Goal: Task Accomplishment & Management: Manage account settings

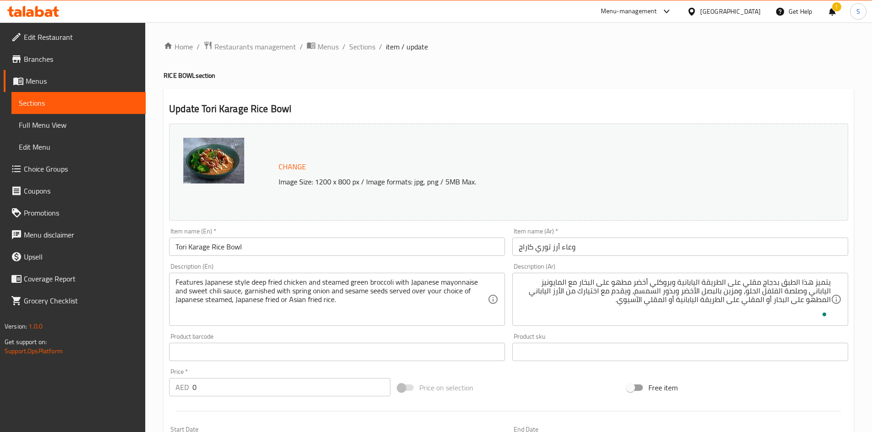
scroll to position [258, 0]
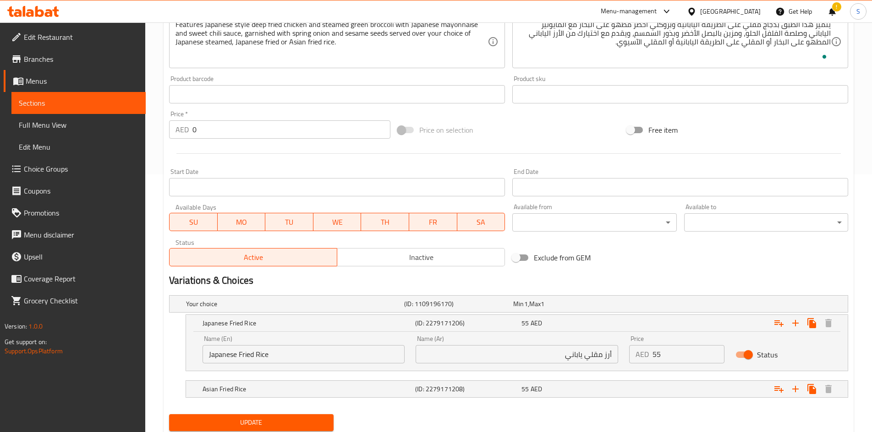
click at [735, 10] on div "United Arab Emirates" at bounding box center [730, 11] width 60 height 10
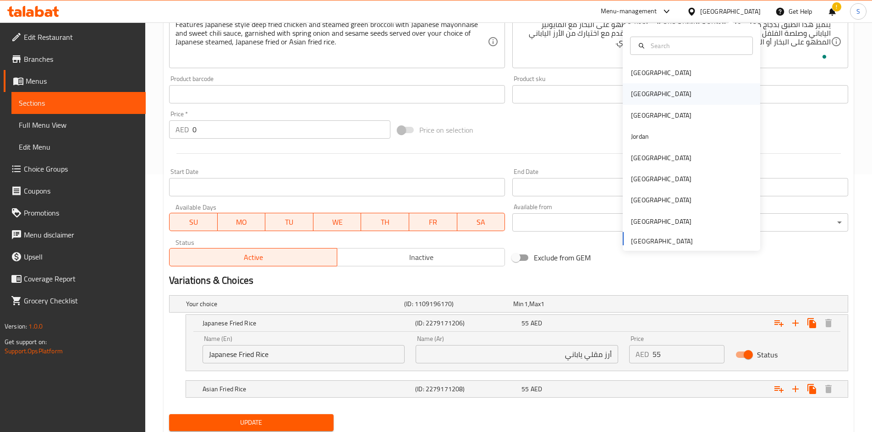
click at [649, 87] on div "[GEOGRAPHIC_DATA]" at bounding box center [690, 93] width 137 height 21
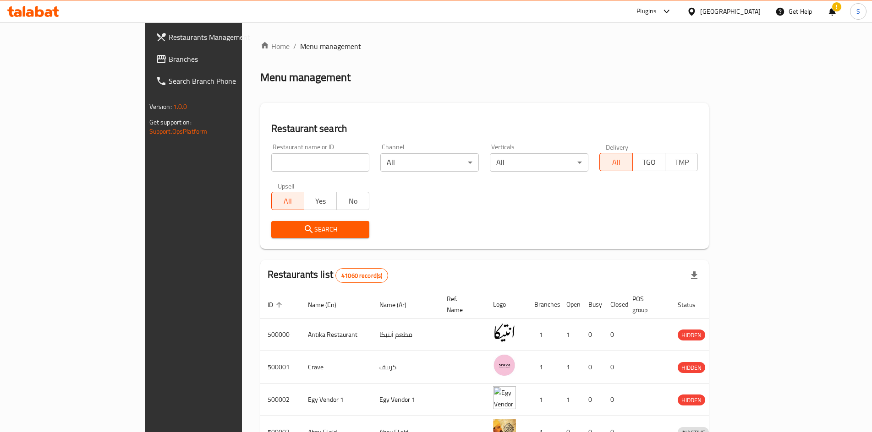
click at [266, 172] on div "Restaurant name or ID Restaurant name or ID" at bounding box center [320, 157] width 109 height 39
click at [271, 166] on input "search" at bounding box center [320, 162] width 98 height 18
paste input "702212"
type input "702212"
click at [278, 224] on span "Search" at bounding box center [320, 229] width 84 height 11
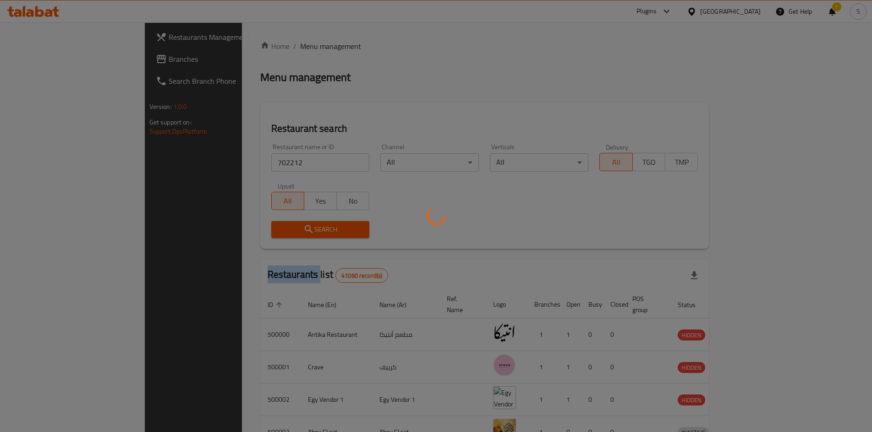
click at [270, 224] on div at bounding box center [436, 216] width 872 height 432
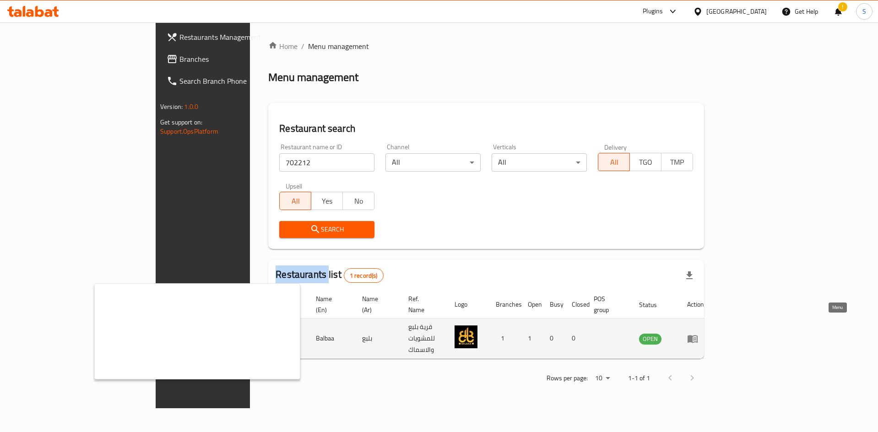
click at [697, 338] on icon "enhanced table" at bounding box center [694, 340] width 3 height 4
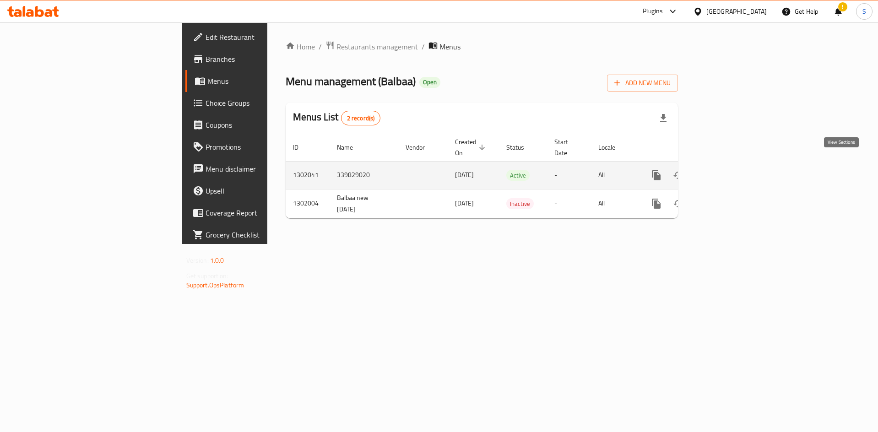
click at [734, 164] on link "enhanced table" at bounding box center [723, 175] width 22 height 22
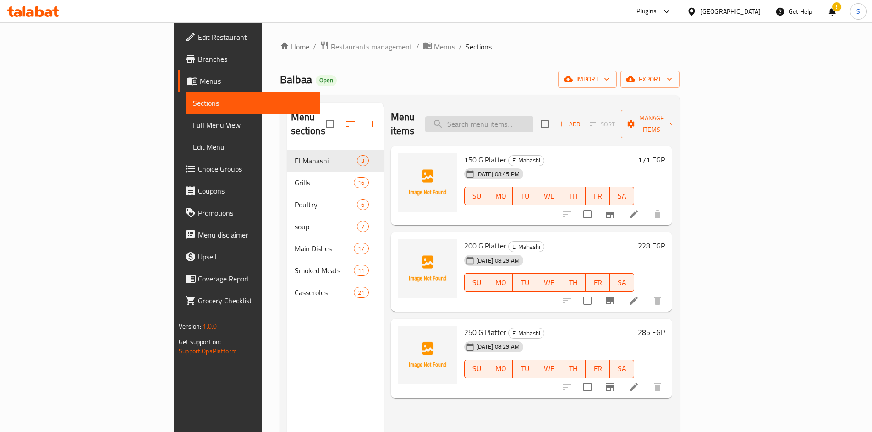
click at [530, 122] on input "search" at bounding box center [479, 124] width 108 height 16
paste input "مكس لحوم"
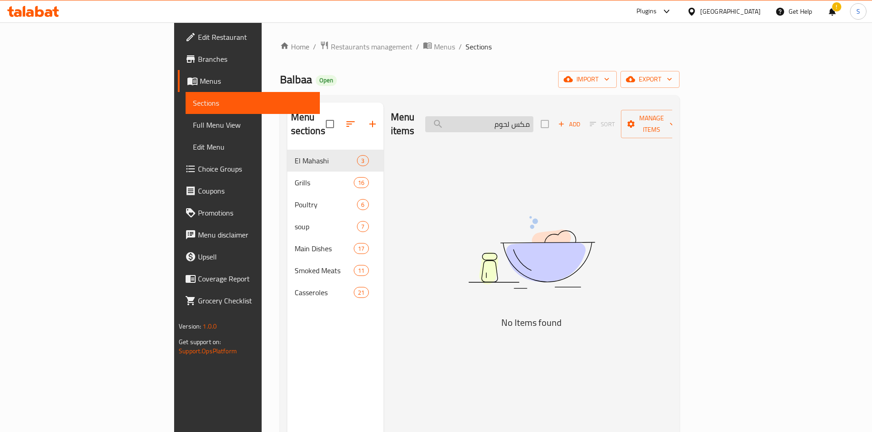
click at [533, 116] on input "مكس لحوم" at bounding box center [479, 124] width 108 height 16
drag, startPoint x: 556, startPoint y: 116, endPoint x: 574, endPoint y: 129, distance: 22.4
click at [574, 129] on div "Menu items مكس لحوم Add Sort Manage items" at bounding box center [531, 125] width 281 height 44
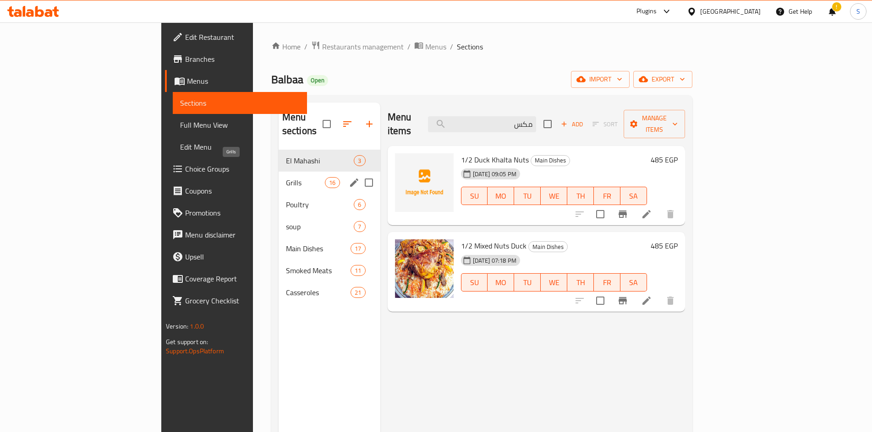
type input "مكس"
click at [286, 177] on span "Grills" at bounding box center [305, 182] width 39 height 11
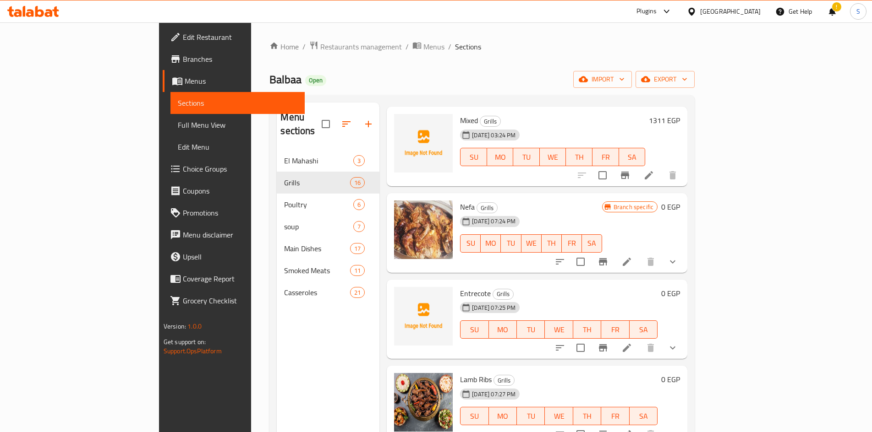
scroll to position [47, 0]
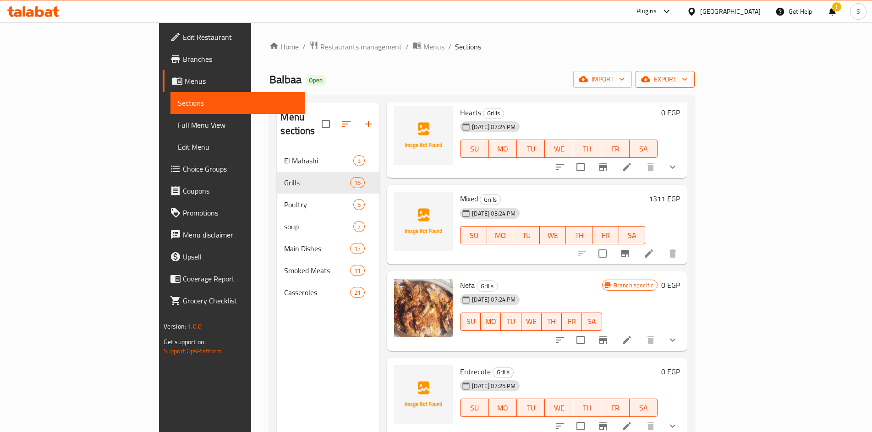
click at [687, 79] on span "export" at bounding box center [665, 79] width 44 height 11
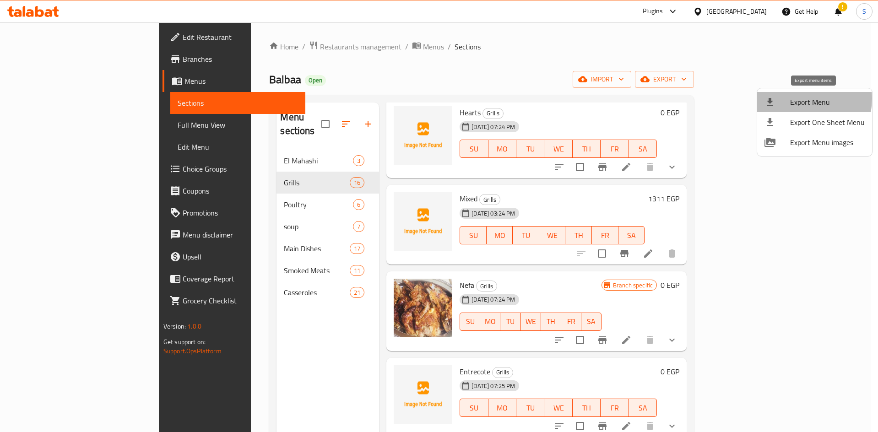
click at [795, 98] on span "Export Menu" at bounding box center [828, 102] width 75 height 11
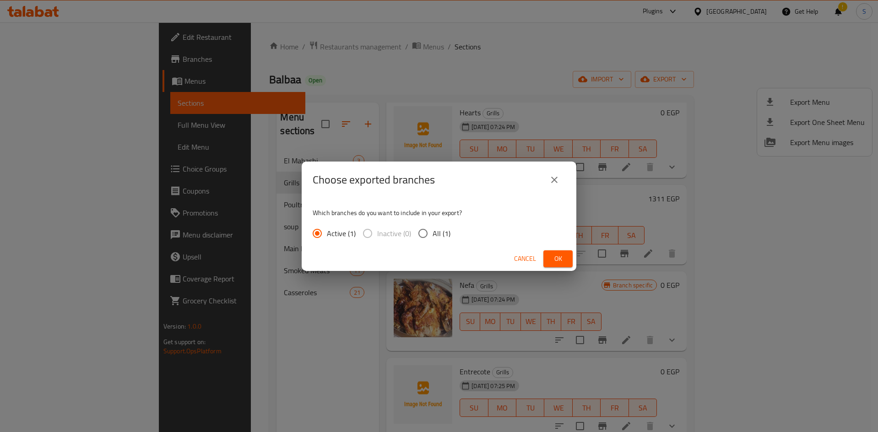
click at [431, 229] on input "All (1)" at bounding box center [423, 233] width 19 height 19
radio input "true"
click at [559, 255] on span "Ok" at bounding box center [558, 258] width 15 height 11
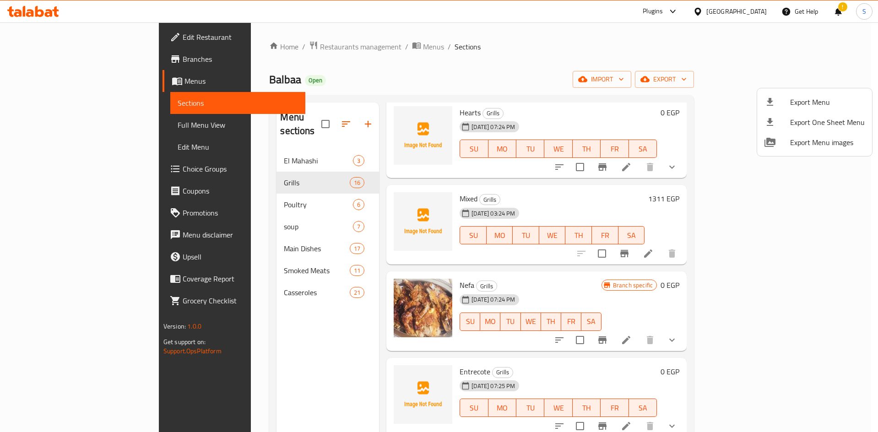
click at [588, 58] on div at bounding box center [439, 216] width 878 height 432
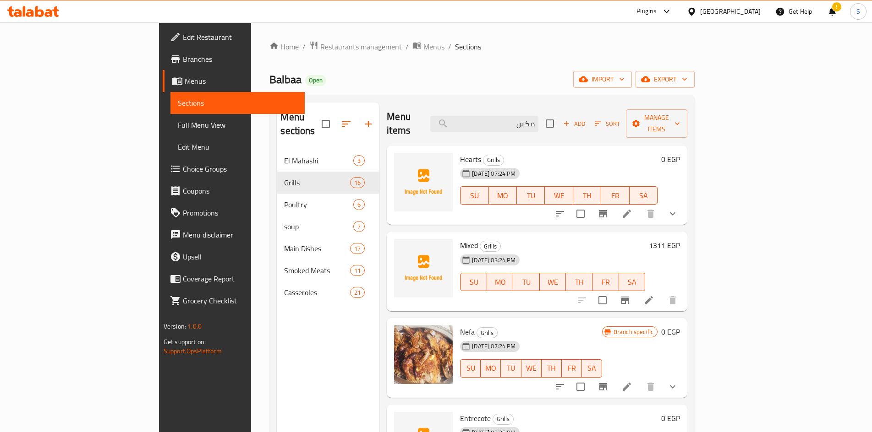
scroll to position [0, 0]
click at [586, 120] on span "Add" at bounding box center [574, 124] width 25 height 11
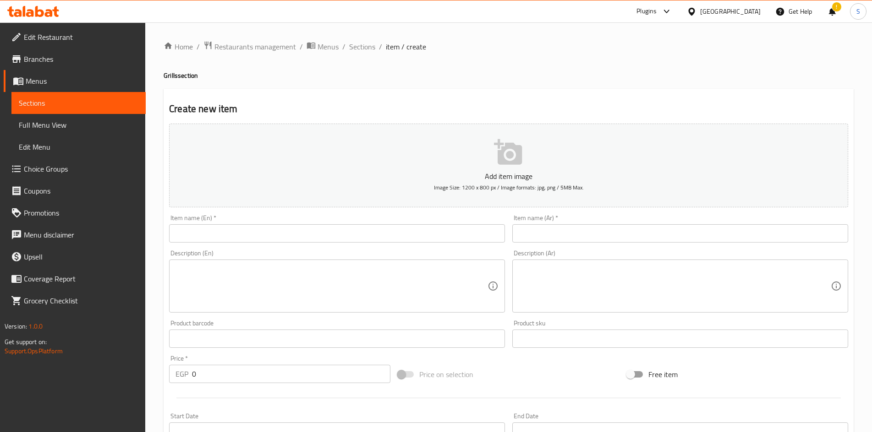
click at [338, 235] on input "text" at bounding box center [337, 233] width 336 height 18
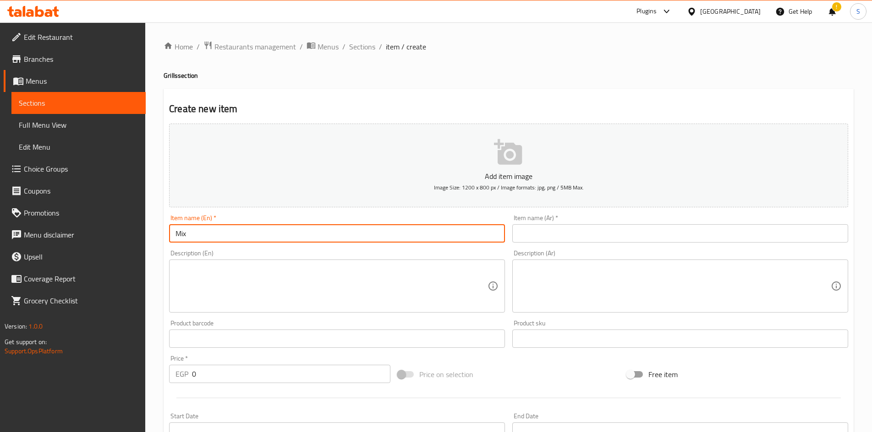
type input "Mix"
click at [574, 240] on input "text" at bounding box center [680, 233] width 336 height 18
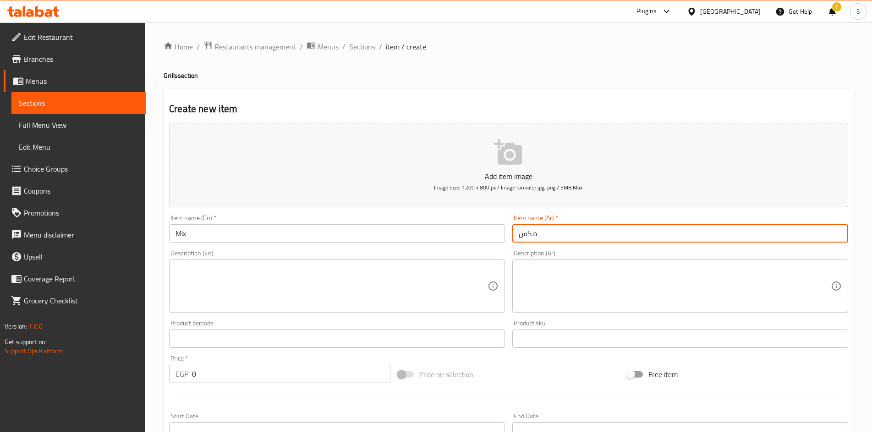
type input "مكس"
click at [576, 268] on textarea at bounding box center [674, 287] width 312 height 44
paste textarea "مكس لحوم من اختيار العميل بين ٦ أصناف لحوم مختلفه"
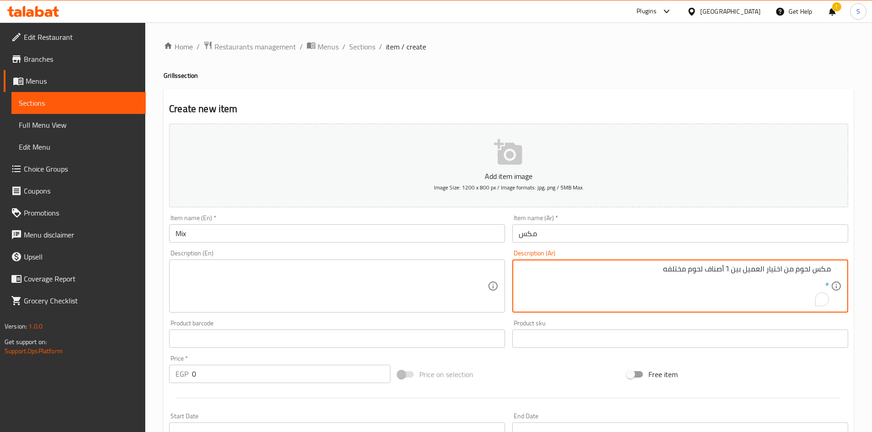
drag, startPoint x: 746, startPoint y: 268, endPoint x: 764, endPoint y: 276, distance: 19.5
click at [764, 276] on textarea "مكس لحوم من اختيار العميل بين ٦ أصناف لحوم مختلفه" at bounding box center [674, 287] width 312 height 44
type textarea "مكس لحوم من اختيار بين ٦ أصناف لحوم مختلفه"
click at [723, 260] on div "مكس لحوم من اختيار بين ٦ أصناف لحوم مختلفه مكس لحوم من اختيار بين ٦ أصناف لحوم …" at bounding box center [680, 286] width 336 height 53
click at [725, 265] on textarea "مكس لحوم من اختيار بين ٦ أصناف لحوم مختلفه" at bounding box center [674, 287] width 312 height 44
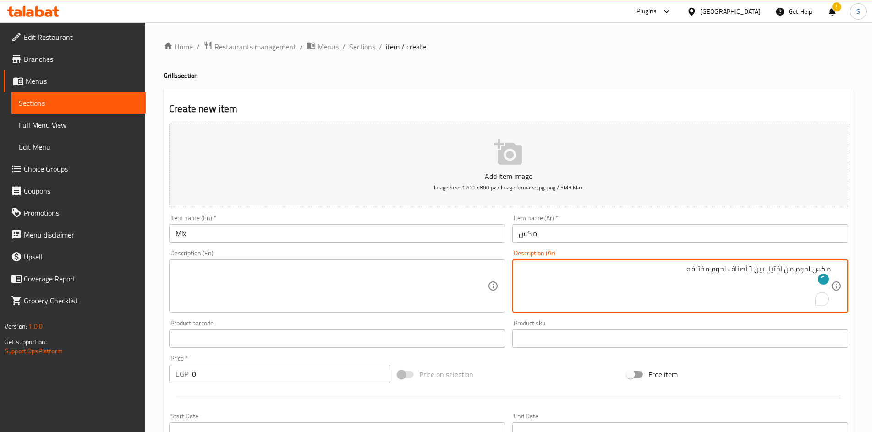
click at [725, 265] on textarea "مكس لحوم من اختيار بين ٦ أصناف لحوم مختلفه" at bounding box center [674, 287] width 312 height 44
click at [399, 278] on textarea at bounding box center [331, 287] width 312 height 44
paste textarea "Mixed meats from a choice of 6 different types of meat"
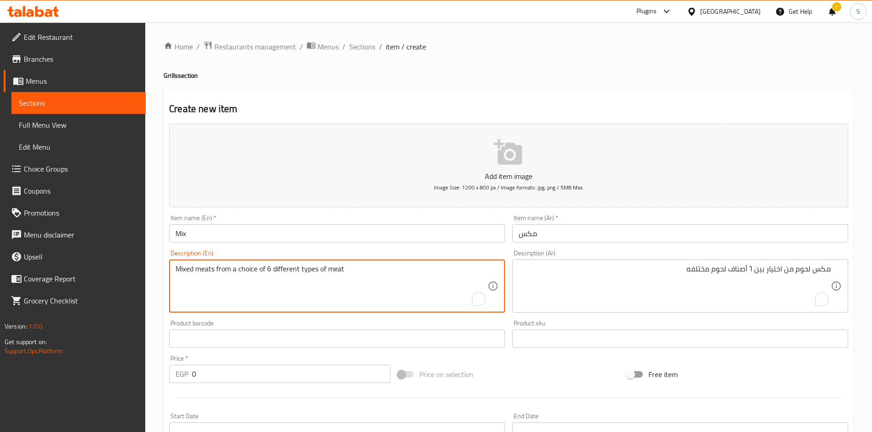
type textarea "Mixed meats from a choice of 6 different types of meat"
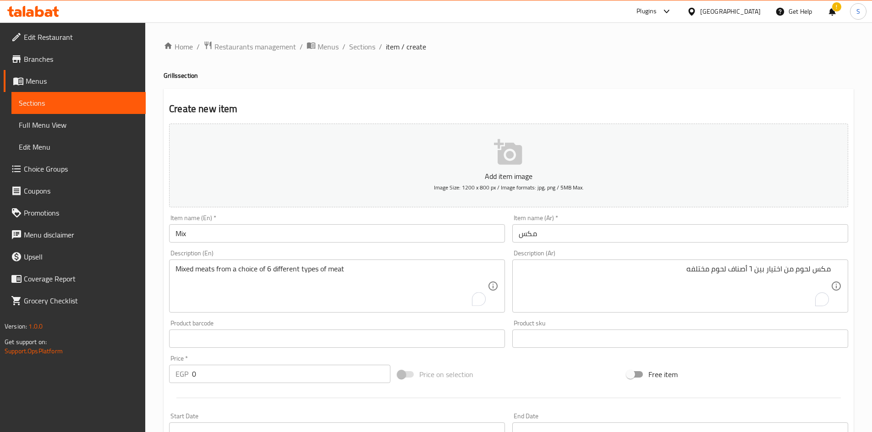
click at [563, 376] on div "Price on selection" at bounding box center [508, 374] width 229 height 25
drag, startPoint x: 223, startPoint y: 377, endPoint x: 145, endPoint y: 377, distance: 77.9
click at [145, 377] on div "Edit Restaurant Branches Menus Sections Full Menu View Edit Menu Choice Groups …" at bounding box center [436, 334] width 872 height 625
type input "1482"
click at [529, 377] on div "Price on selection" at bounding box center [508, 374] width 229 height 25
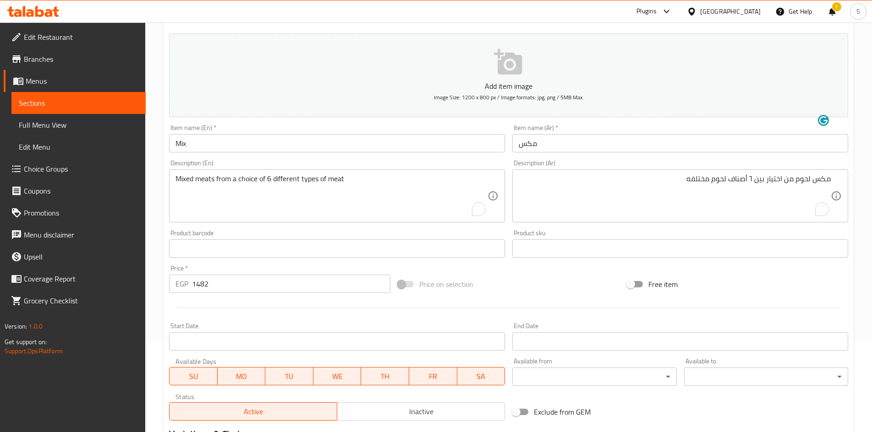
scroll to position [215, 0]
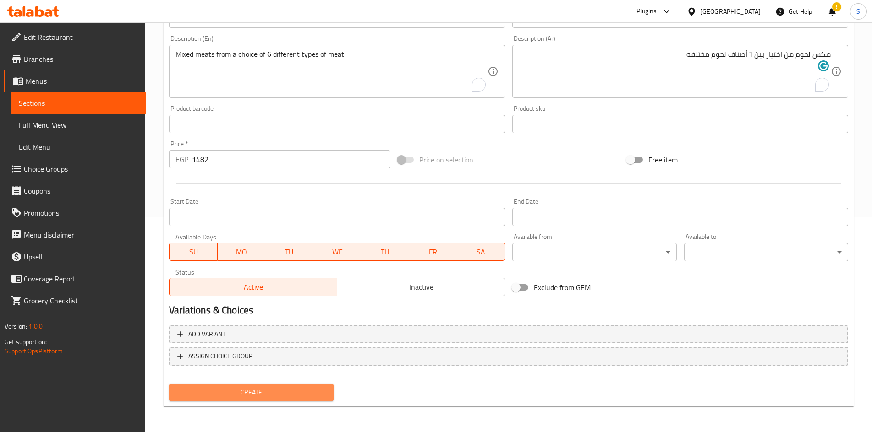
click at [268, 396] on span "Create" at bounding box center [250, 392] width 149 height 11
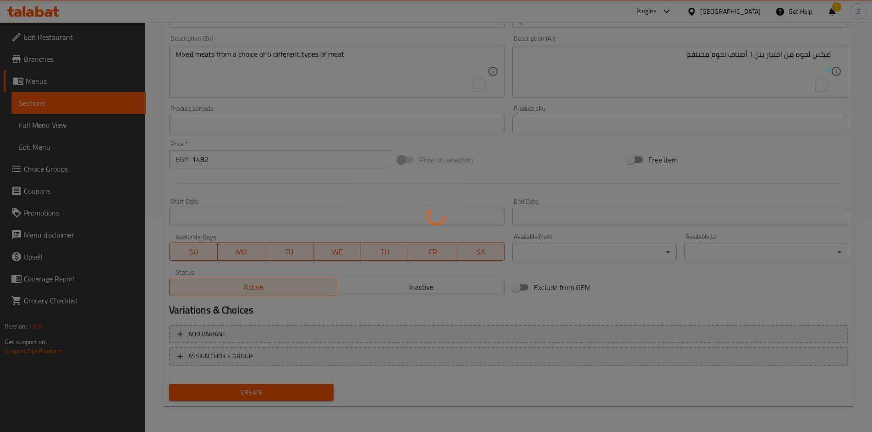
type input "0"
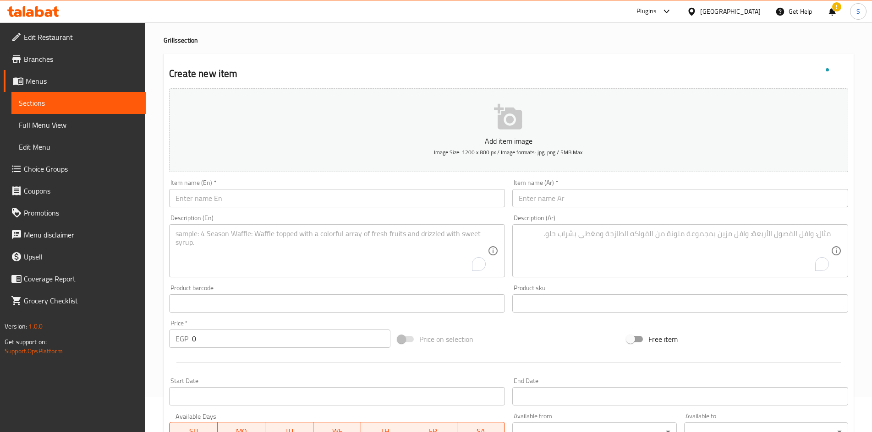
scroll to position [0, 0]
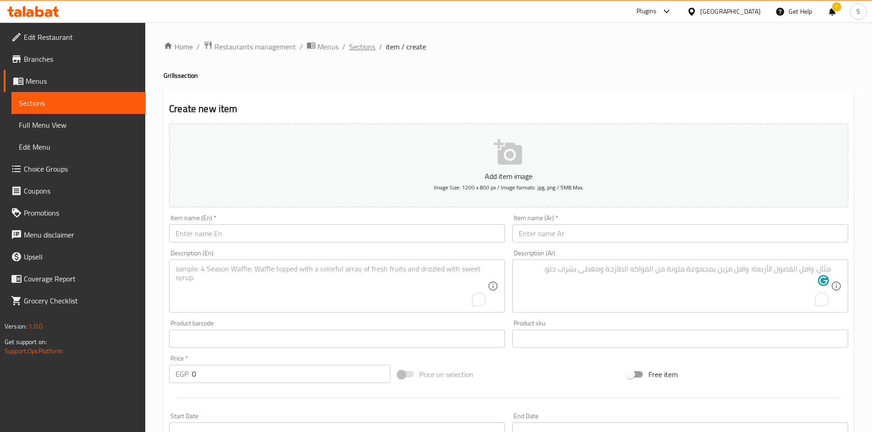
click at [356, 49] on span "Sections" at bounding box center [362, 46] width 26 height 11
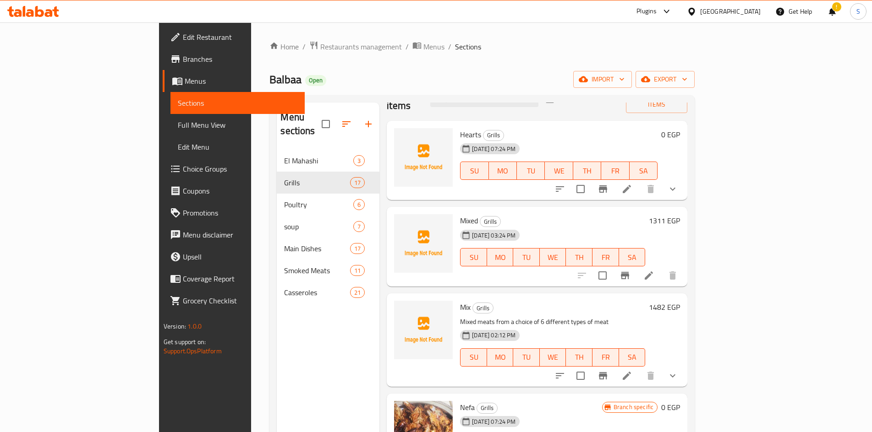
scroll to position [46, 0]
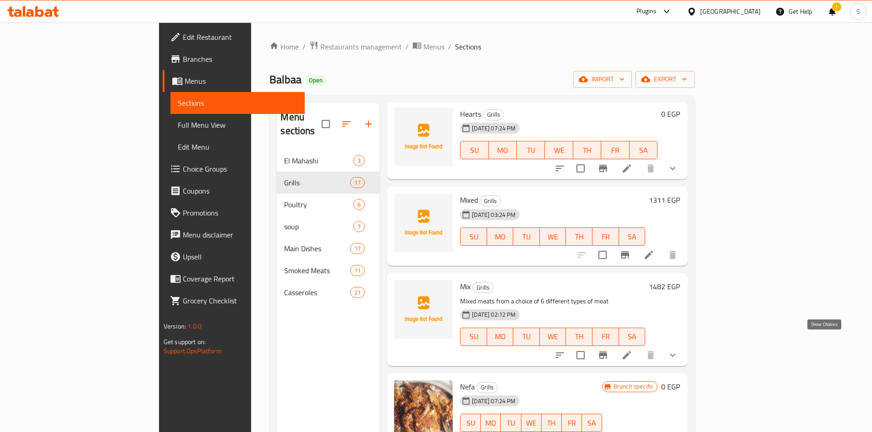
click at [678, 350] on icon "show more" at bounding box center [672, 355] width 11 height 11
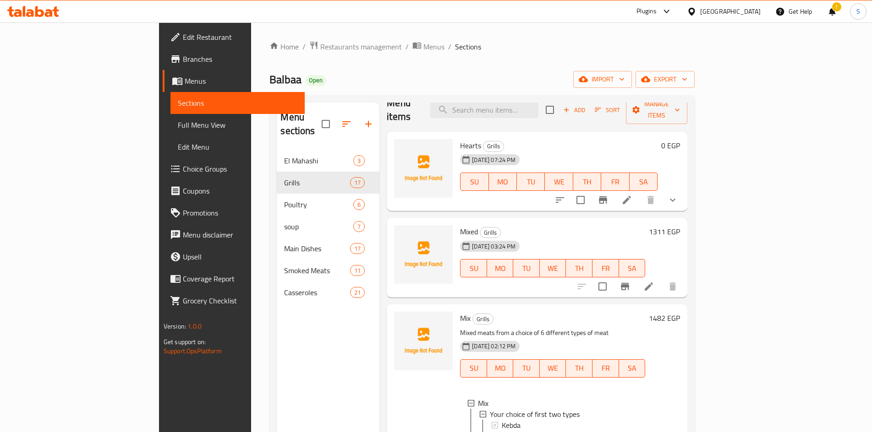
scroll to position [0, 0]
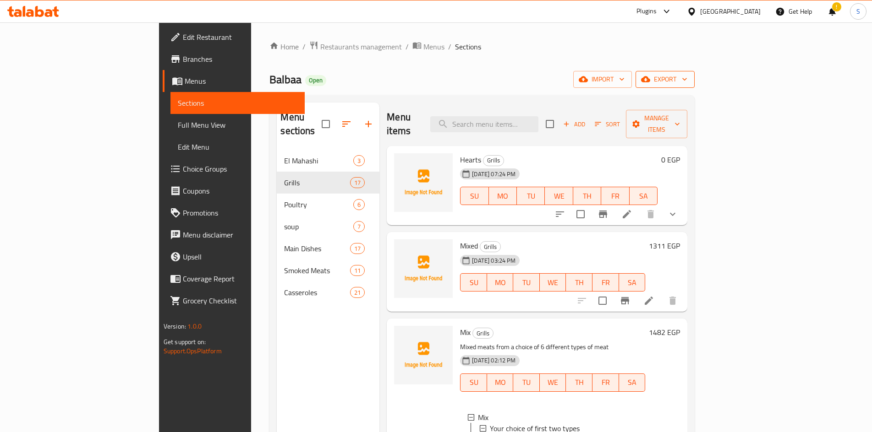
click at [687, 74] on span "export" at bounding box center [665, 79] width 44 height 11
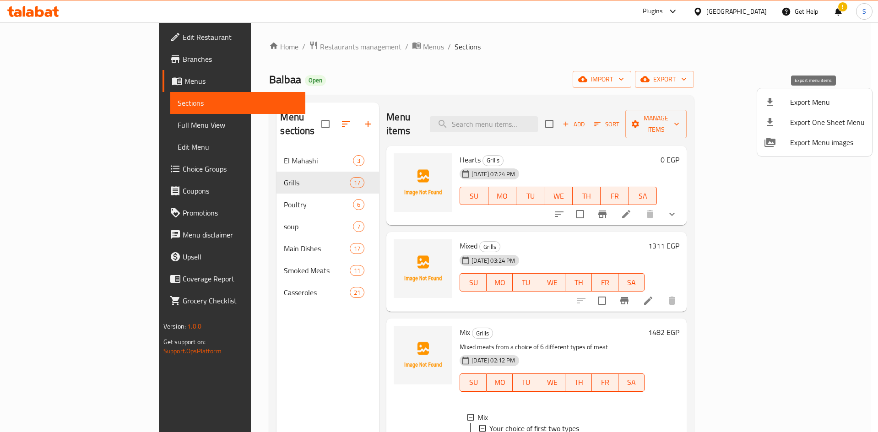
click at [801, 97] on span "Export Menu" at bounding box center [828, 102] width 75 height 11
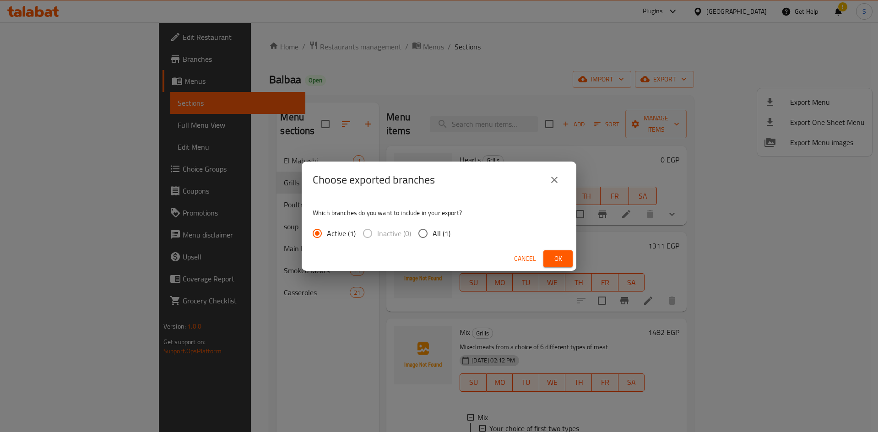
click at [421, 234] on input "All (1)" at bounding box center [423, 233] width 19 height 19
radio input "true"
click at [563, 255] on span "Ok" at bounding box center [558, 258] width 15 height 11
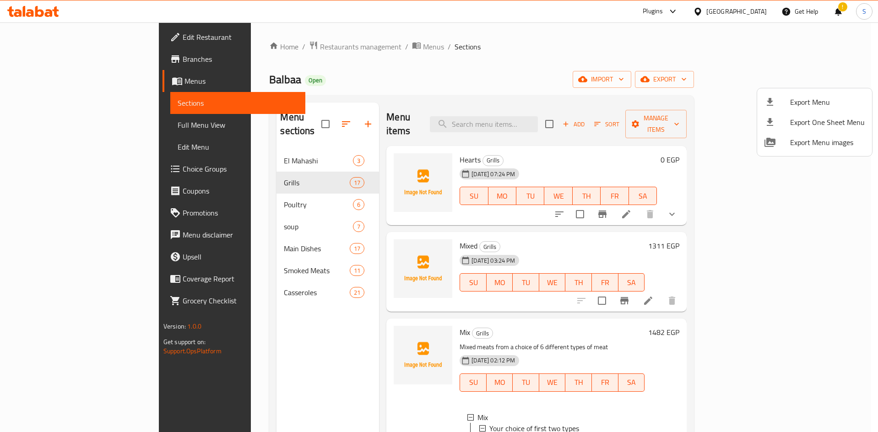
click at [534, 114] on div at bounding box center [439, 216] width 878 height 432
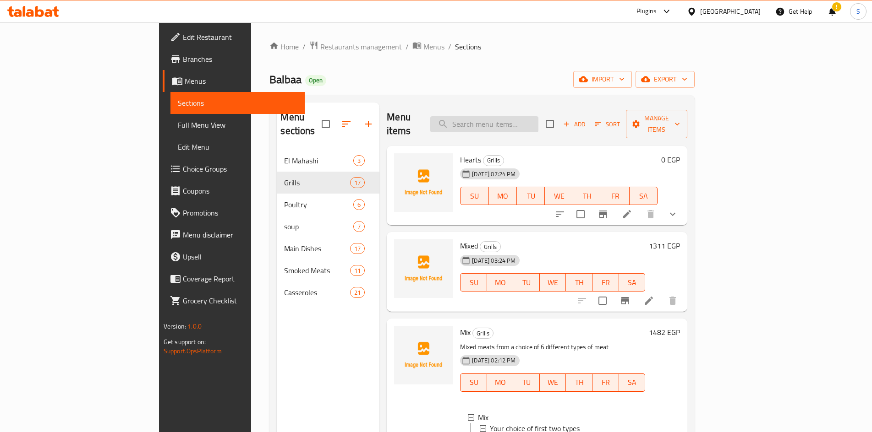
click at [534, 116] on input "search" at bounding box center [484, 124] width 108 height 16
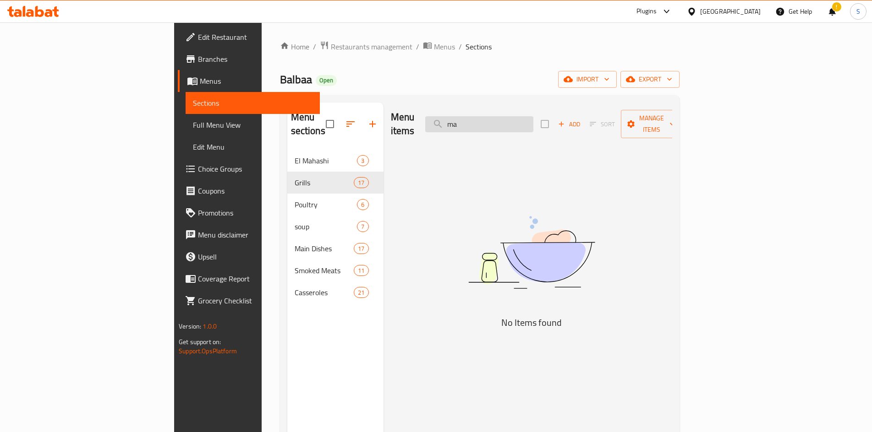
type input "m"
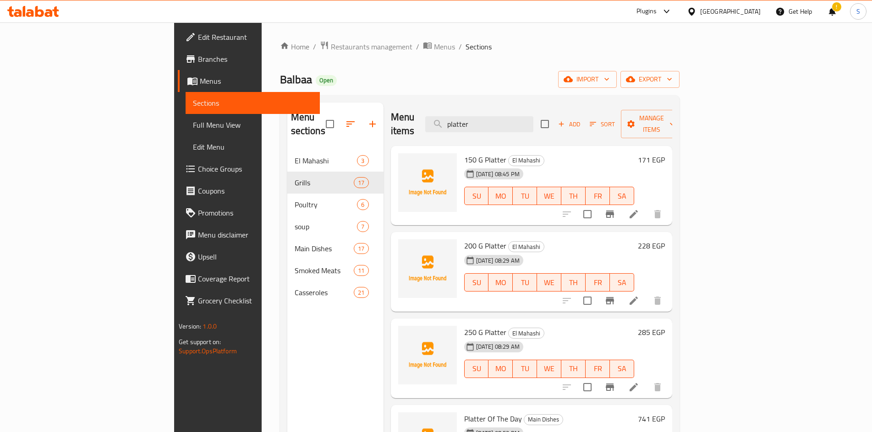
type input "platter"
click at [331, 50] on span "Restaurants management" at bounding box center [372, 46] width 82 height 11
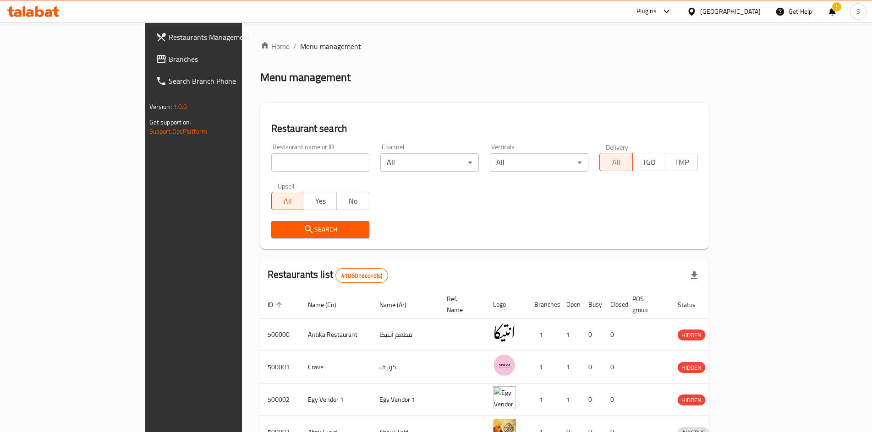
click at [271, 155] on input "search" at bounding box center [320, 162] width 98 height 18
paste input "611536"
type input "611536"
click at [284, 235] on button "Search" at bounding box center [320, 229] width 98 height 17
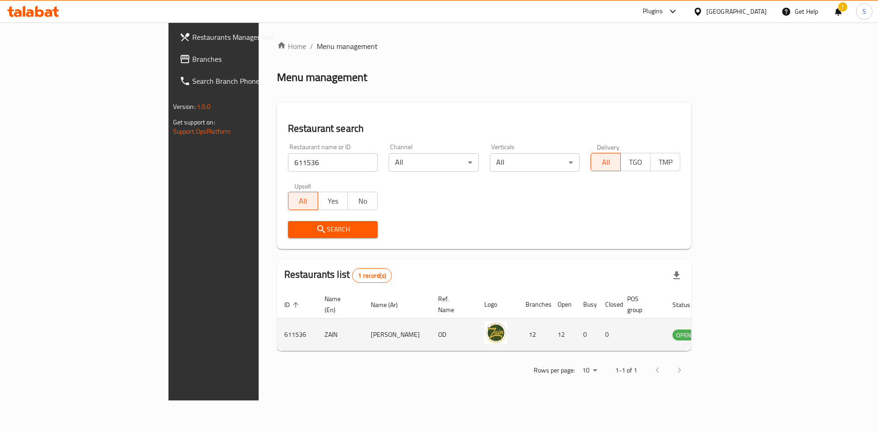
click at [731, 332] on icon "enhanced table" at bounding box center [726, 336] width 10 height 8
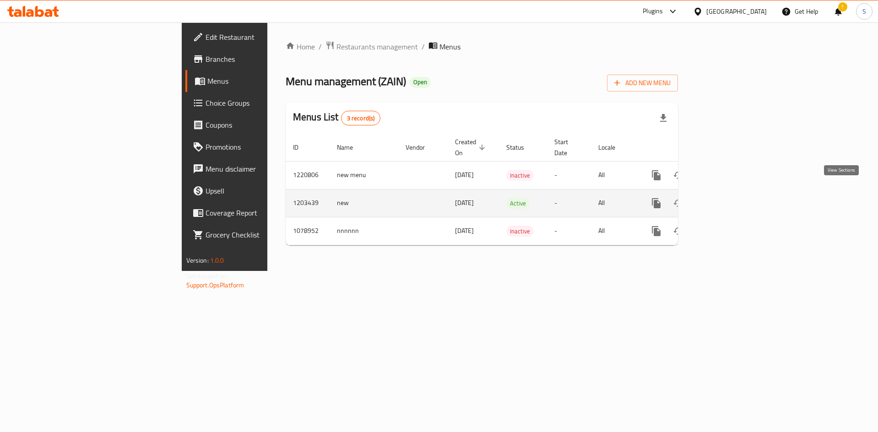
click at [728, 198] on icon "enhanced table" at bounding box center [722, 203] width 11 height 11
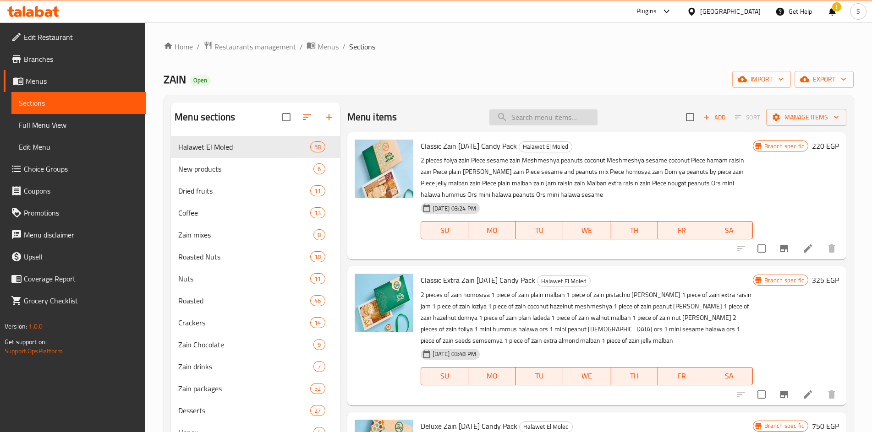
click at [539, 117] on input "search" at bounding box center [543, 117] width 108 height 16
paste input "قطعة ملبن ساده"
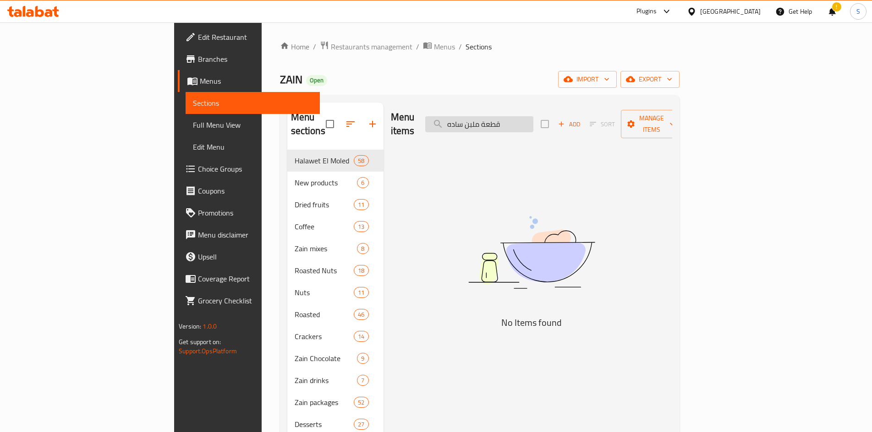
click at [533, 118] on input "قطعة ملبن ساده" at bounding box center [479, 124] width 108 height 16
paste input "باكيت بسيمة مكسرات"
drag, startPoint x: 573, startPoint y: 118, endPoint x: 627, endPoint y: 118, distance: 54.0
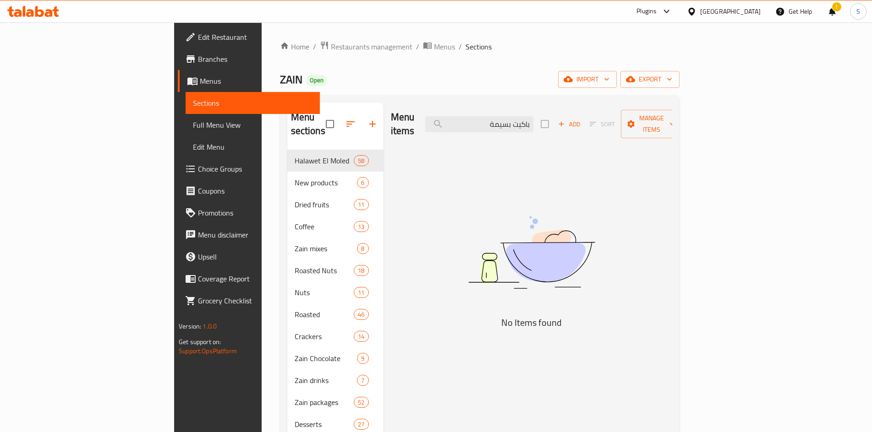
click at [627, 118] on div "Menu items باكيت بسيمة Add Sort Manage items" at bounding box center [531, 125] width 281 height 44
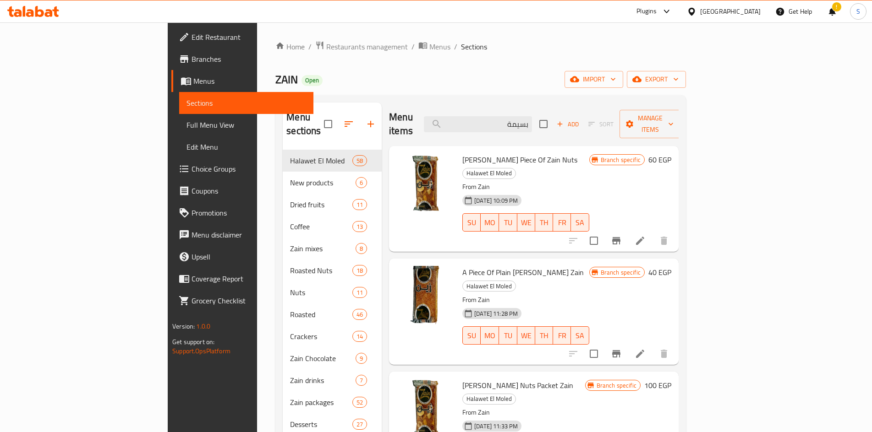
type input "بسيمة"
click at [653, 233] on li at bounding box center [640, 241] width 26 height 16
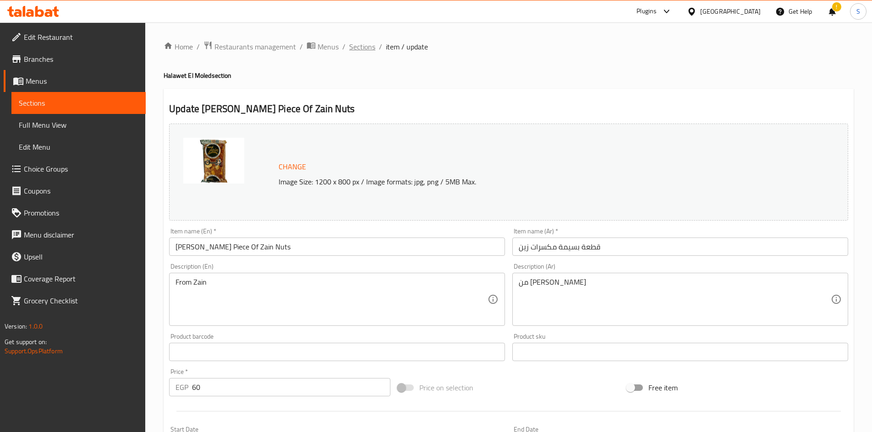
click at [357, 50] on span "Sections" at bounding box center [362, 46] width 26 height 11
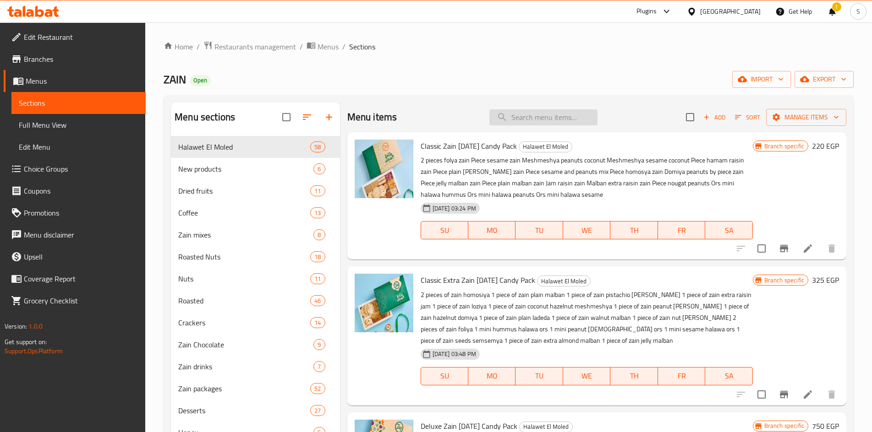
click at [544, 121] on input "search" at bounding box center [543, 117] width 108 height 16
paste input "قطعة ملبن ساده"
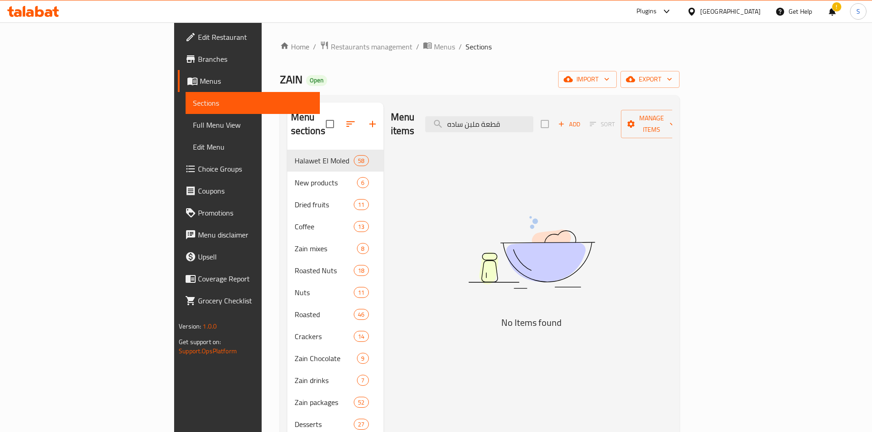
drag, startPoint x: 542, startPoint y: 119, endPoint x: 645, endPoint y: 117, distance: 103.5
click at [645, 117] on div "Menu items قطعة ملبن ساده Add Sort Manage items" at bounding box center [531, 125] width 281 height 44
click at [533, 120] on input "ملبن ساده" at bounding box center [479, 124] width 108 height 16
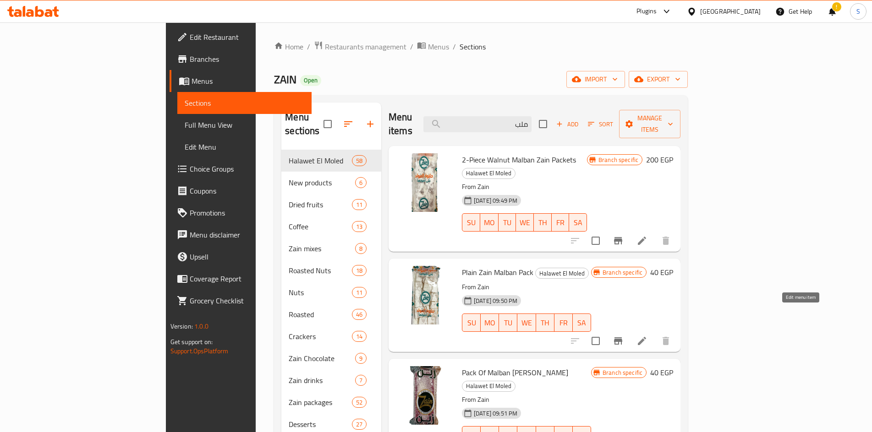
type input "ملب"
click at [647, 336] on icon at bounding box center [641, 341] width 11 height 11
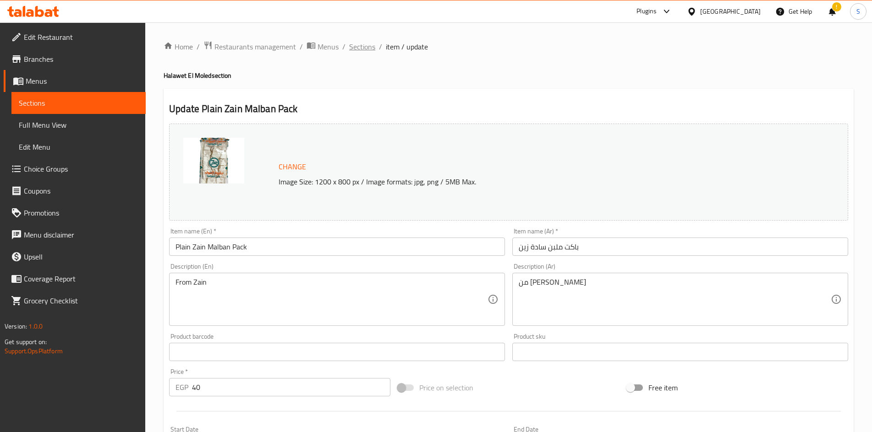
click at [365, 49] on span "Sections" at bounding box center [362, 46] width 26 height 11
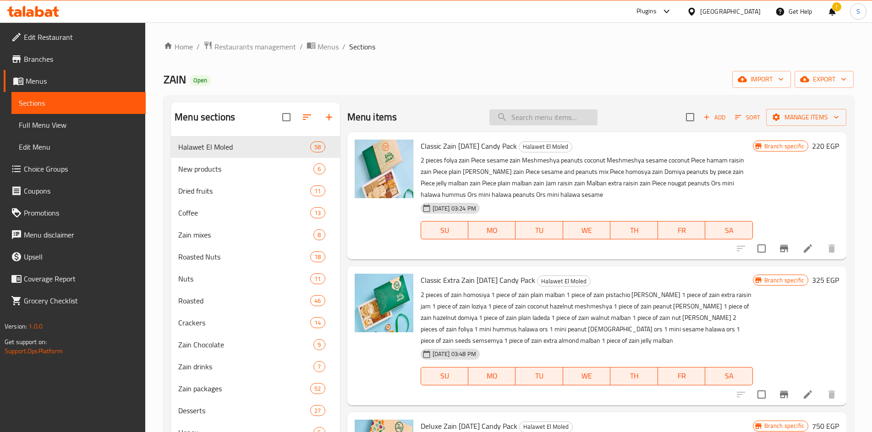
click at [545, 115] on input "search" at bounding box center [543, 117] width 108 height 16
paste input "لديدة"
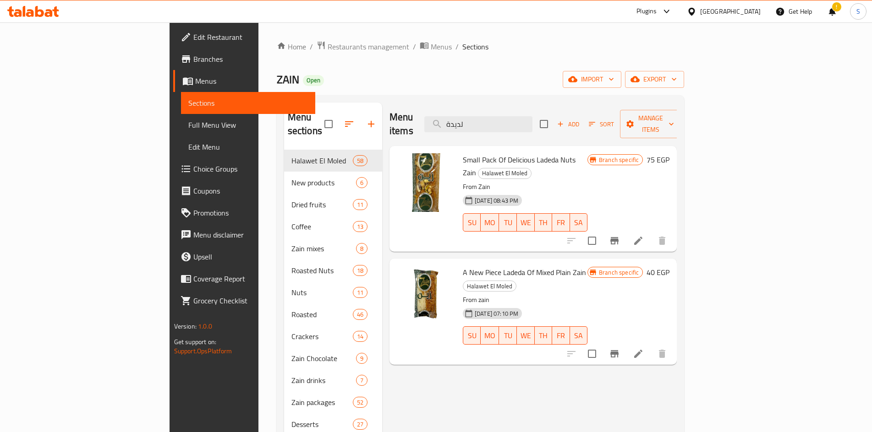
type input "لديدة"
click at [642, 237] on icon at bounding box center [638, 241] width 8 height 8
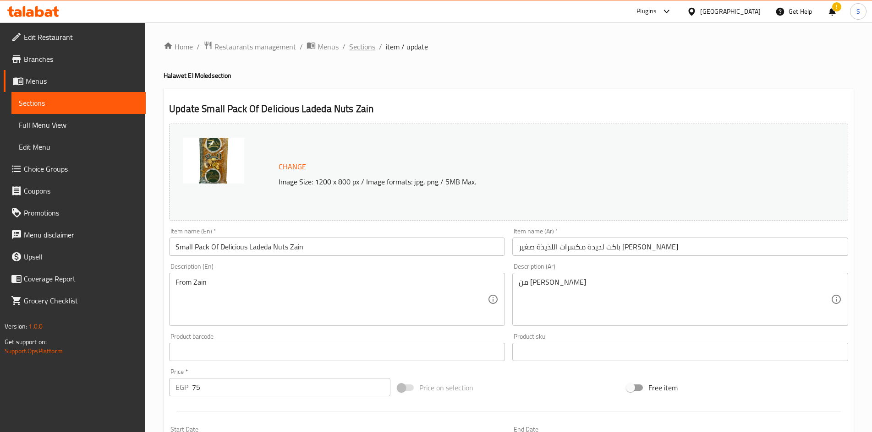
click at [370, 45] on span "Sections" at bounding box center [362, 46] width 26 height 11
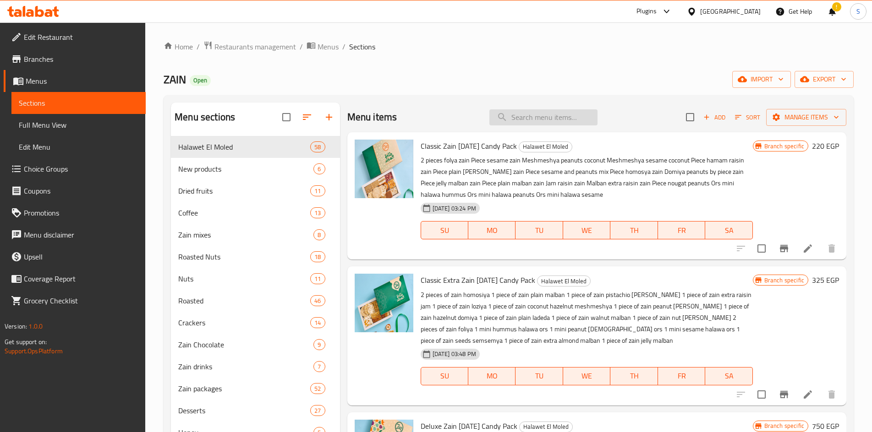
click at [561, 117] on input "search" at bounding box center [543, 117] width 108 height 16
click at [712, 123] on button "Add" at bounding box center [713, 117] width 29 height 14
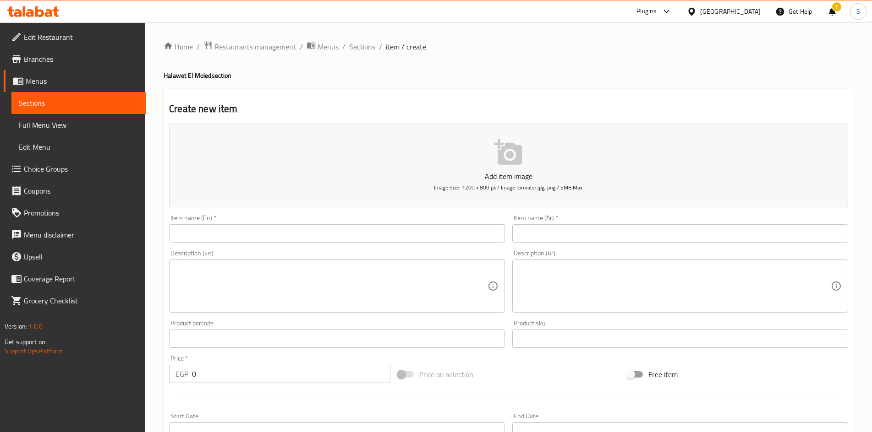
click at [374, 234] on input "text" at bounding box center [337, 233] width 336 height 18
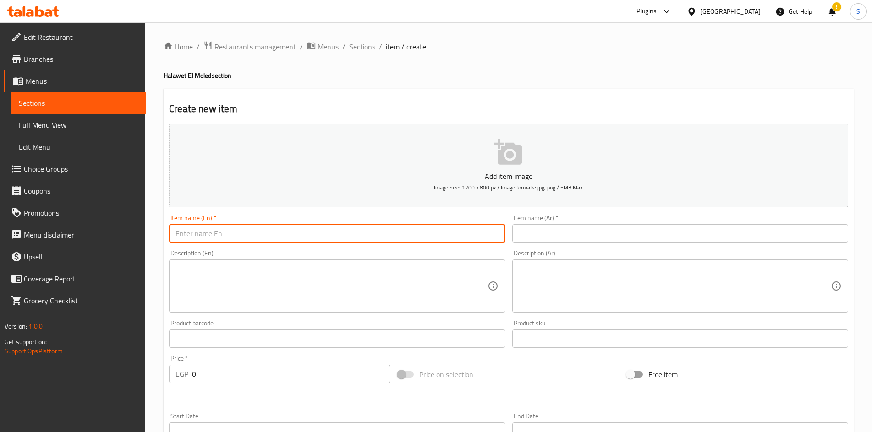
click at [559, 233] on input "text" at bounding box center [680, 233] width 336 height 18
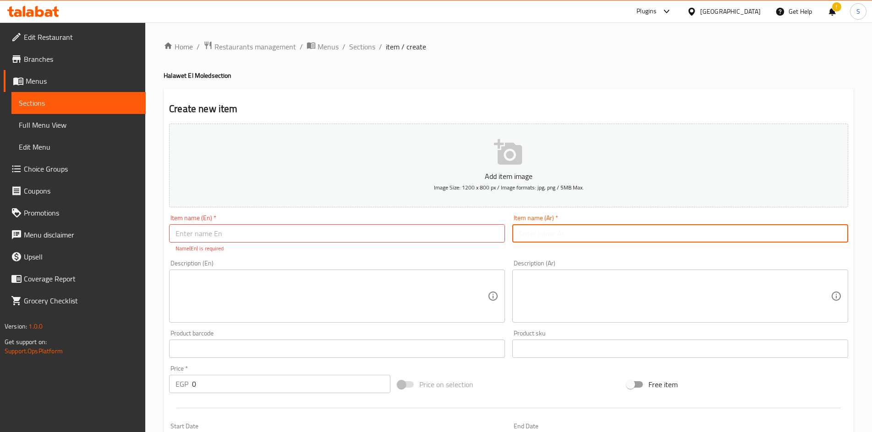
paste input "باكيت لديدة مكسرات كبير"
type input "باكيت لديدة مكسرات كبير"
click at [398, 230] on input "text" at bounding box center [337, 233] width 336 height 18
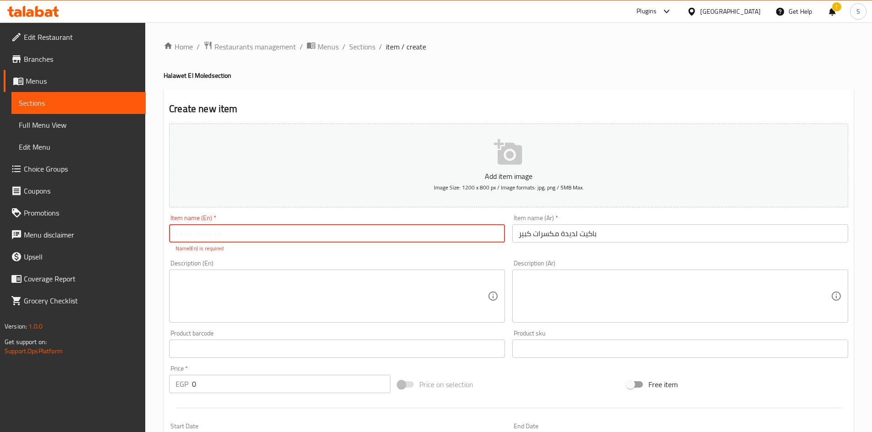
paste input "Large packet of nuts"
drag, startPoint x: 224, startPoint y: 237, endPoint x: 218, endPoint y: 238, distance: 6.5
click at [218, 238] on input "Large packet of nuts" at bounding box center [337, 233] width 336 height 18
click at [213, 239] on input "Large packet of ladida nuts" at bounding box center [337, 233] width 336 height 18
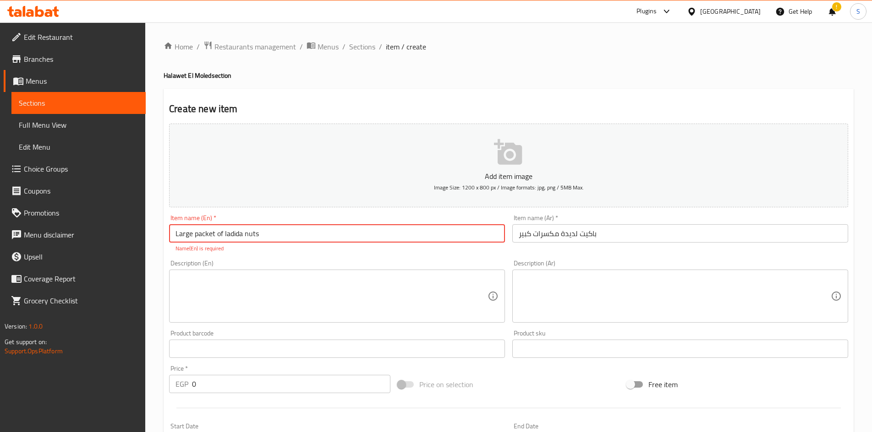
click at [213, 239] on input "Large packet of ladida nuts" at bounding box center [337, 233] width 336 height 18
click at [219, 231] on input "Large Packet of Ladida Nuts" at bounding box center [337, 233] width 336 height 18
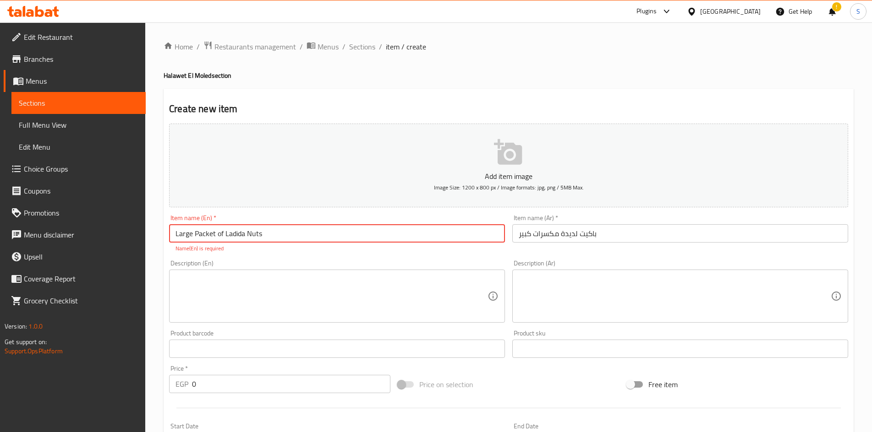
click at [220, 231] on input "Large Packet of Ladida Nuts" at bounding box center [337, 233] width 336 height 18
click at [219, 240] on input "Large Packet of Ladida Nuts" at bounding box center [337, 233] width 336 height 18
drag, startPoint x: 216, startPoint y: 236, endPoint x: 224, endPoint y: 238, distance: 7.5
click at [224, 238] on input "Large Packet of Ladida Nuts" at bounding box center [337, 233] width 336 height 18
click at [352, 229] on input "Large Packet Of Ladida Nuts" at bounding box center [337, 233] width 336 height 18
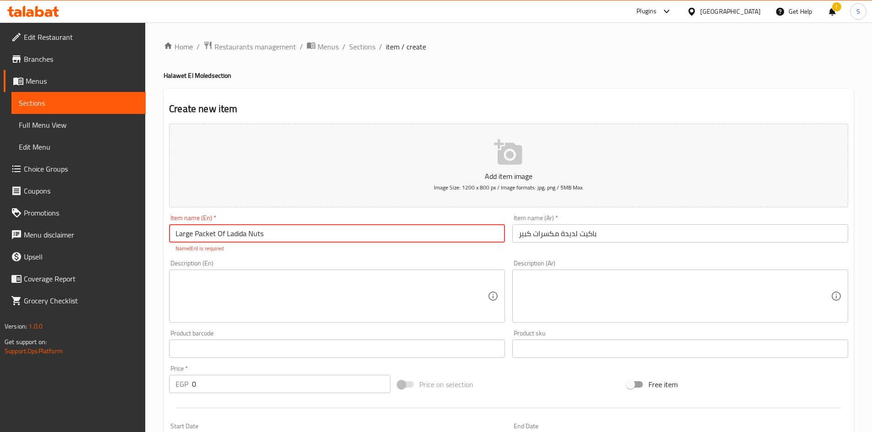
type input "Large Packet Of Ladida Nuts"
click at [496, 383] on div "Price on selection" at bounding box center [508, 384] width 229 height 25
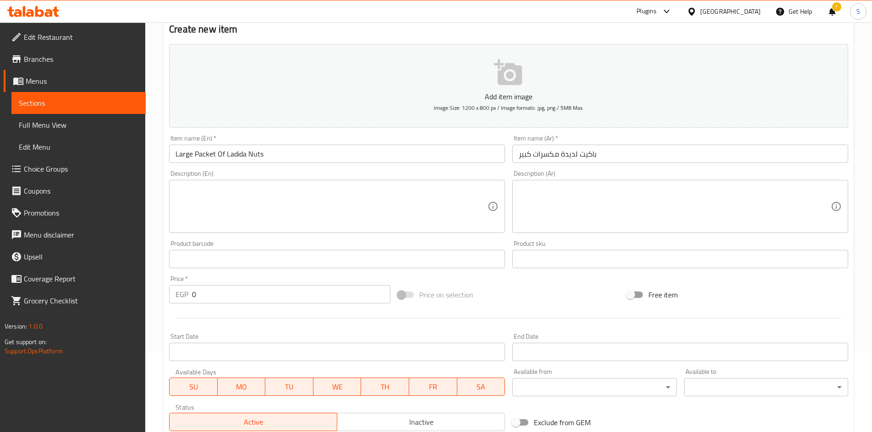
scroll to position [92, 0]
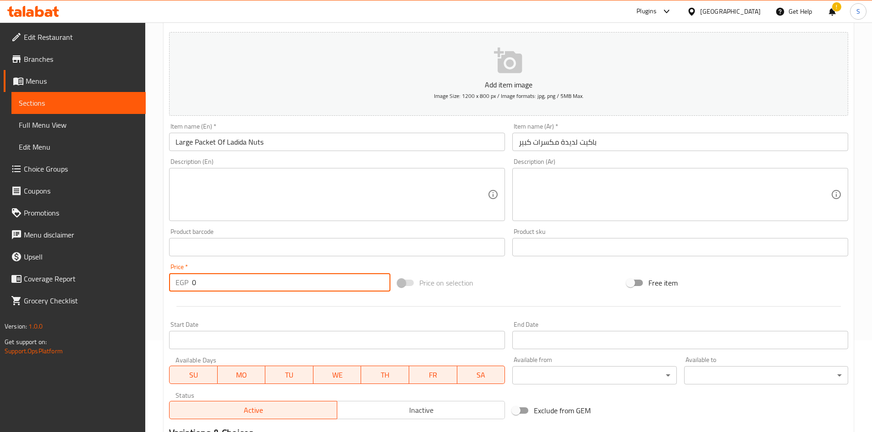
drag, startPoint x: 234, startPoint y: 288, endPoint x: 185, endPoint y: 273, distance: 52.3
click at [185, 273] on div "Price   * EGP 0 Price *" at bounding box center [279, 278] width 221 height 28
type input "100"
click at [541, 281] on div "Price on selection" at bounding box center [508, 283] width 229 height 25
click at [427, 333] on input "Start Date" at bounding box center [337, 340] width 336 height 18
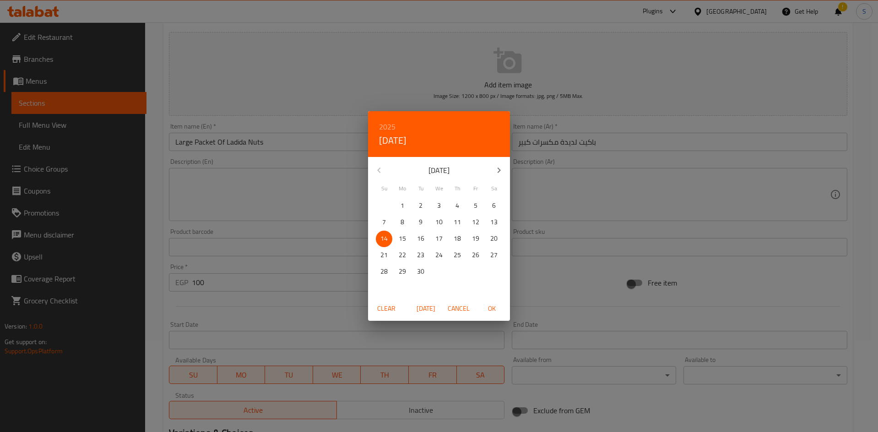
click at [399, 242] on p "15" at bounding box center [402, 238] width 7 height 11
click at [493, 309] on span "OK" at bounding box center [492, 308] width 22 height 11
type input "[DATE]"
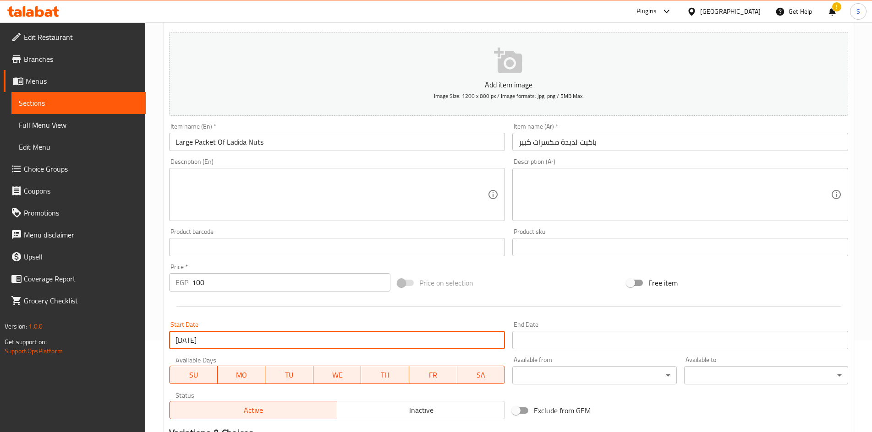
click at [555, 341] on input "Start Date" at bounding box center [680, 340] width 336 height 18
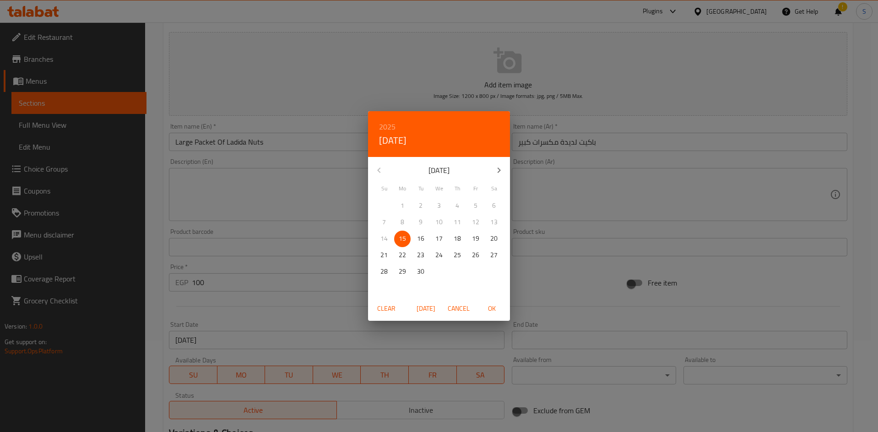
click at [500, 173] on icon "button" at bounding box center [499, 170] width 11 height 11
click at [440, 240] on p "15" at bounding box center [439, 238] width 7 height 11
click at [493, 310] on span "OK" at bounding box center [492, 308] width 22 height 11
type input "[DATE]"
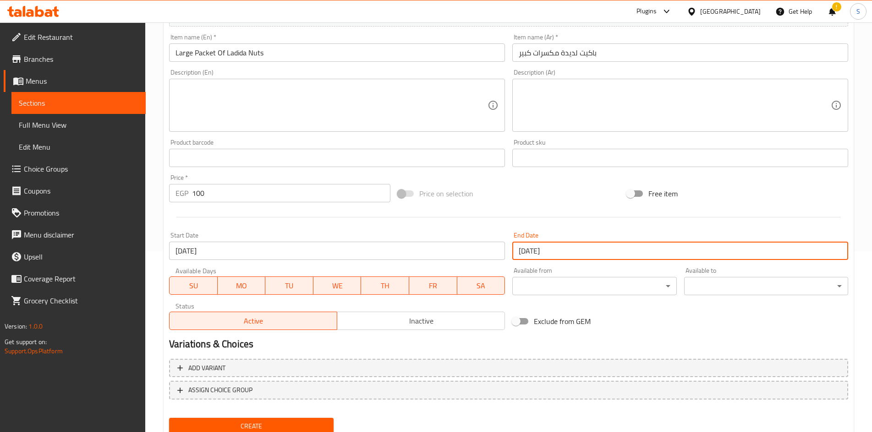
scroll to position [183, 0]
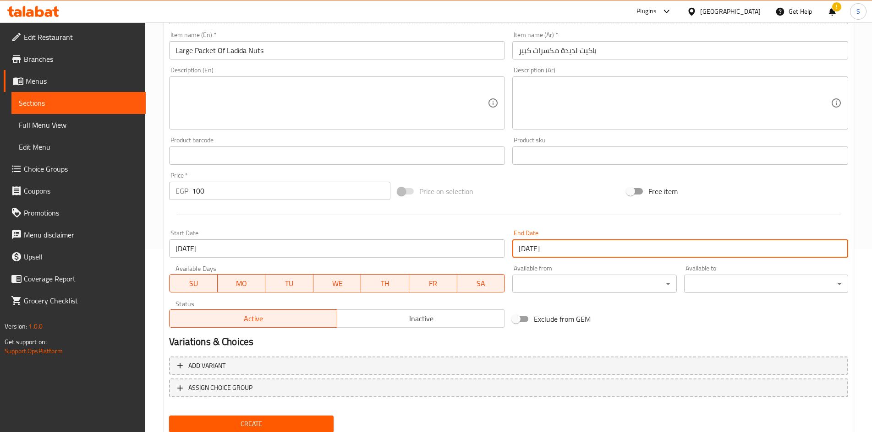
click at [377, 323] on span "Inactive" at bounding box center [421, 318] width 160 height 13
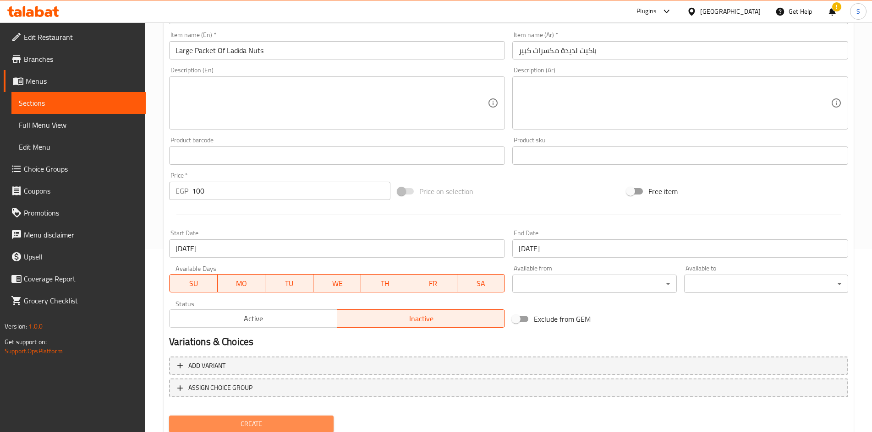
click at [289, 420] on span "Create" at bounding box center [250, 424] width 149 height 11
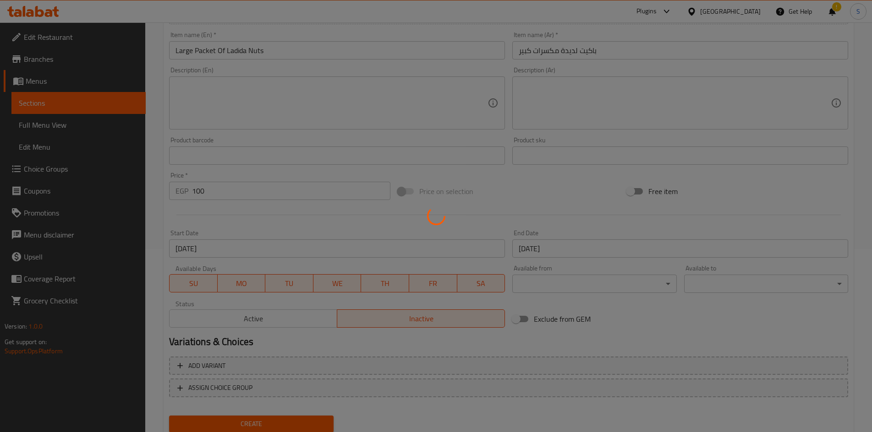
type input "0"
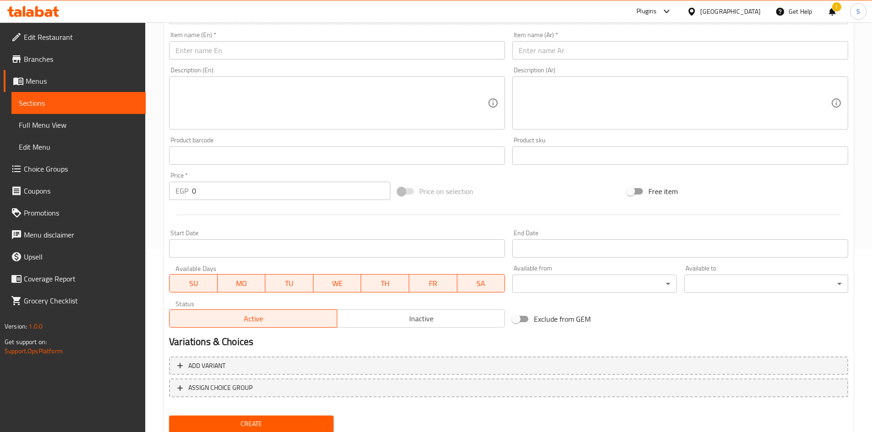
scroll to position [0, 0]
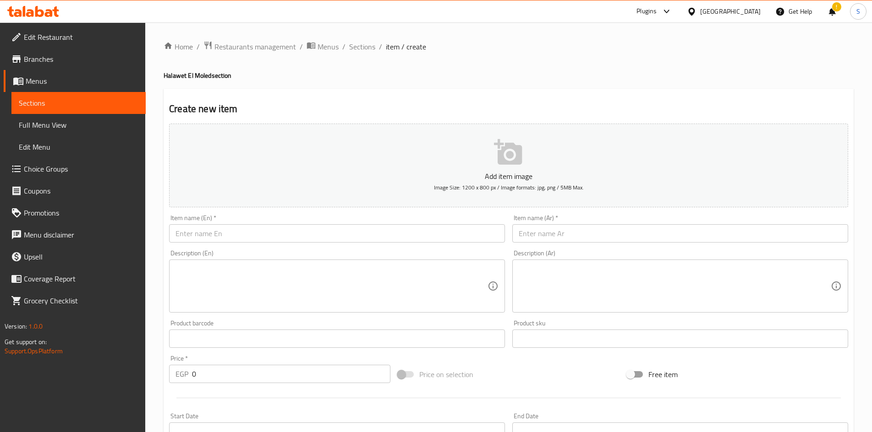
drag, startPoint x: 355, startPoint y: 44, endPoint x: 302, endPoint y: 9, distance: 63.1
click at [355, 44] on span "Sections" at bounding box center [362, 46] width 26 height 11
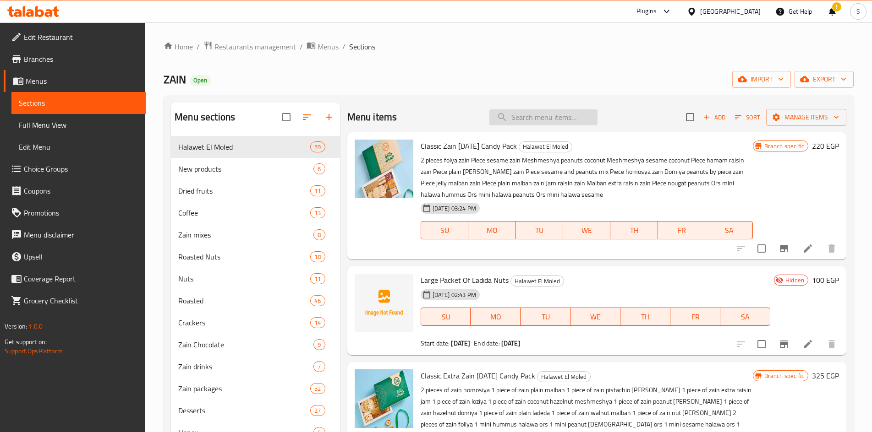
click at [546, 118] on input "search" at bounding box center [543, 117] width 108 height 16
paste input "لديدة"
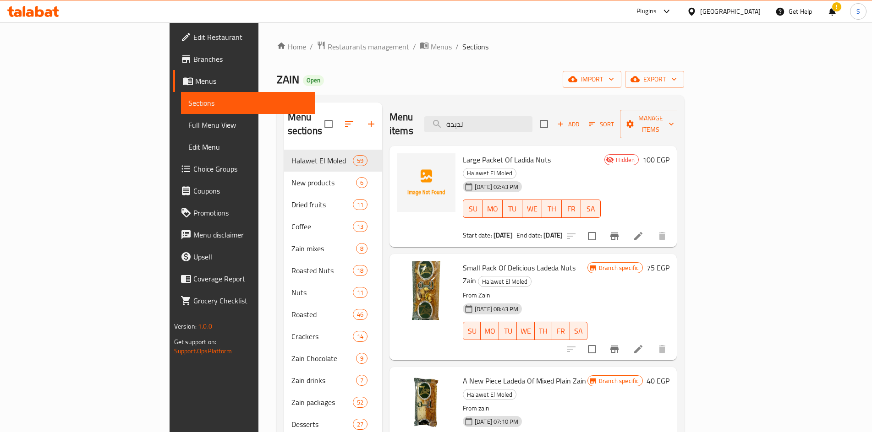
scroll to position [46, 0]
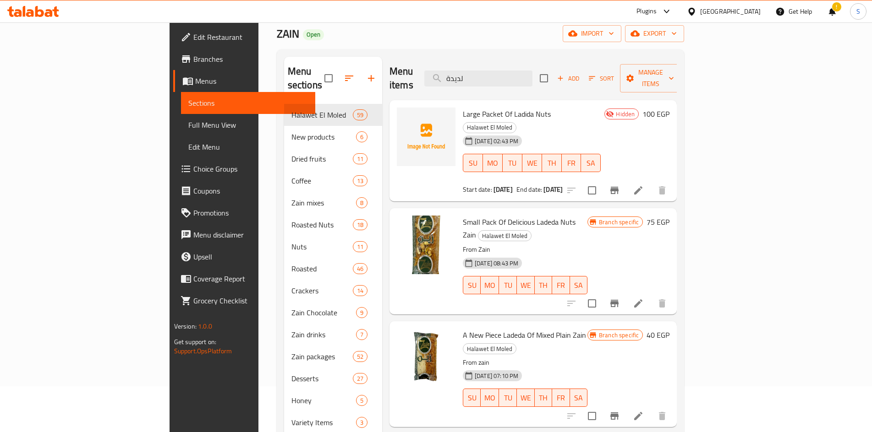
type input "لديدة"
click at [651, 408] on li at bounding box center [638, 416] width 26 height 16
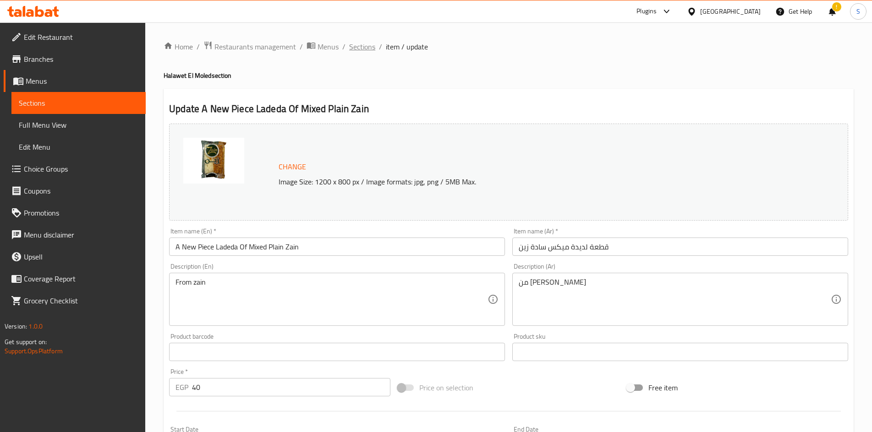
click at [370, 51] on span "Sections" at bounding box center [362, 46] width 26 height 11
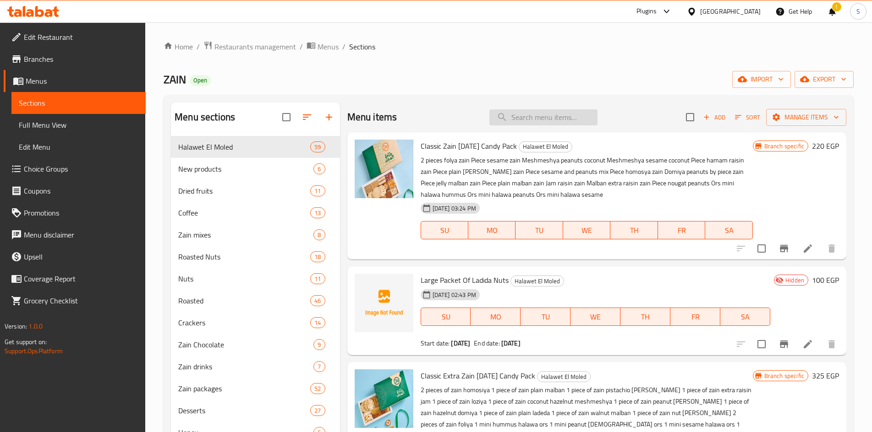
click at [524, 120] on input "search" at bounding box center [543, 117] width 108 height 16
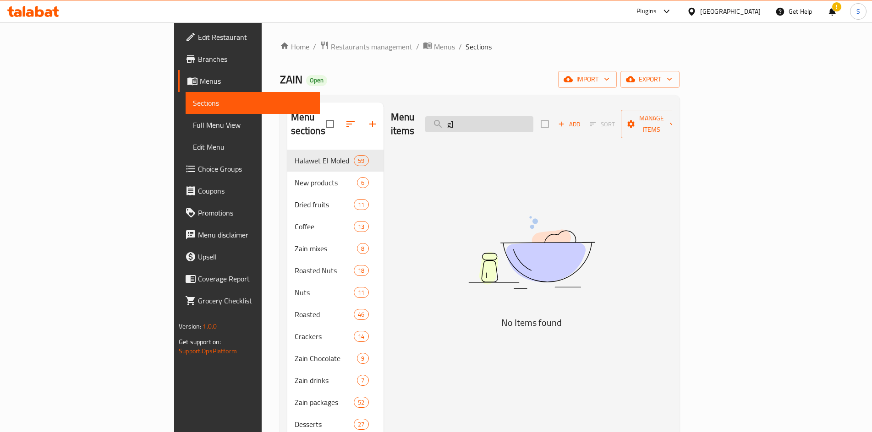
type input "g"
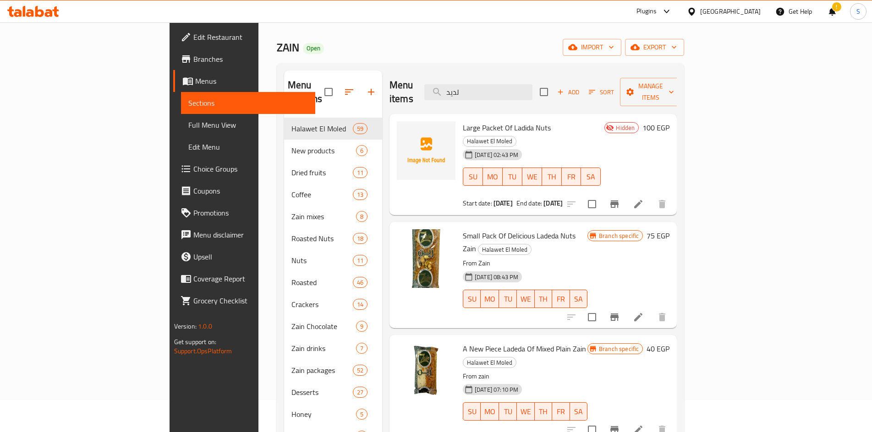
scroll to position [46, 0]
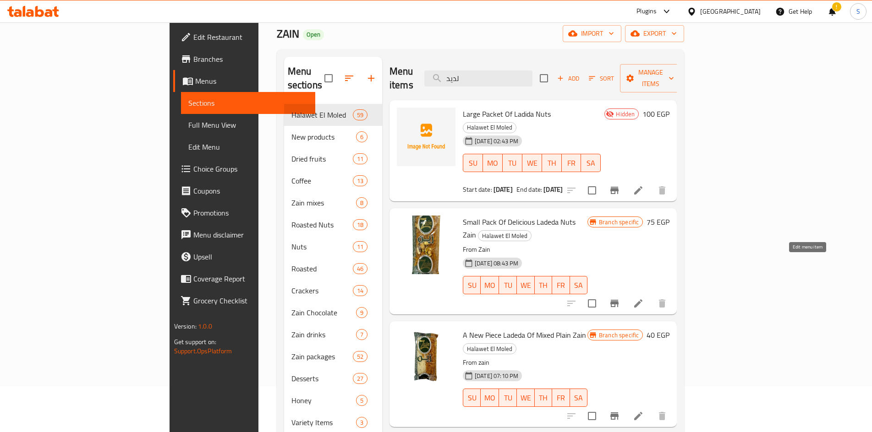
type input "لديد"
click at [643, 298] on icon at bounding box center [638, 303] width 11 height 11
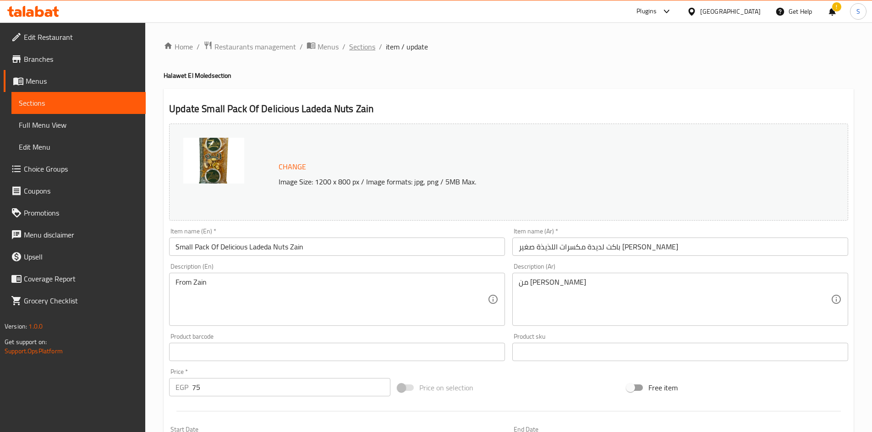
click at [370, 42] on span "Sections" at bounding box center [362, 46] width 26 height 11
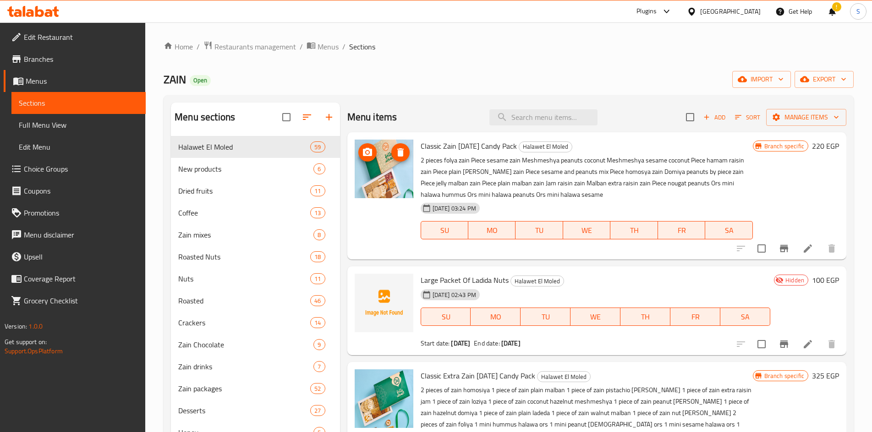
click at [551, 106] on div "Menu items Add Sort Manage items" at bounding box center [596, 118] width 499 height 30
click at [553, 120] on input "search" at bounding box center [543, 117] width 108 height 16
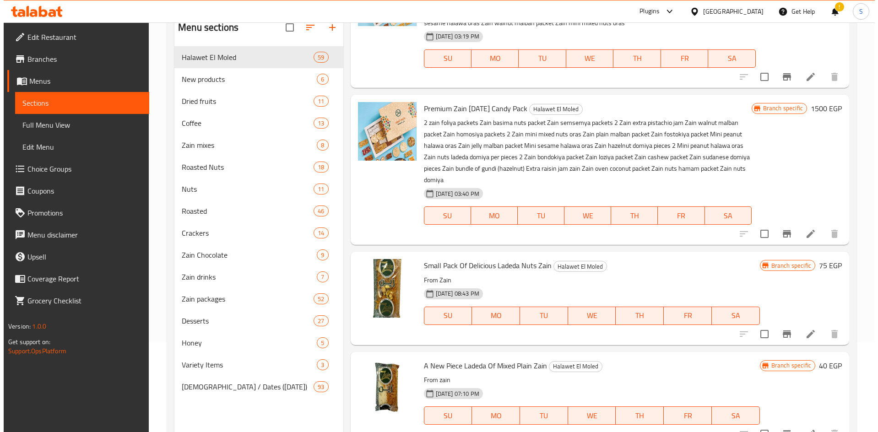
scroll to position [128, 0]
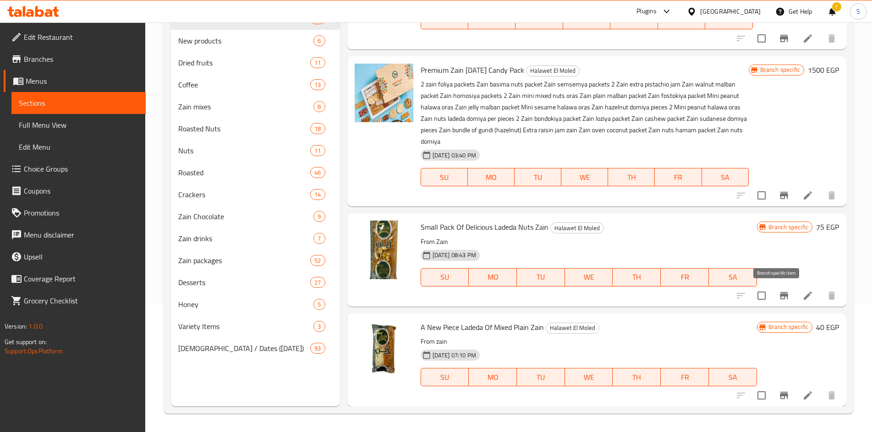
type input "ladeda"
click at [780, 294] on icon "Branch-specific-item" at bounding box center [784, 295] width 8 height 7
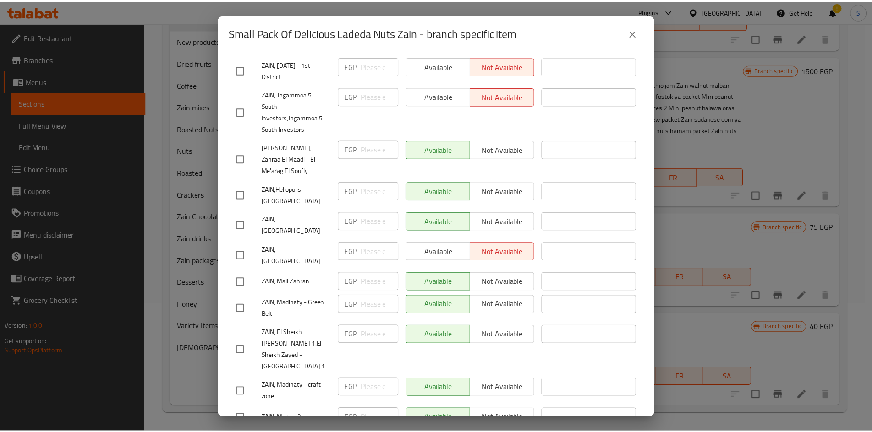
scroll to position [0, 0]
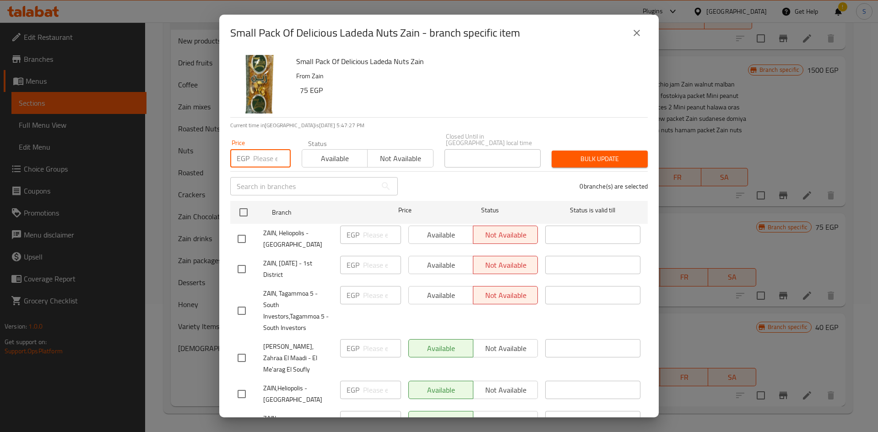
click at [258, 149] on input "number" at bounding box center [272, 158] width 38 height 18
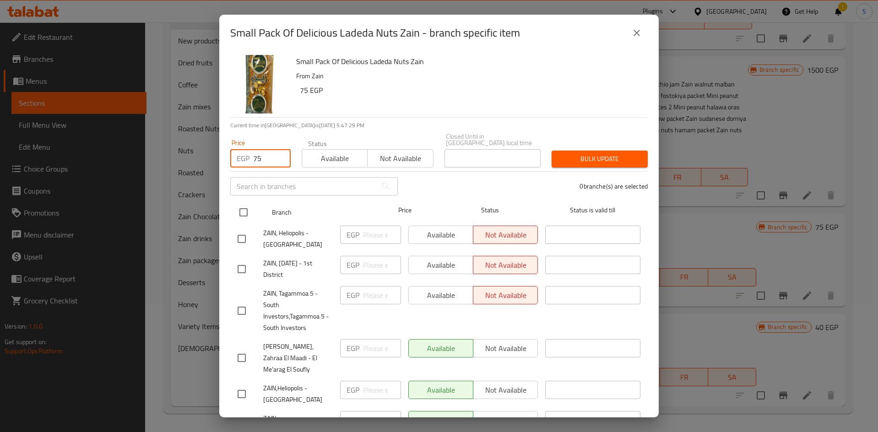
type input "75"
click at [241, 208] on input "checkbox" at bounding box center [243, 212] width 19 height 19
checkbox input "true"
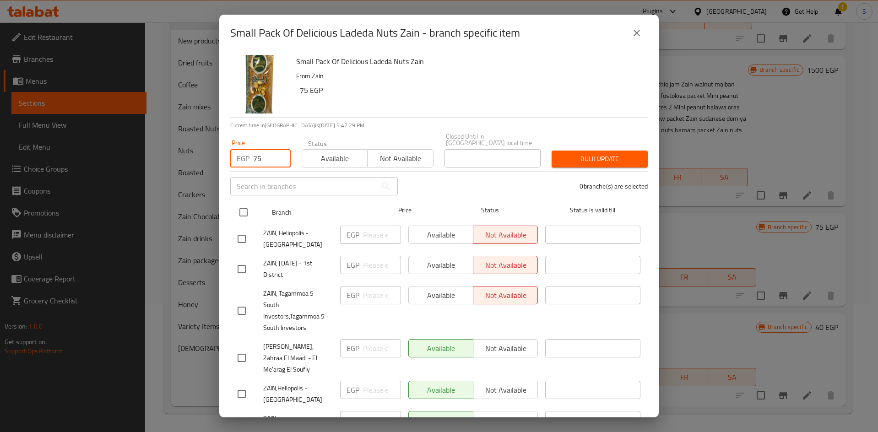
checkbox input "true"
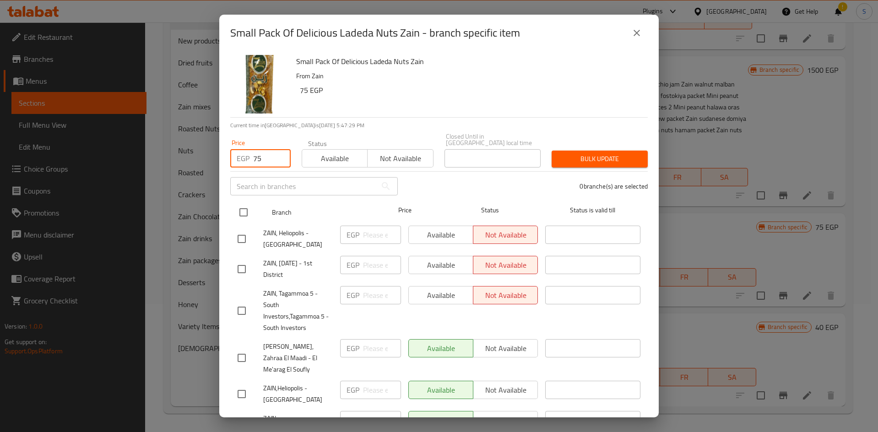
checkbox input "true"
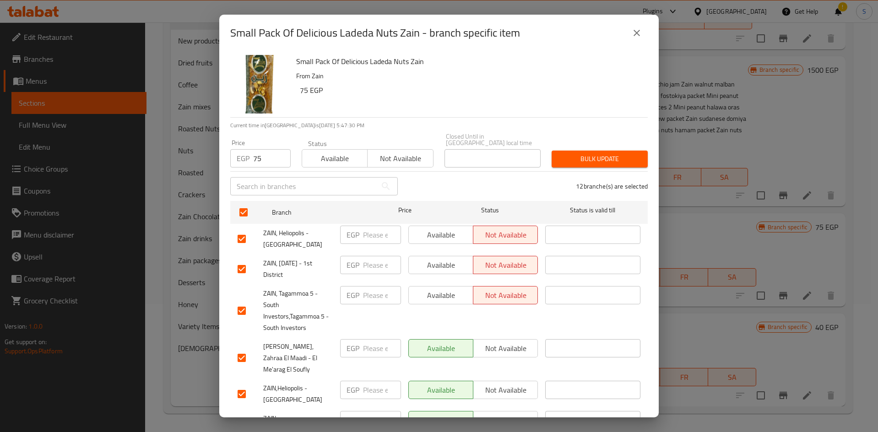
click at [606, 154] on span "Bulk update" at bounding box center [600, 158] width 82 height 11
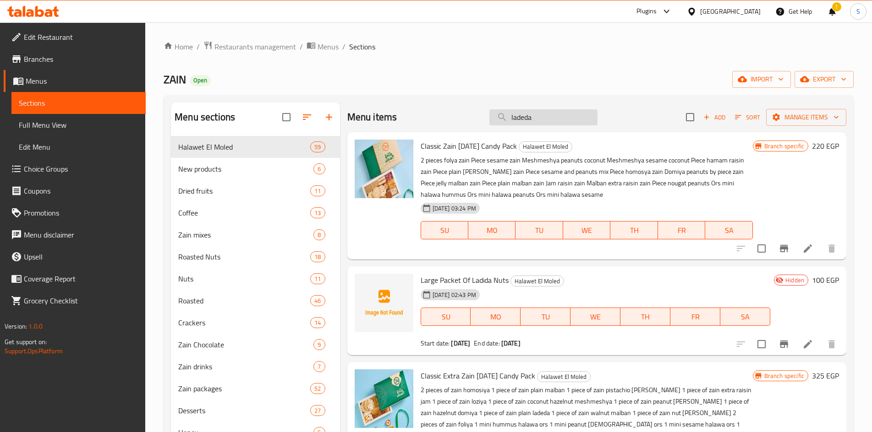
click at [539, 120] on input "ladeda" at bounding box center [543, 117] width 108 height 16
paste input "ملبن سادة"
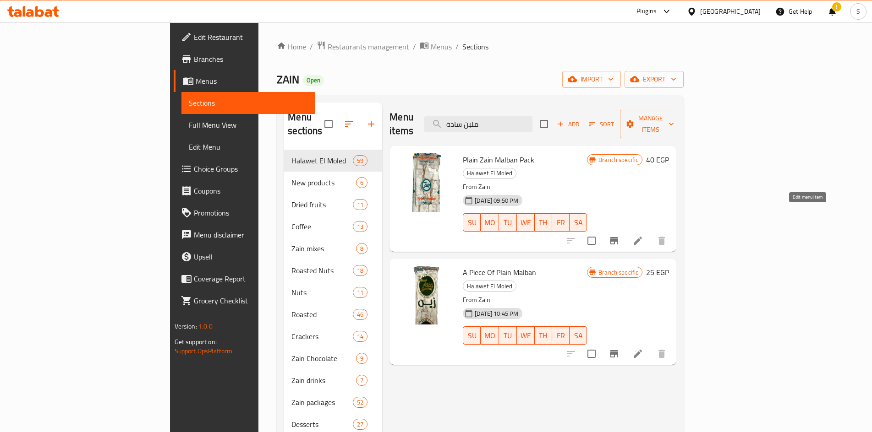
type input "ملبن سادة"
click at [643, 235] on icon at bounding box center [637, 240] width 11 height 11
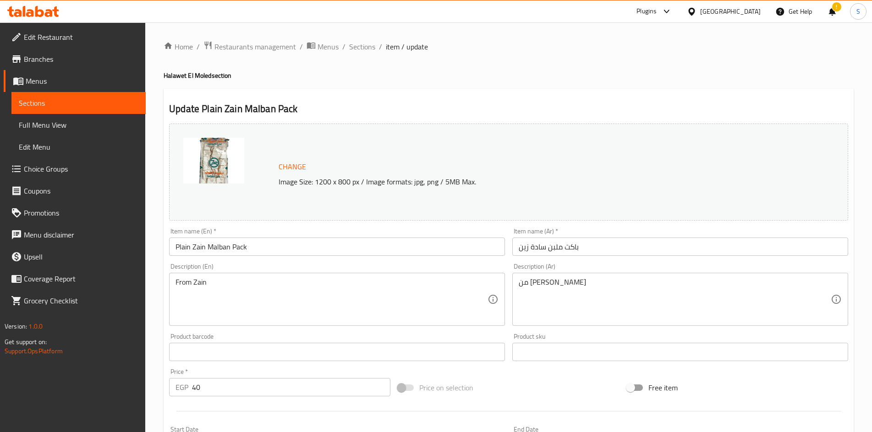
click at [252, 250] on input "Plain Zain Malban Pack" at bounding box center [337, 247] width 336 height 18
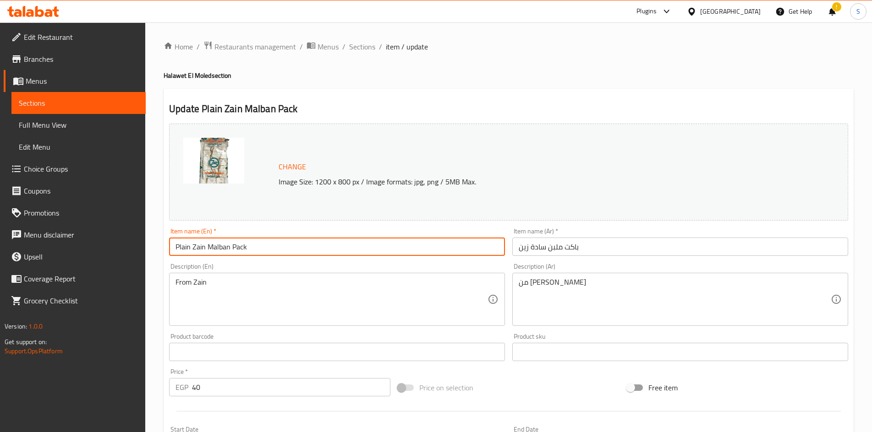
click at [252, 250] on input "Plain Zain Malban Pack" at bounding box center [337, 247] width 336 height 18
click at [355, 42] on span "Sections" at bounding box center [362, 46] width 26 height 11
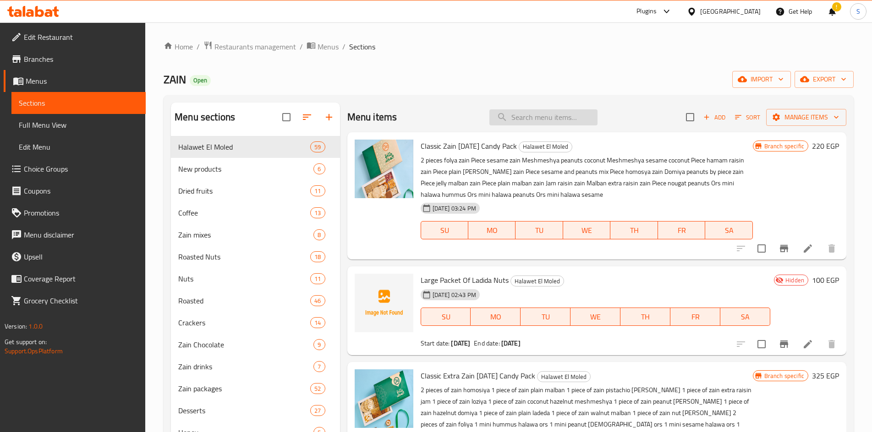
click at [517, 120] on input "search" at bounding box center [543, 117] width 108 height 16
paste input "Plain Zain Malban Pack"
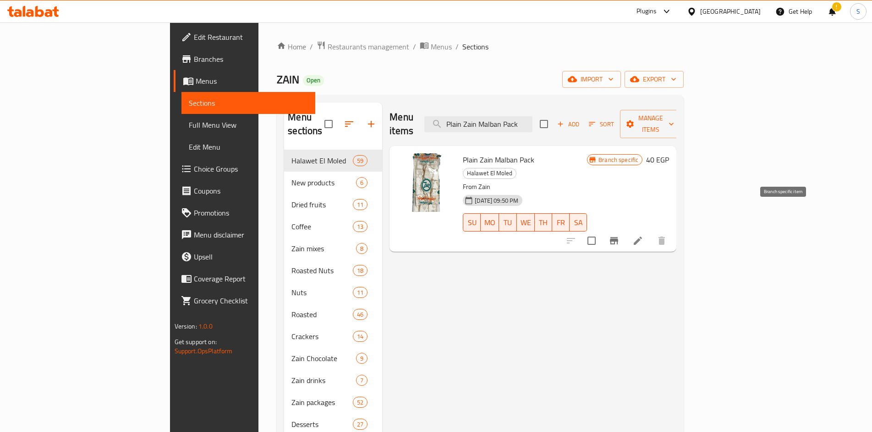
click at [618, 237] on icon "Branch-specific-item" at bounding box center [614, 240] width 8 height 7
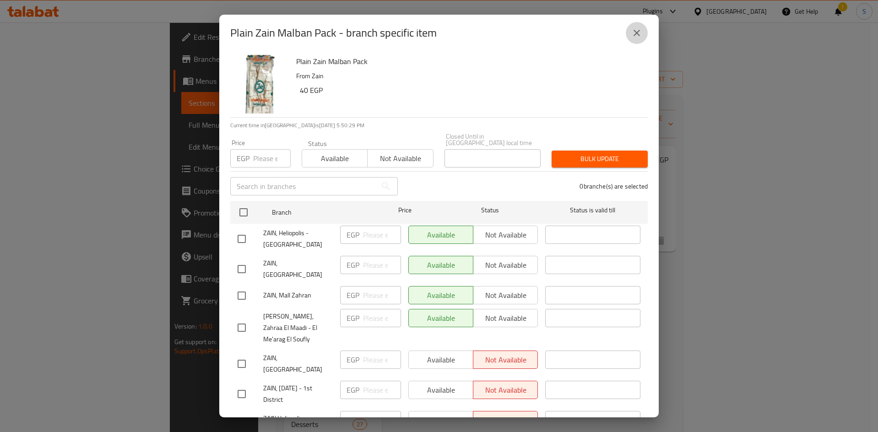
click at [638, 24] on button "close" at bounding box center [637, 33] width 22 height 22
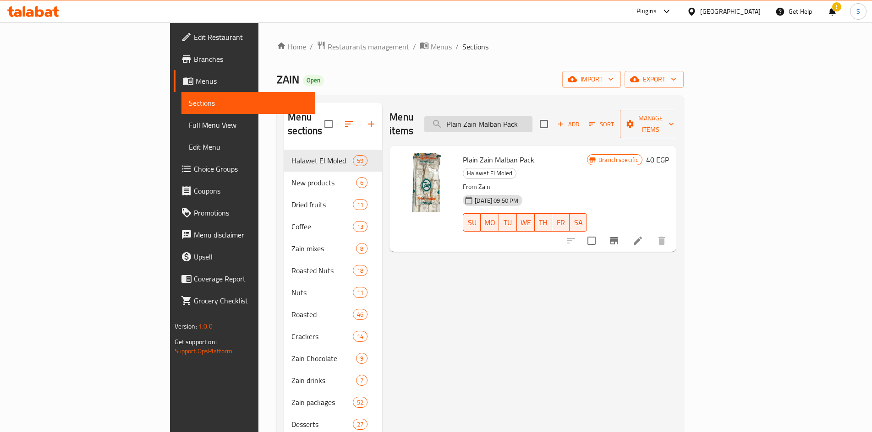
click at [532, 116] on input "Plain Zain Malban Pack" at bounding box center [478, 124] width 108 height 16
paste input "بسيمة مكسرات"
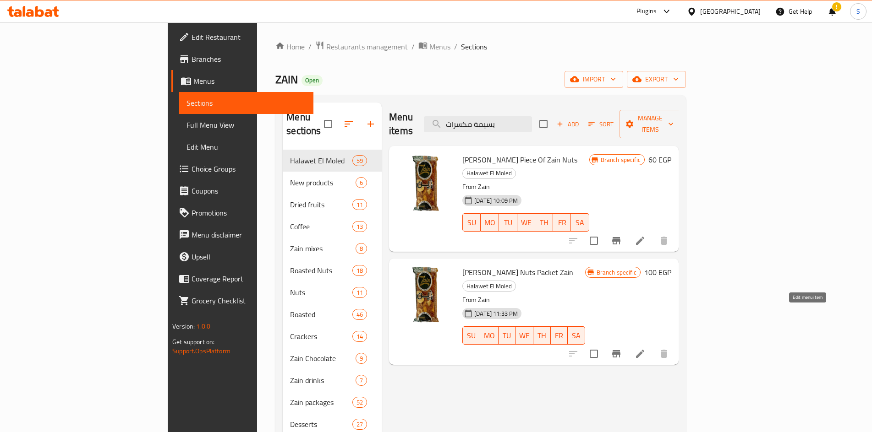
type input "بسيمة مكسرات"
click at [644, 350] on icon at bounding box center [640, 354] width 8 height 8
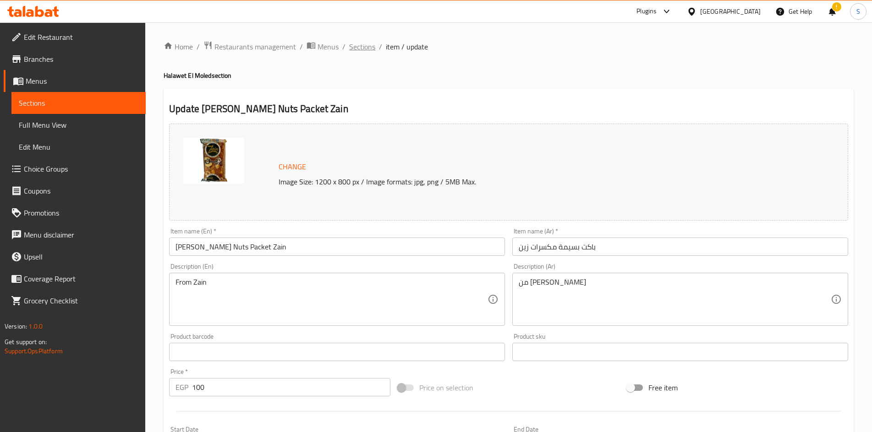
click at [359, 44] on span "Sections" at bounding box center [362, 46] width 26 height 11
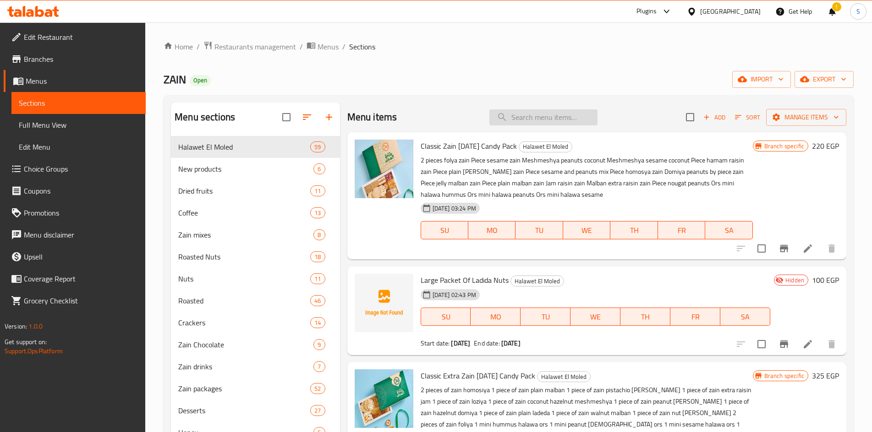
click at [528, 115] on input "search" at bounding box center [543, 117] width 108 height 16
paste input "حمصية"
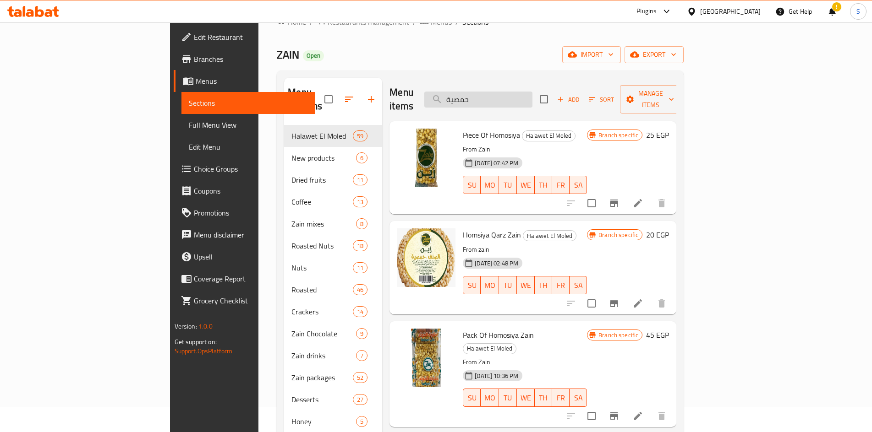
scroll to position [46, 0]
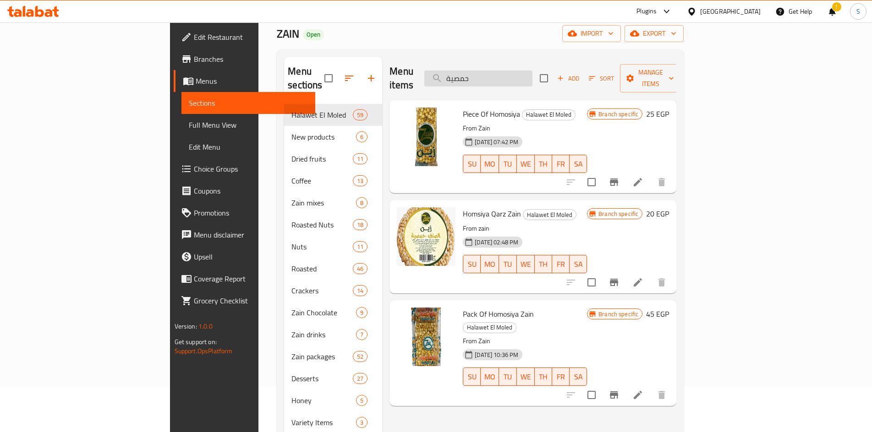
click at [532, 71] on input "حمصية" at bounding box center [478, 79] width 108 height 16
paste input "ملبن جيلي"
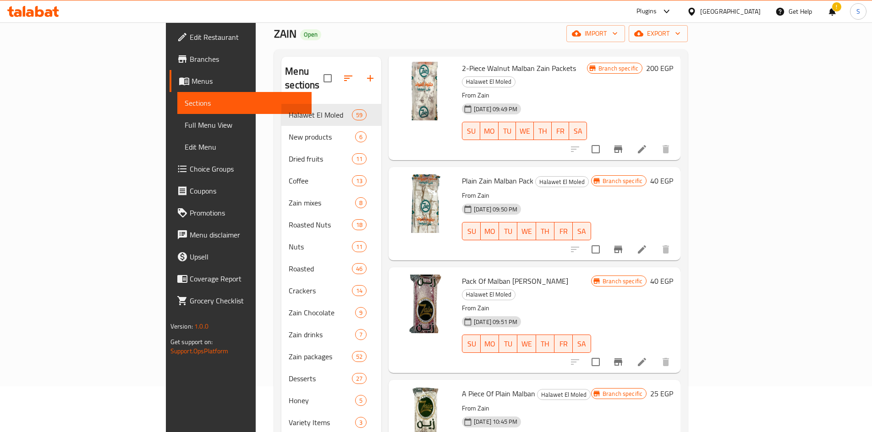
type input "ملبن"
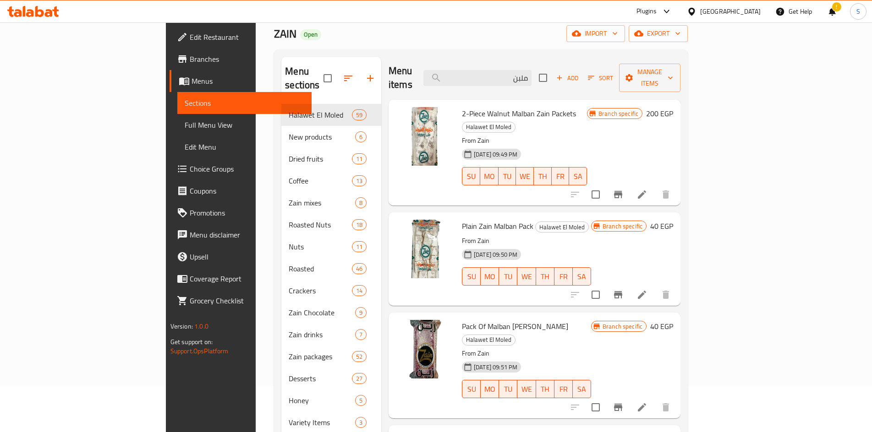
scroll to position [0, 0]
click at [629, 284] on button "Branch-specific-item" at bounding box center [618, 295] width 22 height 22
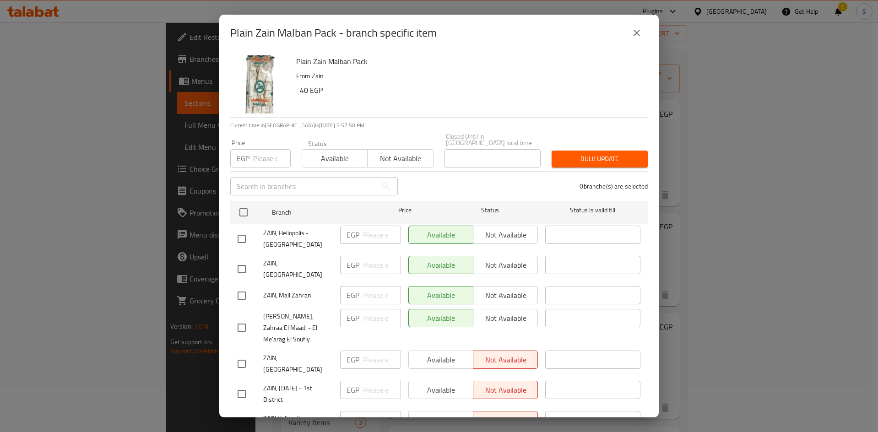
click at [262, 152] on input "number" at bounding box center [272, 158] width 38 height 18
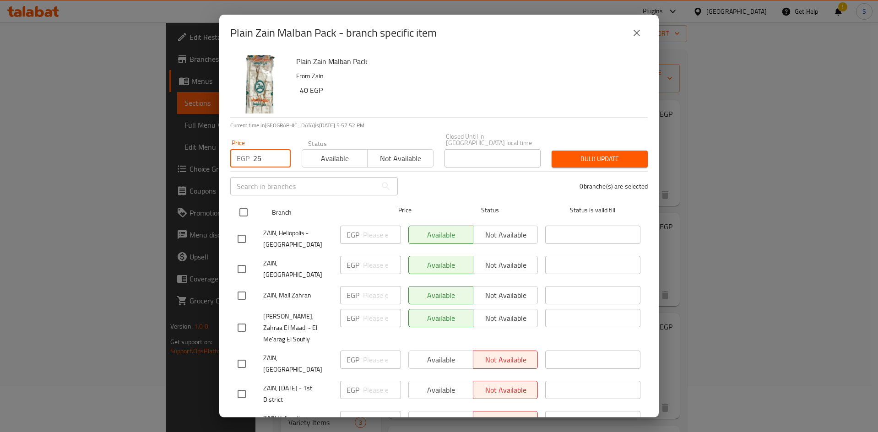
type input "25"
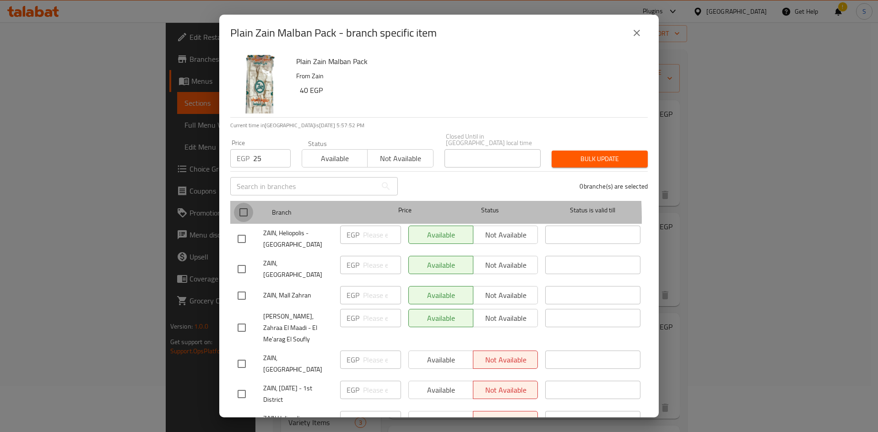
click at [242, 213] on input "checkbox" at bounding box center [243, 212] width 19 height 19
checkbox input "true"
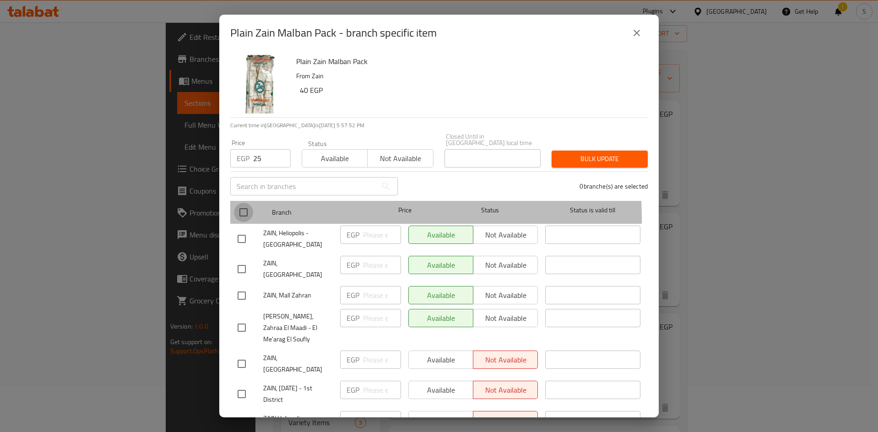
checkbox input "true"
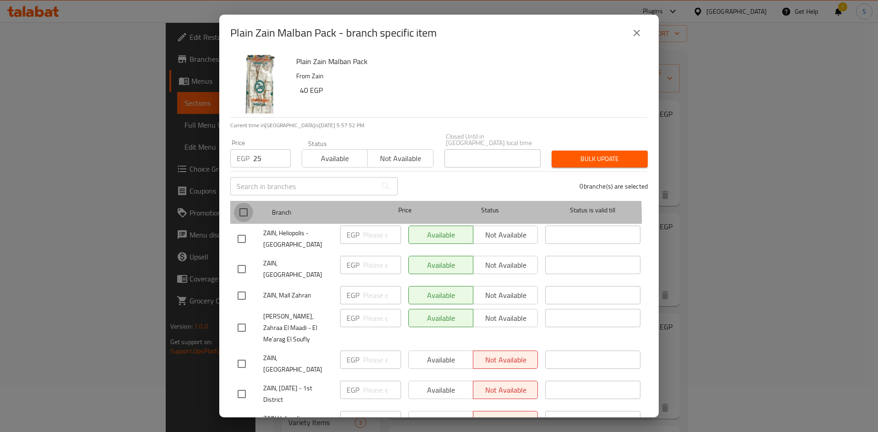
checkbox input "true"
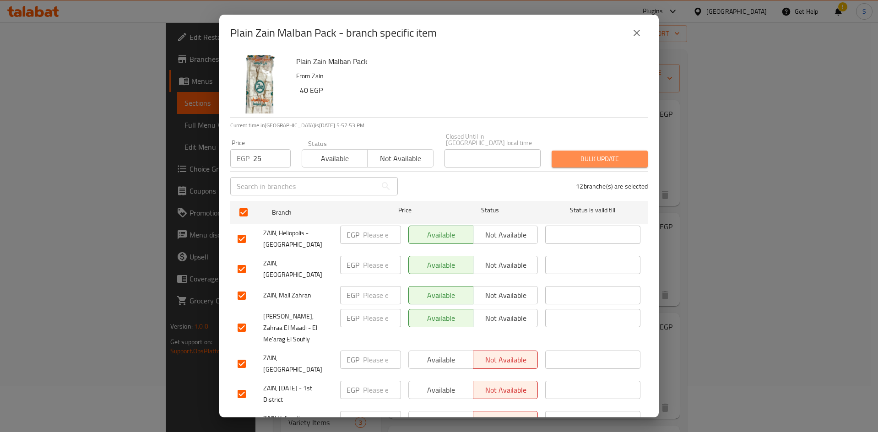
click at [606, 153] on span "Bulk update" at bounding box center [600, 158] width 82 height 11
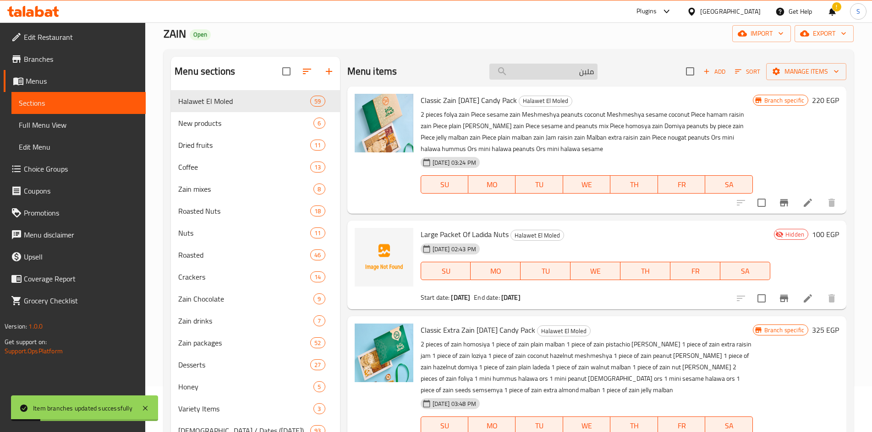
click at [505, 76] on input "ملبن" at bounding box center [543, 72] width 108 height 16
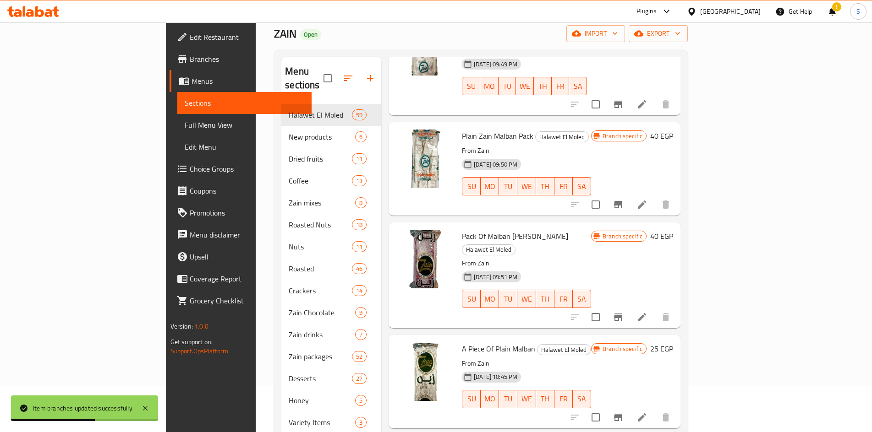
scroll to position [92, 0]
type input "ملبن"
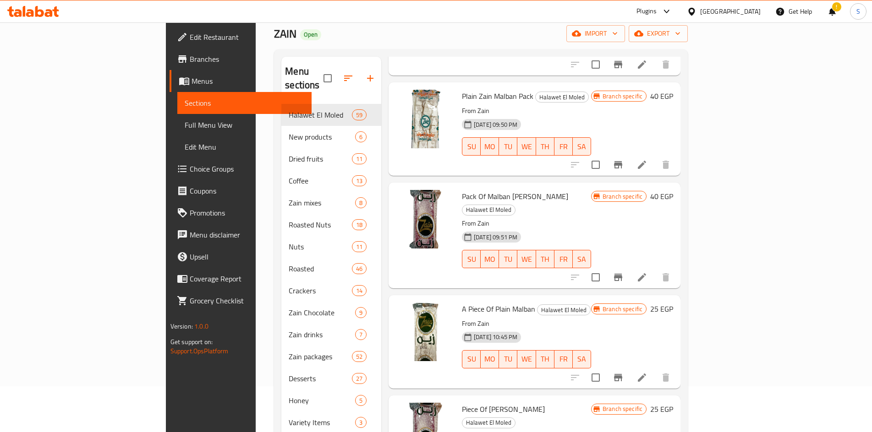
scroll to position [125, 0]
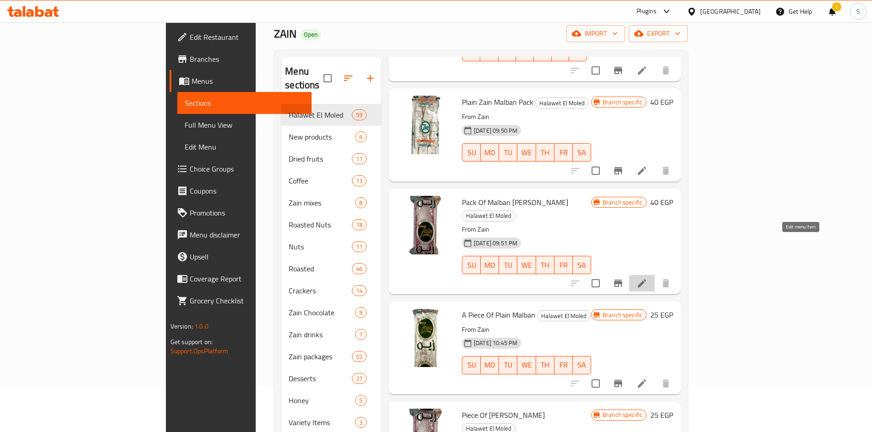
click at [647, 278] on icon at bounding box center [641, 283] width 11 height 11
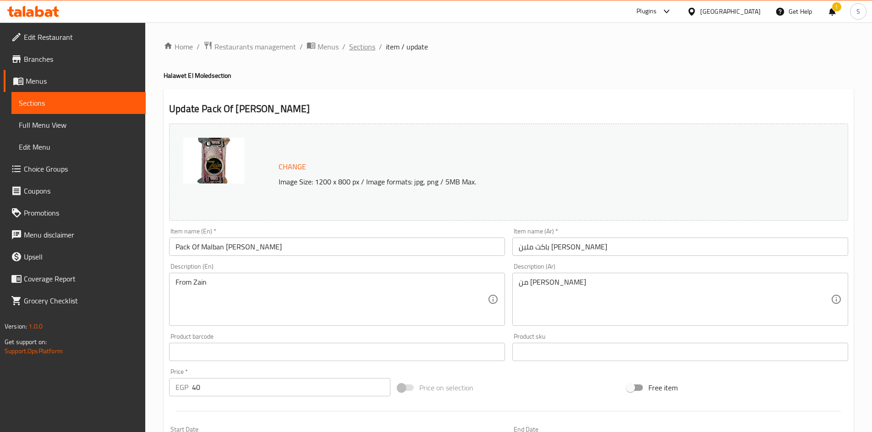
click at [370, 52] on span "Sections" at bounding box center [362, 46] width 26 height 11
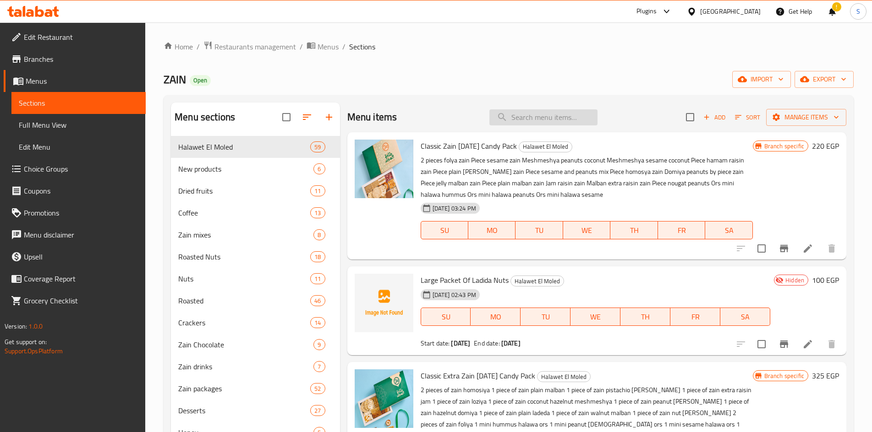
click at [555, 117] on input "search" at bounding box center [543, 117] width 108 height 16
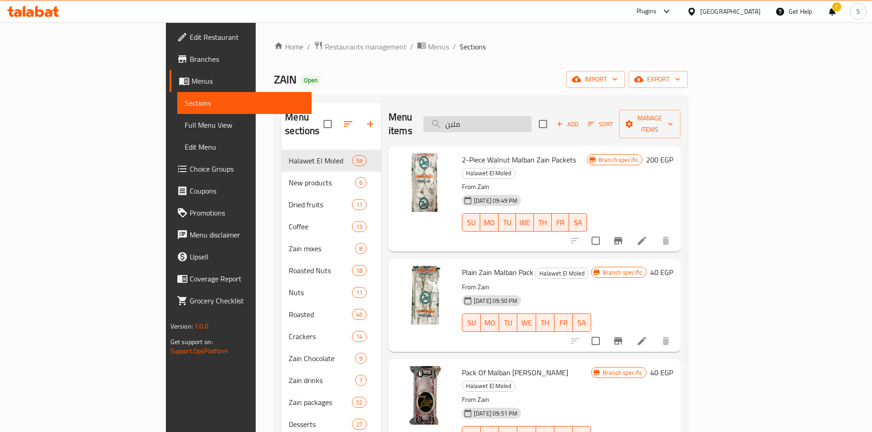
scroll to position [46, 0]
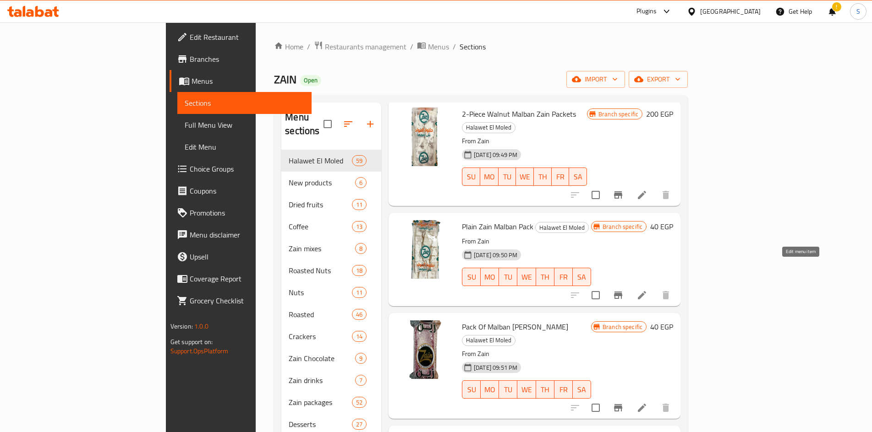
type input "ملبن"
click at [646, 291] on icon at bounding box center [642, 295] width 8 height 8
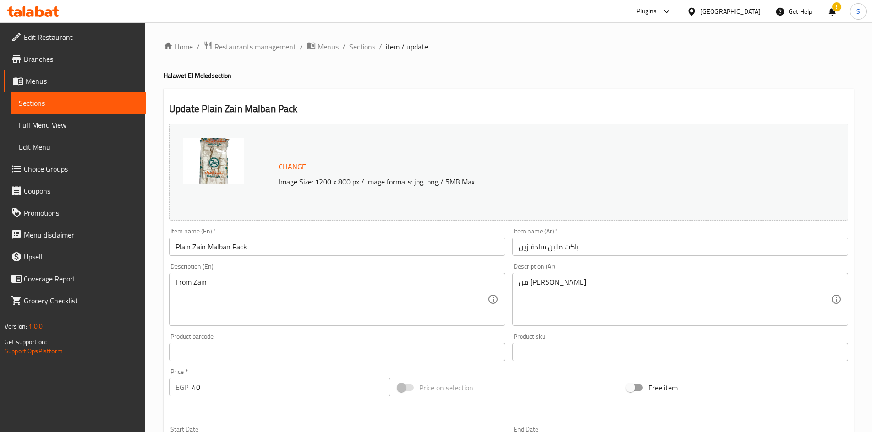
click at [294, 251] on input "Plain Zain Malban Pack" at bounding box center [337, 247] width 336 height 18
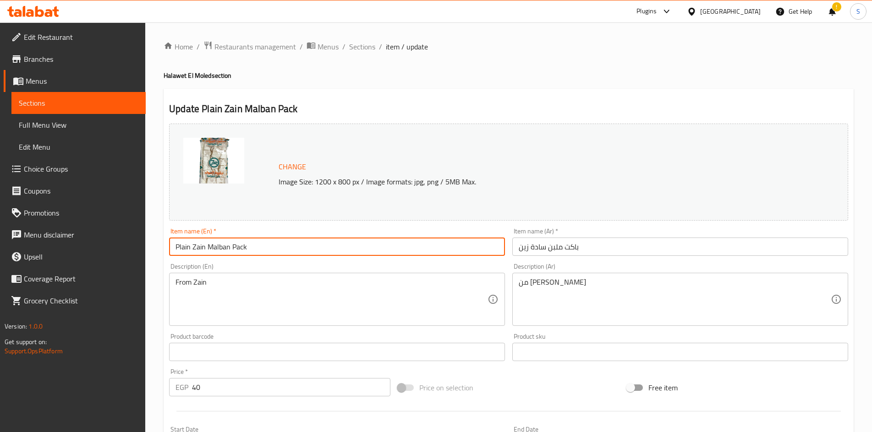
click at [294, 251] on input "Plain Zain Malban Pack" at bounding box center [337, 247] width 336 height 18
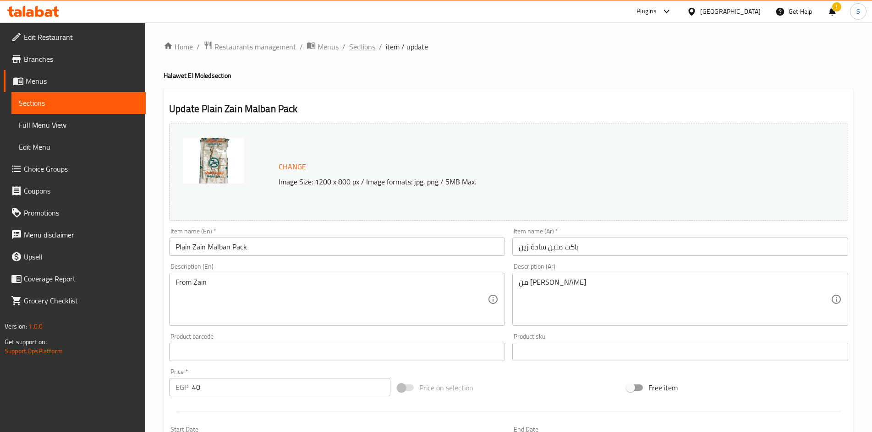
click at [358, 46] on span "Sections" at bounding box center [362, 46] width 26 height 11
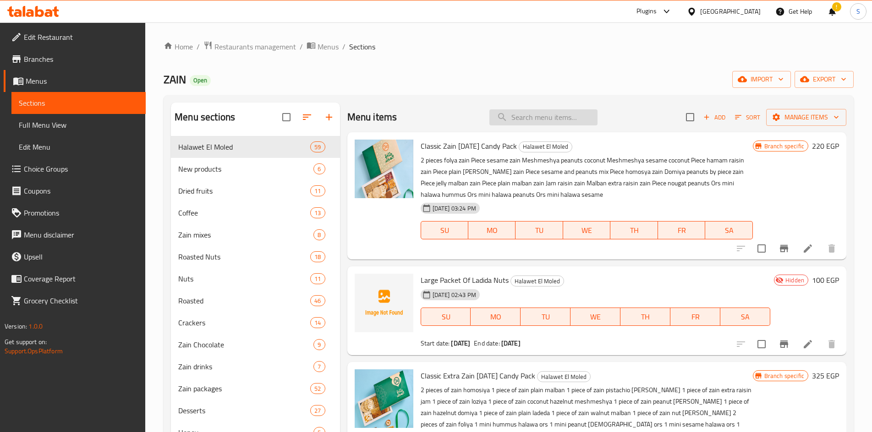
click at [545, 110] on input "search" at bounding box center [543, 117] width 108 height 16
paste input "Plain Zain Malban Pack"
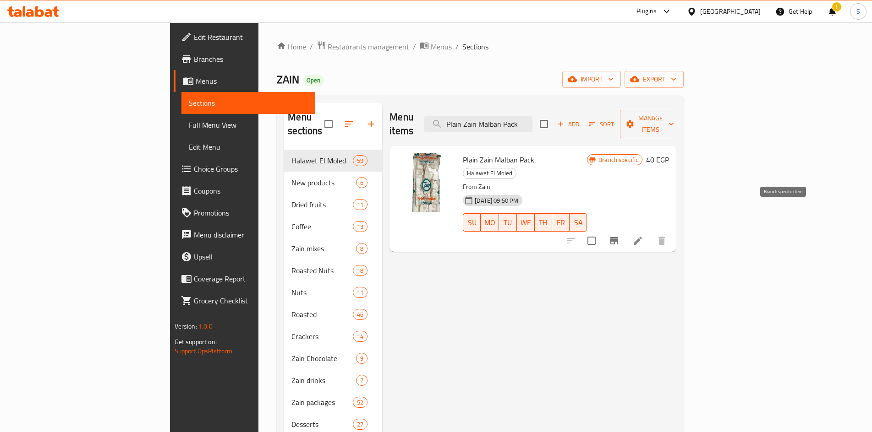
click at [619, 235] on icon "Branch-specific-item" at bounding box center [613, 240] width 11 height 11
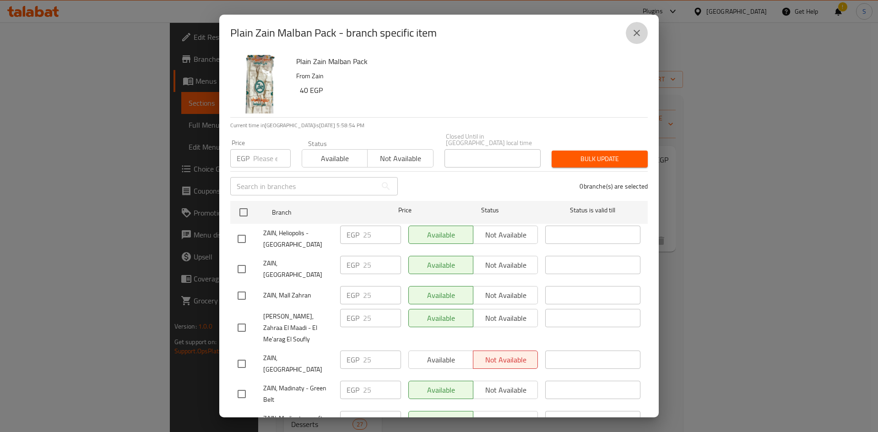
click at [637, 27] on button "close" at bounding box center [637, 33] width 22 height 22
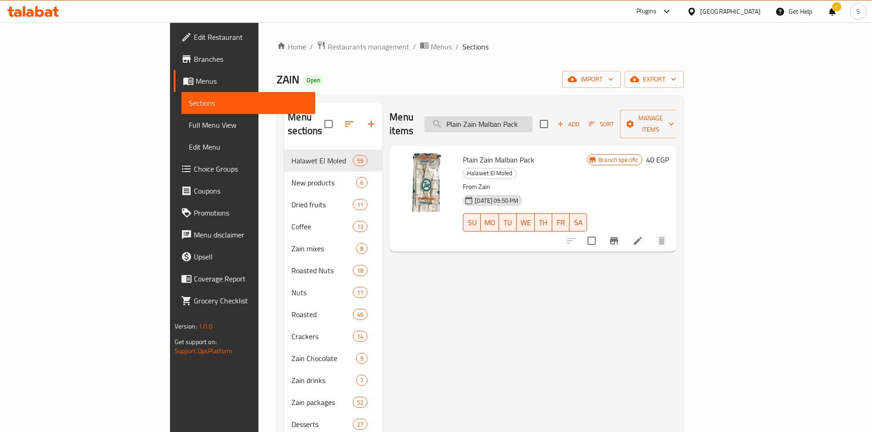
click at [532, 117] on input "Plain Zain Malban Pack" at bounding box center [478, 124] width 108 height 16
click at [532, 116] on input "Plain Zain Malban Pack" at bounding box center [478, 124] width 108 height 16
paste input "مشمشية وسمسم جوز هند"
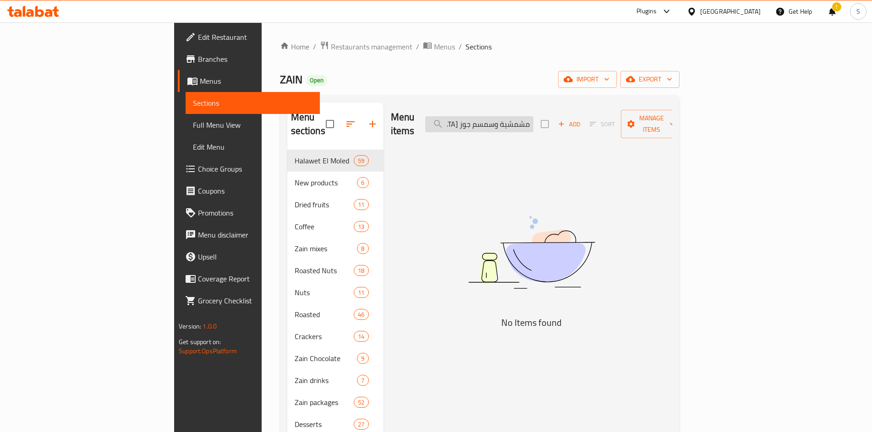
click at [506, 116] on input "مشمشية وسمسم جوز هند" at bounding box center [479, 124] width 108 height 16
click at [510, 116] on input "مشمشية وسمسم جوز هند" at bounding box center [479, 124] width 108 height 16
click at [514, 116] on input "مشمشية وسمسم جوز هند" at bounding box center [479, 124] width 108 height 16
click at [510, 118] on input "مشمشية وسمسم جوز هند" at bounding box center [479, 124] width 108 height 16
click at [533, 118] on input "مشمشية وسمسم" at bounding box center [479, 124] width 108 height 16
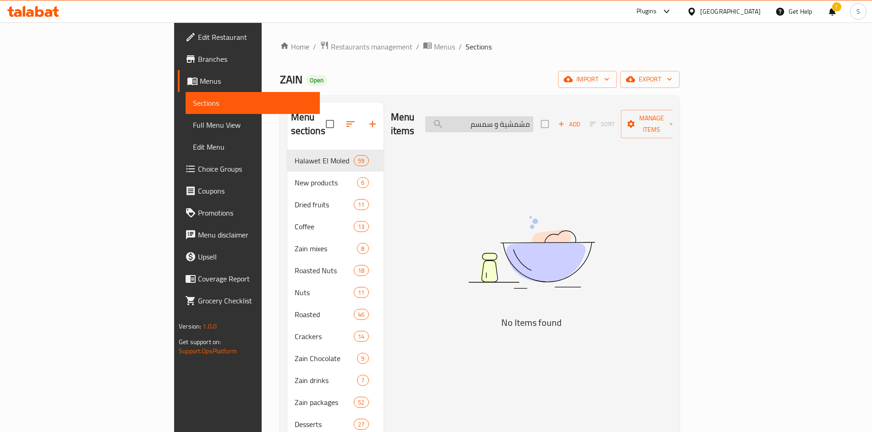
click at [533, 118] on input "مشمشية و سمسم" at bounding box center [479, 124] width 108 height 16
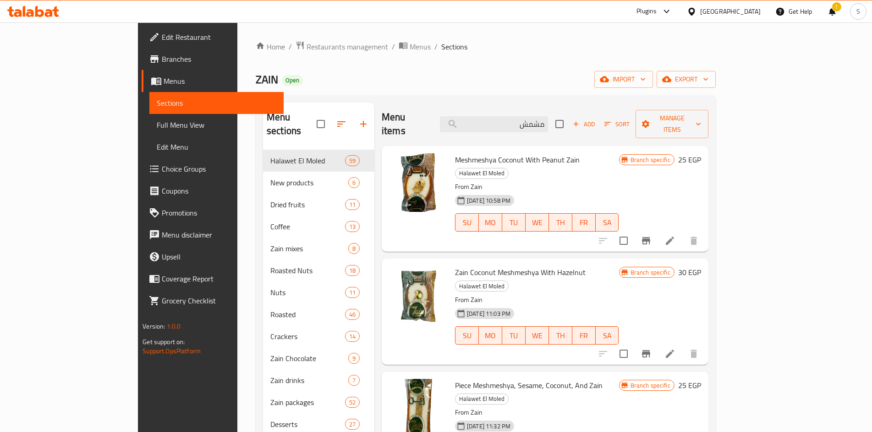
scroll to position [46, 0]
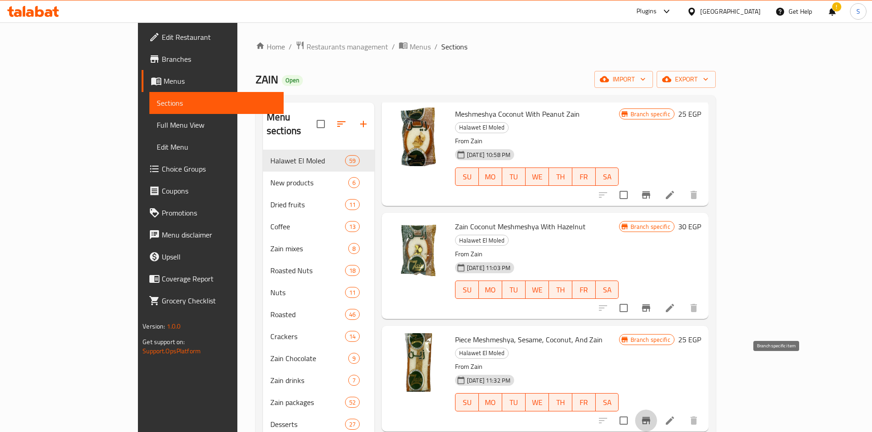
click at [650, 417] on icon "Branch-specific-item" at bounding box center [646, 420] width 8 height 7
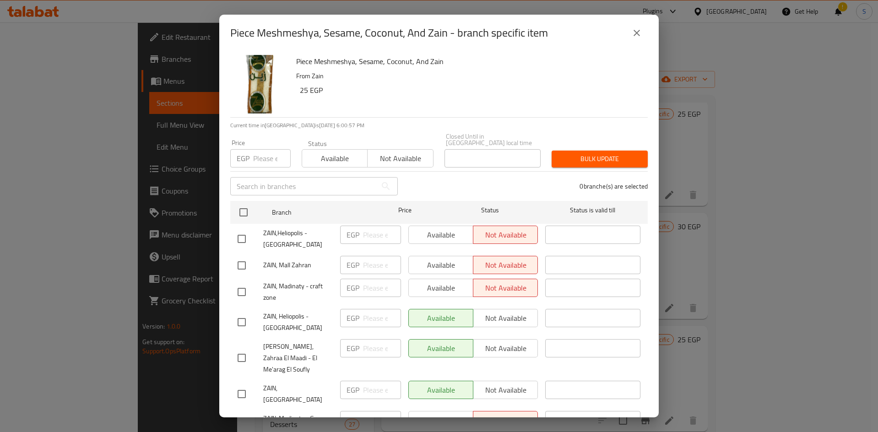
click at [631, 37] on button "close" at bounding box center [637, 33] width 22 height 22
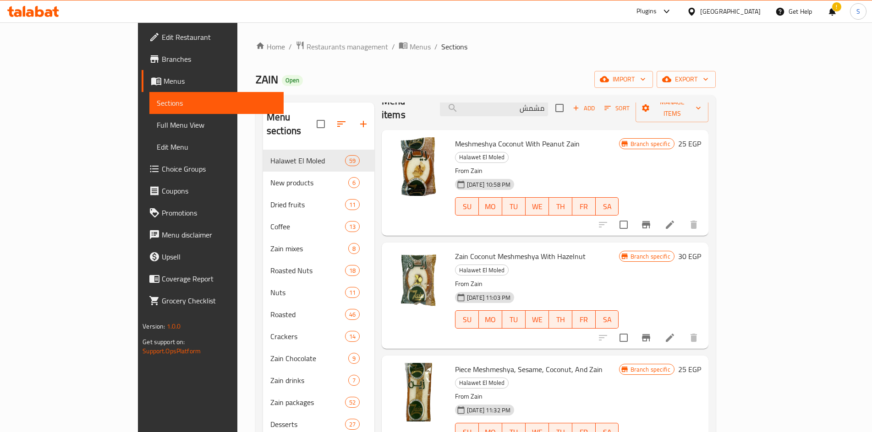
scroll to position [0, 0]
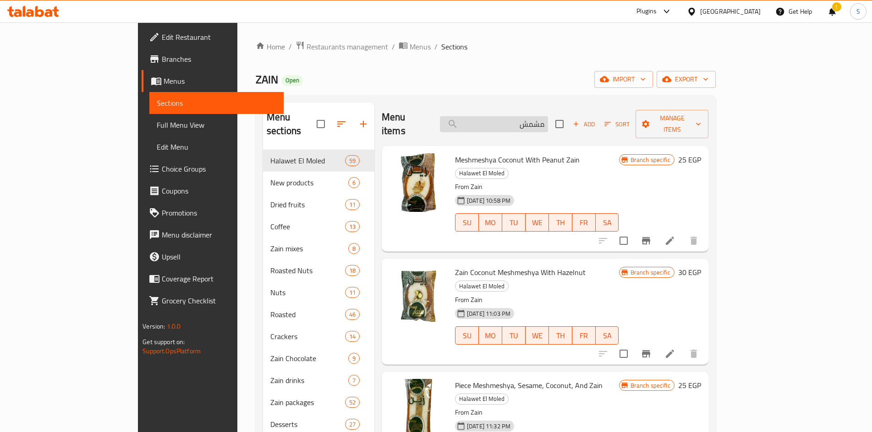
click at [531, 116] on input "مشمش" at bounding box center [494, 124] width 108 height 16
paste input "بندق"
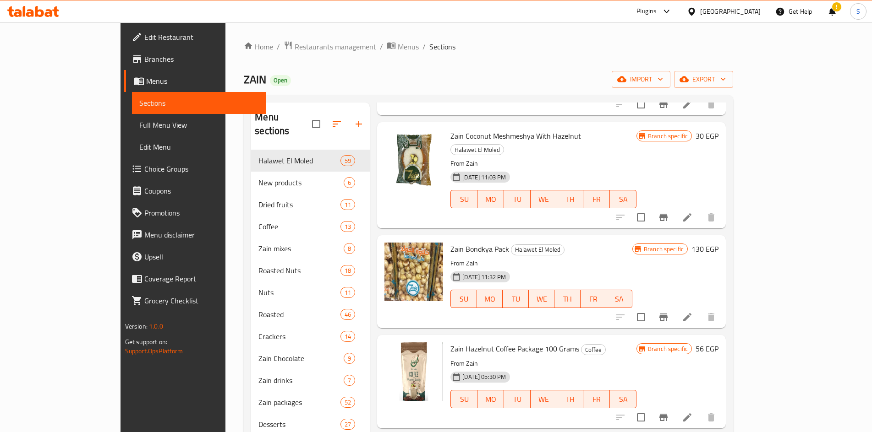
scroll to position [321, 0]
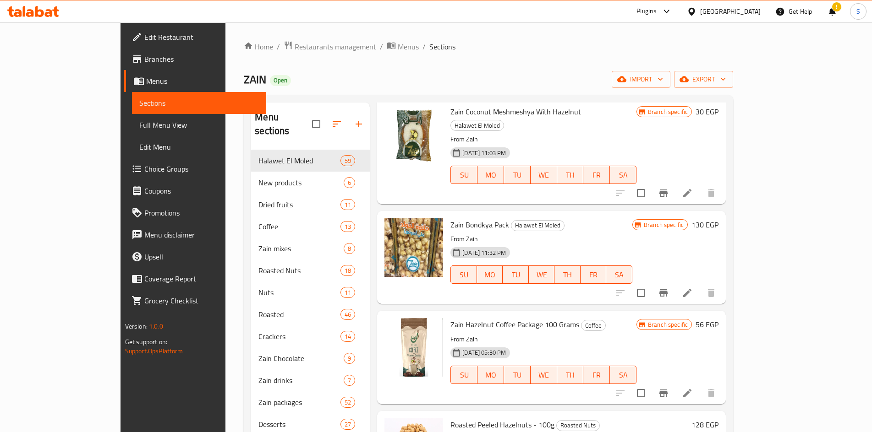
type input "بندق"
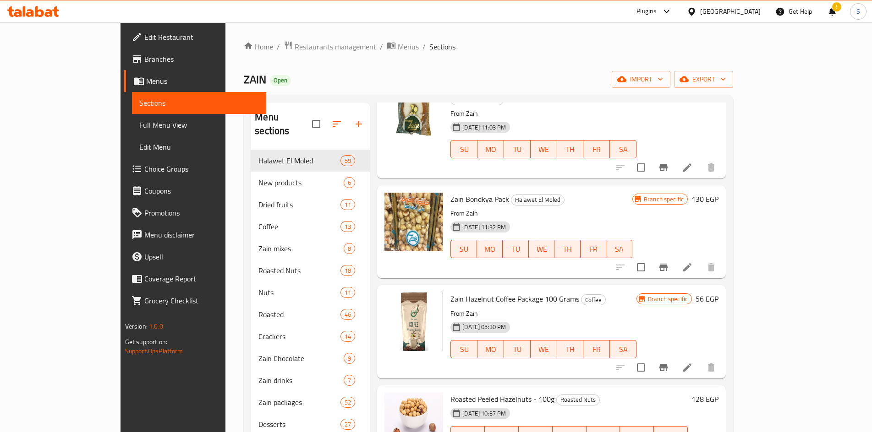
scroll to position [366, 0]
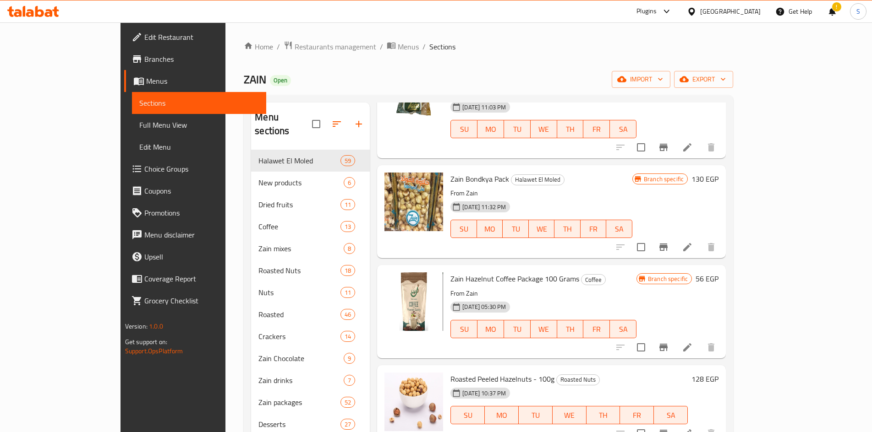
click at [693, 242] on icon at bounding box center [687, 247] width 11 height 11
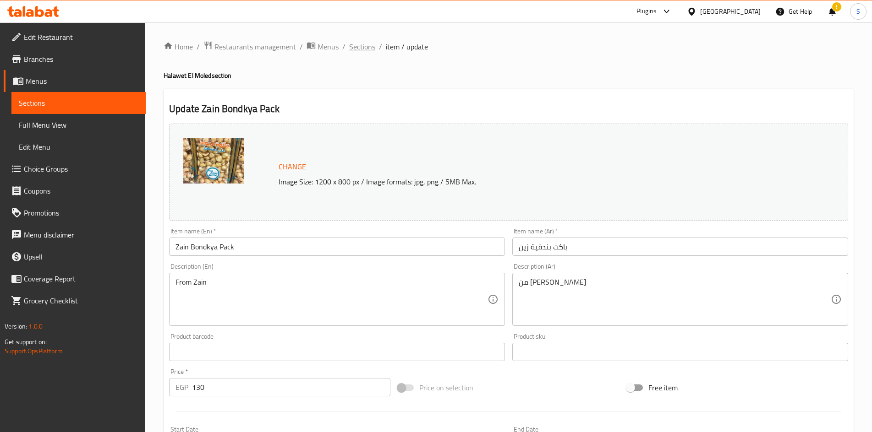
click at [348, 50] on ol "Home / Restaurants management / Menus / Sections / item / update" at bounding box center [509, 47] width 690 height 12
click at [351, 47] on span "Sections" at bounding box center [362, 46] width 26 height 11
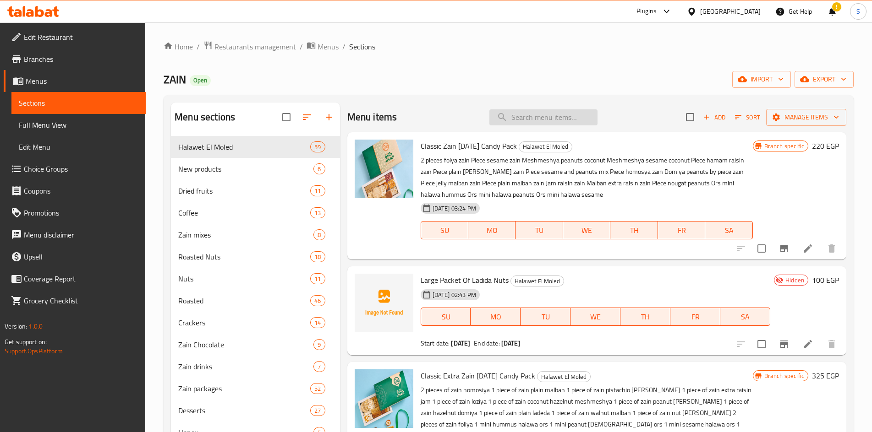
click at [576, 114] on input "search" at bounding box center [543, 117] width 108 height 16
paste input "بندق"
type input "بندق"
paste input "فستق"
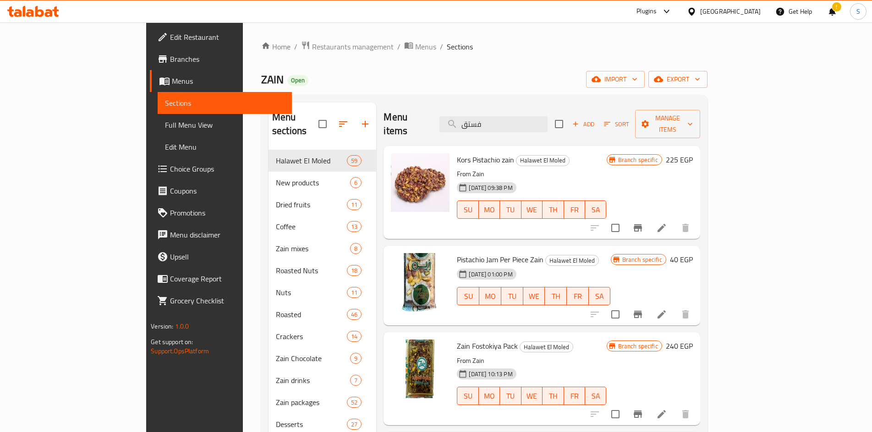
click at [547, 116] on input "فستق" at bounding box center [493, 124] width 108 height 16
paste input "مربي"
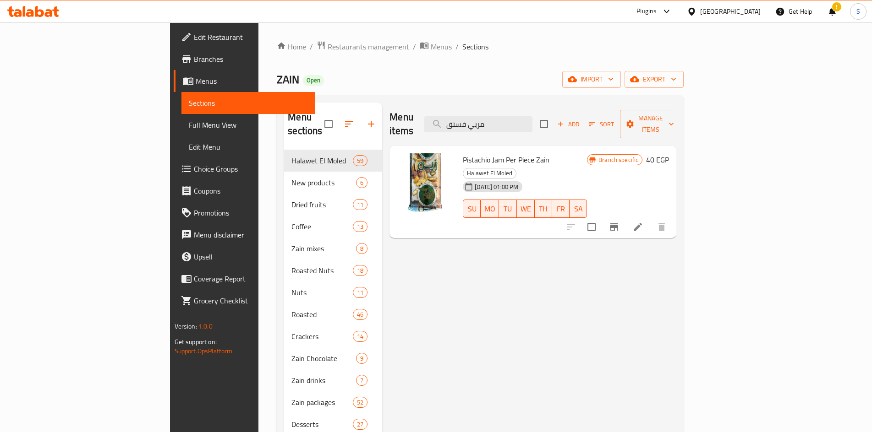
type input "مربي فستق"
click at [650, 219] on li at bounding box center [638, 227] width 26 height 16
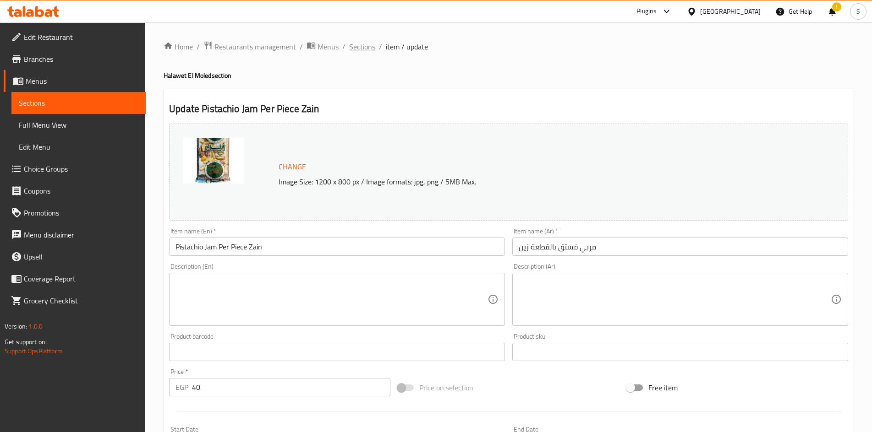
click at [362, 51] on span "Sections" at bounding box center [362, 46] width 26 height 11
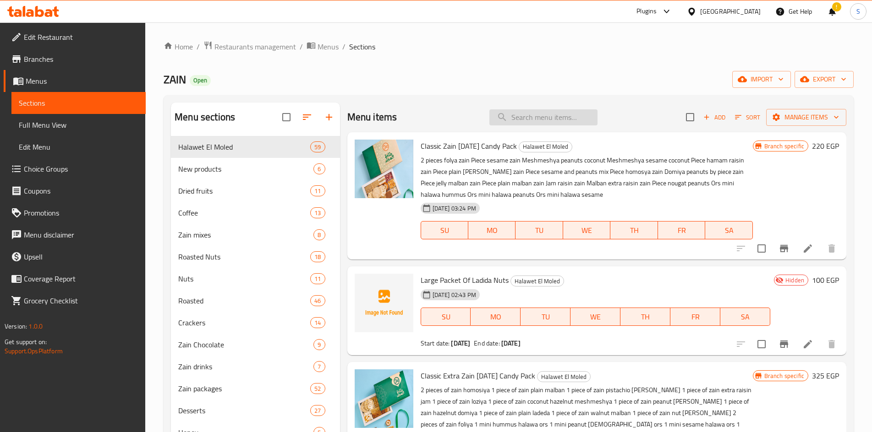
click at [544, 117] on input "search" at bounding box center [543, 117] width 108 height 16
paste input "مربي فستق"
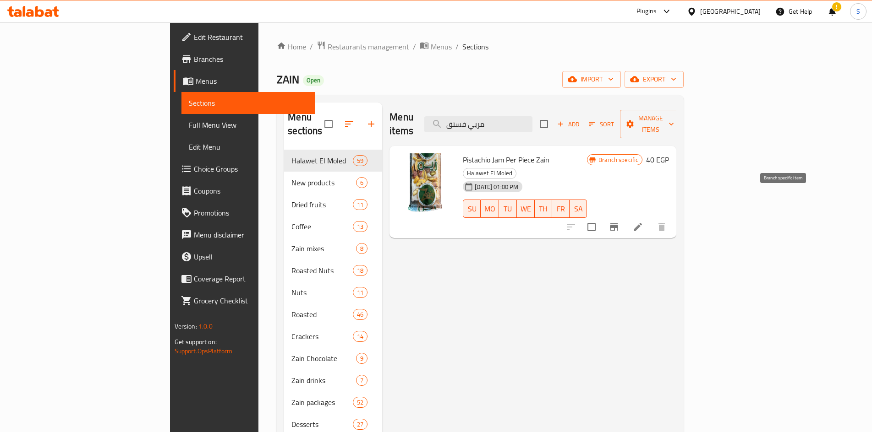
type input "مربي فستق"
click at [625, 216] on button "Branch-specific-item" at bounding box center [614, 227] width 22 height 22
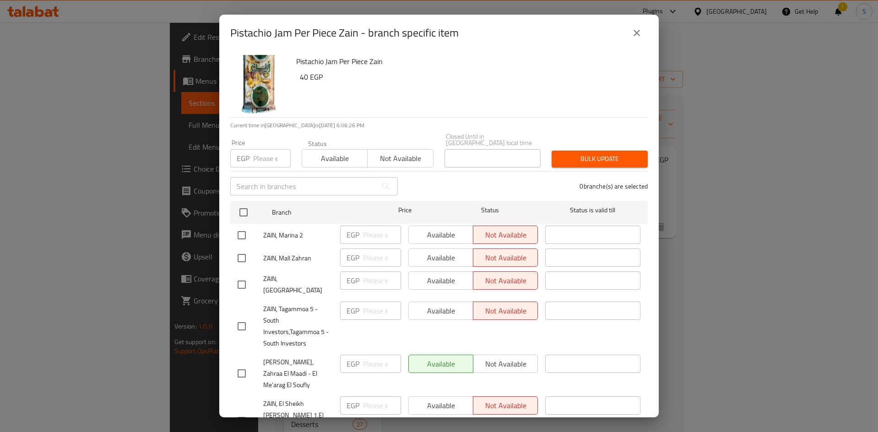
click at [263, 155] on input "number" at bounding box center [272, 158] width 38 height 18
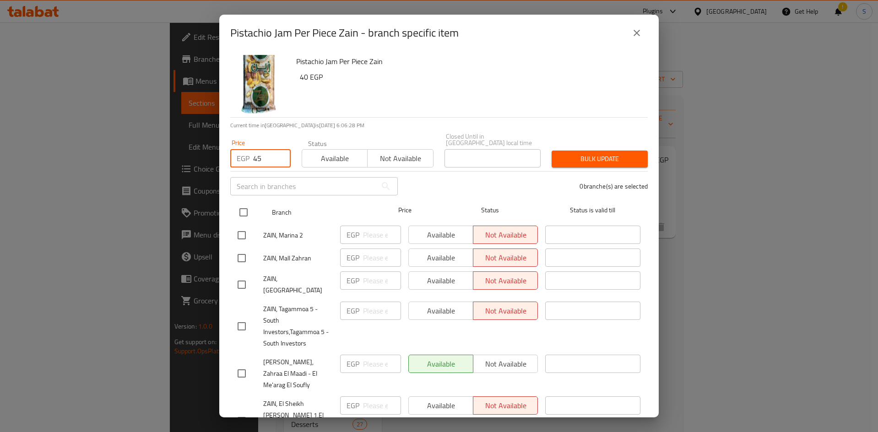
type input "45"
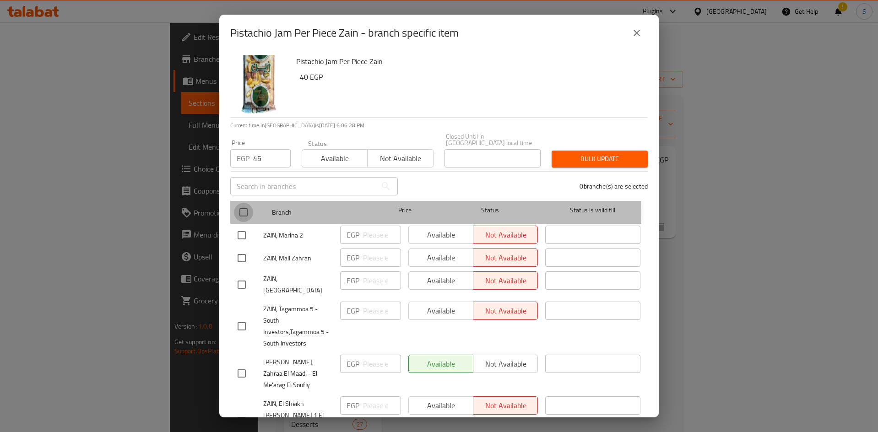
click at [239, 206] on input "checkbox" at bounding box center [243, 212] width 19 height 19
checkbox input "true"
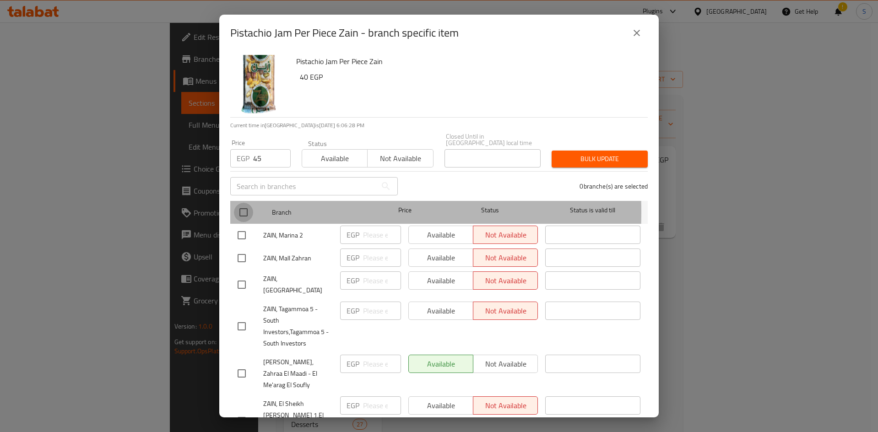
checkbox input "true"
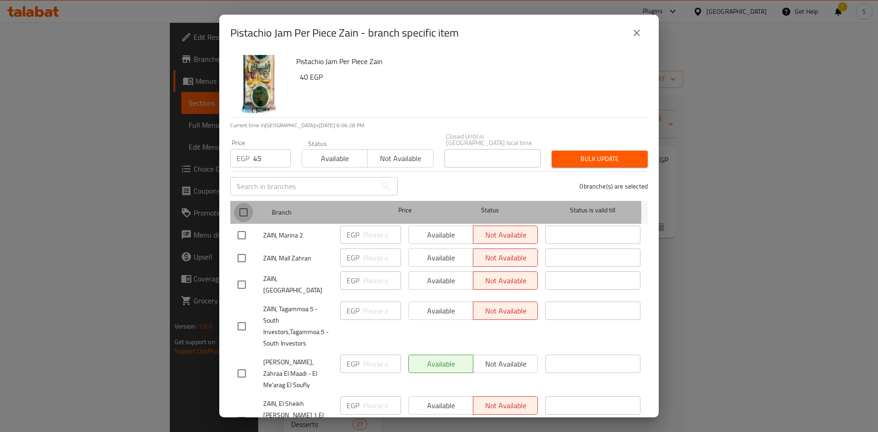
checkbox input "true"
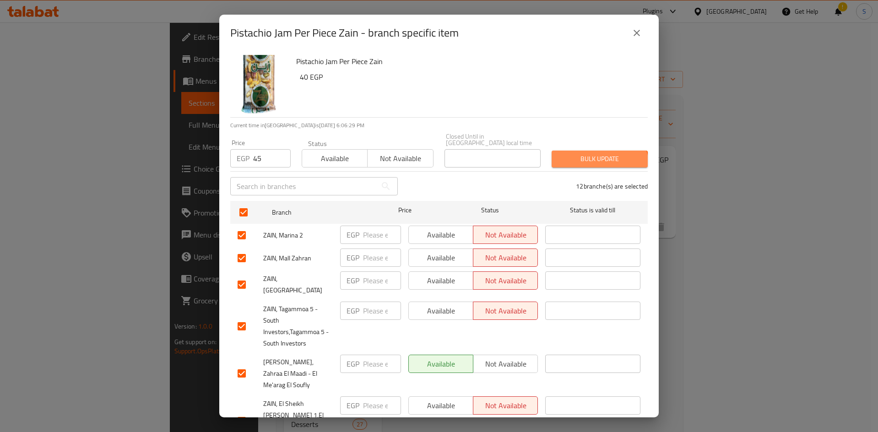
click at [593, 160] on button "Bulk update" at bounding box center [600, 159] width 96 height 17
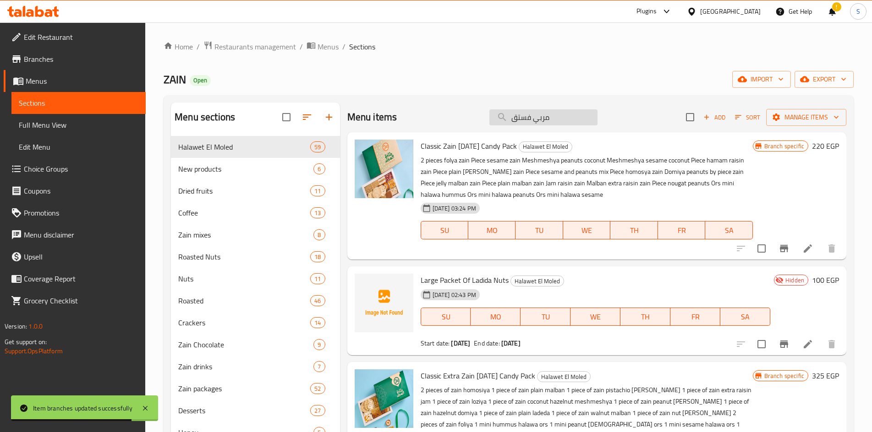
click at [558, 124] on input "مربي فستق" at bounding box center [543, 117] width 108 height 16
paste input "زبيب"
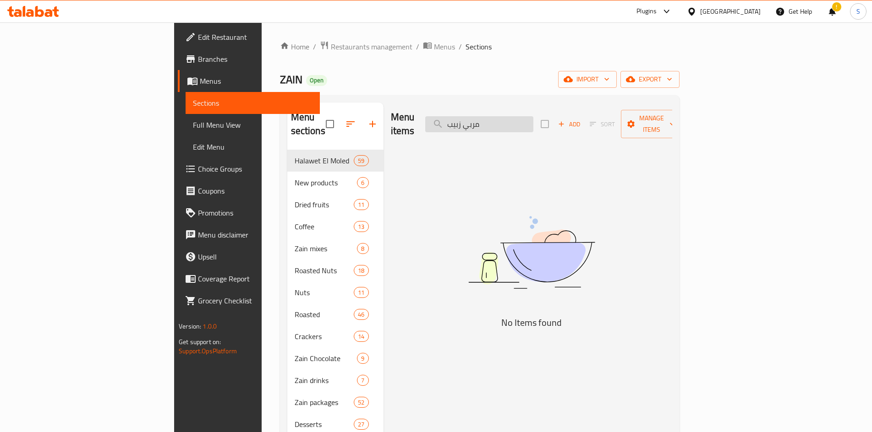
drag, startPoint x: 526, startPoint y: 118, endPoint x: 583, endPoint y: 120, distance: 56.4
click at [533, 120] on input "مربي زبيب" at bounding box center [479, 124] width 108 height 16
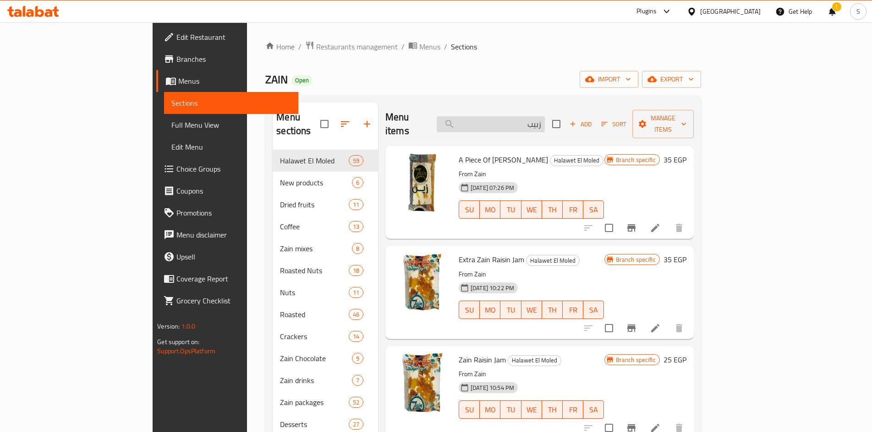
type input "زبيب"
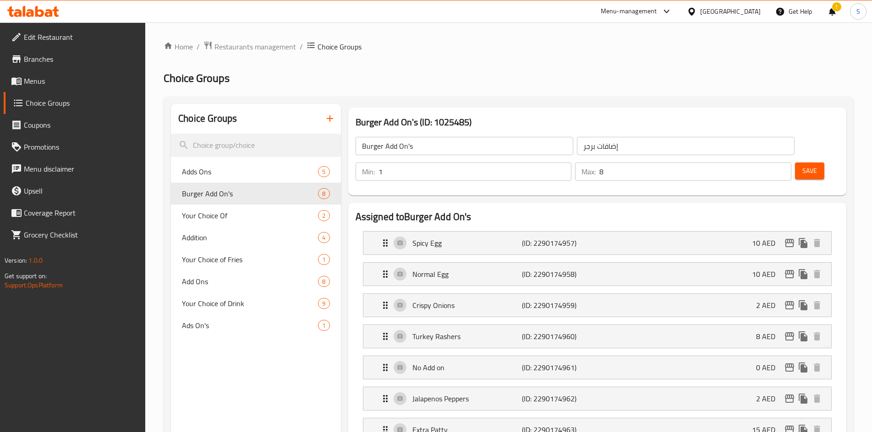
scroll to position [38, 0]
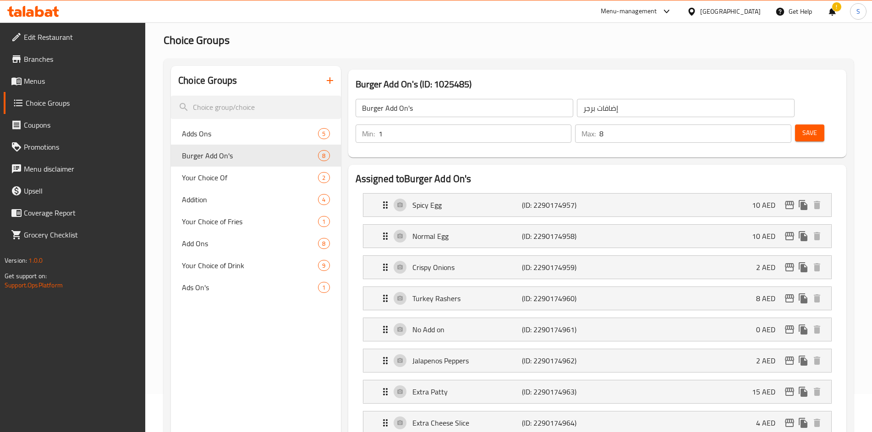
click at [754, 17] on div "United Arab Emirates" at bounding box center [723, 11] width 88 height 22
click at [698, 16] on div at bounding box center [693, 11] width 13 height 10
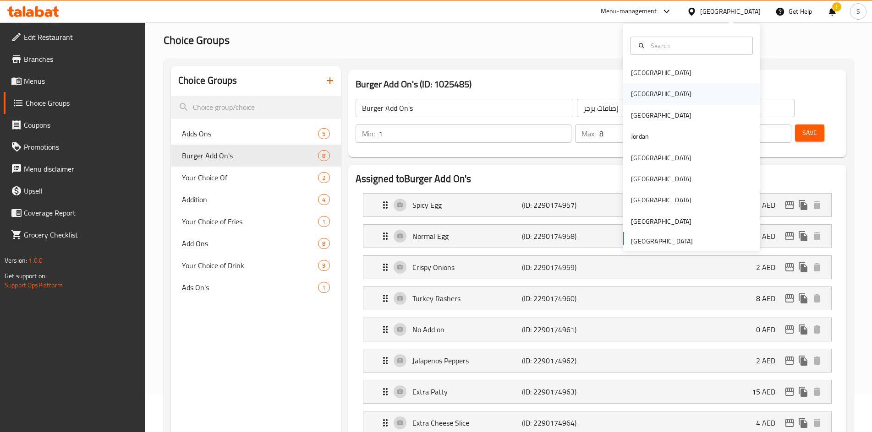
click at [644, 95] on div "[GEOGRAPHIC_DATA]" at bounding box center [660, 93] width 75 height 21
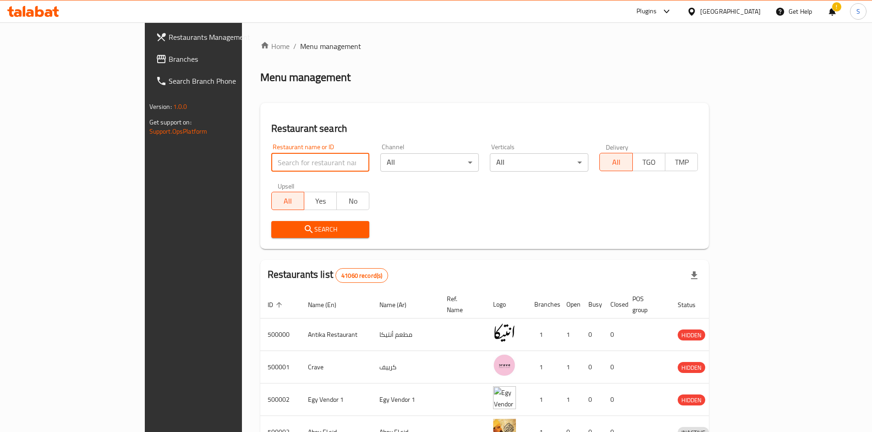
click at [271, 161] on input "search" at bounding box center [320, 162] width 98 height 18
paste input "702212"
type input "702212"
click at [278, 234] on span "Search" at bounding box center [320, 229] width 84 height 11
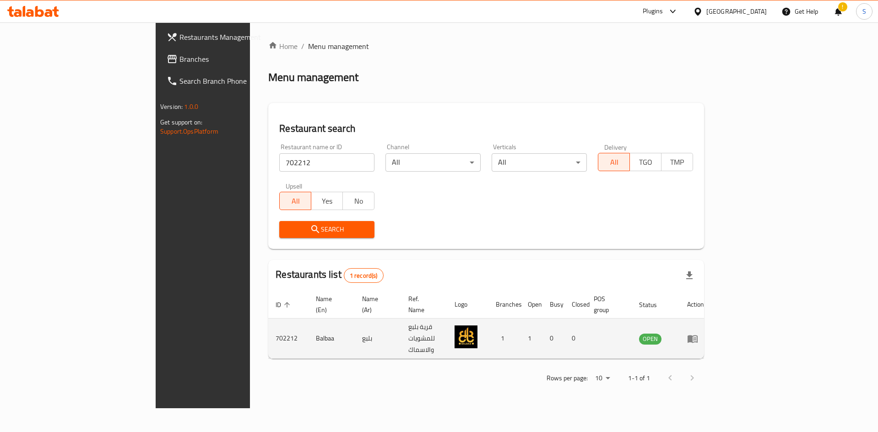
click at [712, 325] on td "enhanced table" at bounding box center [696, 339] width 32 height 40
click at [698, 335] on icon "enhanced table" at bounding box center [693, 339] width 10 height 8
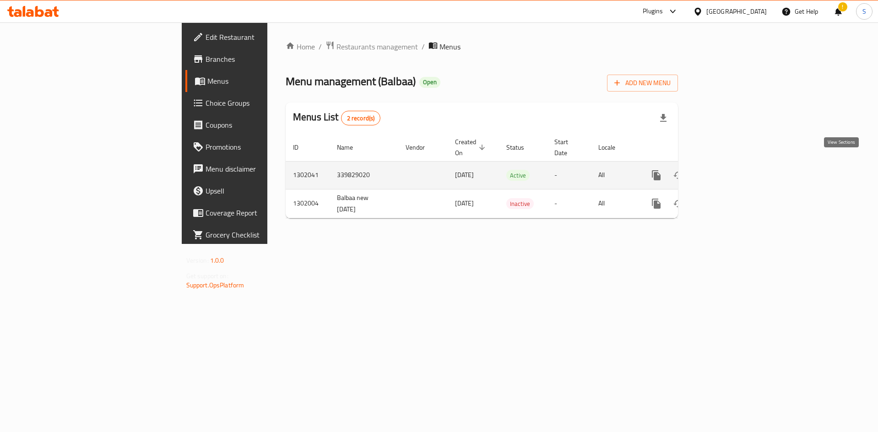
click at [734, 165] on link "enhanced table" at bounding box center [723, 175] width 22 height 22
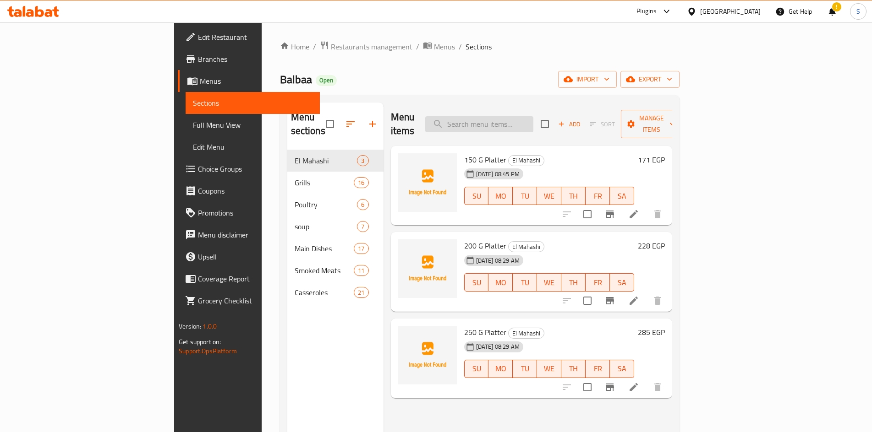
click at [533, 120] on input "search" at bounding box center [479, 124] width 108 height 16
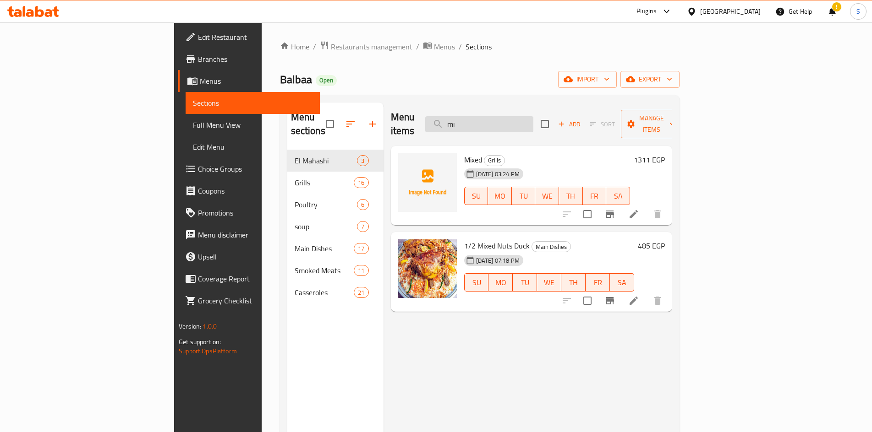
type input "m"
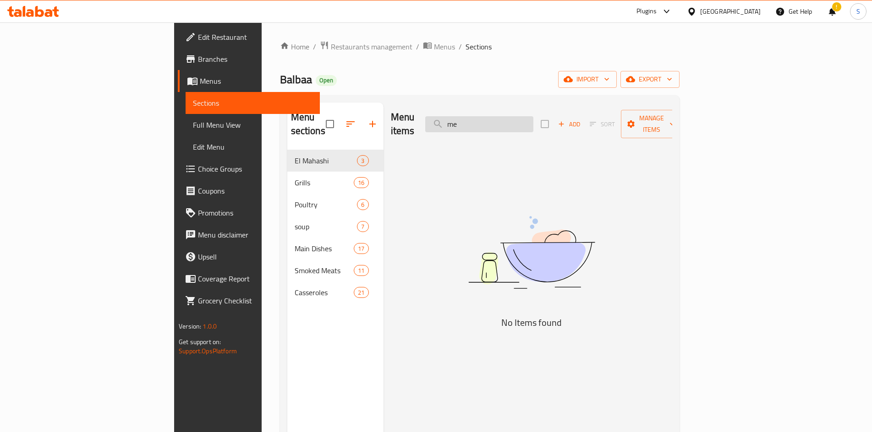
type input "m"
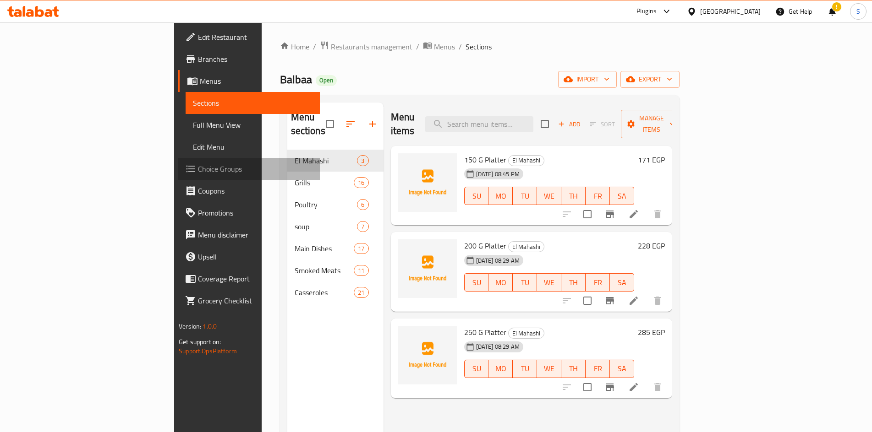
click at [198, 169] on span "Choice Groups" at bounding box center [255, 169] width 115 height 11
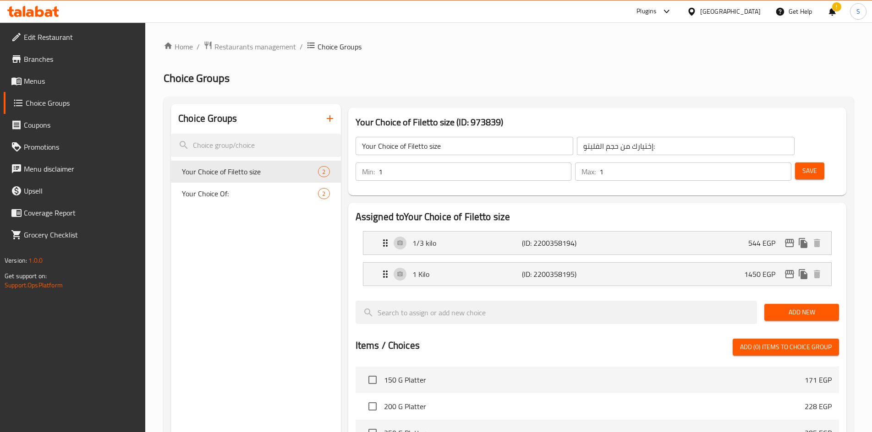
click at [329, 115] on icon "button" at bounding box center [329, 118] width 11 height 11
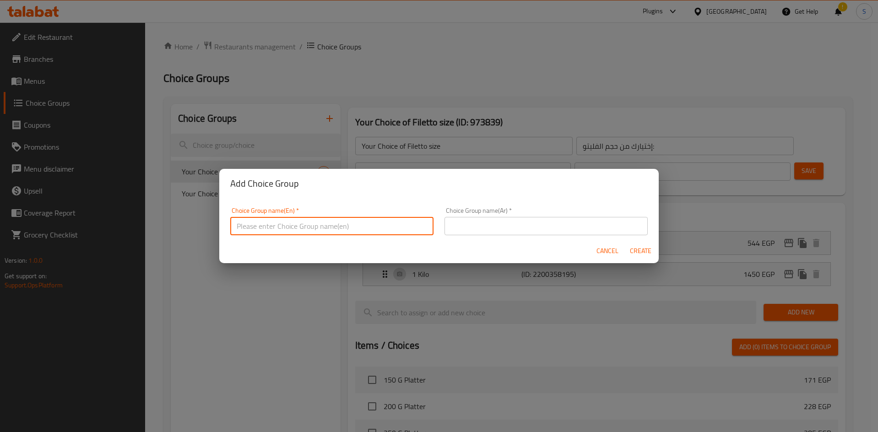
click at [386, 229] on input "text" at bounding box center [331, 226] width 203 height 18
type input "غ"
click at [356, 227] on input "Your choice of first two types" at bounding box center [331, 226] width 203 height 18
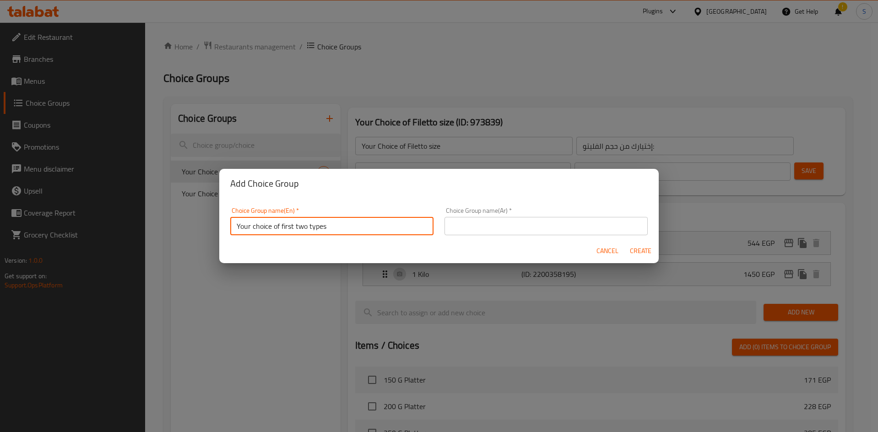
type input "Your choice of first two types"
click at [560, 214] on div "Choice Group name(Ar)   * Choice Group name(Ar) *" at bounding box center [546, 221] width 203 height 28
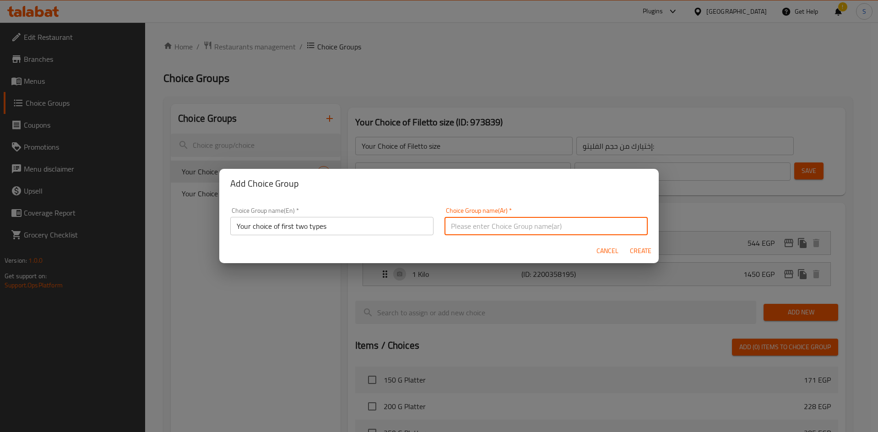
click at [564, 227] on input "text" at bounding box center [546, 226] width 203 height 18
type input "اختيارك لأول نوعين"
click at [635, 247] on span "Create" at bounding box center [641, 250] width 22 height 11
type input "Your choice of first two types"
type input "اختيارك لأول نوعين"
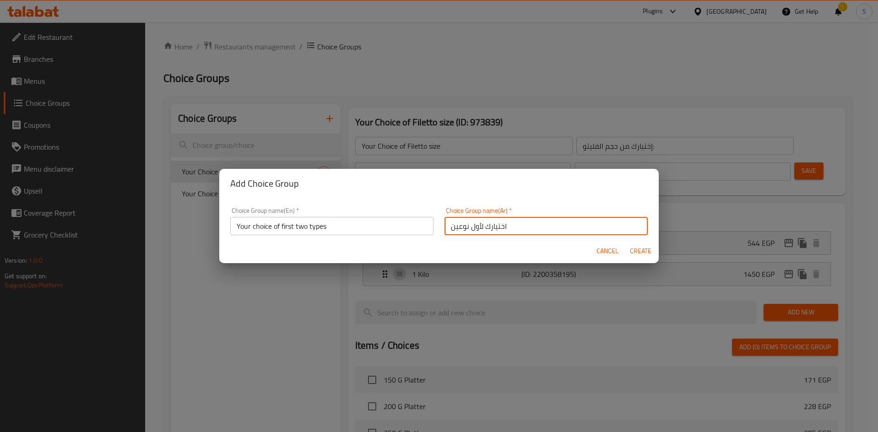
type input "0"
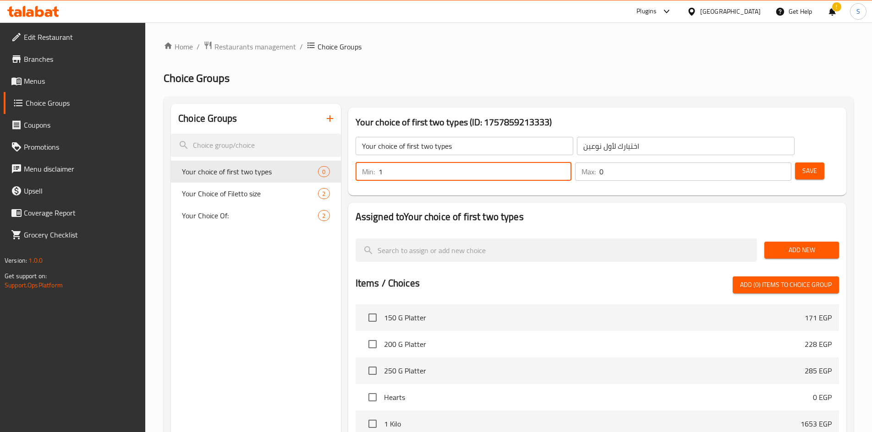
click at [560, 170] on input "1" at bounding box center [474, 172] width 193 height 18
type input "2"
click at [560, 170] on input "2" at bounding box center [474, 172] width 193 height 18
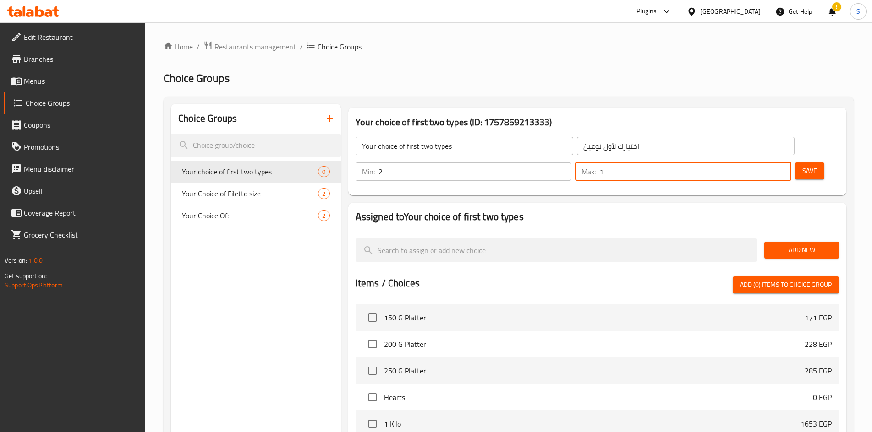
click at [783, 169] on input "1" at bounding box center [695, 172] width 192 height 18
type input "2"
click at [783, 169] on input "2" at bounding box center [695, 172] width 192 height 18
click at [793, 244] on button "Add New" at bounding box center [801, 250] width 75 height 17
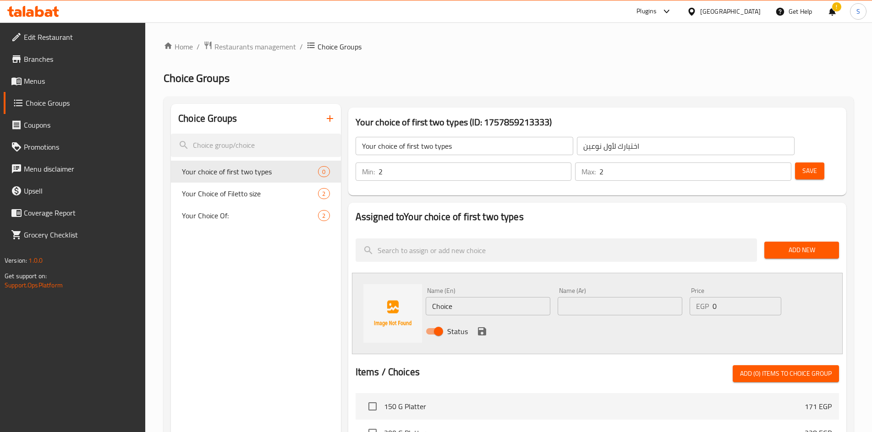
click at [496, 300] on input "Choice" at bounding box center [487, 306] width 125 height 18
paste input "Kebda"
type input "Kebda"
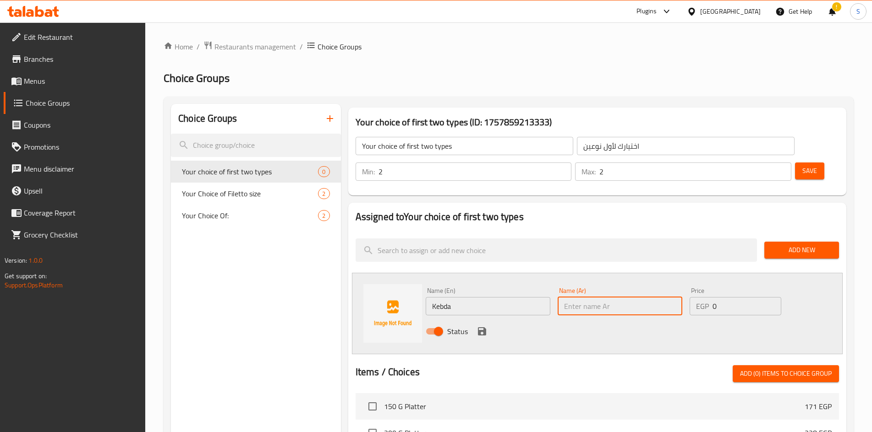
click at [593, 311] on input "text" at bounding box center [619, 306] width 125 height 18
type input "كبدة"
click at [478, 334] on icon "save" at bounding box center [482, 331] width 8 height 8
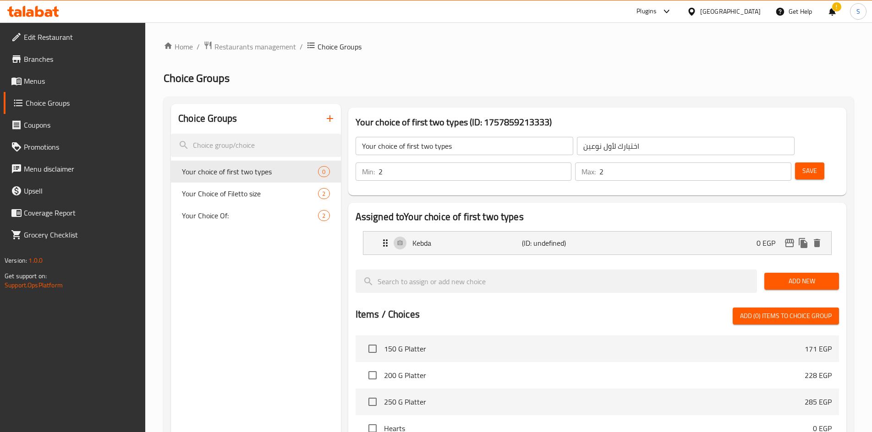
click at [800, 277] on span "Add New" at bounding box center [801, 281] width 60 height 11
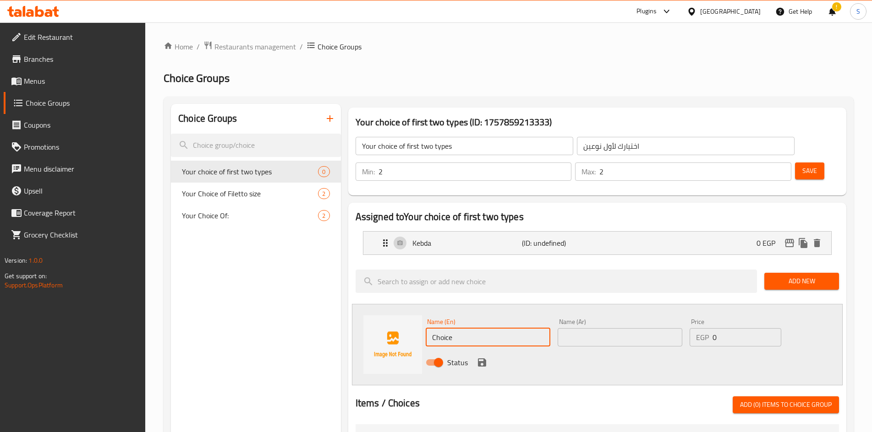
click at [476, 333] on input "Choice" at bounding box center [487, 337] width 125 height 18
paste input "kabab"
type input "kabab"
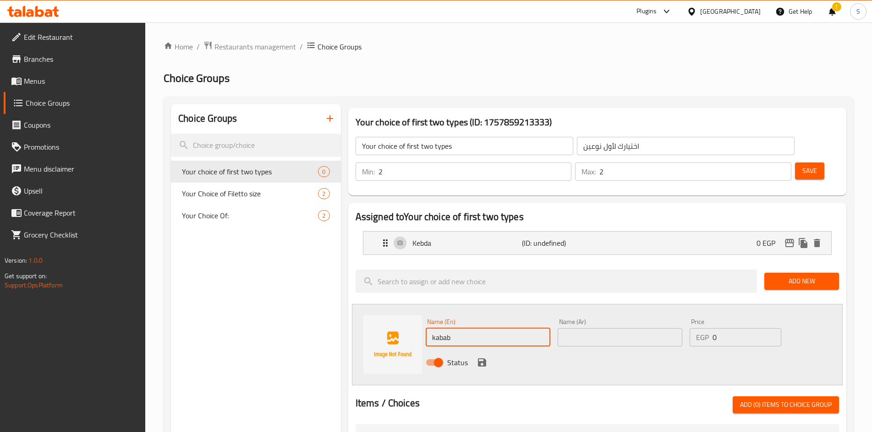
click at [612, 332] on input "text" at bounding box center [619, 337] width 125 height 18
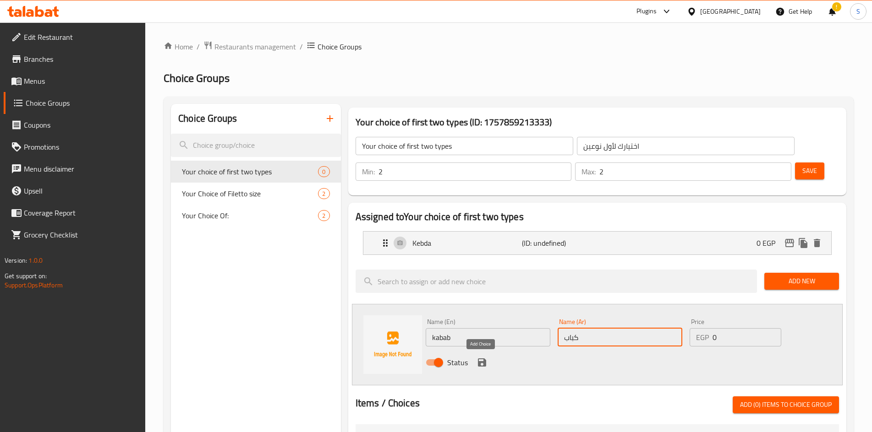
type input "كباب"
click at [476, 359] on icon "save" at bounding box center [481, 362] width 11 height 11
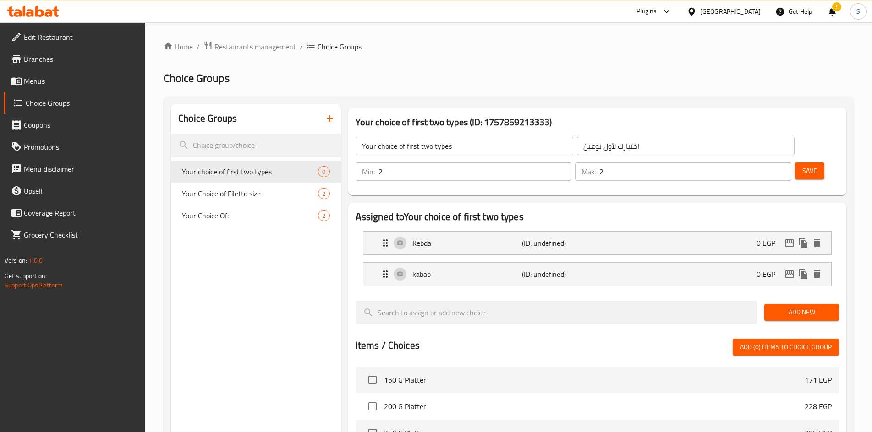
click at [810, 310] on span "Add New" at bounding box center [801, 312] width 60 height 11
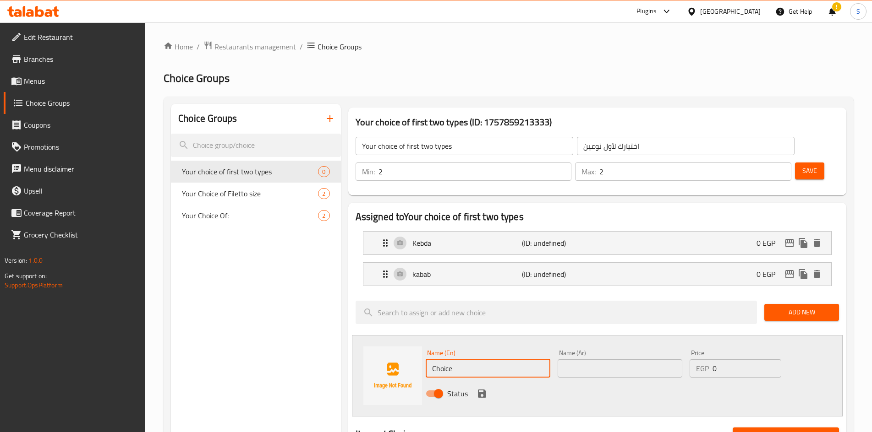
click at [474, 374] on input "Choice" at bounding box center [487, 369] width 125 height 18
click at [474, 375] on input "Choice" at bounding box center [487, 369] width 125 height 18
paste input "enercot"
type input "enercote"
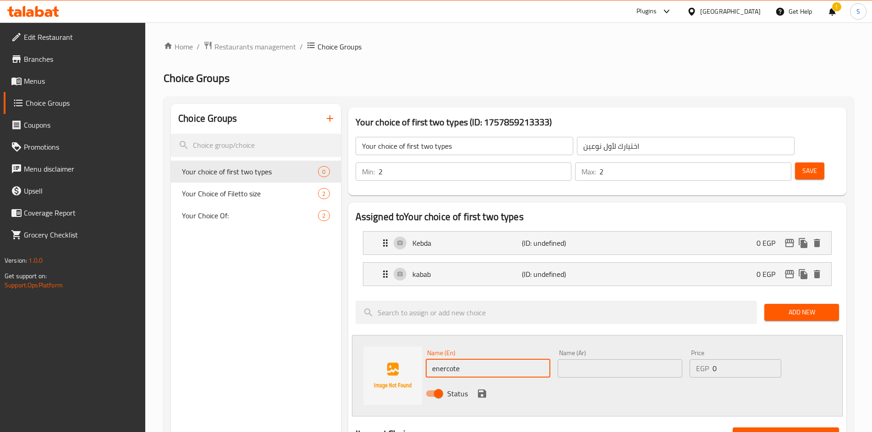
click at [652, 362] on input "text" at bounding box center [619, 369] width 125 height 18
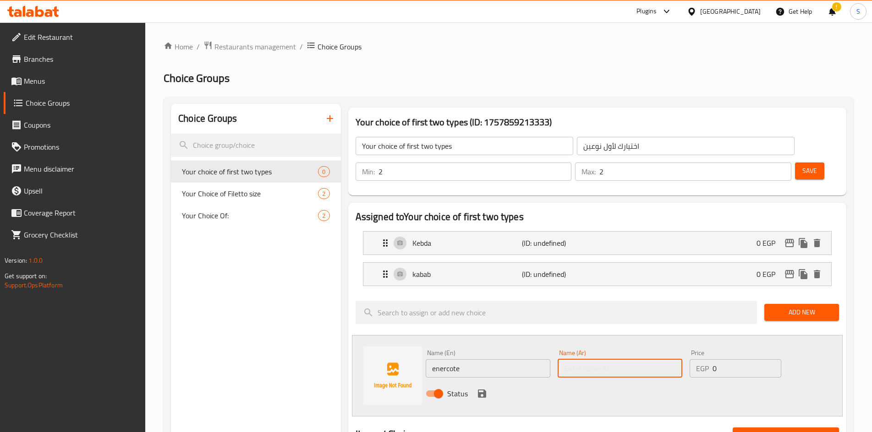
paste input "إنركوت"
type input "إنركوت"
click at [479, 390] on icon "save" at bounding box center [482, 394] width 8 height 8
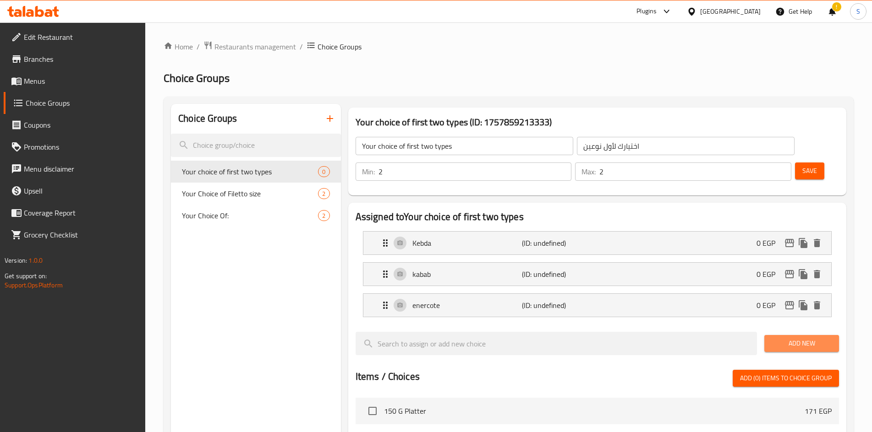
click at [790, 344] on span "Add New" at bounding box center [801, 343] width 60 height 11
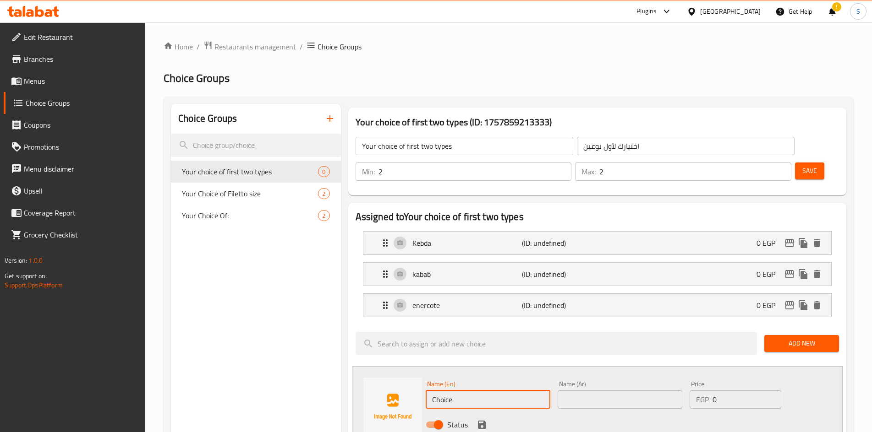
click at [458, 393] on input "Choice" at bounding box center [487, 400] width 125 height 18
paste input "Veal ribs"
type input "Veal ribs"
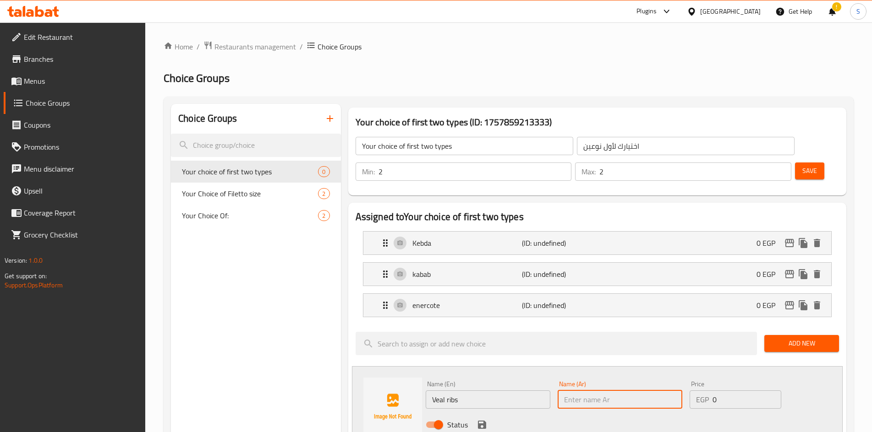
click at [599, 405] on input "text" at bounding box center [619, 400] width 125 height 18
paste input "ضلوع لحم العجل"
type input "ضلوع لحم العجل"
click at [482, 421] on icon "save" at bounding box center [481, 425] width 11 height 11
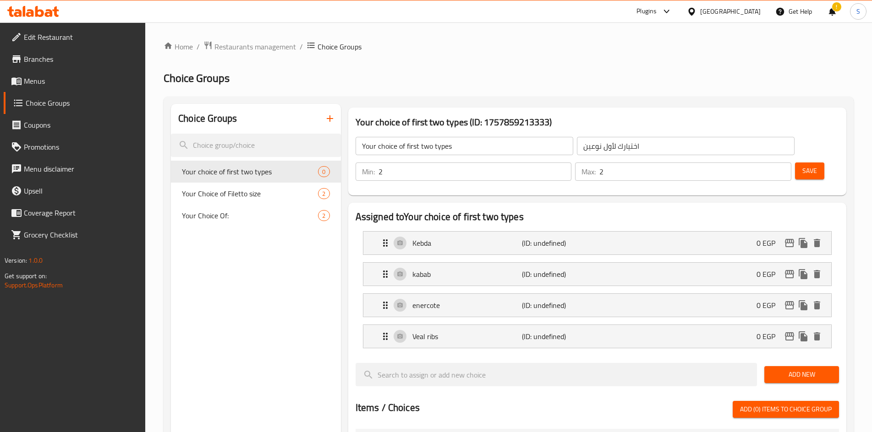
click at [791, 373] on span "Add New" at bounding box center [801, 374] width 60 height 11
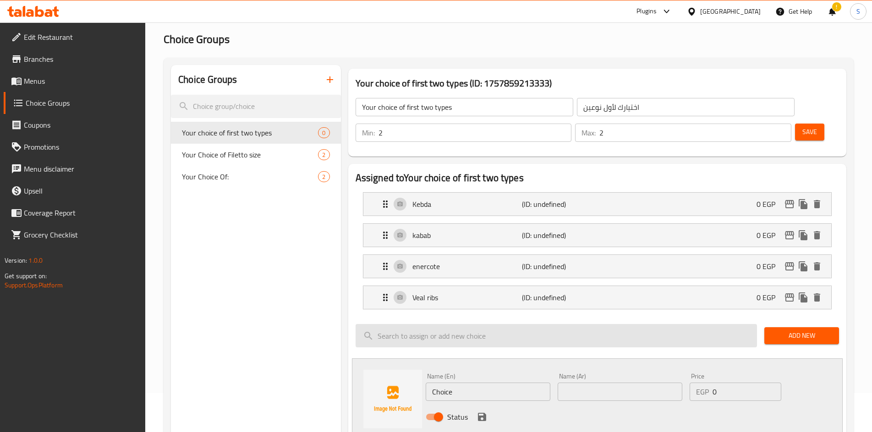
scroll to position [92, 0]
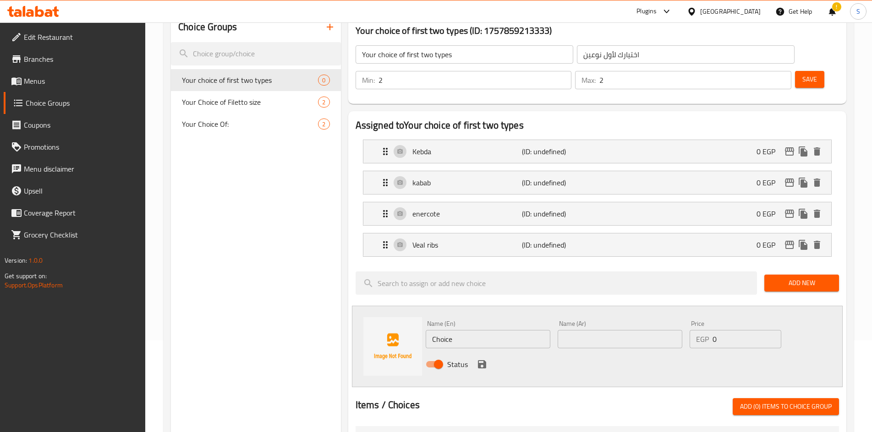
click at [605, 338] on input "text" at bounding box center [619, 339] width 125 height 18
paste input "ضلوع لحم الضأن"
type input "ضلوع لحم الضأن"
click at [482, 342] on input "Choice" at bounding box center [487, 339] width 125 height 18
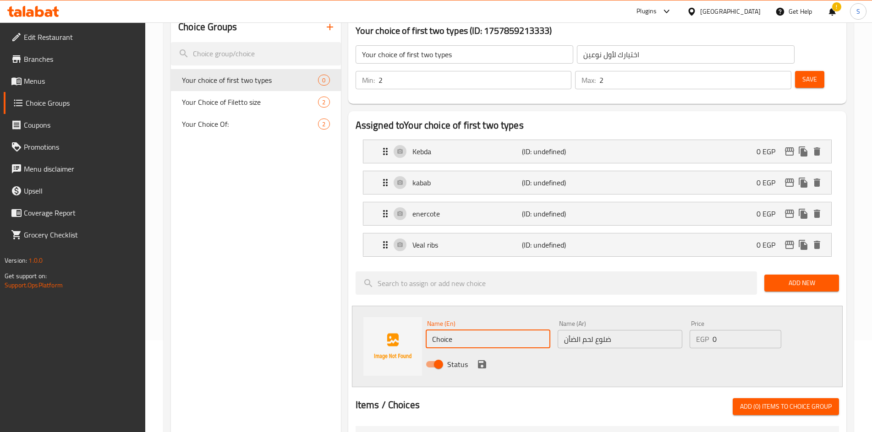
click at [482, 342] on input "Choice" at bounding box center [487, 339] width 125 height 18
paste input "Mutton ribs"
type input "Mutton ribs"
click at [477, 355] on div "Status" at bounding box center [620, 364] width 396 height 25
click at [482, 362] on icon "save" at bounding box center [481, 364] width 11 height 11
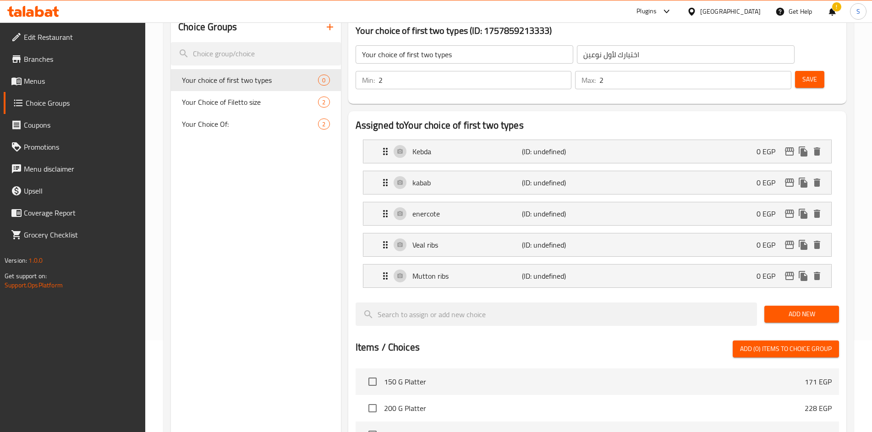
click at [812, 318] on span "Add New" at bounding box center [801, 314] width 60 height 11
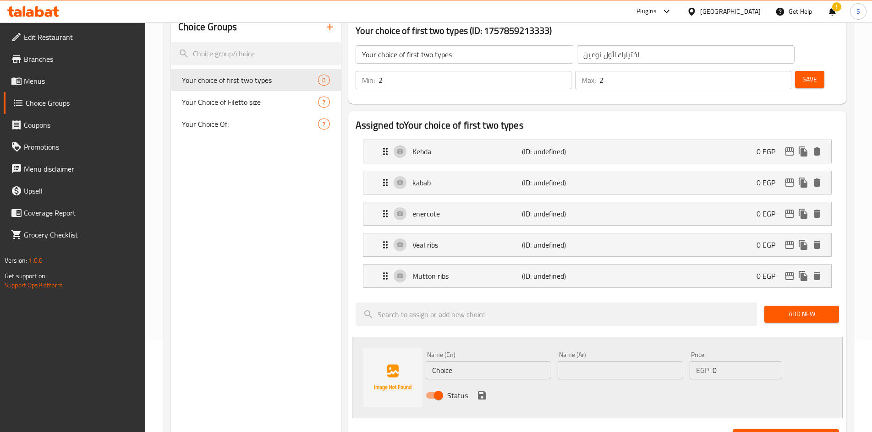
click at [463, 368] on input "Choice" at bounding box center [487, 370] width 125 height 18
paste input "fletto"
type input "fletto"
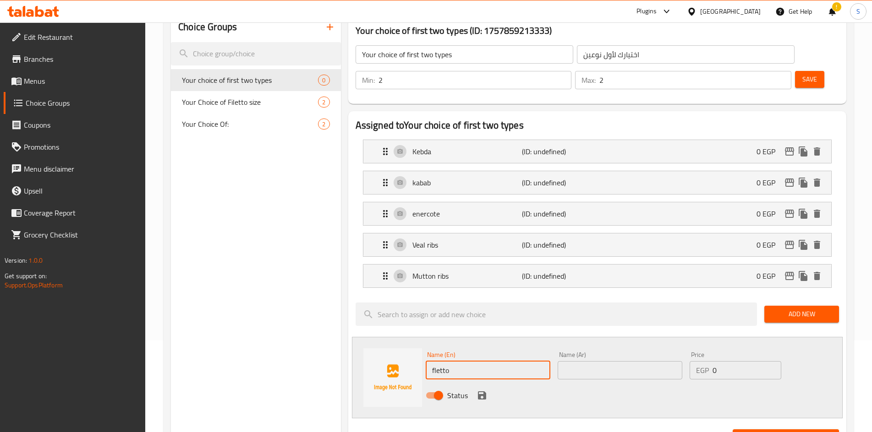
click at [609, 365] on input "text" at bounding box center [619, 370] width 125 height 18
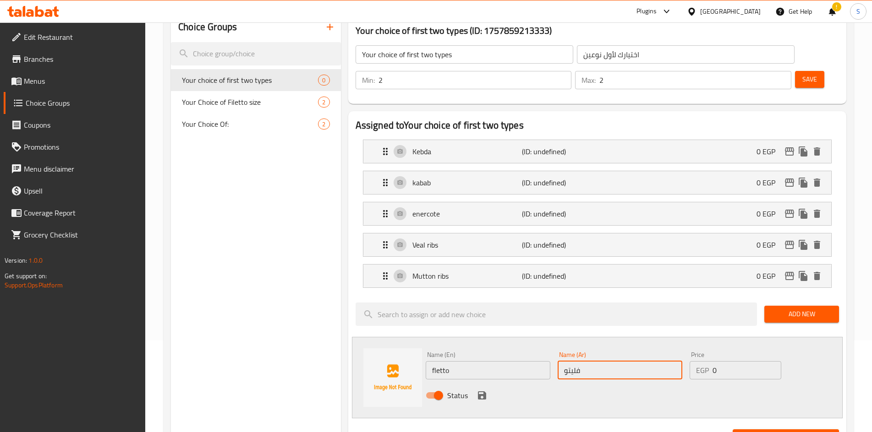
type input "فليتو"
click at [473, 395] on div "Status" at bounding box center [620, 395] width 396 height 25
click at [477, 395] on icon "save" at bounding box center [481, 395] width 11 height 11
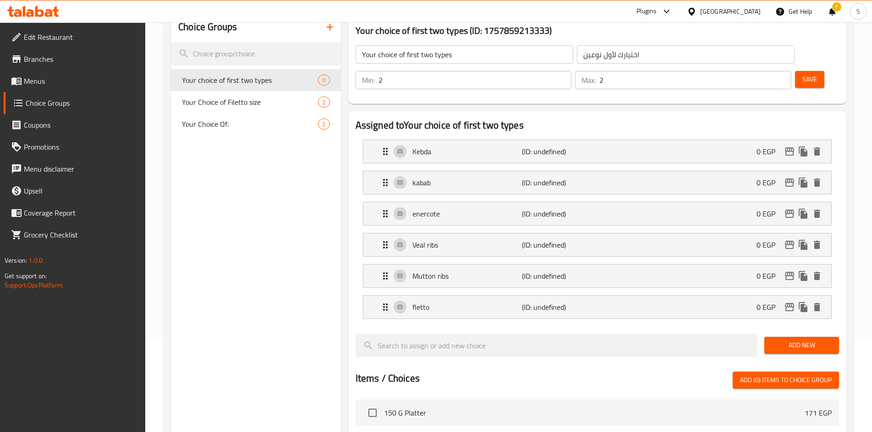
click at [817, 73] on button "Save" at bounding box center [809, 79] width 29 height 17
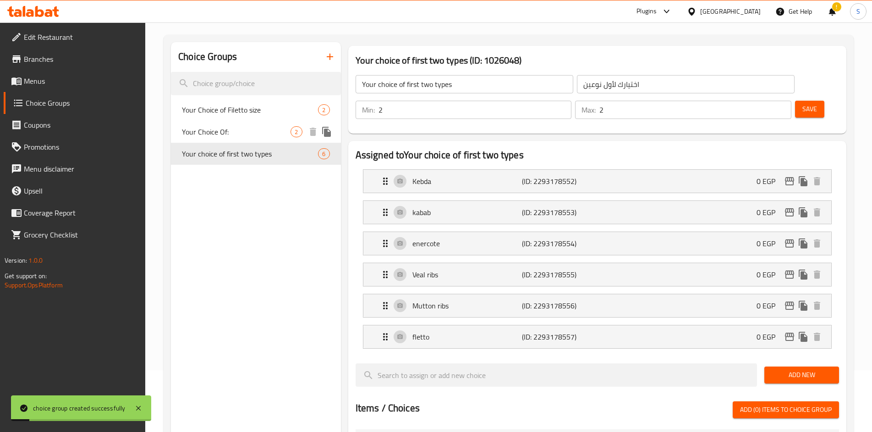
scroll to position [46, 0]
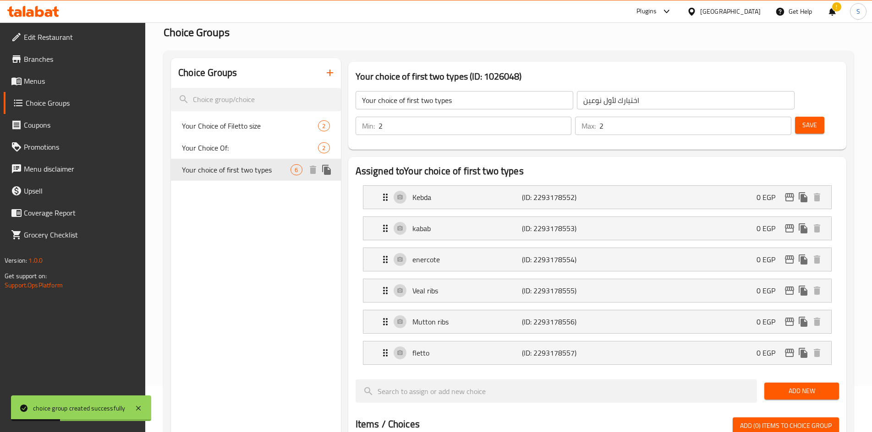
click at [329, 167] on icon "duplicate" at bounding box center [326, 169] width 11 height 11
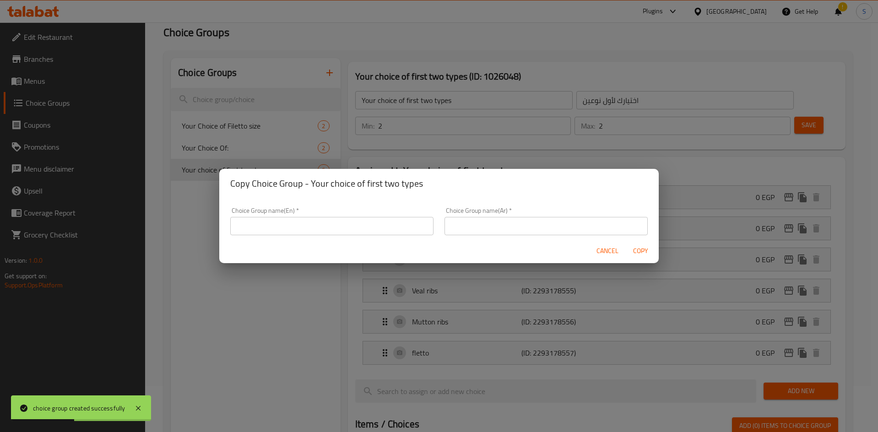
click at [337, 222] on input "text" at bounding box center [331, 226] width 203 height 18
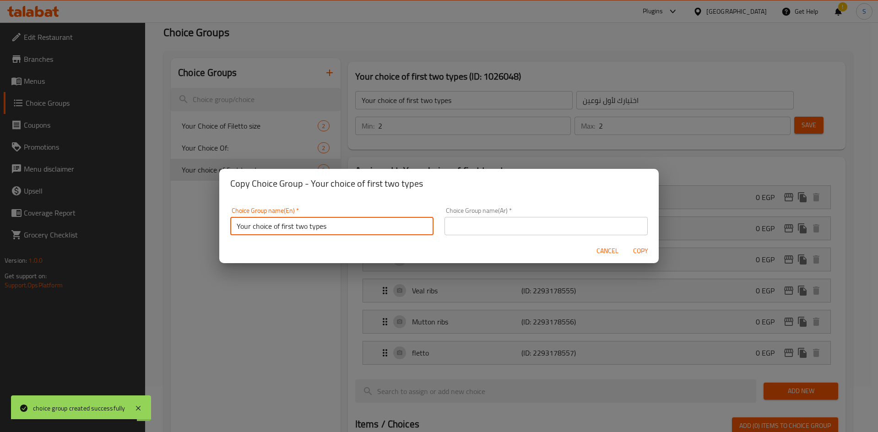
drag, startPoint x: 293, startPoint y: 227, endPoint x: 282, endPoint y: 228, distance: 11.5
click at [282, 228] on input "Your choice of first two types" at bounding box center [331, 226] width 203 height 18
type input "Your choice of 2nd two types"
click at [497, 230] on input "text" at bounding box center [546, 226] width 203 height 18
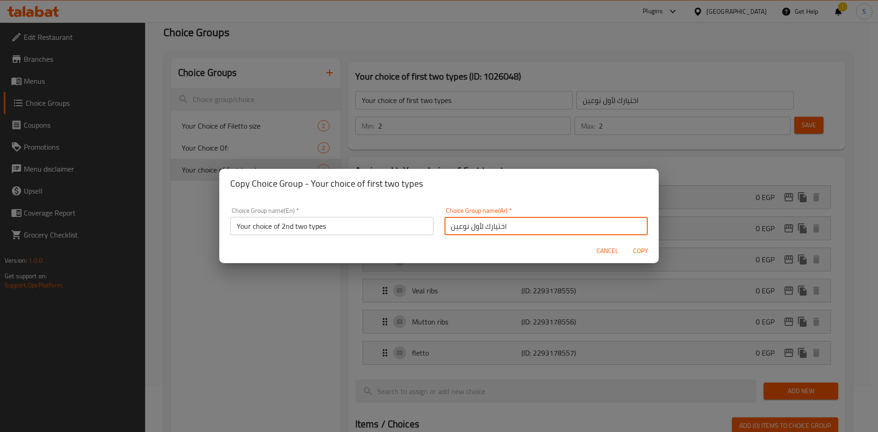
drag, startPoint x: 480, startPoint y: 225, endPoint x: 420, endPoint y: 225, distance: 59.1
click at [420, 225] on div "Choice Group name(En)   * Your choice of 2nd two types Choice Group name(En) * …" at bounding box center [439, 221] width 429 height 39
type input "اختيارك لثاني نوعين"
click at [640, 251] on span "Copy" at bounding box center [641, 250] width 22 height 11
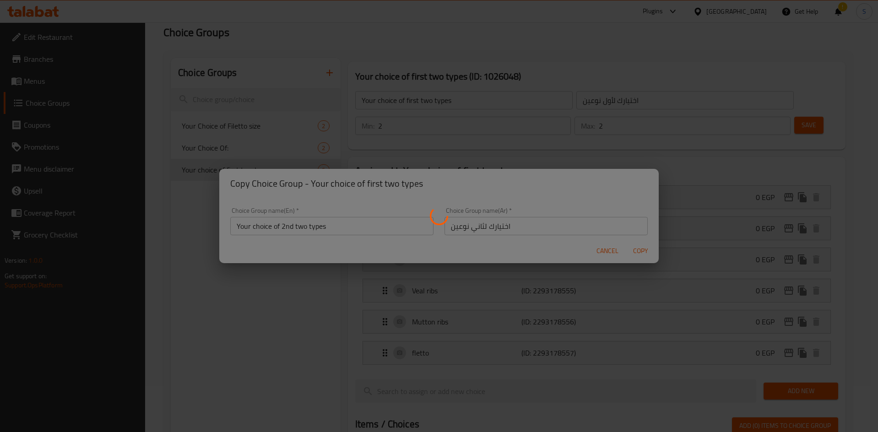
type input "Your choice of 2nd two types"
type input "اختيارك لثاني نوعين"
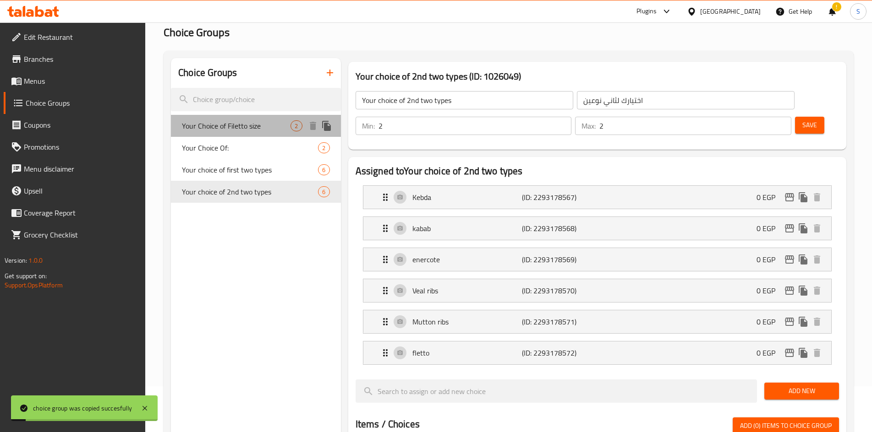
click at [234, 127] on span "Your Choice of Filetto size" at bounding box center [236, 125] width 109 height 11
type input "Your Choice of Filetto size"
type input "إختيارك من حجم الفليتو:"
type input "1"
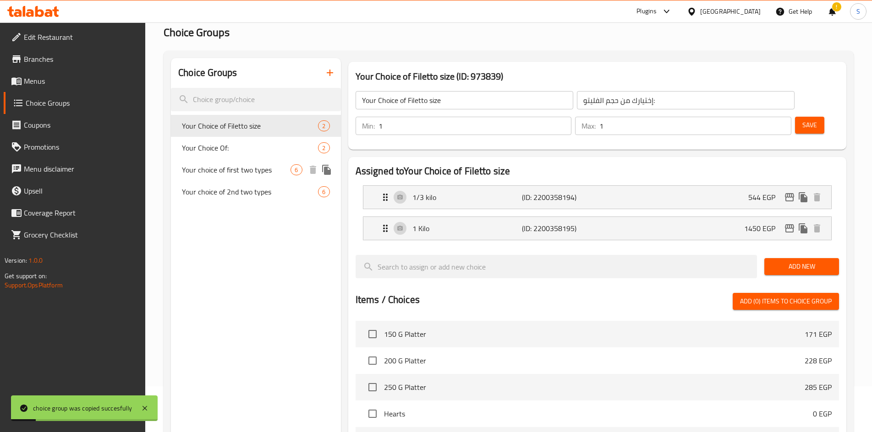
click at [246, 163] on div "Your choice of first two types 6" at bounding box center [255, 170] width 169 height 22
type input "Your choice of first two types"
type input "اختيارك لأول نوعين"
type input "2"
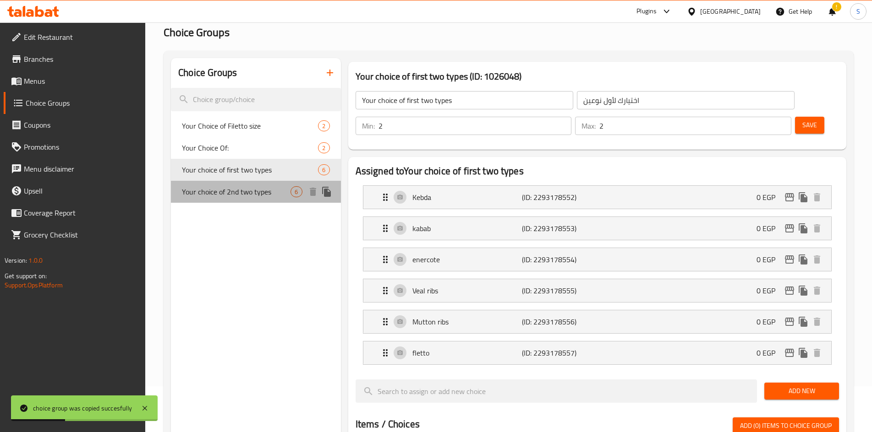
click at [245, 189] on span "Your choice of 2nd two types" at bounding box center [236, 191] width 109 height 11
type input "Your choice of 2nd two types"
type input "اختيارك لثاني نوعين"
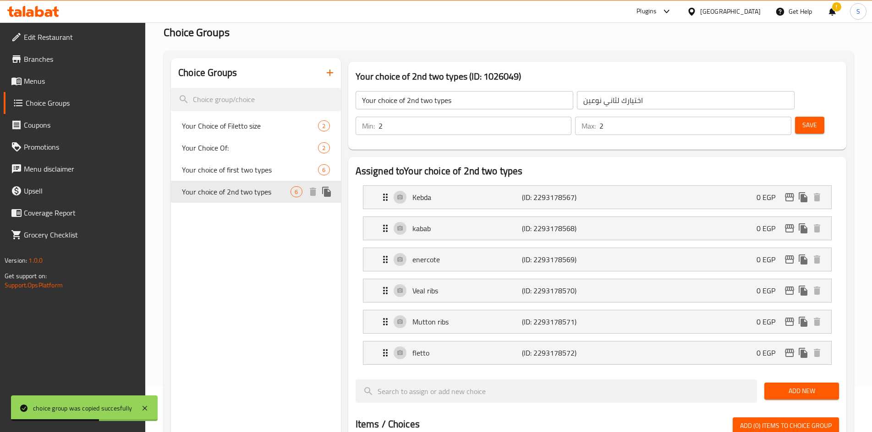
click at [329, 188] on icon "duplicate" at bounding box center [326, 191] width 11 height 11
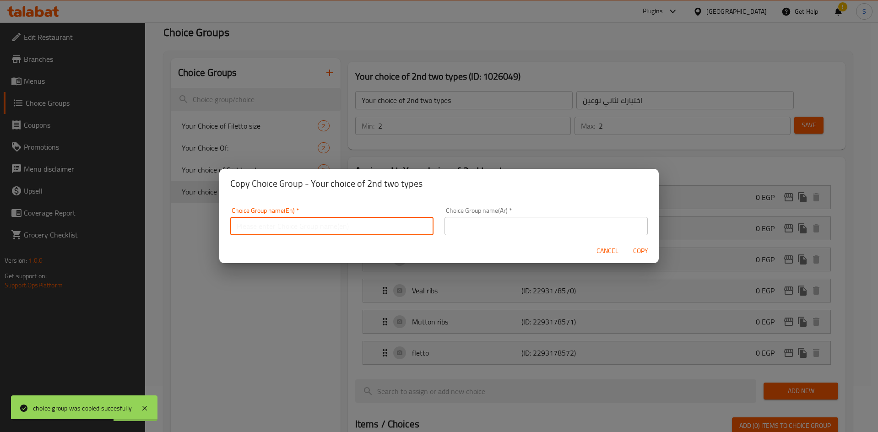
click at [367, 221] on input "text" at bounding box center [331, 226] width 203 height 18
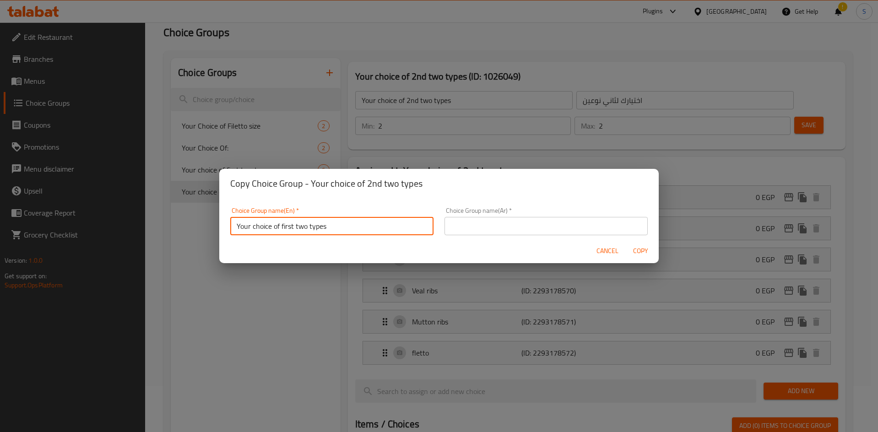
drag, startPoint x: 294, startPoint y: 226, endPoint x: 282, endPoint y: 226, distance: 12.4
click at [282, 226] on input "Your choice of first two types" at bounding box center [331, 226] width 203 height 18
type input "Your choice of 3rd two types"
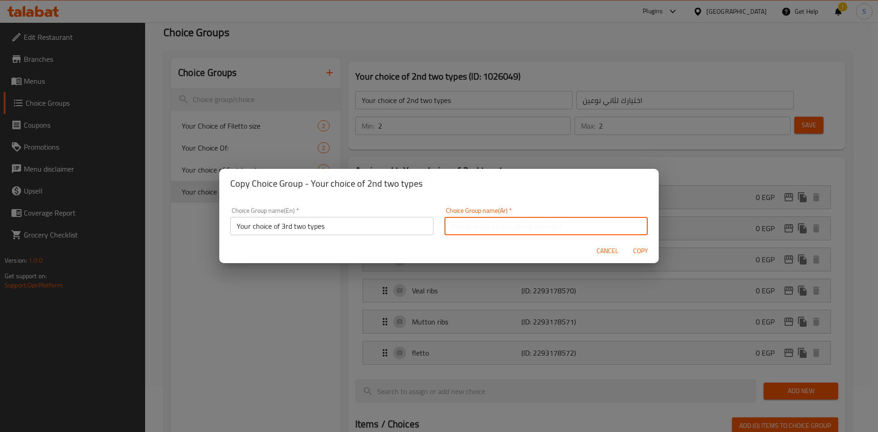
click at [513, 229] on input "text" at bounding box center [546, 226] width 203 height 18
drag, startPoint x: 481, startPoint y: 225, endPoint x: 469, endPoint y: 227, distance: 11.7
click at [469, 227] on input "اختيارك لأول نوعين" at bounding box center [546, 226] width 203 height 18
type input "اختيارك لثالث نوعين"
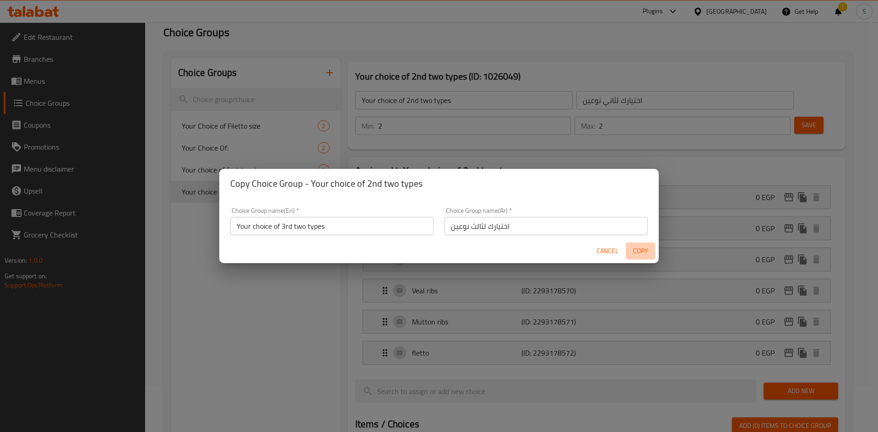
click at [640, 250] on span "Copy" at bounding box center [641, 250] width 22 height 11
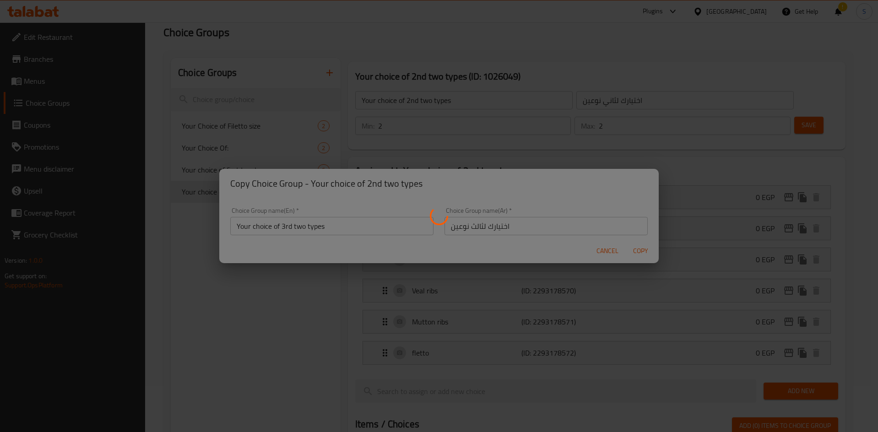
type input "Your choice of 3rd two types"
type input "اختيارك لثالث نوعين"
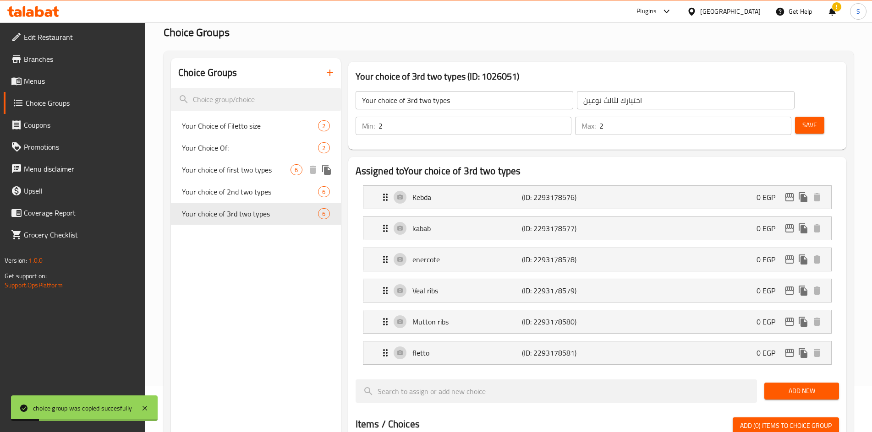
click at [211, 175] on span "Your choice of first two types" at bounding box center [236, 169] width 109 height 11
type input "Your choice of first two types"
type input "اختيارك لأول نوعين"
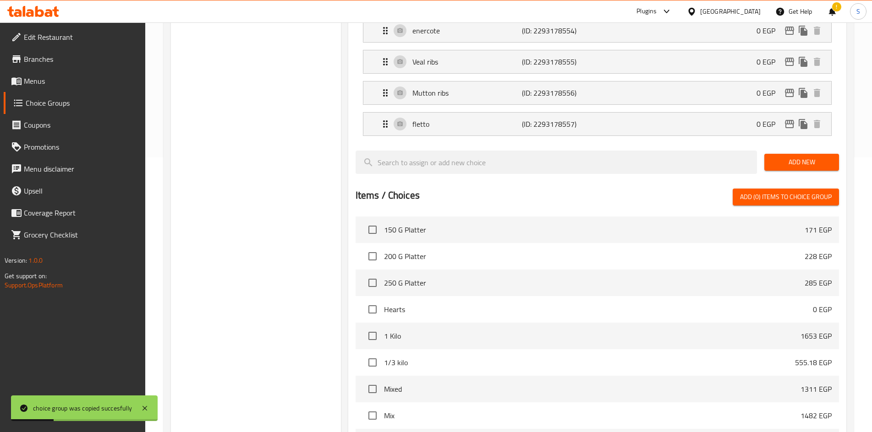
scroll to position [415, 0]
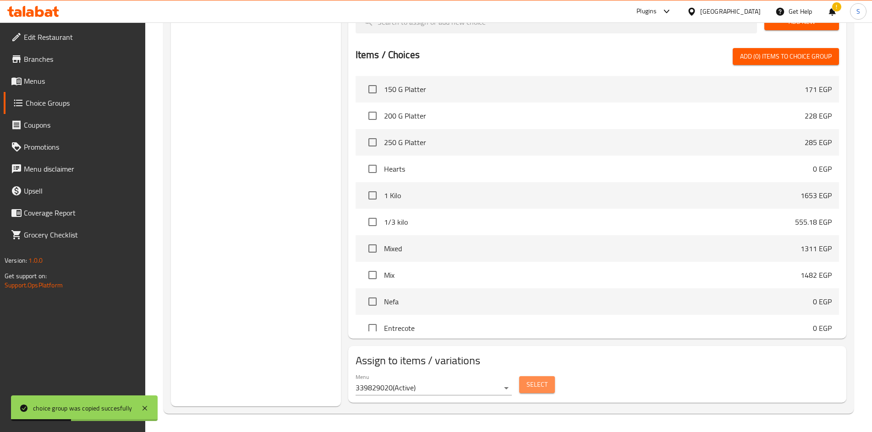
click at [528, 386] on span "Select" at bounding box center [536, 384] width 21 height 11
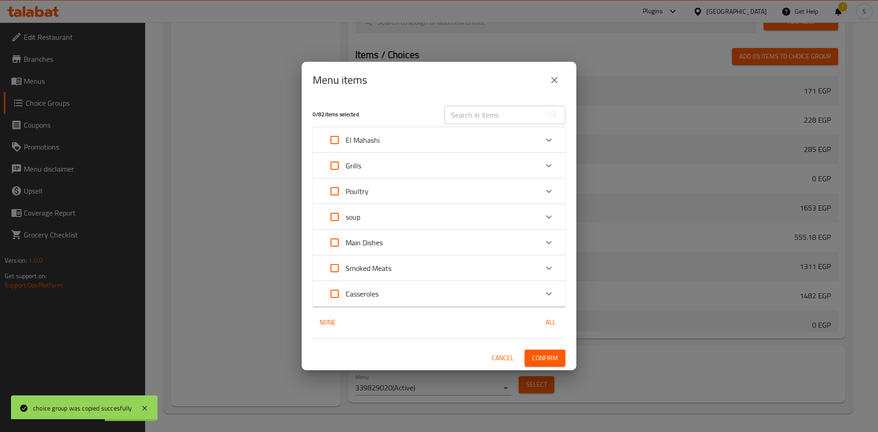
click at [489, 96] on div "Menu items" at bounding box center [439, 80] width 275 height 37
click at [489, 115] on input "text" at bounding box center [495, 115] width 100 height 18
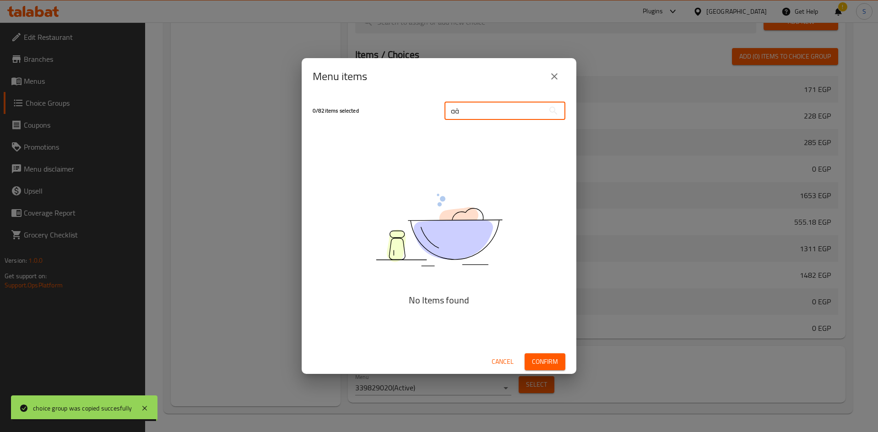
type input "ة"
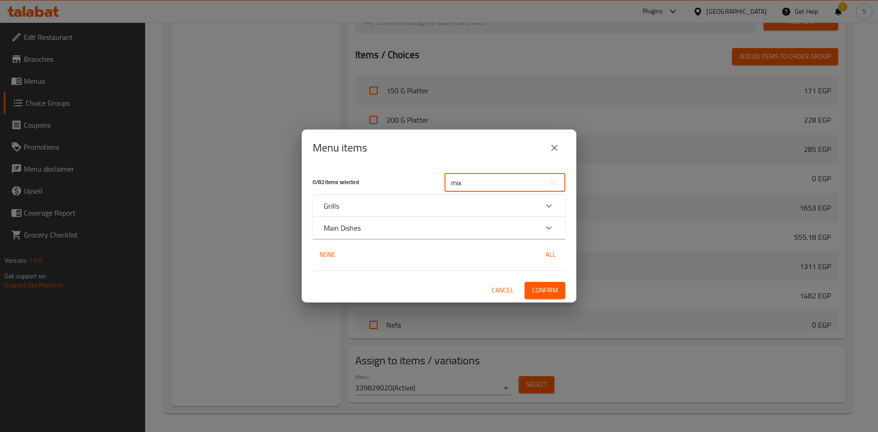
type input "mix"
click at [515, 204] on div "Grills" at bounding box center [431, 206] width 214 height 11
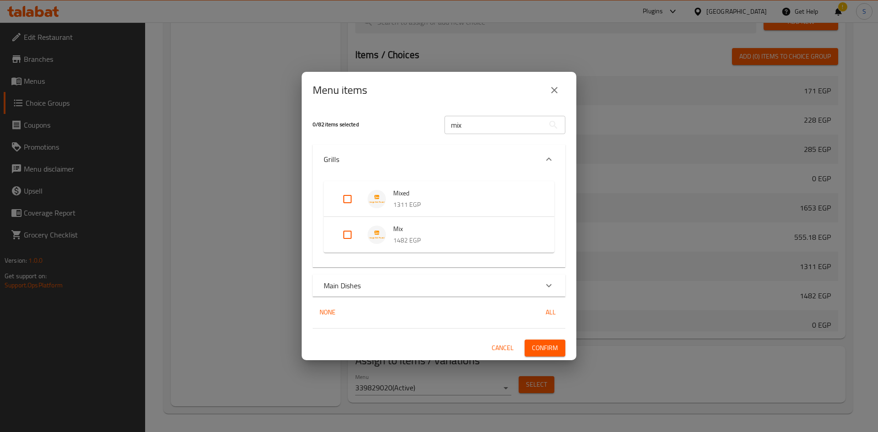
click at [352, 229] on input "Expand" at bounding box center [348, 235] width 22 height 22
checkbox input "true"
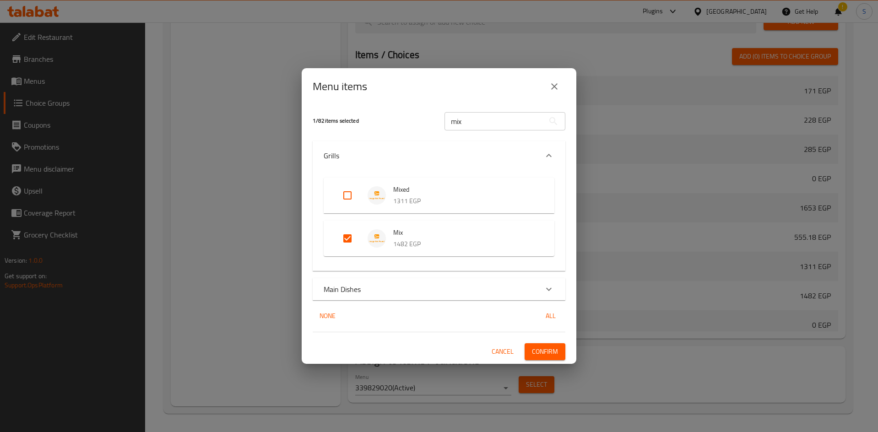
click at [534, 344] on div "1 / 82 items selected mix ​ Grills Mixed 1311 EGP Mix 1482 EGP Main Dishes 1/2 …" at bounding box center [439, 234] width 275 height 259
click at [540, 351] on span "Confirm" at bounding box center [545, 351] width 26 height 11
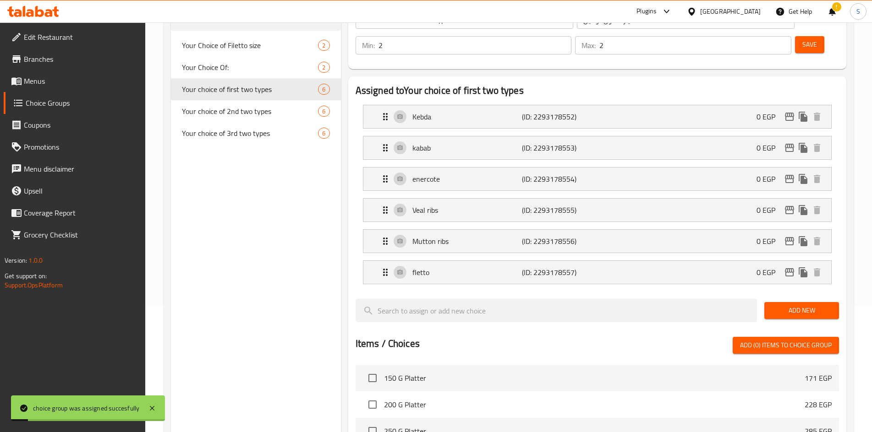
scroll to position [49, 0]
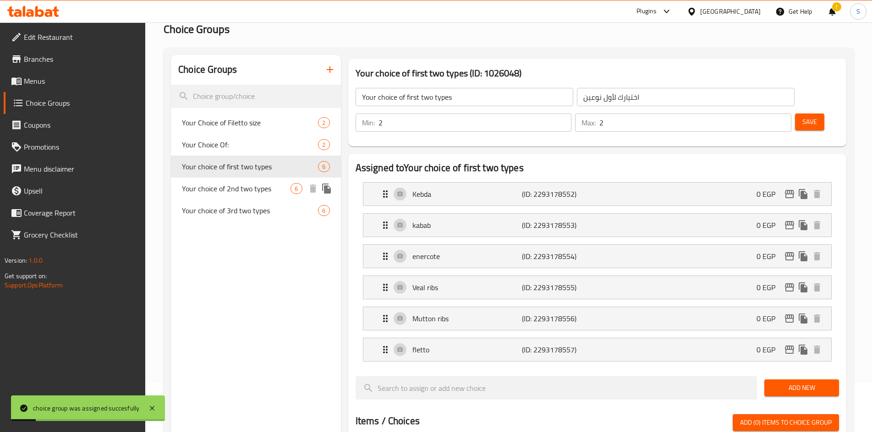
click at [255, 187] on span "Your choice of 2nd two types" at bounding box center [236, 188] width 109 height 11
type input "Your choice of 2nd two types"
type input "اختيارك لثاني نوعين"
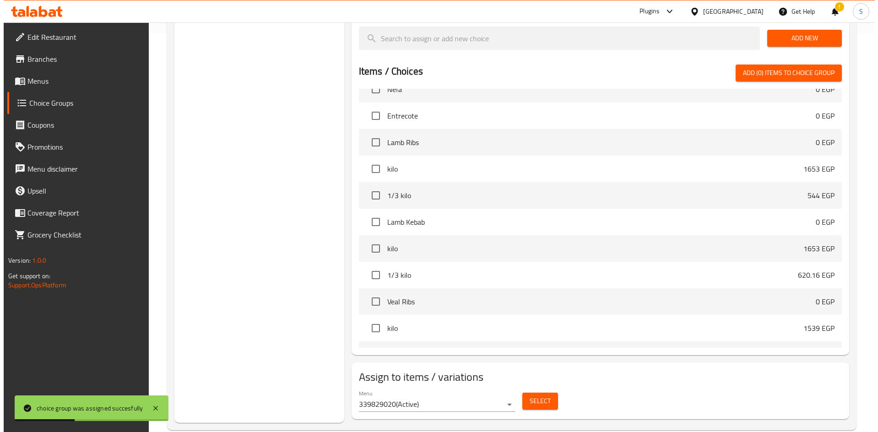
scroll to position [415, 0]
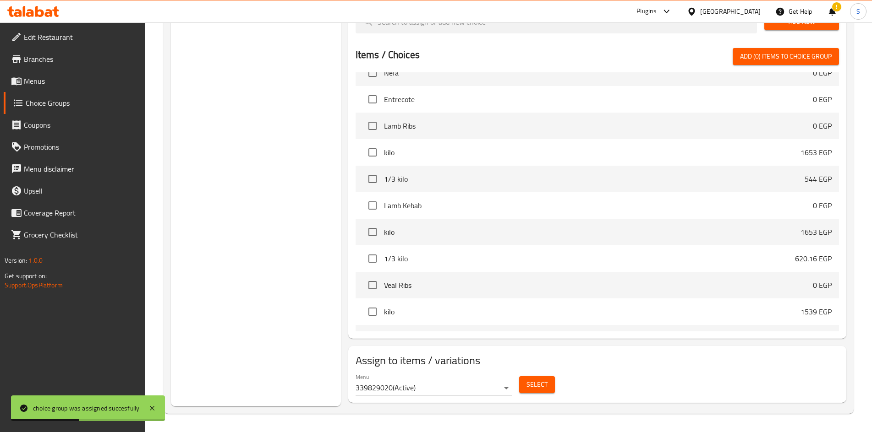
click at [533, 386] on span "Select" at bounding box center [536, 384] width 21 height 11
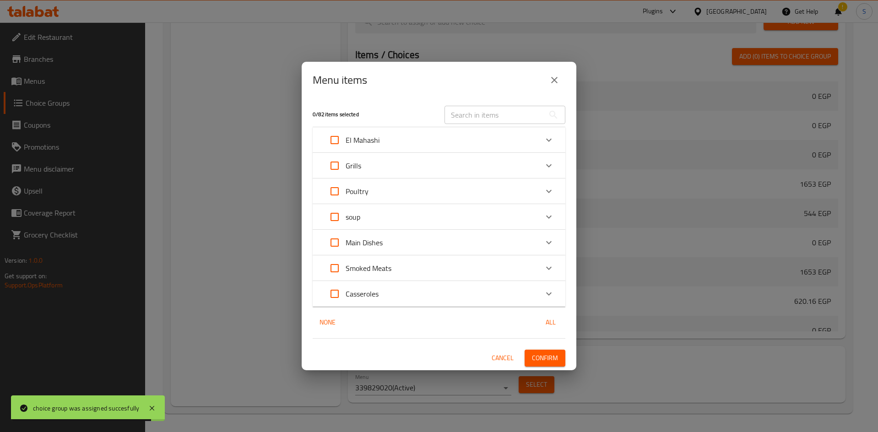
click at [485, 172] on div "Grills" at bounding box center [431, 166] width 214 height 22
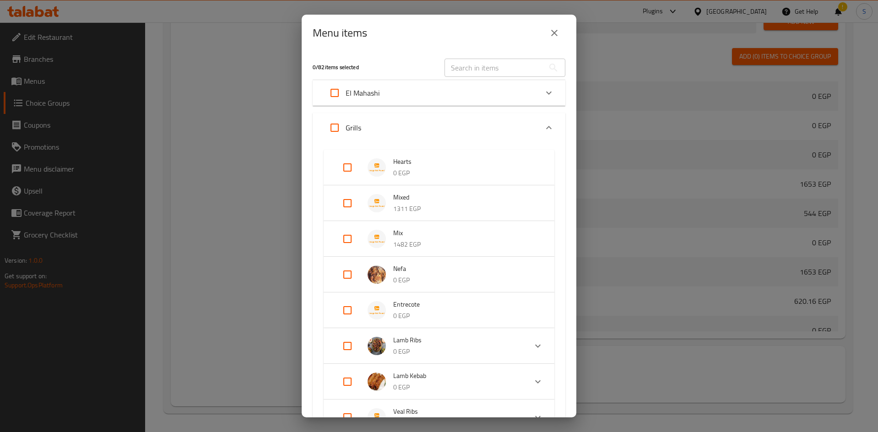
click at [349, 235] on input "Expand" at bounding box center [348, 239] width 22 height 22
checkbox input "true"
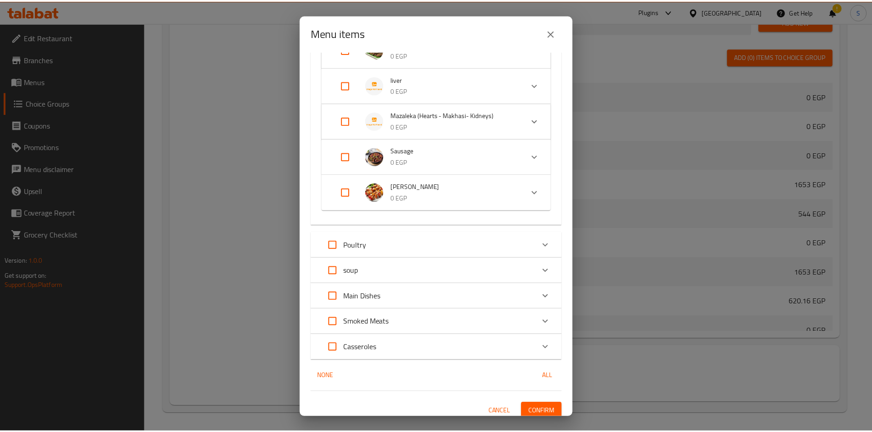
scroll to position [568, 0]
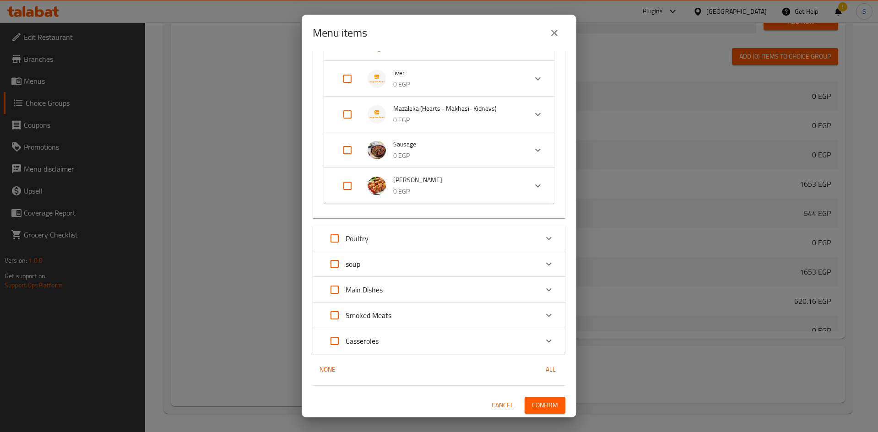
click at [537, 403] on span "Confirm" at bounding box center [545, 405] width 26 height 11
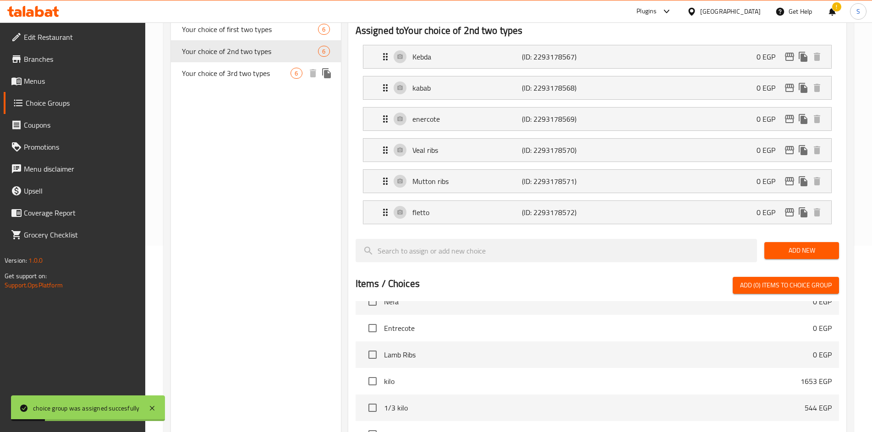
click at [254, 80] on div "Your choice of 3rd two types 6" at bounding box center [255, 73] width 169 height 22
type input "Your choice of 3rd two types"
type input "اختيارك لثالث نوعين"
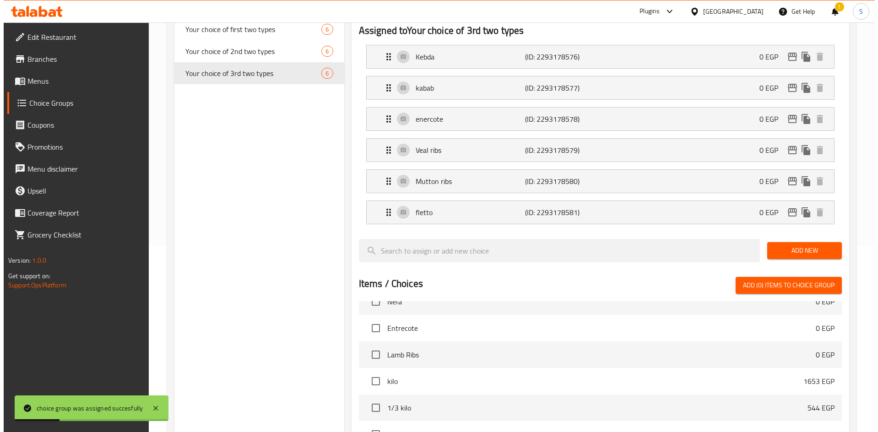
scroll to position [415, 0]
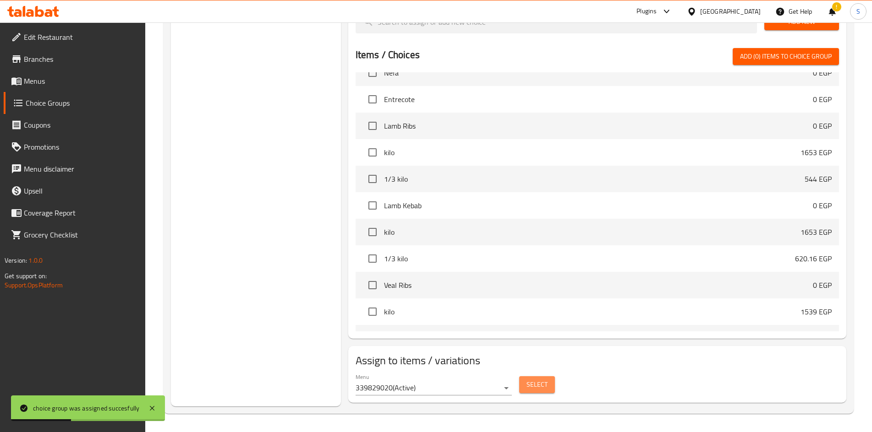
click at [534, 387] on span "Select" at bounding box center [536, 384] width 21 height 11
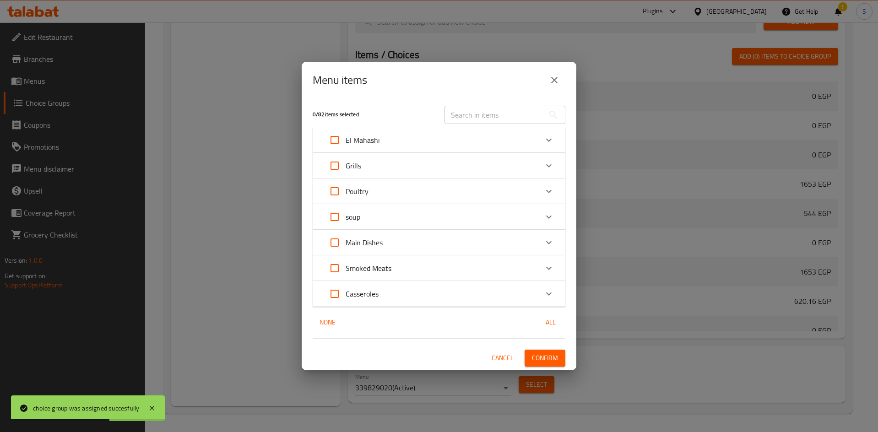
click at [421, 164] on div "Grills" at bounding box center [431, 166] width 214 height 22
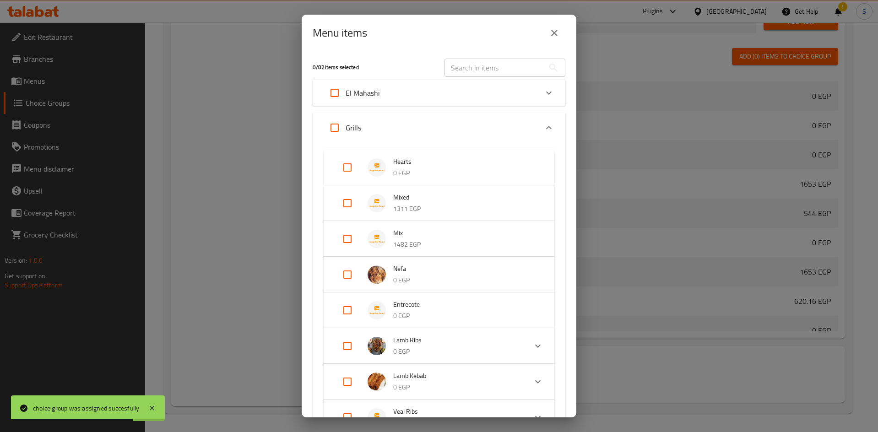
click at [350, 240] on input "Expand" at bounding box center [348, 239] width 22 height 22
checkbox input "true"
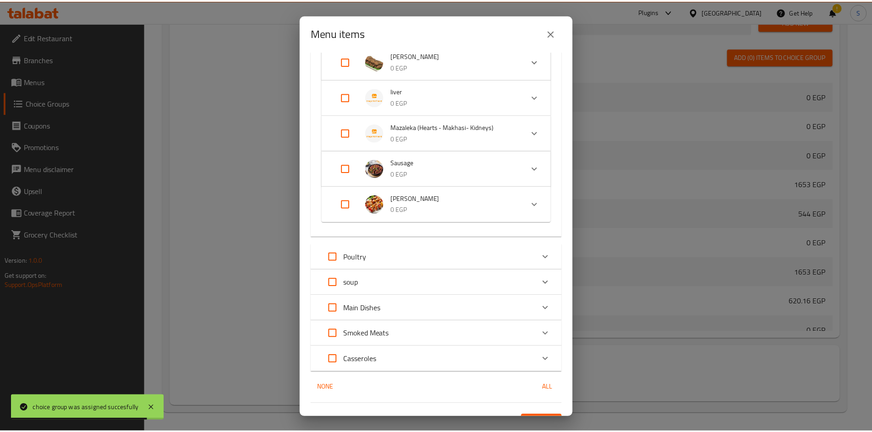
scroll to position [568, 0]
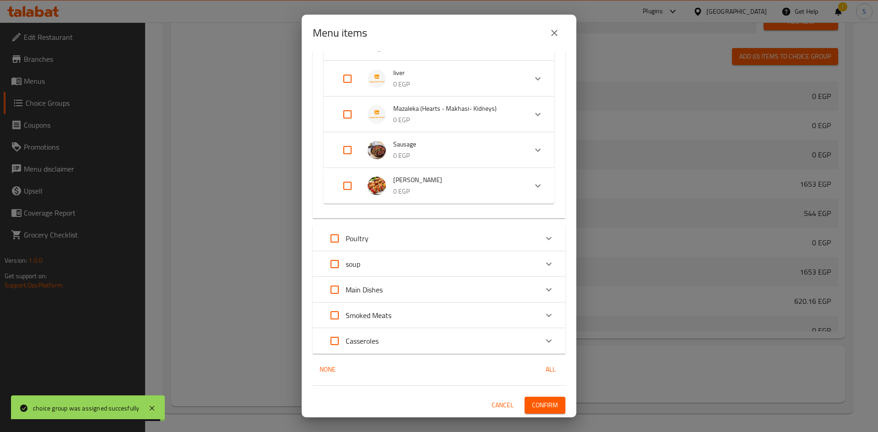
click at [532, 409] on span "Confirm" at bounding box center [545, 405] width 26 height 11
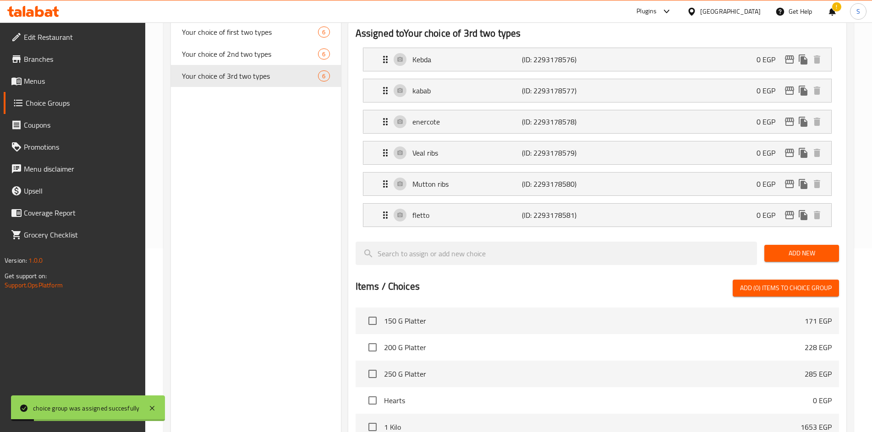
scroll to position [0, 0]
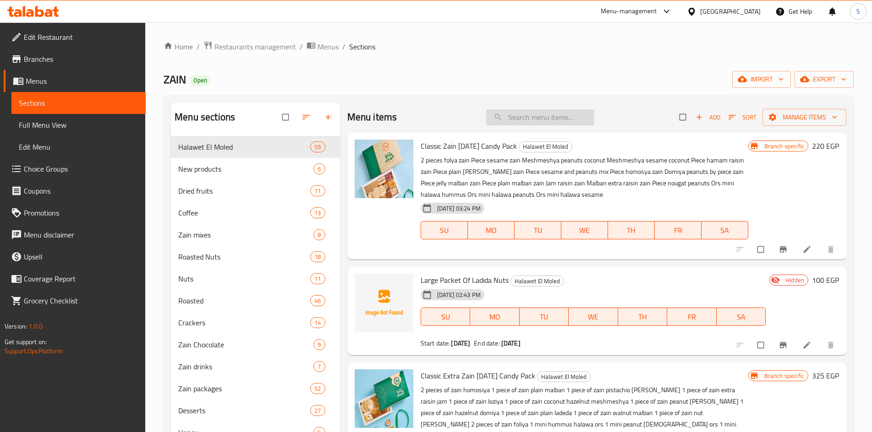
click at [556, 121] on input "search" at bounding box center [540, 117] width 108 height 16
paste input "مربي زبيب"
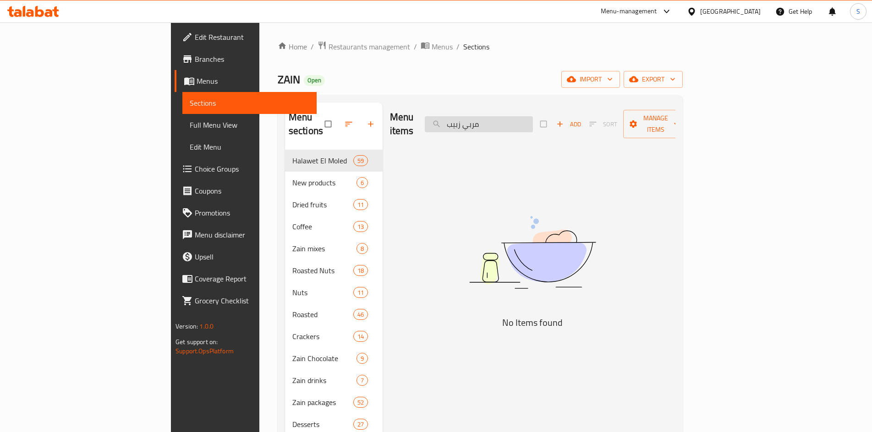
drag, startPoint x: 521, startPoint y: 117, endPoint x: 554, endPoint y: 114, distance: 32.6
click at [533, 116] on input "مربي زبيب" at bounding box center [479, 124] width 108 height 16
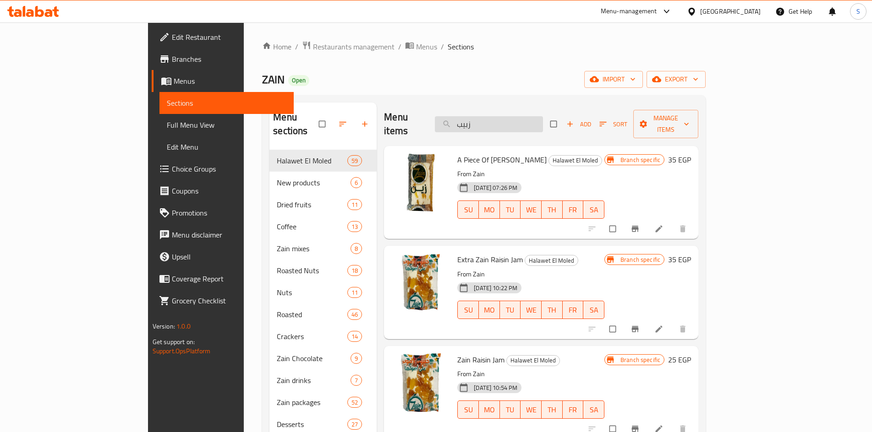
click at [543, 116] on input "زبيب" at bounding box center [489, 124] width 108 height 16
paste input "كاجو"
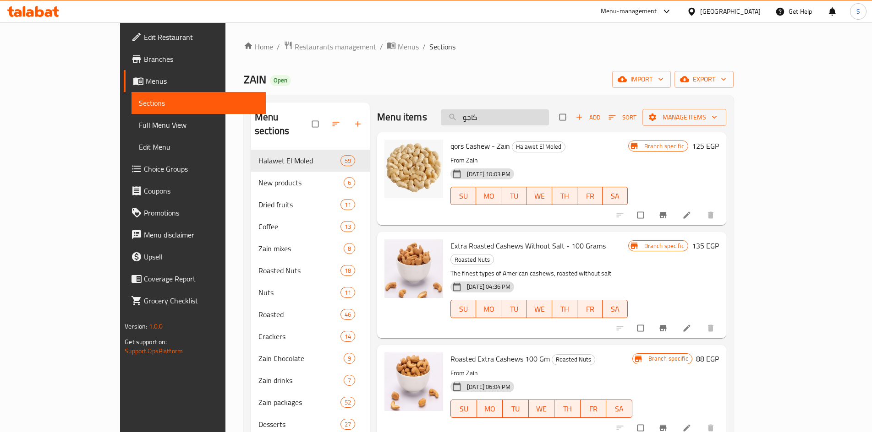
click at [535, 115] on input "كاجو" at bounding box center [495, 117] width 108 height 16
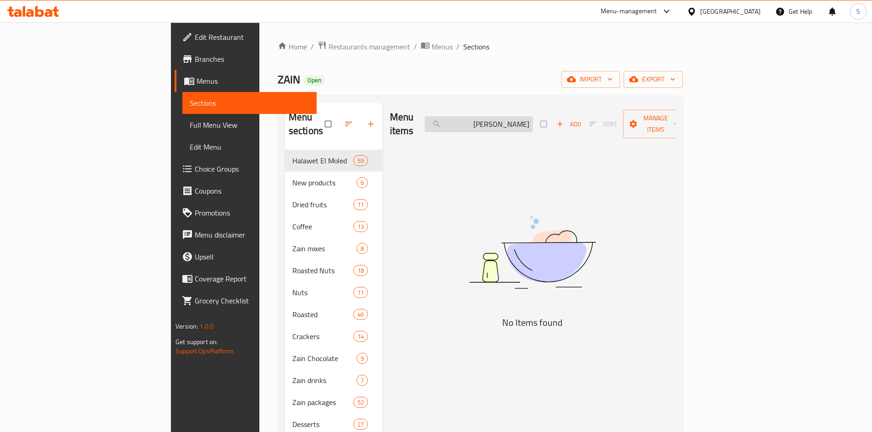
click at [533, 118] on input "باكي كاجو" at bounding box center [479, 124] width 108 height 16
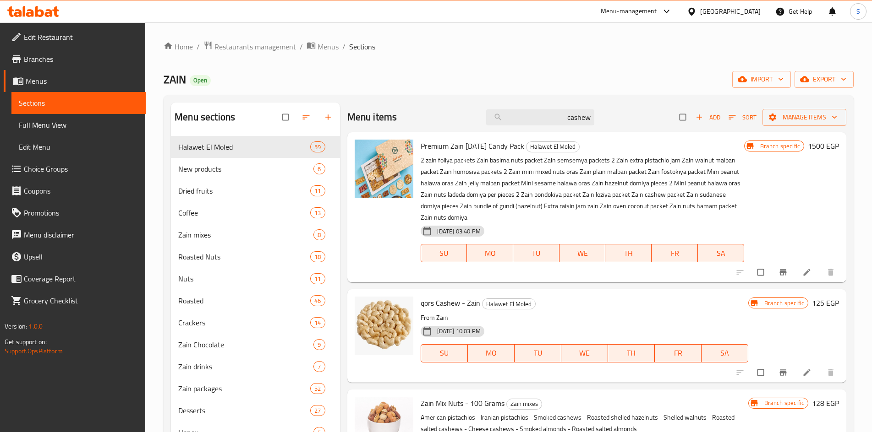
type input "cashew"
click at [700, 119] on span "Add" at bounding box center [707, 117] width 25 height 11
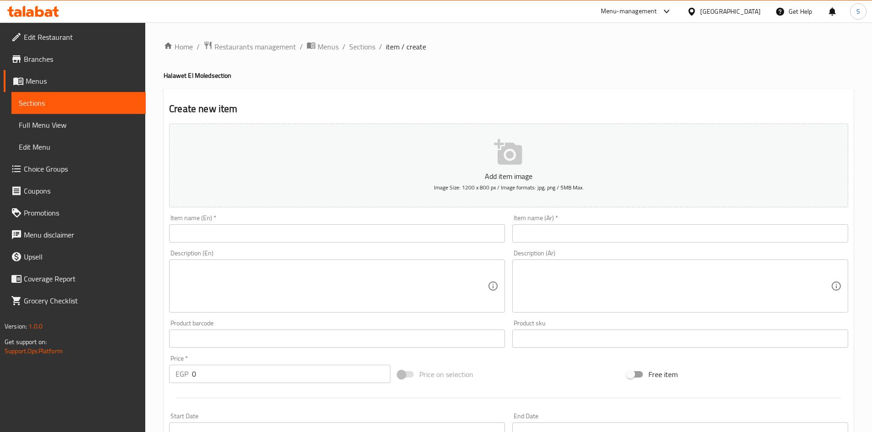
click at [351, 227] on input "text" at bounding box center [337, 233] width 336 height 18
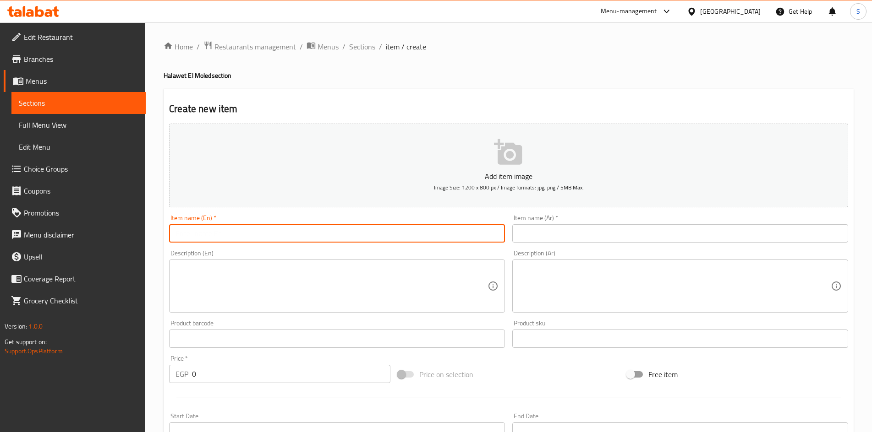
paste input "كاجو"
type input "كاجو"
paste input "باكيت كاجو"
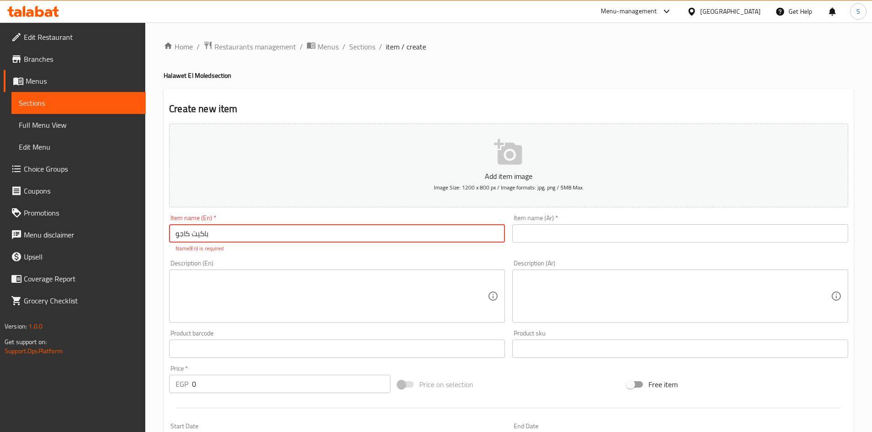
type input "باكيت كاجو"
click at [590, 232] on input "text" at bounding box center [680, 233] width 336 height 18
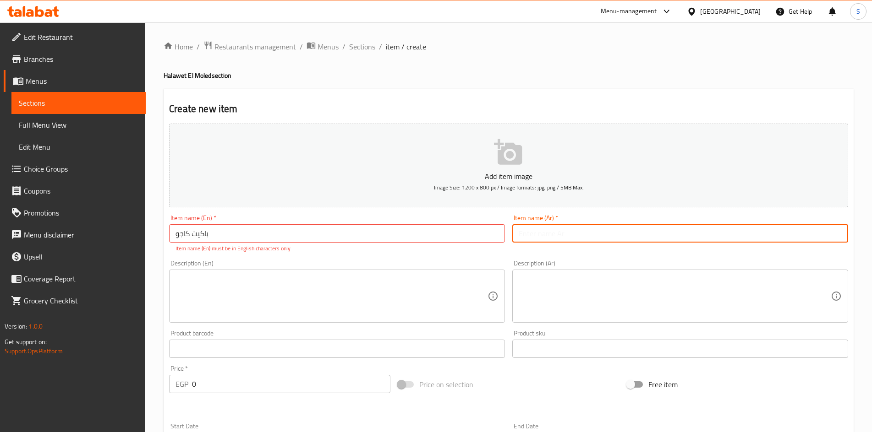
paste input "باكيت كاجو"
type input "باكيت كاجو"
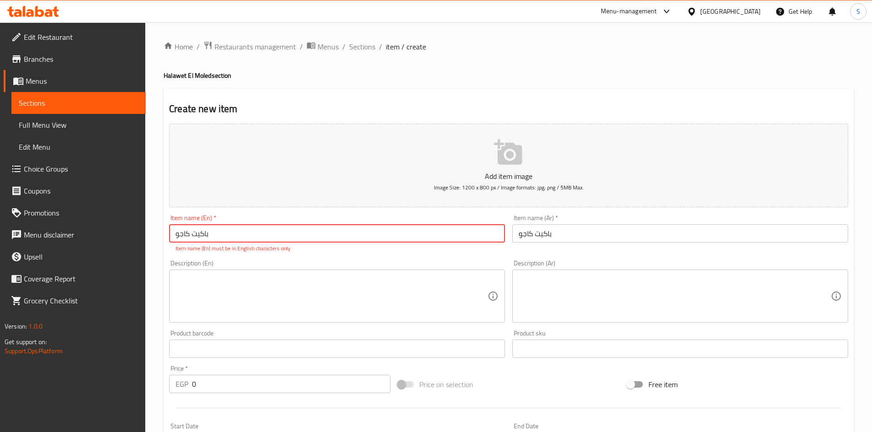
click at [303, 226] on input "باكيت كاجو" at bounding box center [337, 233] width 336 height 18
paste input "Cashew packet"
click at [303, 226] on input "Cashew packet" at bounding box center [337, 233] width 336 height 18
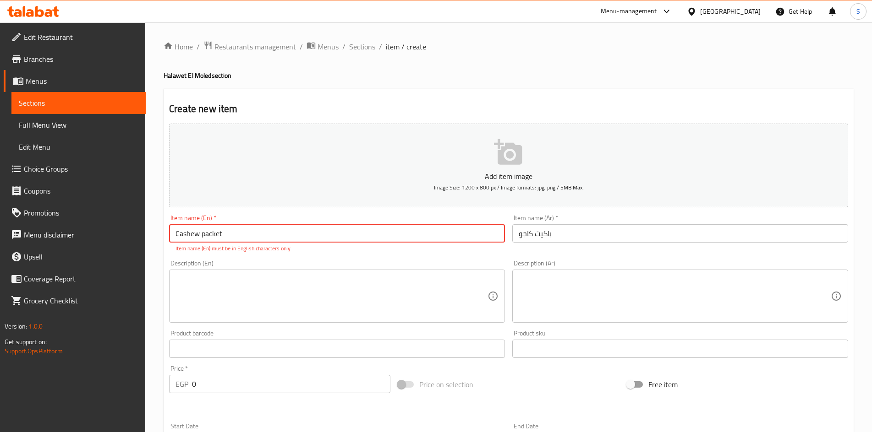
click at [303, 226] on input "Cashew packet" at bounding box center [337, 233] width 336 height 18
type input "Cashew Packet"
click at [250, 266] on div "Description (En) Description (En)" at bounding box center [337, 291] width 336 height 63
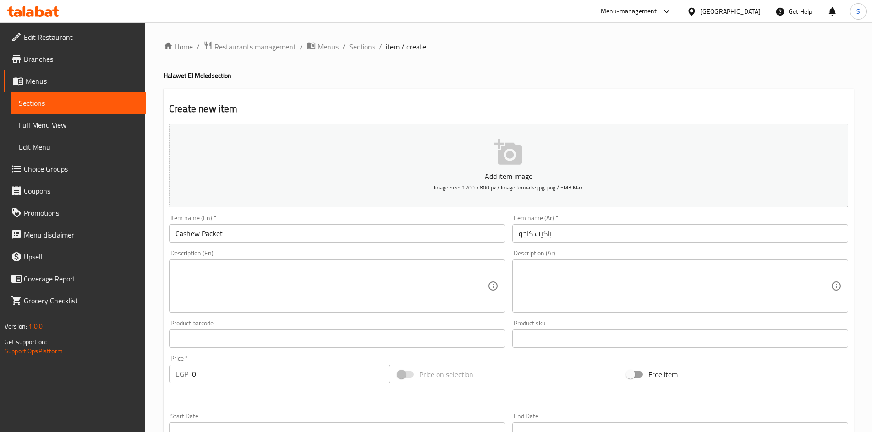
click at [253, 289] on textarea at bounding box center [331, 287] width 312 height 44
drag, startPoint x: 251, startPoint y: 375, endPoint x: 121, endPoint y: 367, distance: 129.8
click at [121, 367] on div "Edit Restaurant Branches Menus Sections Full Menu View Edit Menu Choice Groups …" at bounding box center [436, 334] width 872 height 625
type input "175"
click at [521, 373] on div "Price on selection" at bounding box center [508, 374] width 229 height 25
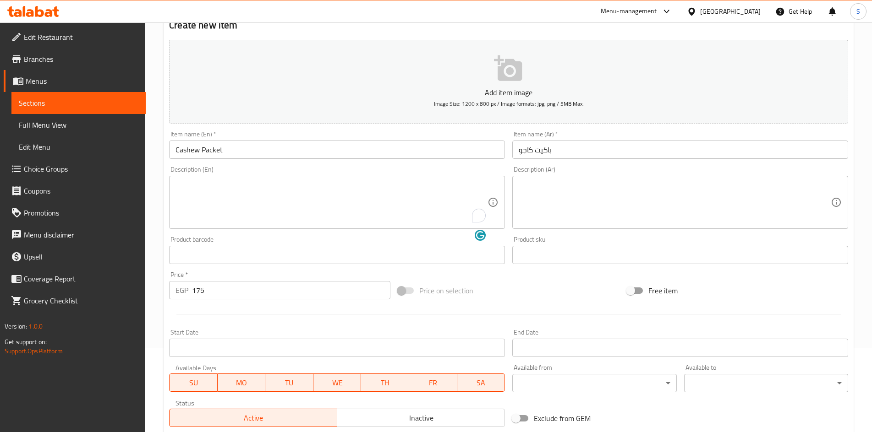
scroll to position [92, 0]
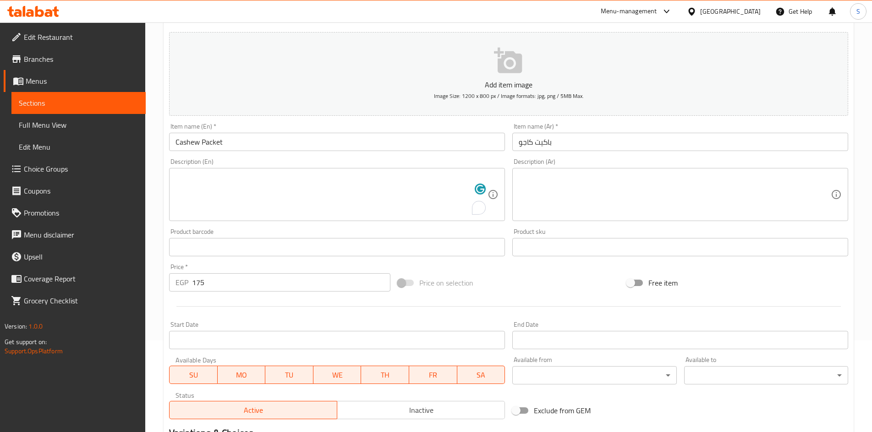
click at [381, 348] on input "Start Date" at bounding box center [337, 340] width 336 height 18
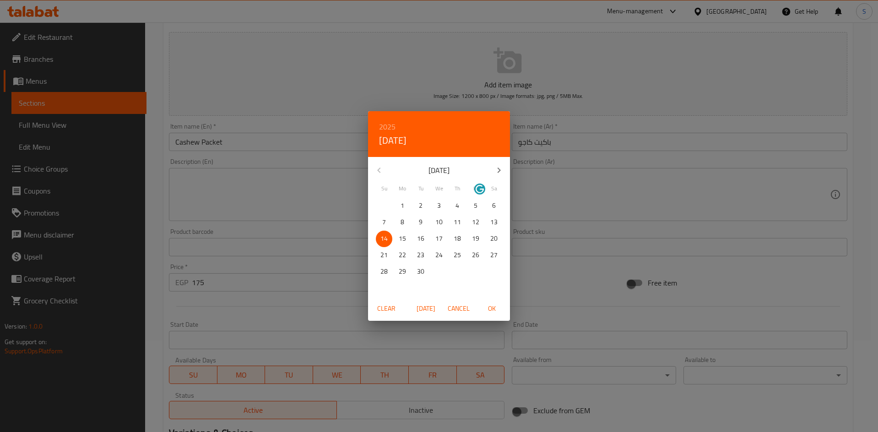
click at [401, 239] on p "15" at bounding box center [402, 238] width 7 height 11
click at [492, 306] on span "OK" at bounding box center [492, 308] width 22 height 11
type input "[DATE]"
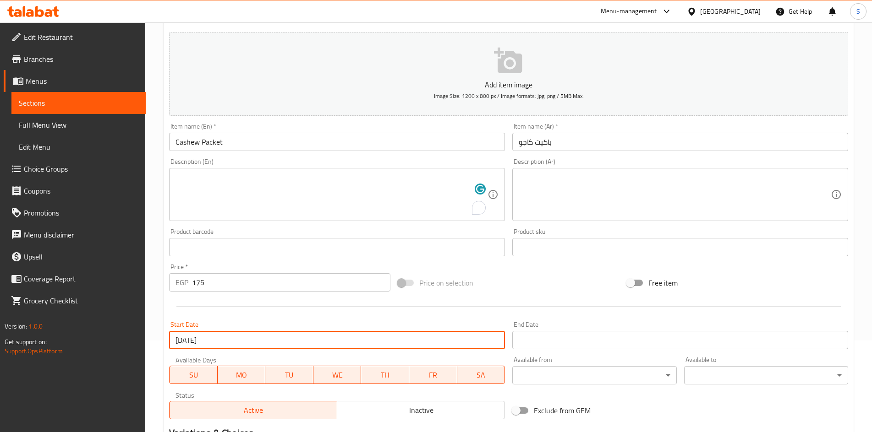
click at [583, 338] on input "Start Date" at bounding box center [680, 340] width 336 height 18
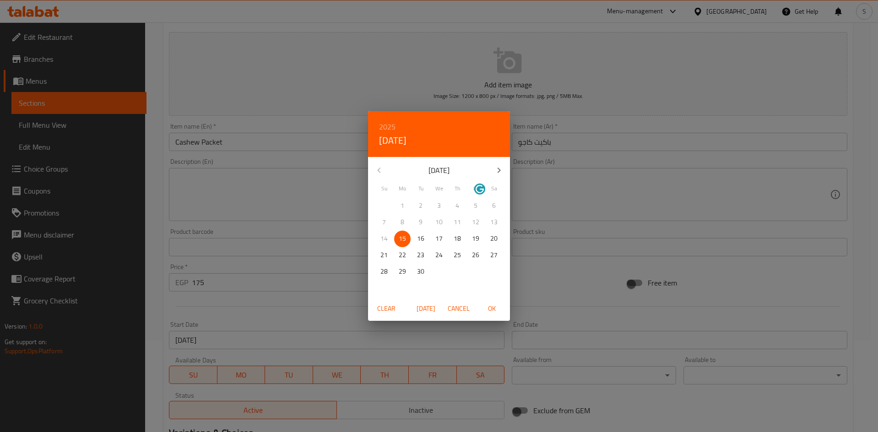
click at [497, 172] on icon "button" at bounding box center [499, 170] width 11 height 11
click at [442, 235] on p "15" at bounding box center [439, 238] width 7 height 11
click at [496, 306] on span "OK" at bounding box center [492, 308] width 22 height 11
type input "[DATE]"
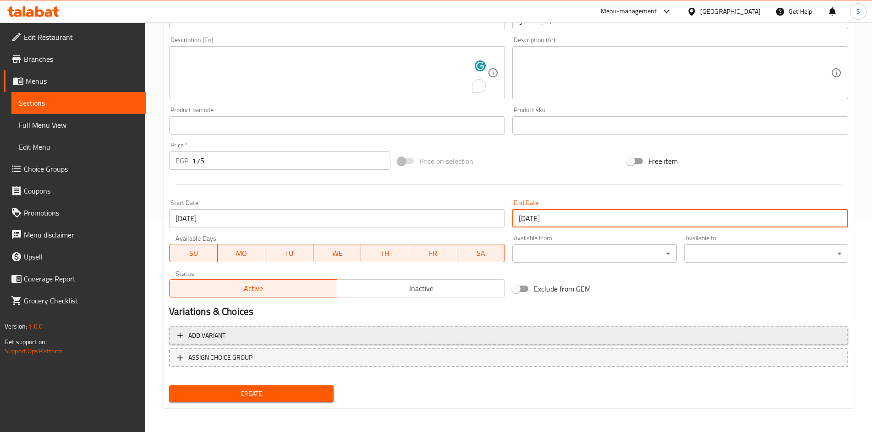
scroll to position [215, 0]
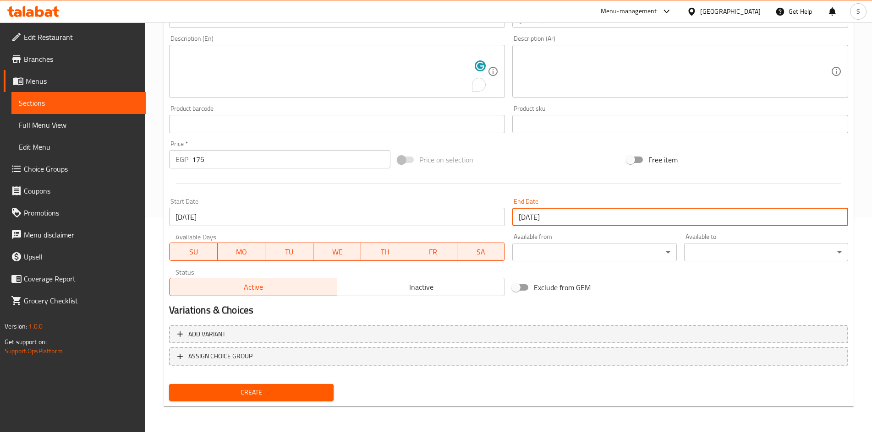
click at [392, 290] on span "Inactive" at bounding box center [421, 287] width 160 height 13
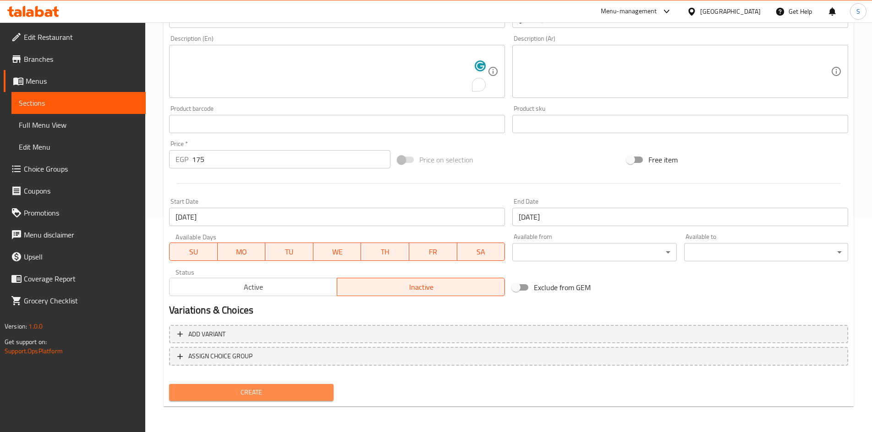
click at [266, 388] on span "Create" at bounding box center [250, 392] width 149 height 11
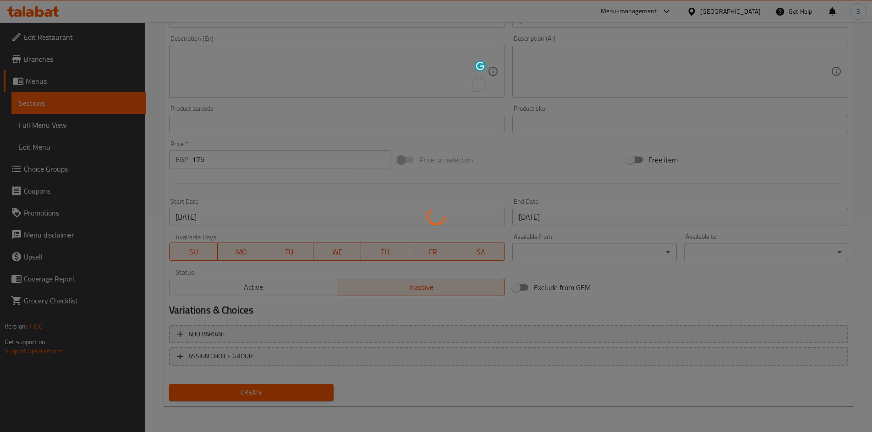
type input "0"
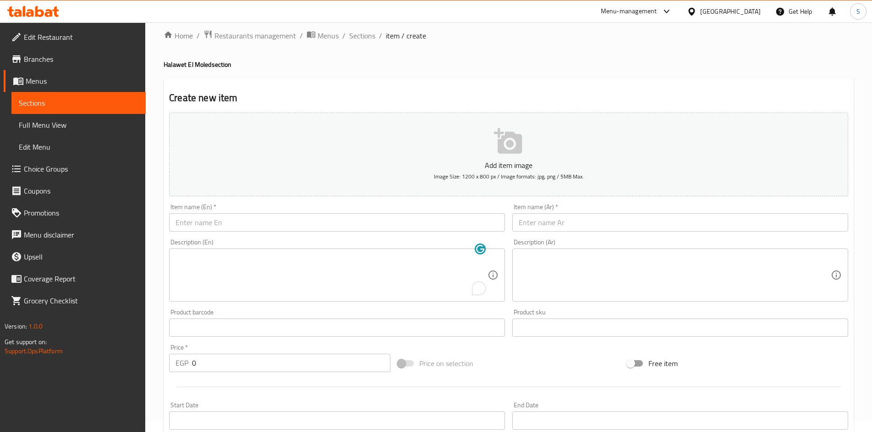
scroll to position [0, 0]
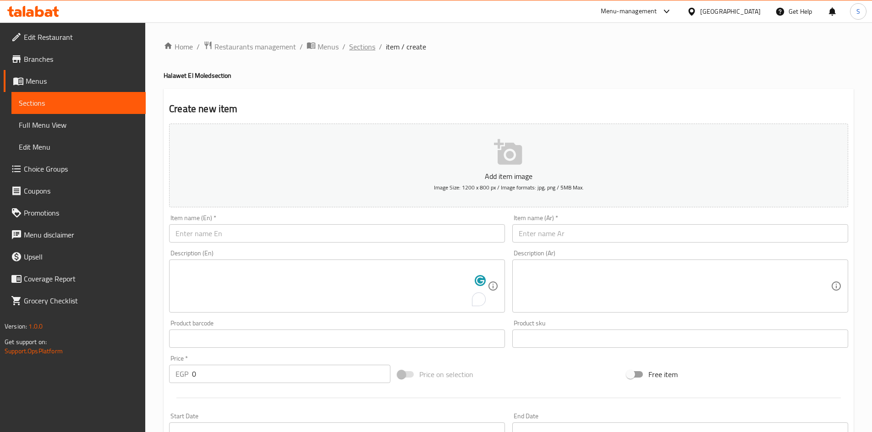
click at [359, 41] on span "Sections" at bounding box center [362, 46] width 26 height 11
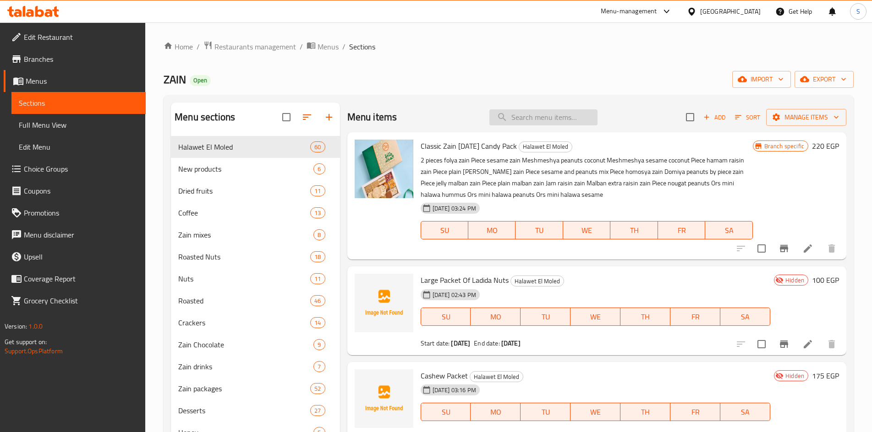
click at [537, 121] on input "search" at bounding box center [543, 117] width 108 height 16
paste input "قشطة مكسرات"
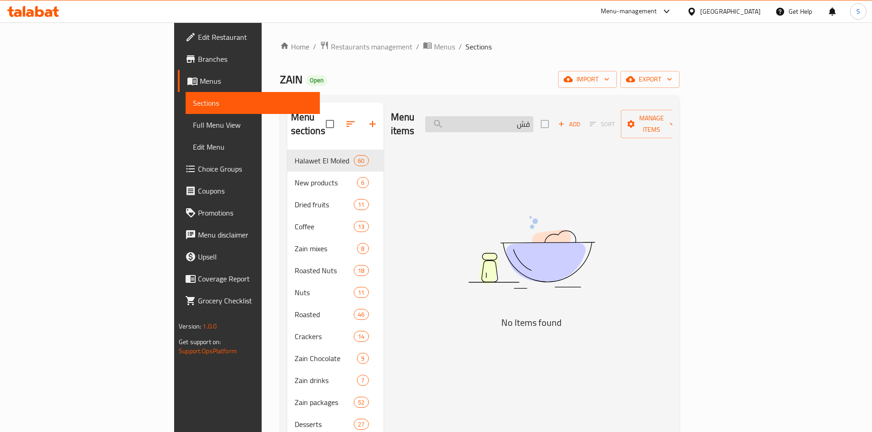
type input "ق"
type input "ض"
type input "q"
type input "c"
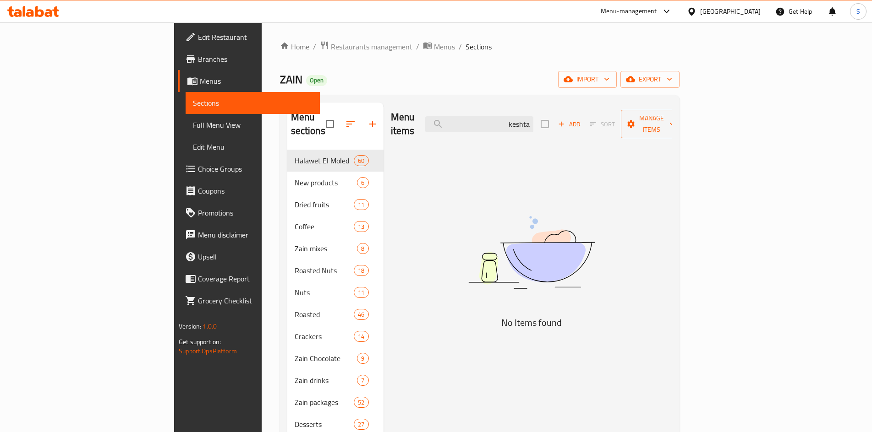
type input "keshta"
click at [581, 121] on span "Add" at bounding box center [568, 124] width 25 height 11
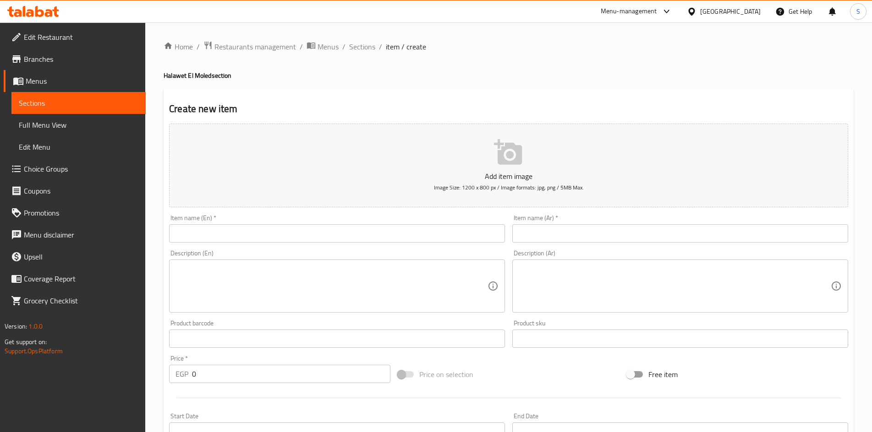
click at [439, 224] on input "text" at bounding box center [337, 233] width 336 height 18
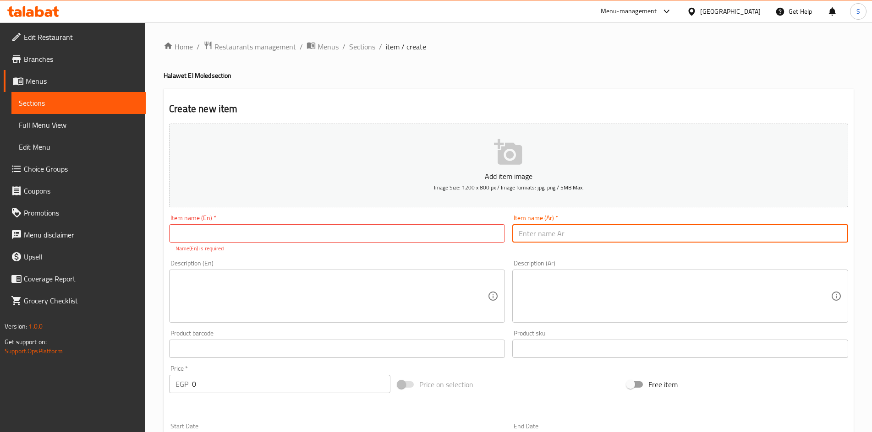
click at [565, 237] on input "text" at bounding box center [680, 233] width 336 height 18
paste input "باكيت قشطة مكسرات"
type input "باكيت قشطة مكسرات"
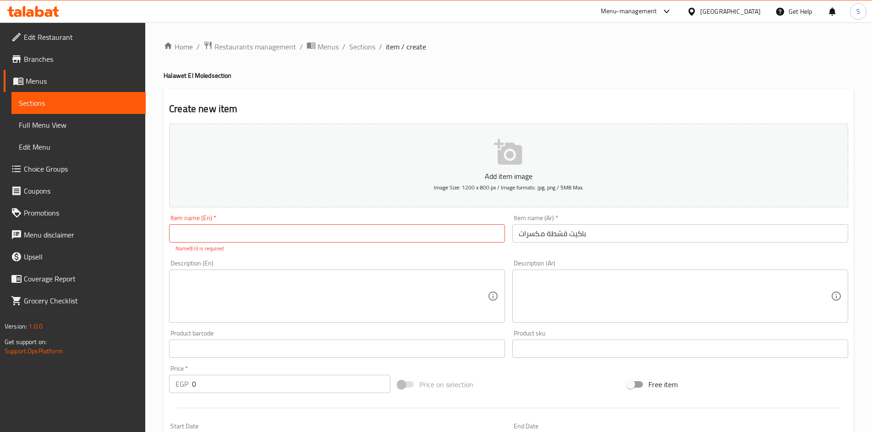
click at [323, 218] on div "Item name (En)   * Item name (En) * Name(En) is required" at bounding box center [337, 234] width 336 height 38
click at [317, 237] on input "text" at bounding box center [337, 233] width 336 height 18
paste input "Nut cream packet"
click at [308, 235] on input "Nut cream packet" at bounding box center [337, 233] width 336 height 18
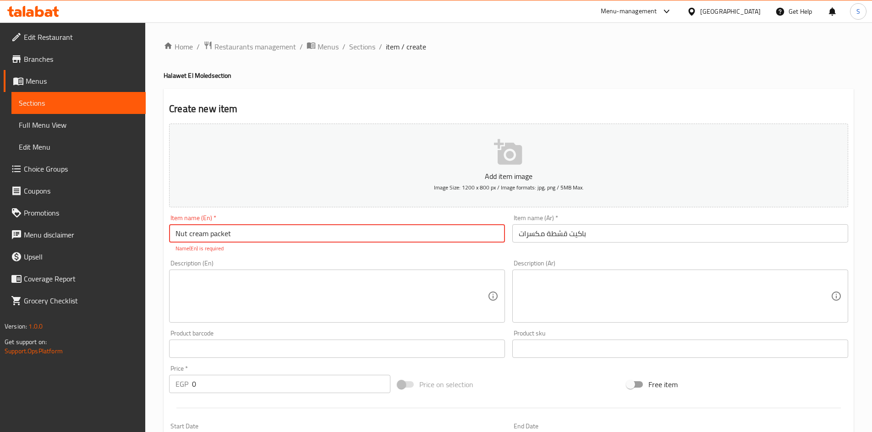
click at [308, 235] on input "Nut cream packet" at bounding box center [337, 233] width 336 height 18
type input "Nut Cream Packet"
click at [313, 254] on div "Add item image Image Size: 1200 x 800 px / Image formats: jpg, png / 5MB Max. I…" at bounding box center [508, 322] width 686 height 405
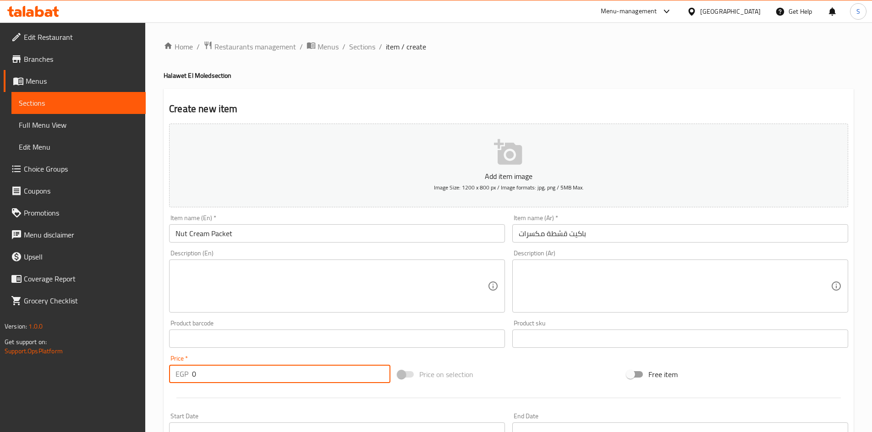
drag, startPoint x: 211, startPoint y: 373, endPoint x: 182, endPoint y: 349, distance: 37.7
click at [167, 373] on div "Price   * EGP 0 Price *" at bounding box center [279, 369] width 229 height 35
type input "60"
click at [552, 377] on div "Price on selection" at bounding box center [508, 374] width 229 height 25
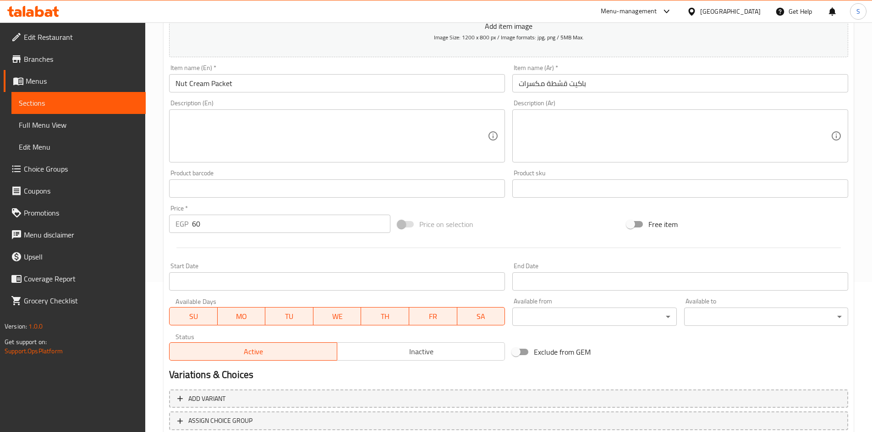
scroll to position [215, 0]
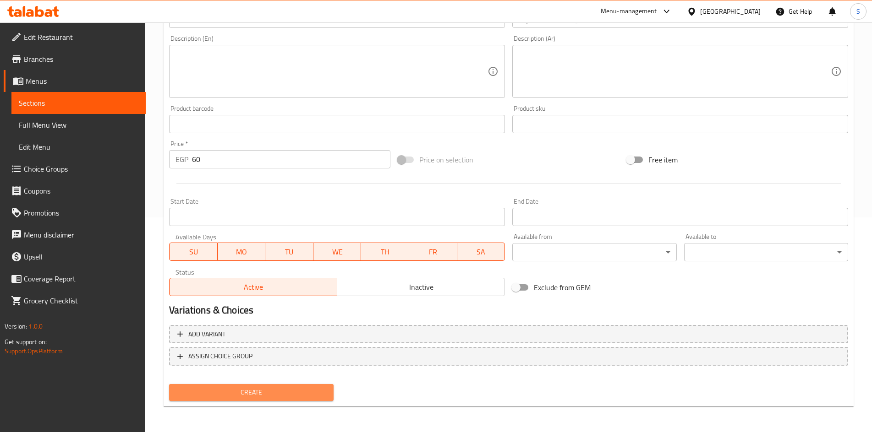
click at [233, 389] on span "Create" at bounding box center [250, 392] width 149 height 11
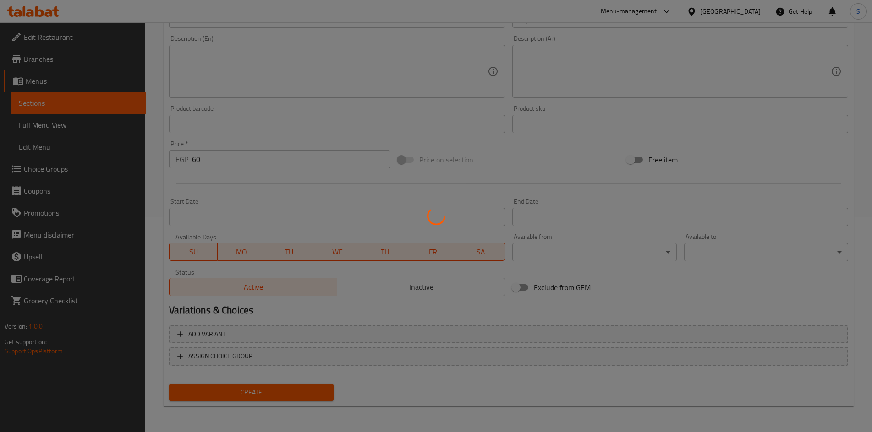
type input "0"
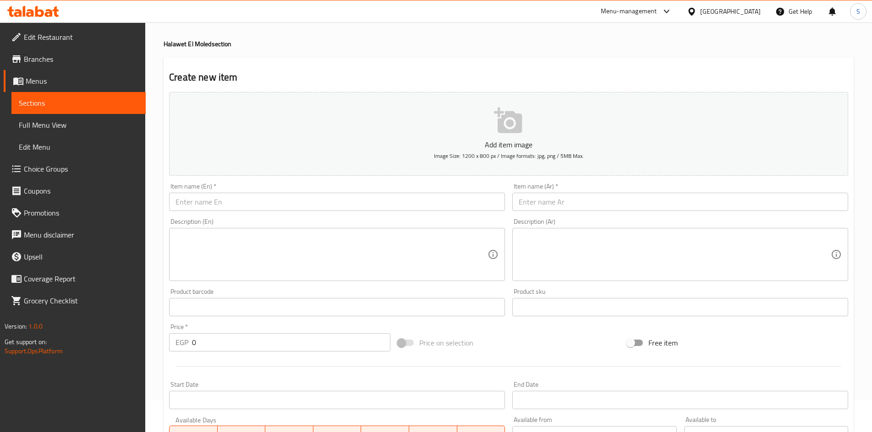
scroll to position [0, 0]
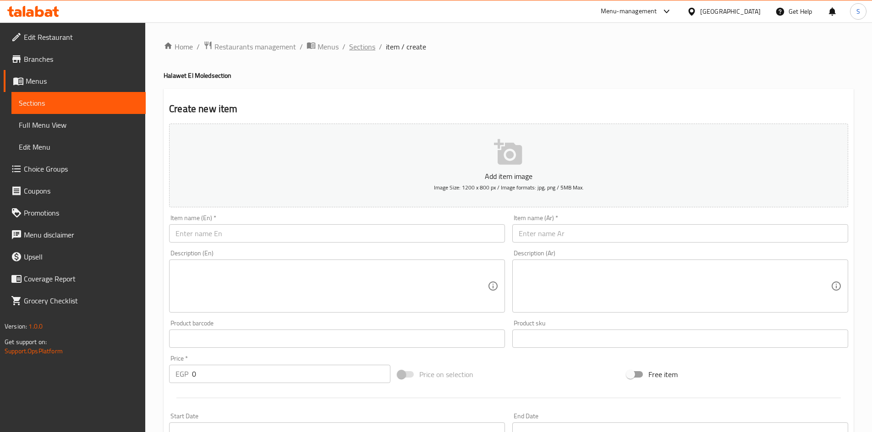
click at [367, 48] on span "Sections" at bounding box center [362, 46] width 26 height 11
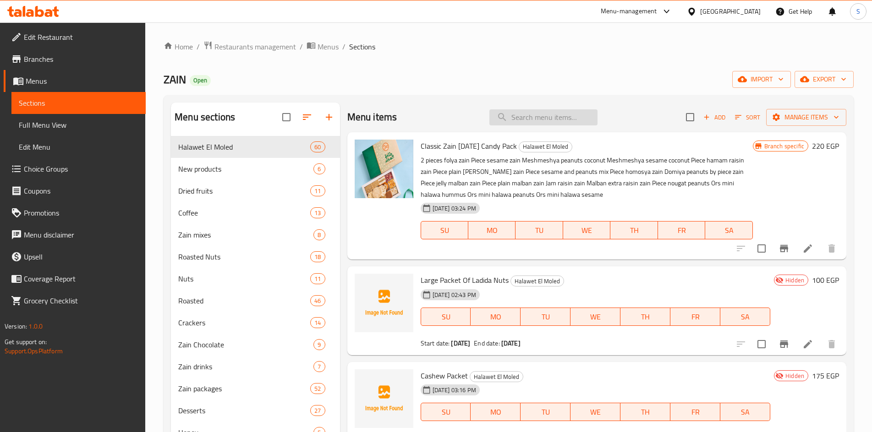
click at [554, 120] on input "search" at bounding box center [543, 117] width 108 height 16
click at [547, 122] on input "search" at bounding box center [543, 117] width 108 height 16
paste input "Nut cream packet"
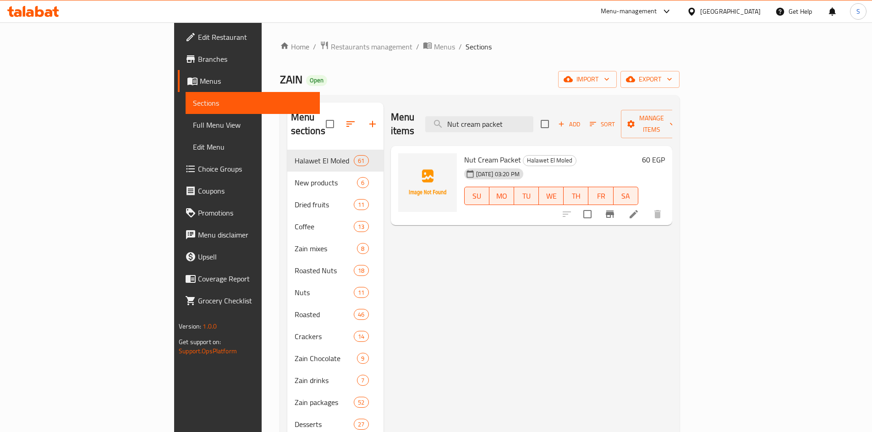
type input "Nut cream packet"
click at [639, 209] on icon at bounding box center [633, 214] width 11 height 11
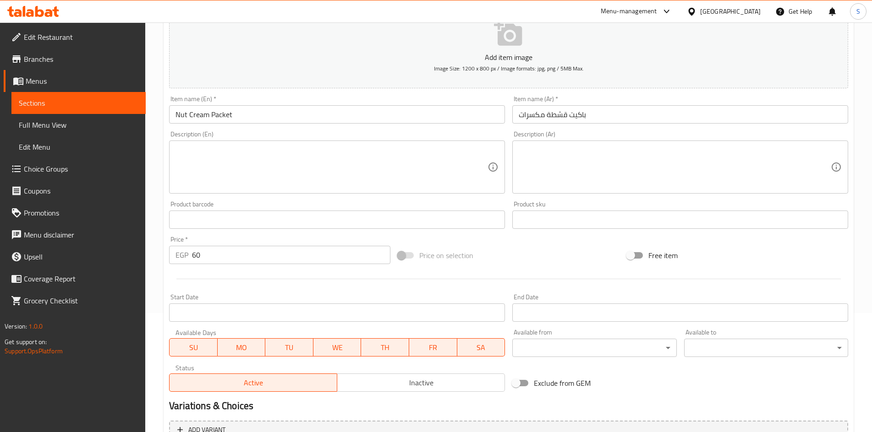
scroll to position [183, 0]
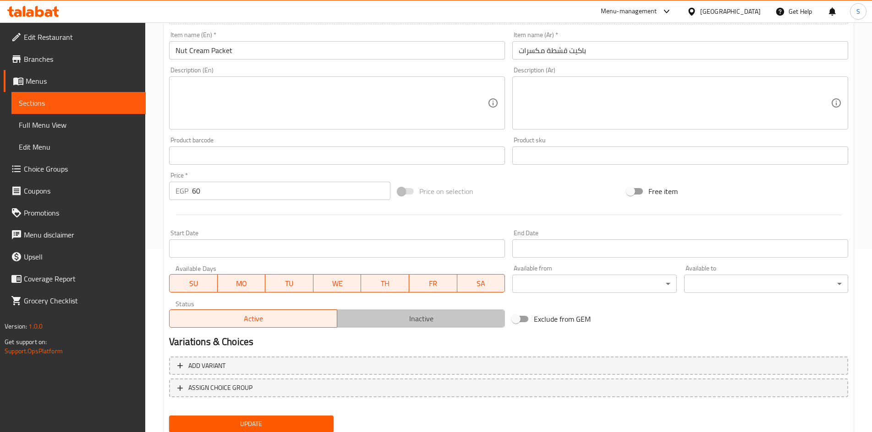
click at [401, 316] on span "Inactive" at bounding box center [421, 318] width 160 height 13
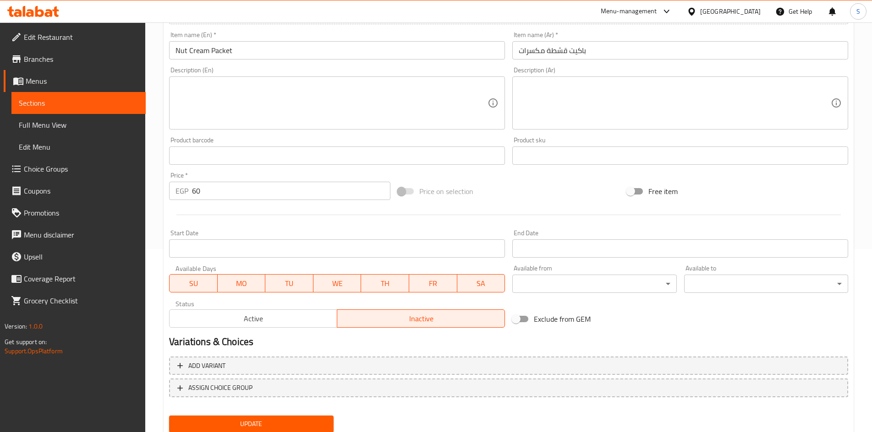
click at [327, 243] on input "Start Date" at bounding box center [337, 249] width 336 height 18
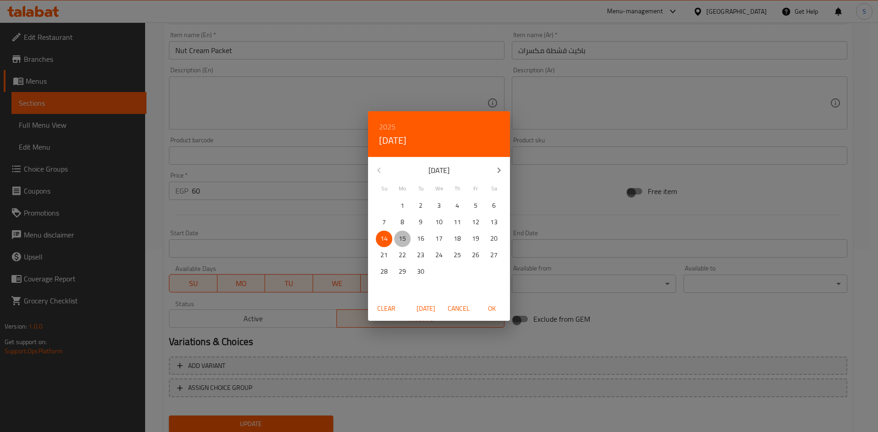
click at [403, 240] on p "15" at bounding box center [402, 238] width 7 height 11
click at [497, 304] on span "OK" at bounding box center [492, 308] width 22 height 11
type input "[DATE]"
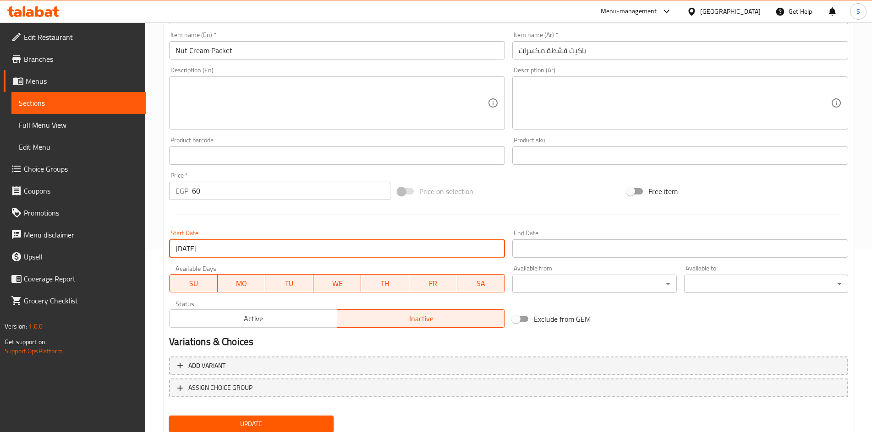
click at [586, 244] on input "Start Date" at bounding box center [680, 249] width 336 height 18
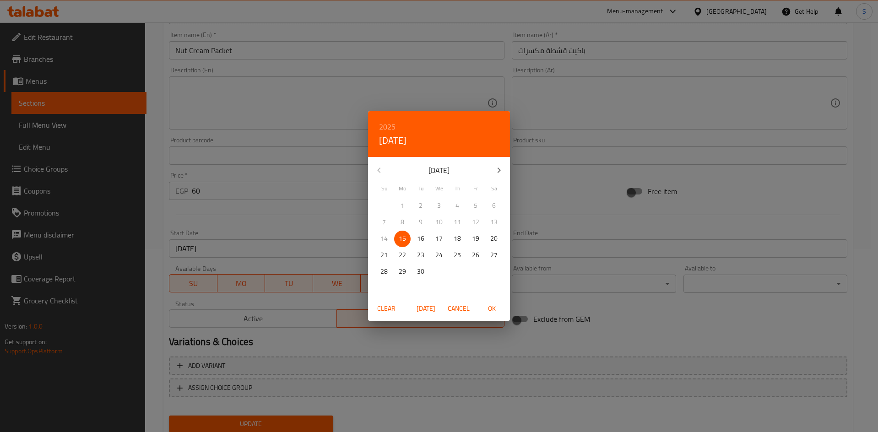
click at [501, 166] on icon "button" at bounding box center [499, 170] width 11 height 11
click at [438, 240] on p "15" at bounding box center [439, 238] width 7 height 11
click at [487, 307] on span "OK" at bounding box center [492, 308] width 22 height 11
type input "[DATE]"
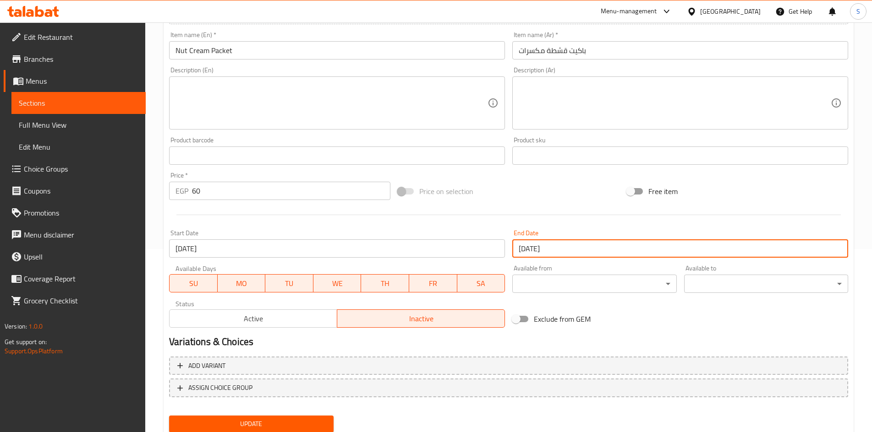
click at [235, 422] on span "Update" at bounding box center [250, 424] width 149 height 11
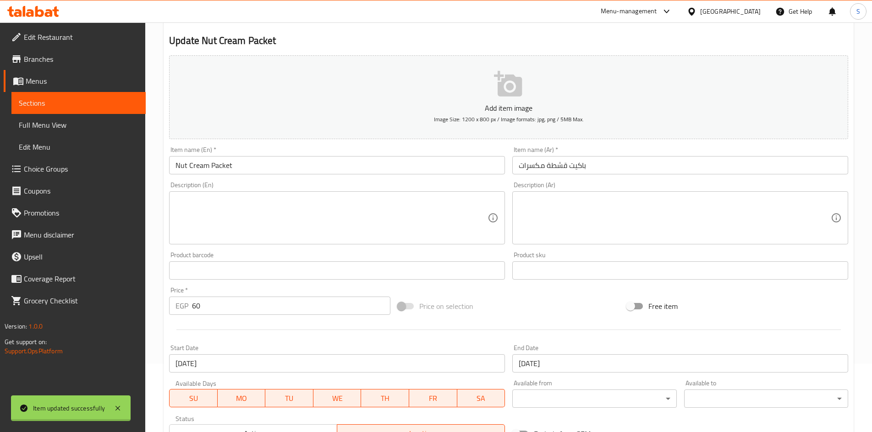
scroll to position [0, 0]
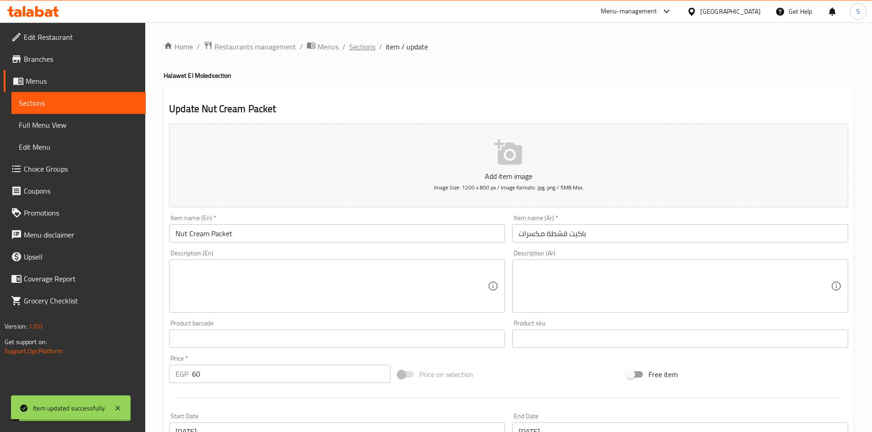
click at [368, 49] on span "Sections" at bounding box center [362, 46] width 26 height 11
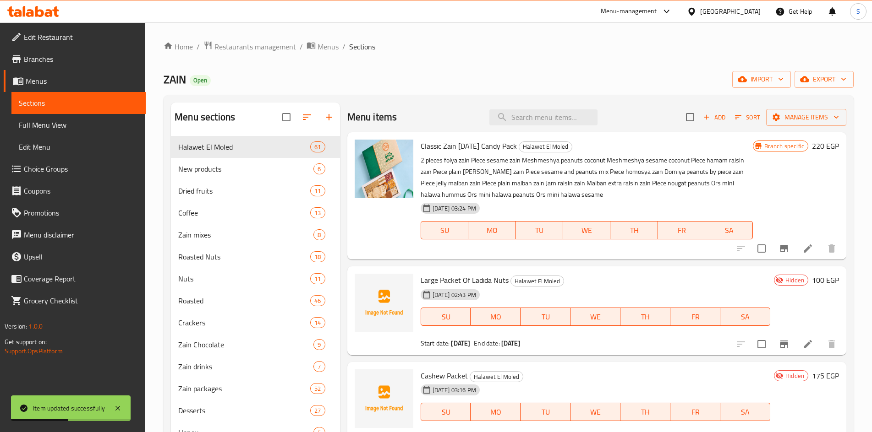
click at [586, 54] on div "Home / Restaurants management / Menus / Sections ZAIN Open import export Menu s…" at bounding box center [509, 292] width 690 height 502
click at [816, 86] on button "export" at bounding box center [823, 79] width 59 height 17
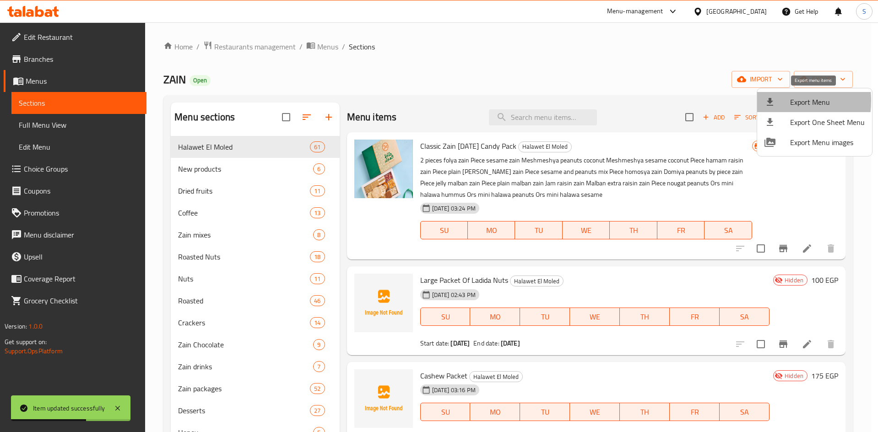
drag, startPoint x: 765, startPoint y: 101, endPoint x: 772, endPoint y: 101, distance: 6.4
click at [772, 101] on icon at bounding box center [770, 102] width 11 height 11
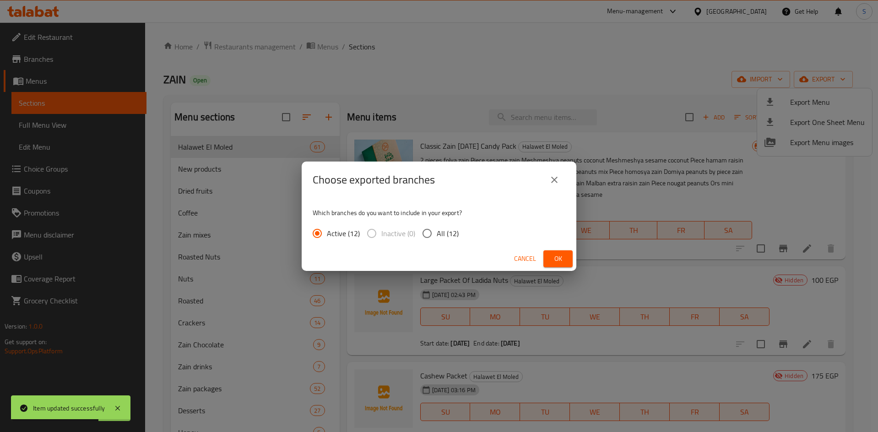
click at [427, 233] on input "All (12)" at bounding box center [427, 233] width 19 height 19
radio input "true"
click at [546, 257] on button "Ok" at bounding box center [558, 259] width 29 height 17
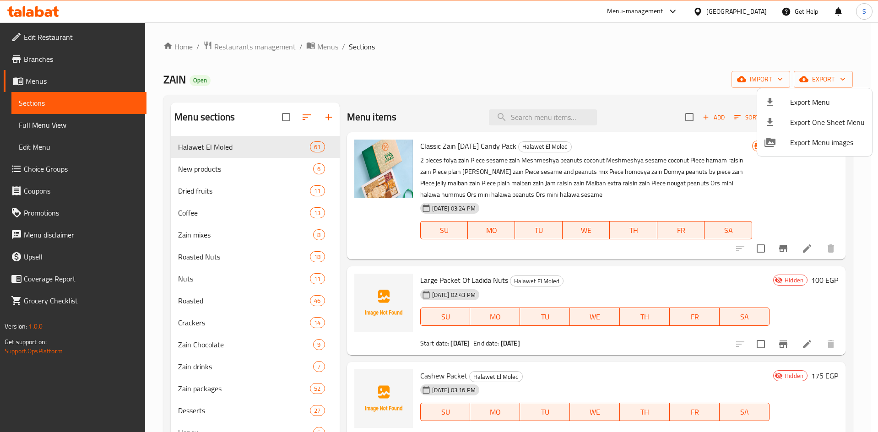
click at [472, 51] on div at bounding box center [439, 216] width 878 height 432
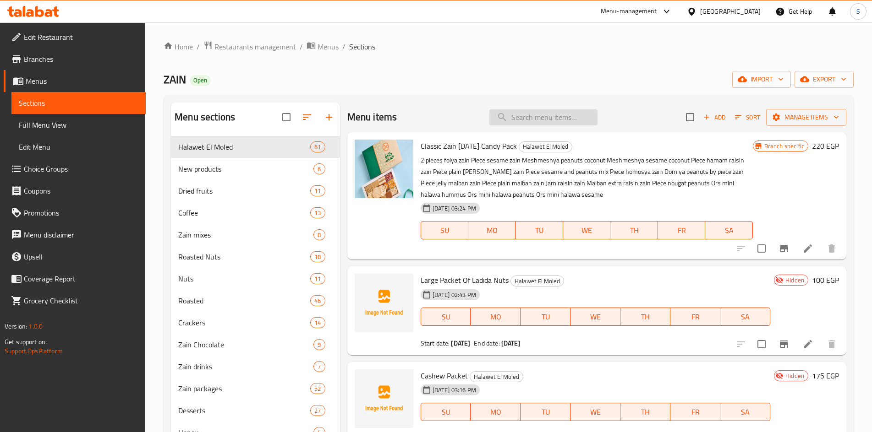
click at [528, 117] on input "search" at bounding box center [543, 117] width 108 height 16
paste input "لوزية"
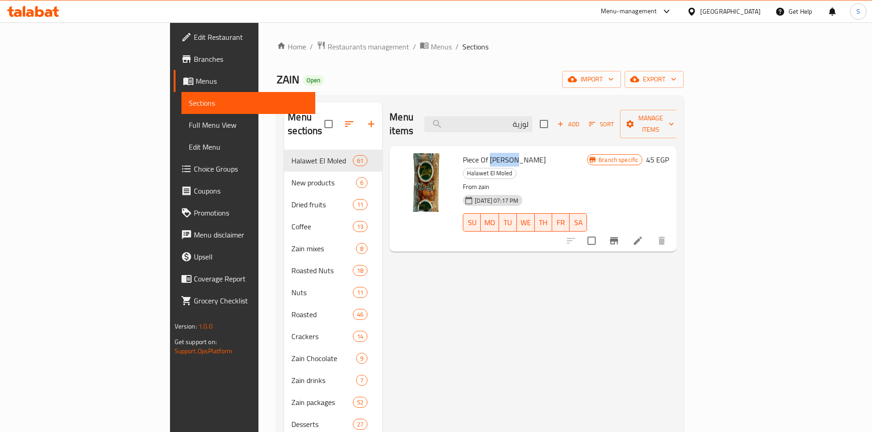
drag, startPoint x: 468, startPoint y: 147, endPoint x: 447, endPoint y: 147, distance: 20.2
click at [463, 153] on span "Piece Of [PERSON_NAME]" at bounding box center [504, 160] width 83 height 14
copy span "Loziya"
click at [532, 116] on input "لوزية" at bounding box center [478, 124] width 108 height 16
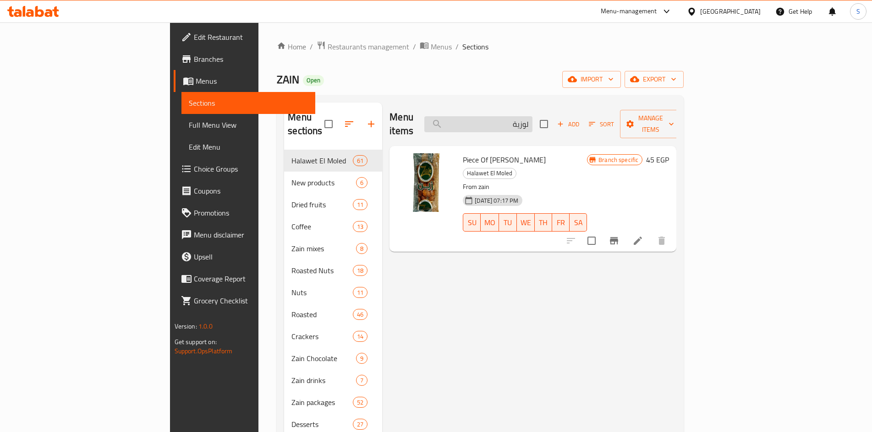
click at [532, 116] on input "لوزية" at bounding box center [478, 124] width 108 height 16
paste input "Loziya"
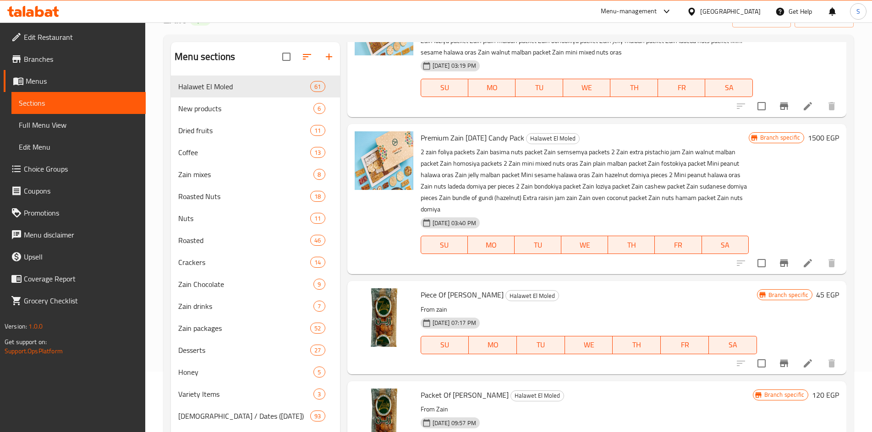
scroll to position [128, 0]
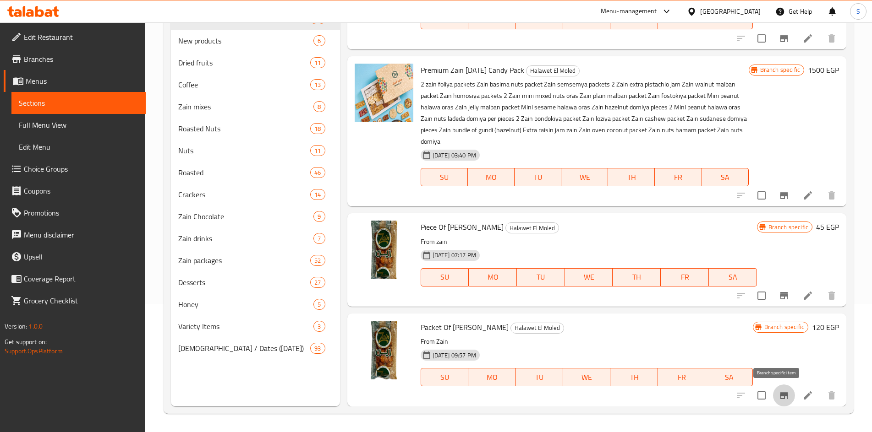
click at [780, 395] on icon "Branch-specific-item" at bounding box center [784, 395] width 8 height 7
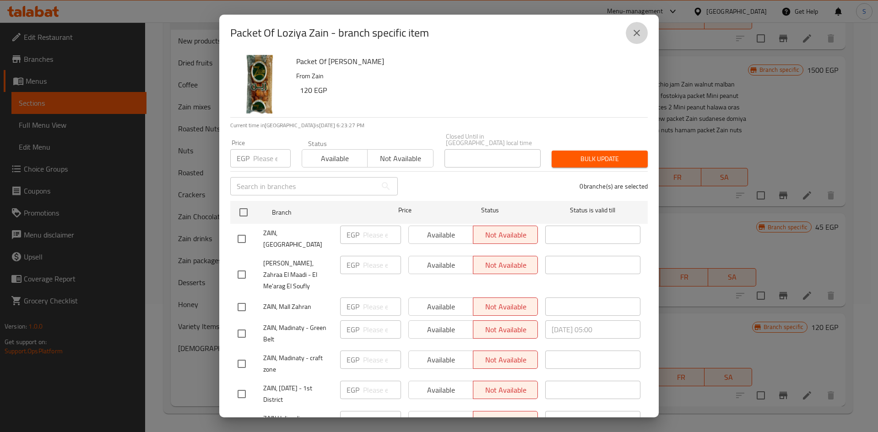
click at [641, 35] on icon "close" at bounding box center [637, 32] width 11 height 11
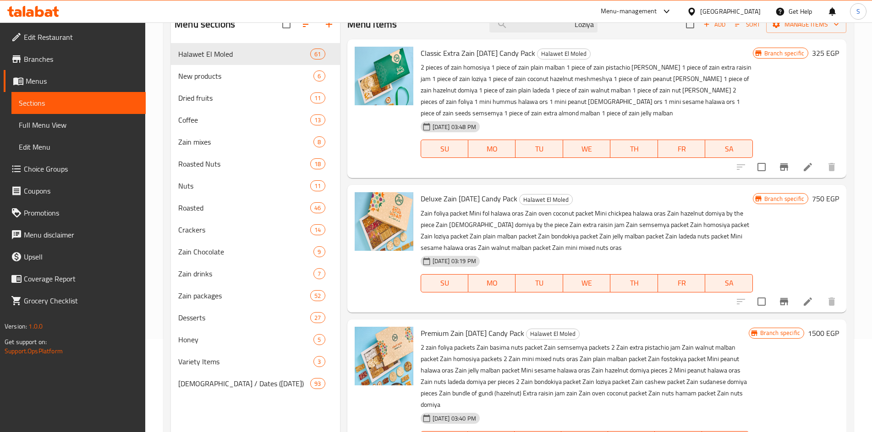
scroll to position [0, 0]
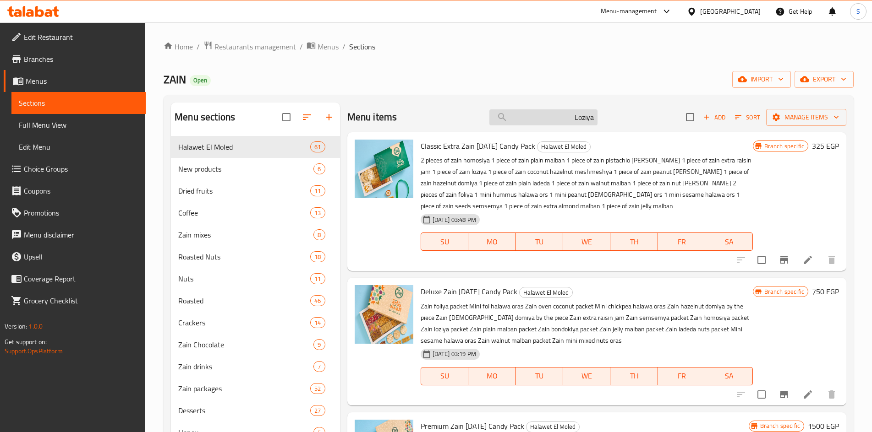
click at [548, 123] on input "Loziya" at bounding box center [543, 117] width 108 height 16
paste input "فولية"
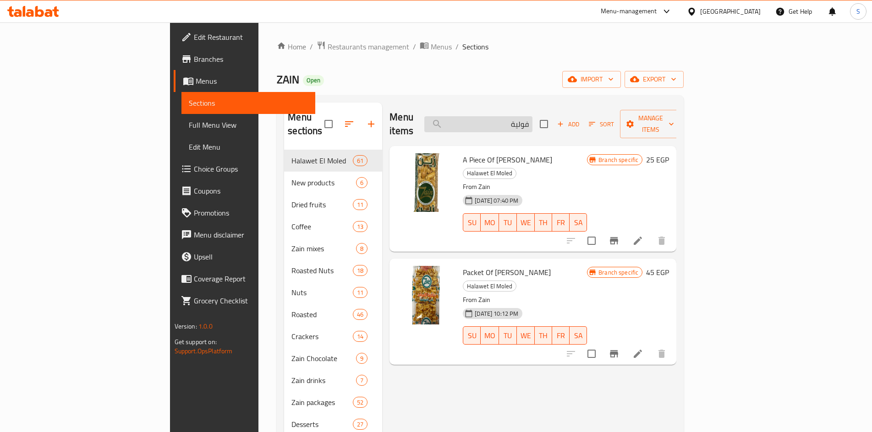
click at [521, 116] on input "فولية" at bounding box center [478, 124] width 108 height 16
paste input "حمام مكسرات كبير"
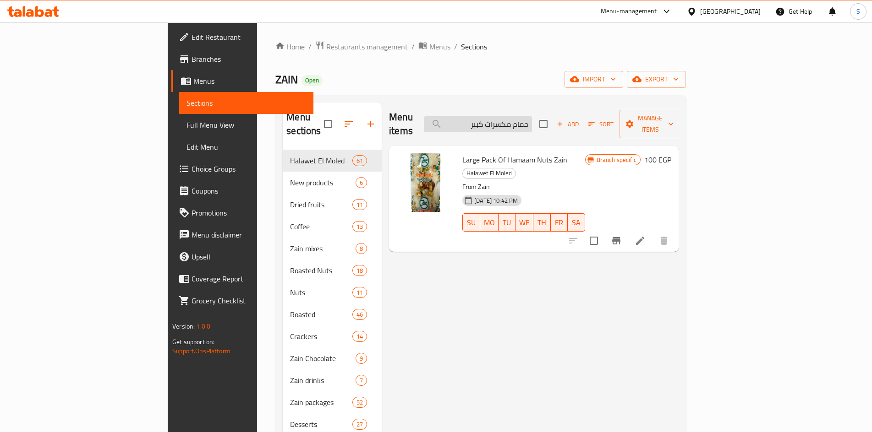
click at [532, 116] on input "حمام مكسرات كبير" at bounding box center [478, 124] width 108 height 16
paste input "ملبن جيلي الوان"
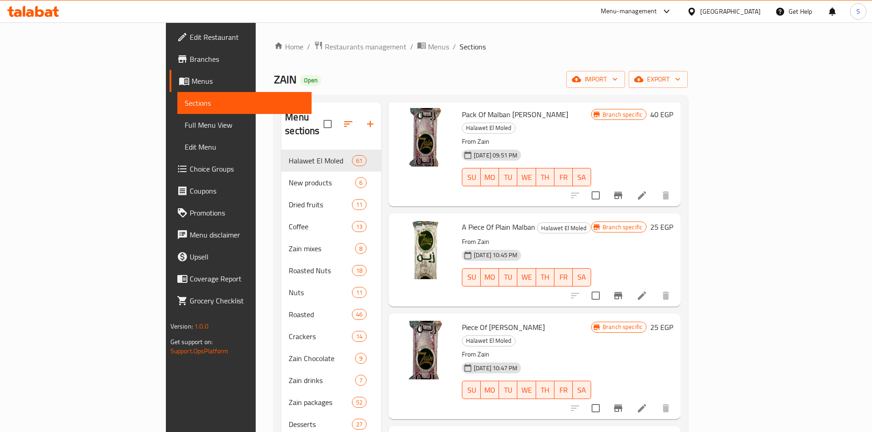
scroll to position [275, 0]
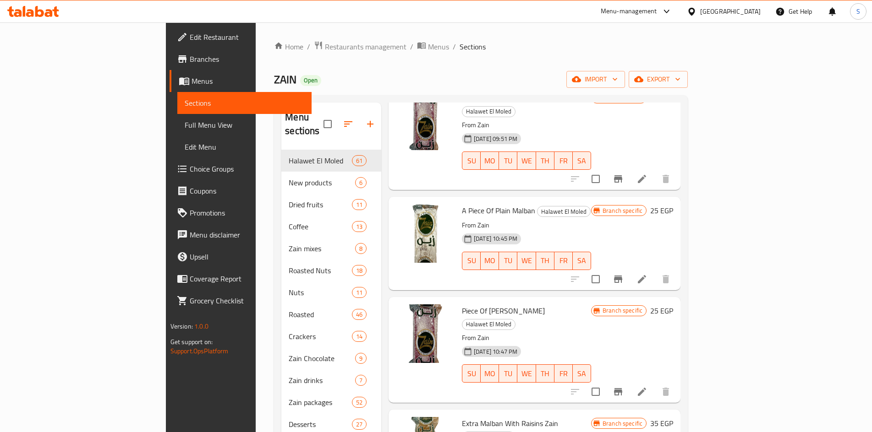
type input "ملبن"
click at [654, 384] on li at bounding box center [642, 392] width 26 height 16
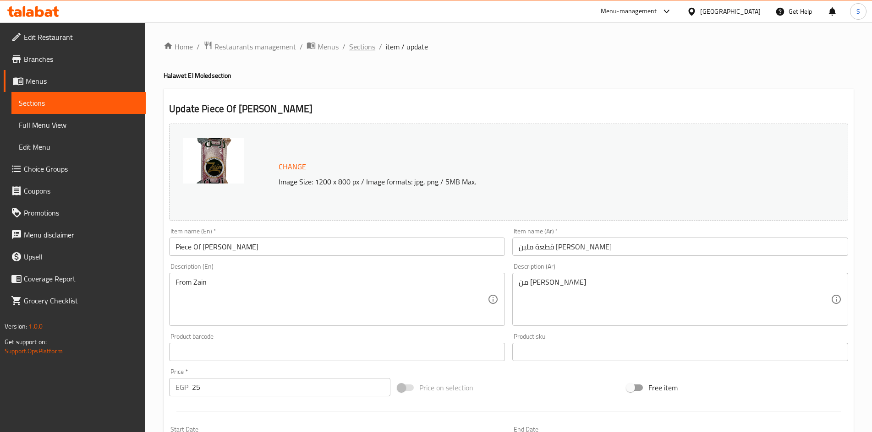
click at [369, 49] on span "Sections" at bounding box center [362, 46] width 26 height 11
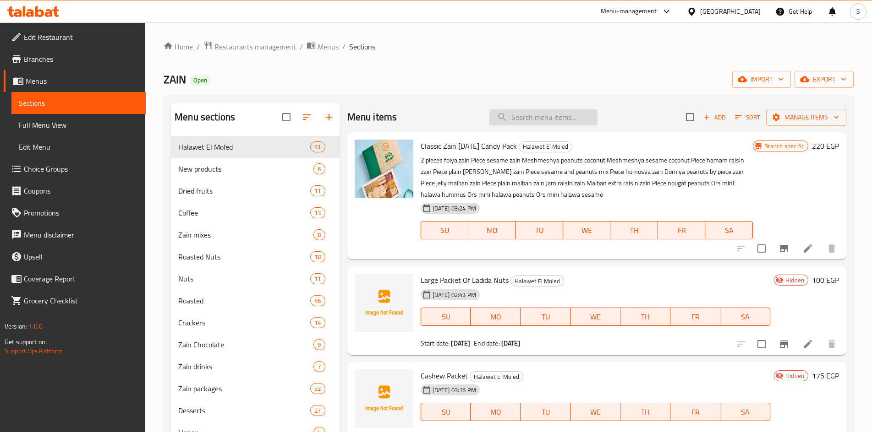
click at [540, 118] on input "search" at bounding box center [543, 117] width 108 height 16
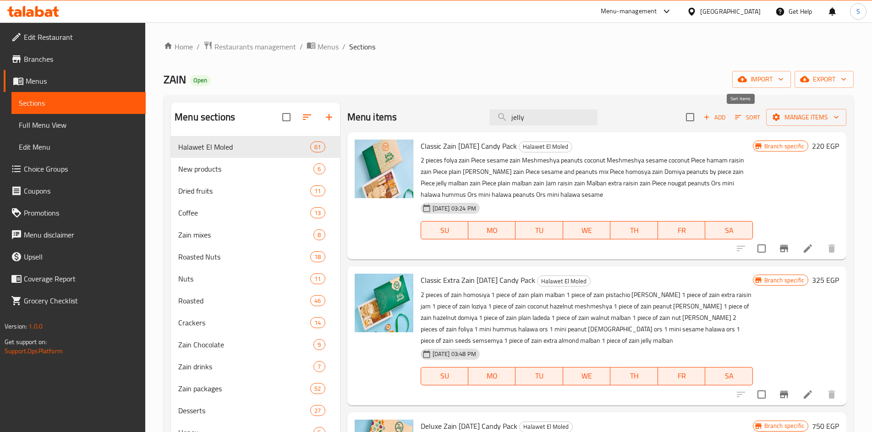
type input "jelly"
click at [715, 117] on span "Add" at bounding box center [714, 117] width 25 height 11
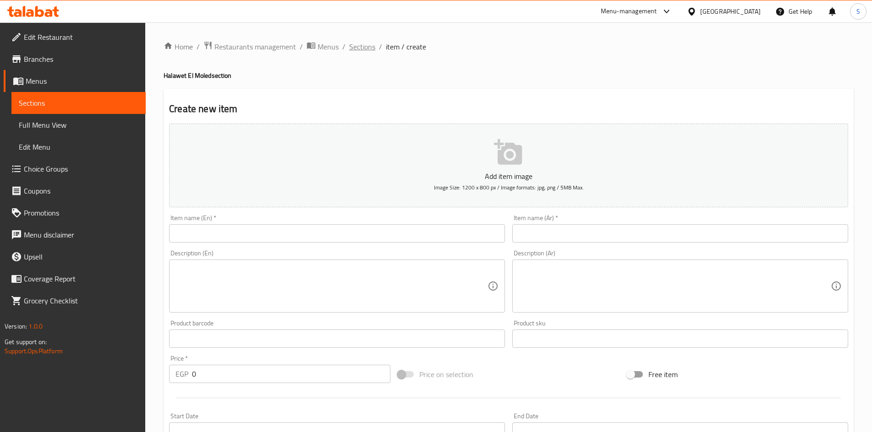
click at [355, 44] on span "Sections" at bounding box center [362, 46] width 26 height 11
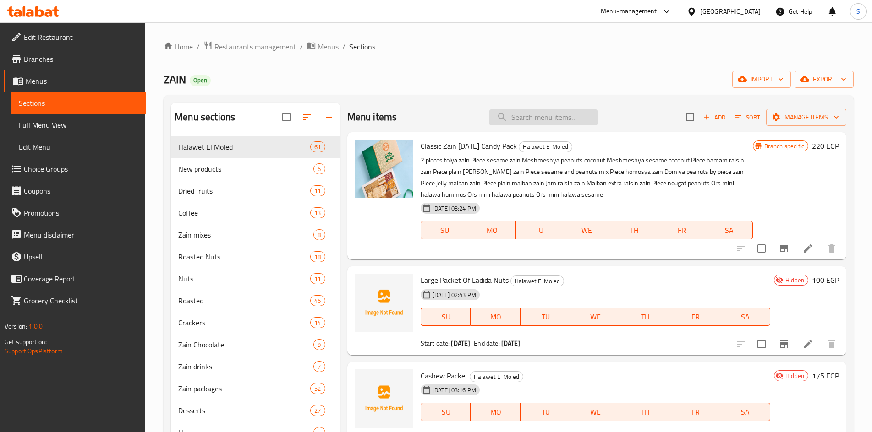
click at [558, 120] on input "search" at bounding box center [543, 117] width 108 height 16
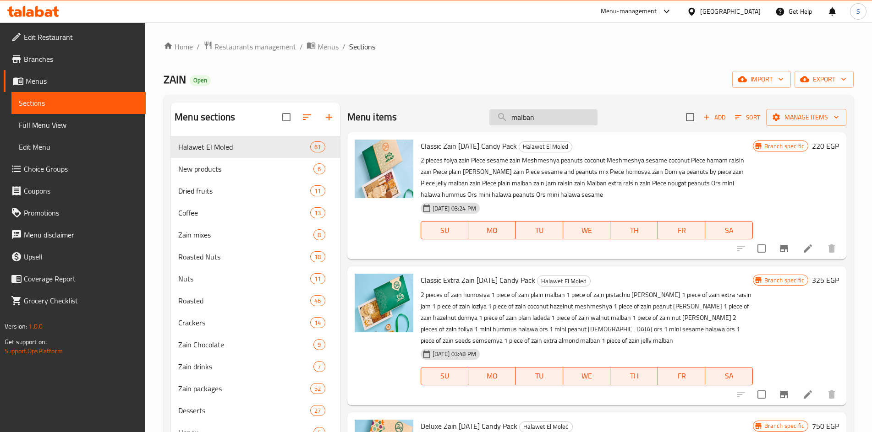
click at [556, 121] on input "malban" at bounding box center [543, 117] width 108 height 16
type input "jelly"
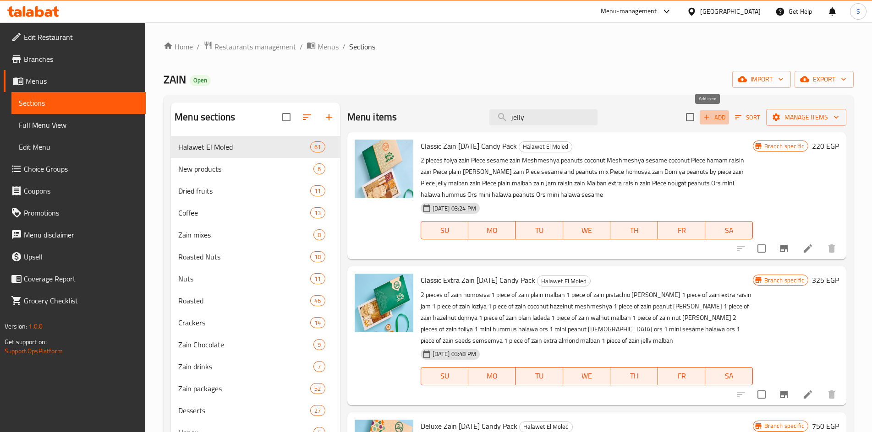
click at [708, 118] on span "Add" at bounding box center [714, 117] width 25 height 11
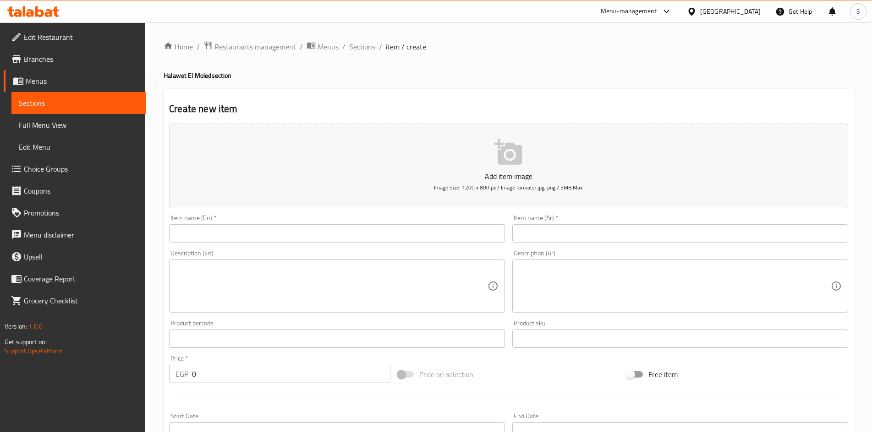
click at [557, 225] on input "text" at bounding box center [680, 233] width 336 height 18
paste input "قطعة ملبن جيلي الوان"
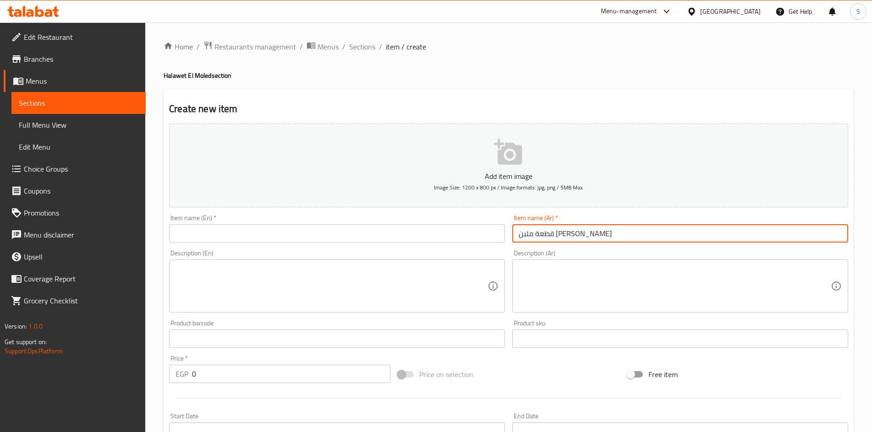
type input "قطعة ملبن جيلي الوان"
click at [379, 238] on input "text" at bounding box center [337, 233] width 336 height 18
paste input "A piece of colored jelly"
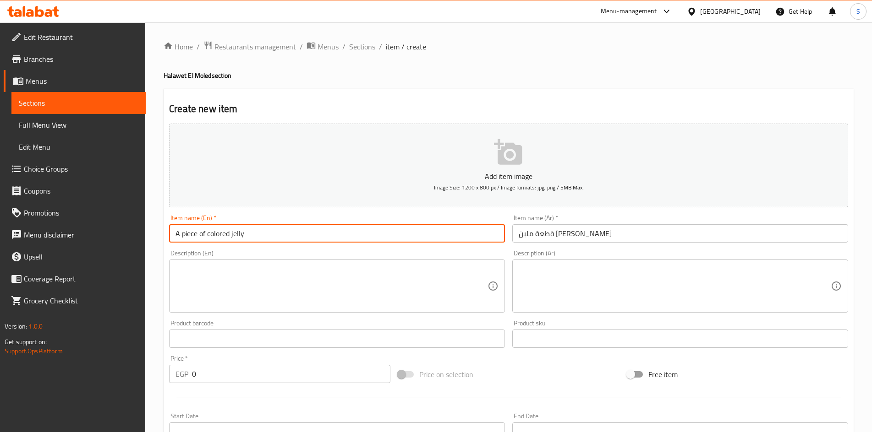
click at [215, 235] on input "A piece of colored jelly" at bounding box center [337, 233] width 336 height 18
click at [245, 234] on input "A piece of colored jelly" at bounding box center [337, 233] width 336 height 18
click at [198, 233] on input "A piece of colored jelly" at bounding box center [337, 233] width 336 height 18
click at [271, 232] on input "A piece of colored jelly" at bounding box center [337, 233] width 336 height 18
click at [271, 233] on input "A piece of colored jelly malban" at bounding box center [337, 233] width 336 height 18
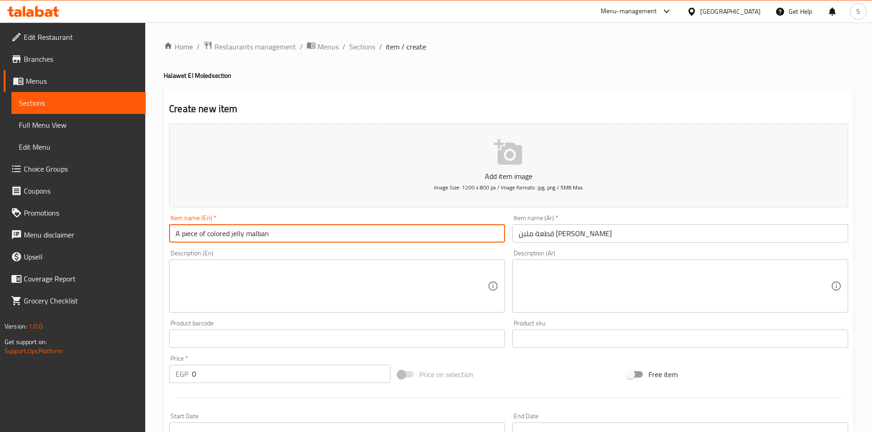
click at [271, 233] on input "A piece of colored jelly malban" at bounding box center [337, 233] width 336 height 18
click at [203, 232] on input "A Piece of Colored Jelly Malban" at bounding box center [337, 233] width 336 height 18
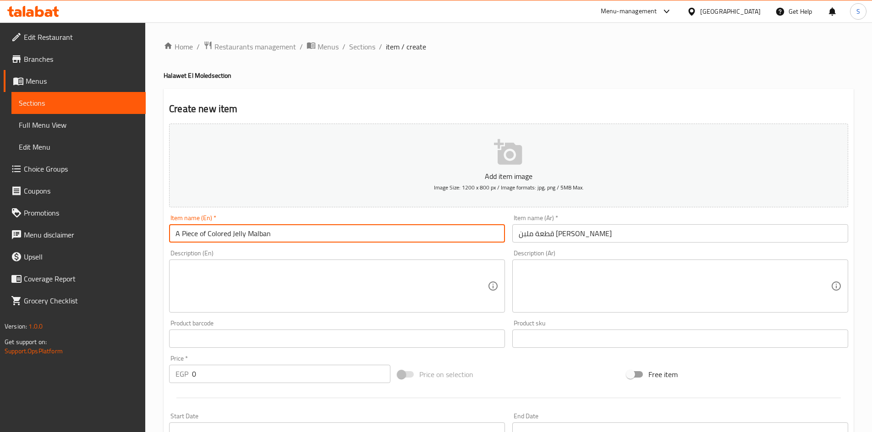
click at [204, 233] on input "A Piece of Colored Jelly Malban" at bounding box center [337, 233] width 336 height 18
click at [207, 234] on input "A Piece of Colored Jelly Malban" at bounding box center [337, 233] width 336 height 18
click at [202, 235] on input "A Piece of Colored Jelly Malban" at bounding box center [337, 233] width 336 height 18
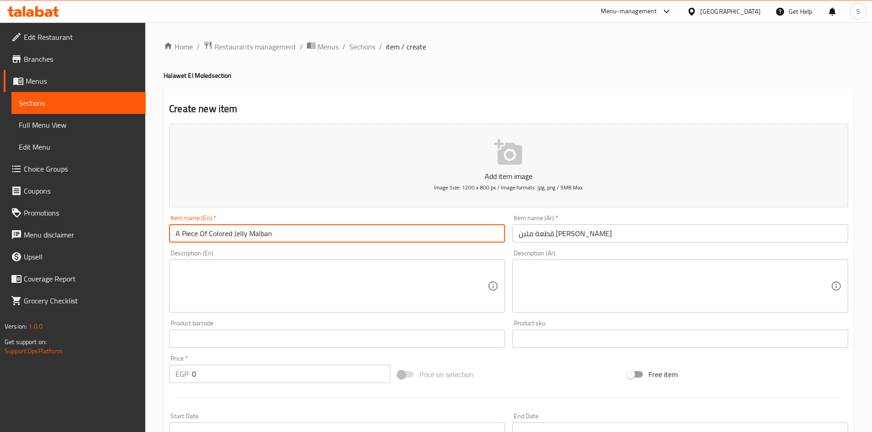
type input "A Piece Of Colored Jelly Malban"
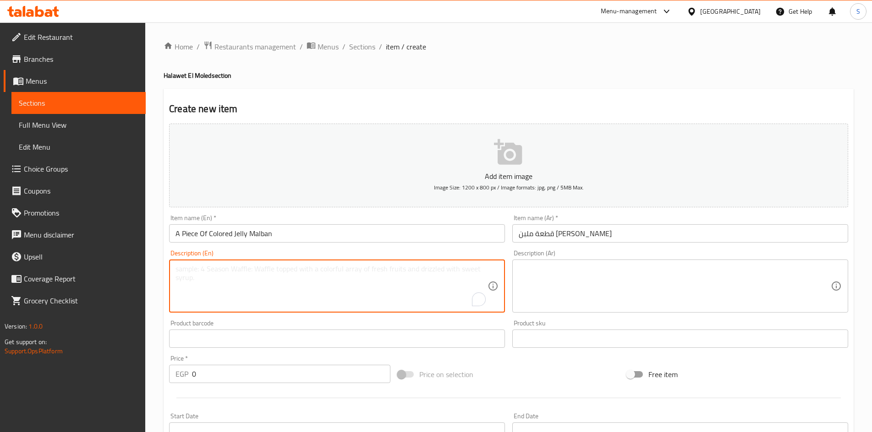
click at [362, 273] on textarea "To enrich screen reader interactions, please activate Accessibility in Grammarl…" at bounding box center [331, 287] width 312 height 44
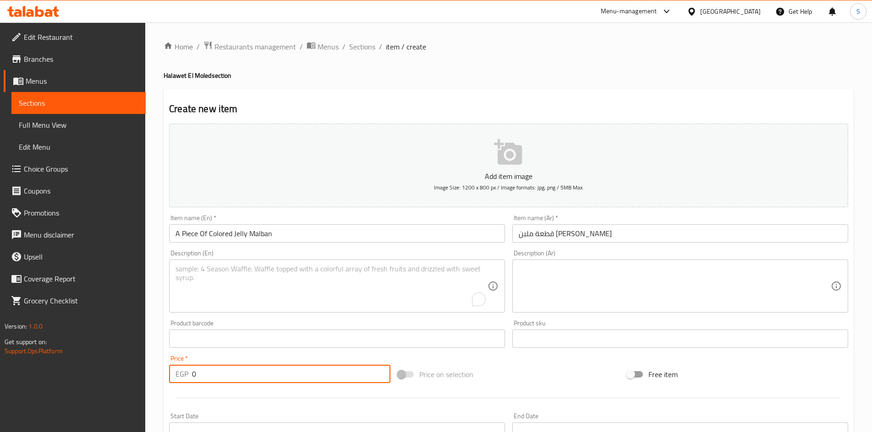
drag, startPoint x: 255, startPoint y: 376, endPoint x: 102, endPoint y: 376, distance: 153.0
click at [102, 376] on div "Edit Restaurant Branches Menus Sections Full Menu View Edit Menu Choice Groups …" at bounding box center [436, 334] width 872 height 625
type input "25"
click at [544, 362] on div "Price on selection" at bounding box center [508, 374] width 229 height 25
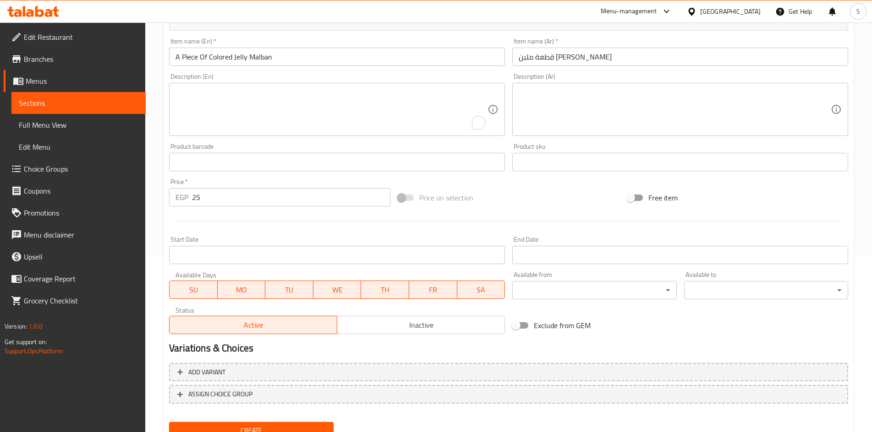
scroll to position [183, 0]
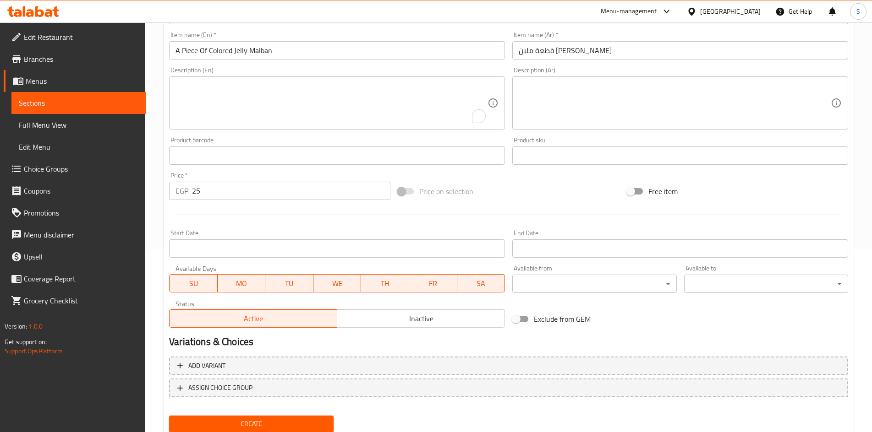
click at [251, 251] on input "Start Date" at bounding box center [337, 249] width 336 height 18
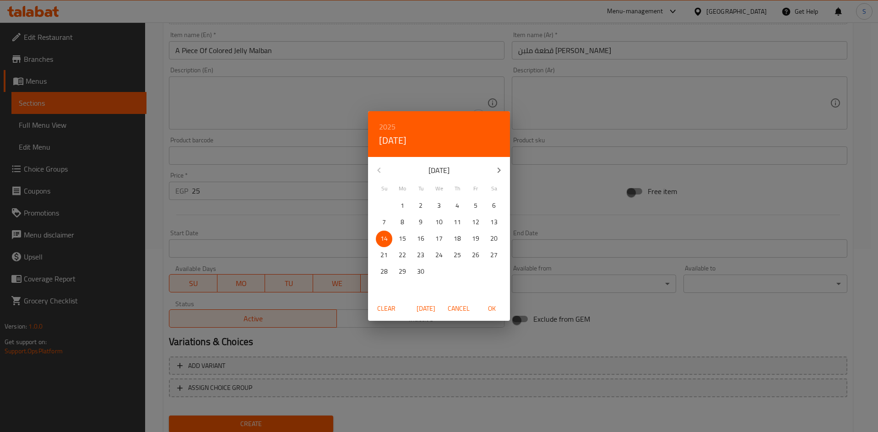
click at [404, 239] on p "15" at bounding box center [402, 238] width 7 height 11
click at [489, 304] on span "OK" at bounding box center [492, 308] width 22 height 11
type input "[DATE]"
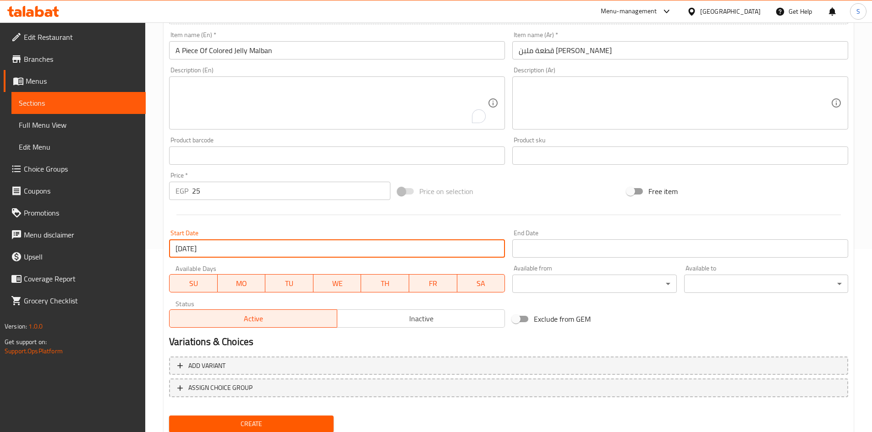
click at [543, 247] on input "Start Date" at bounding box center [680, 249] width 336 height 18
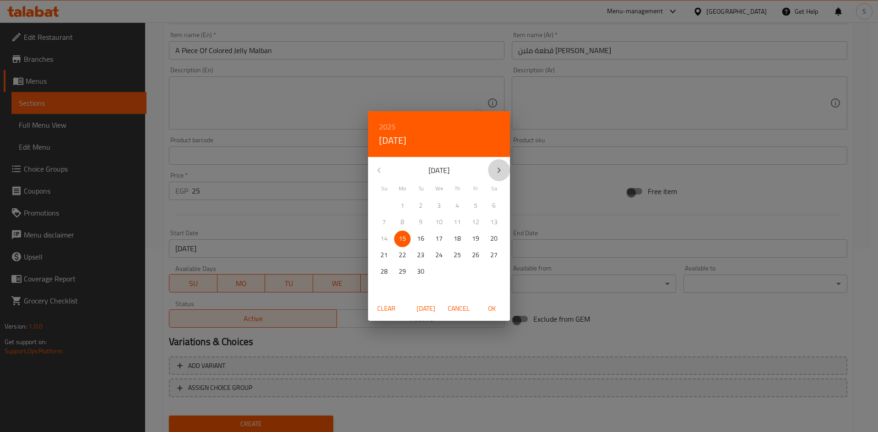
click at [499, 169] on icon "button" at bounding box center [499, 170] width 3 height 5
click at [440, 244] on p "15" at bounding box center [439, 238] width 7 height 11
click at [495, 303] on span "OK" at bounding box center [492, 308] width 22 height 11
type input "[DATE]"
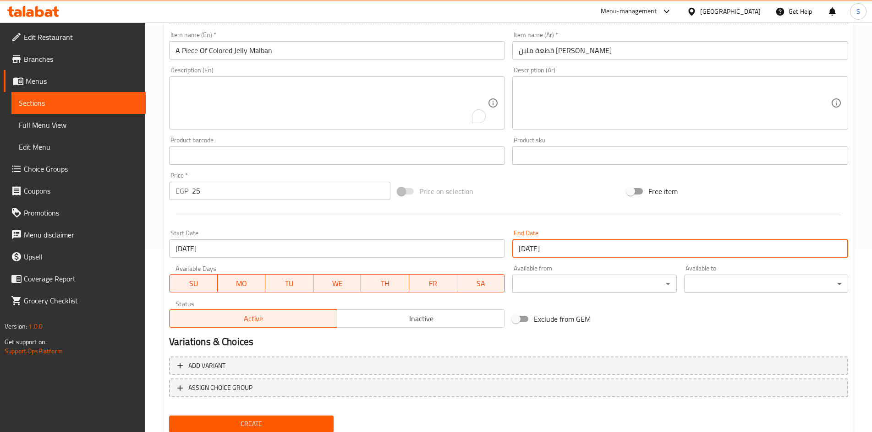
click at [595, 273] on div "Available from ​ ​" at bounding box center [594, 279] width 164 height 28
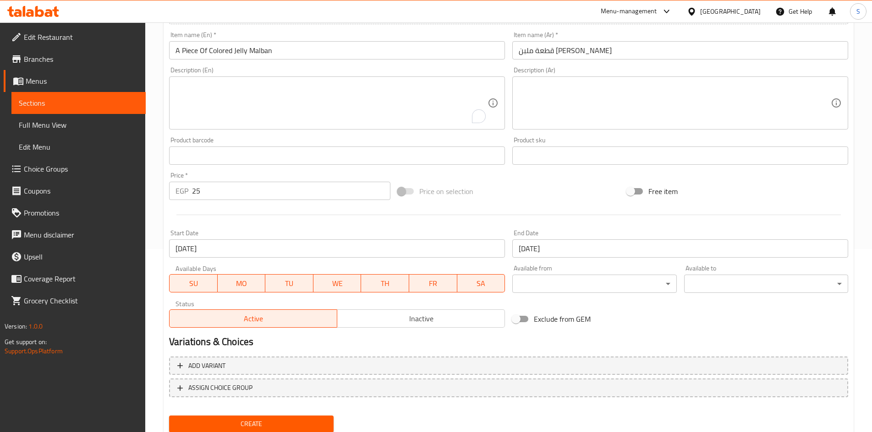
click at [377, 329] on div "Status Active Inactive" at bounding box center [336, 314] width 343 height 35
click at [374, 312] on button "Inactive" at bounding box center [421, 319] width 168 height 18
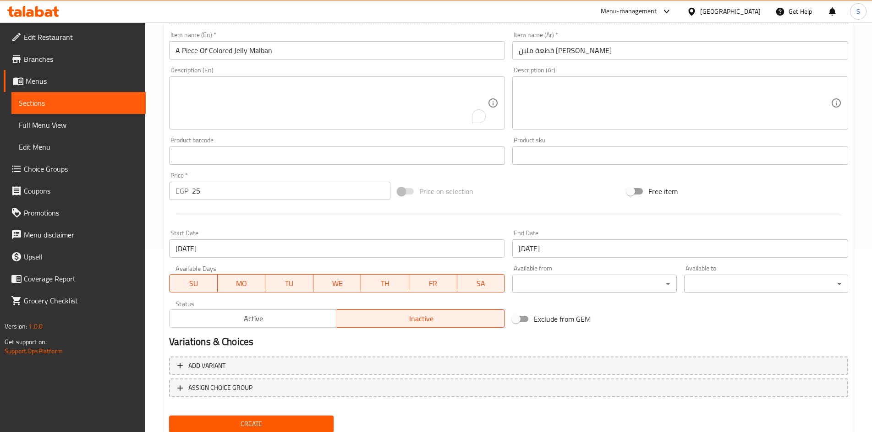
click at [287, 424] on span "Create" at bounding box center [250, 424] width 149 height 11
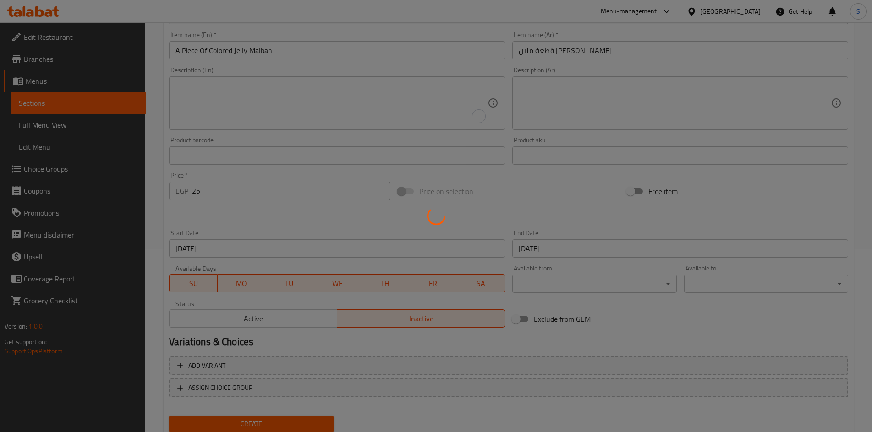
type input "0"
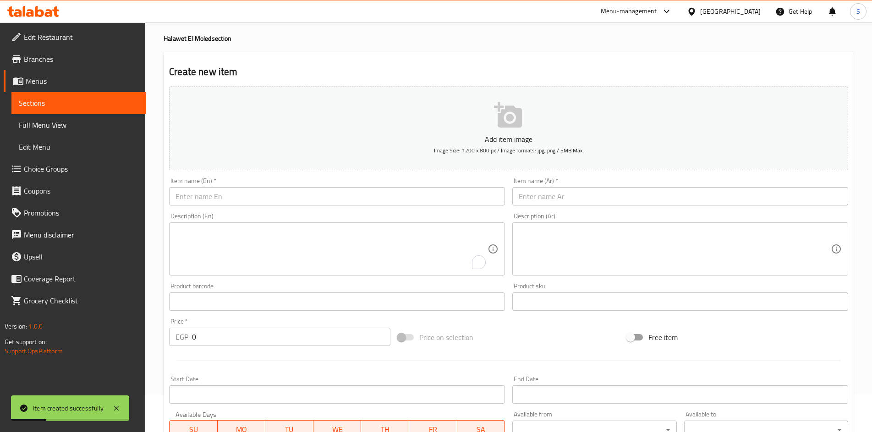
scroll to position [0, 0]
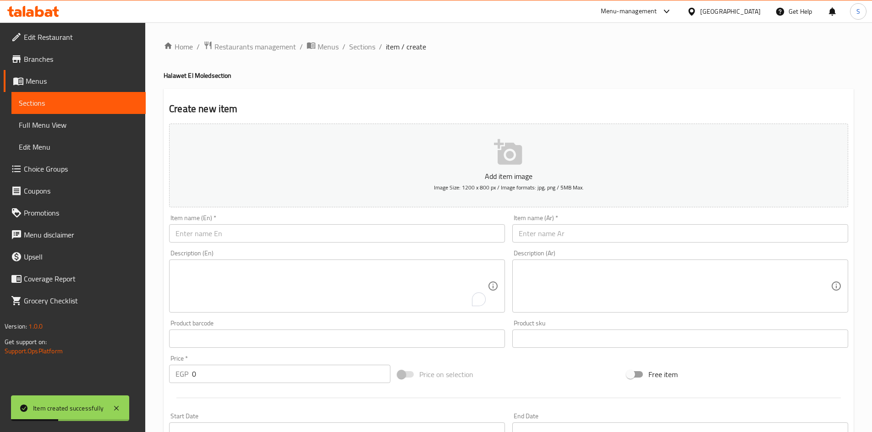
click at [350, 43] on span "Sections" at bounding box center [362, 46] width 26 height 11
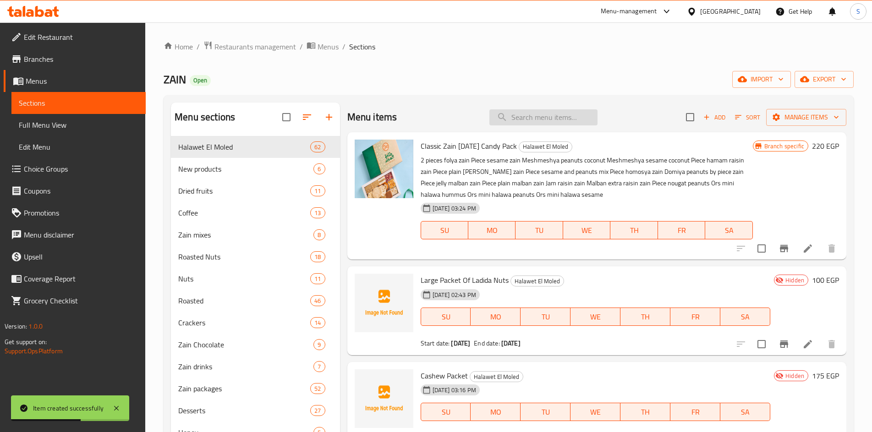
click at [527, 116] on input "search" at bounding box center [543, 117] width 108 height 16
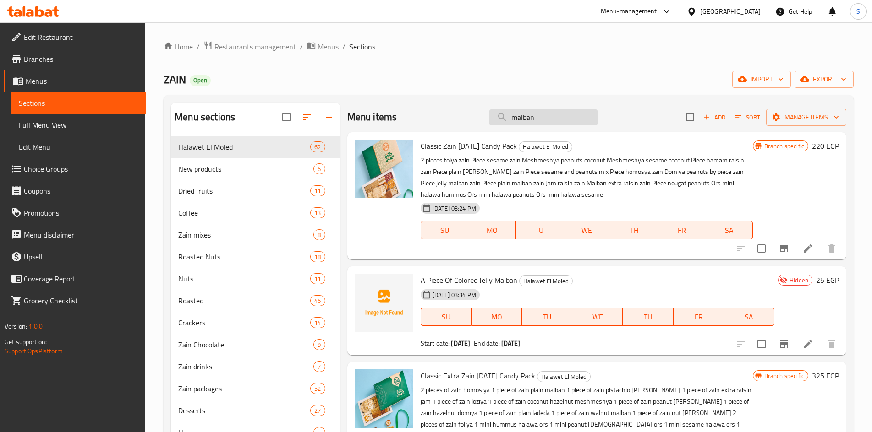
click at [533, 115] on input "malban" at bounding box center [543, 117] width 108 height 16
paste input "جوز هند فرن"
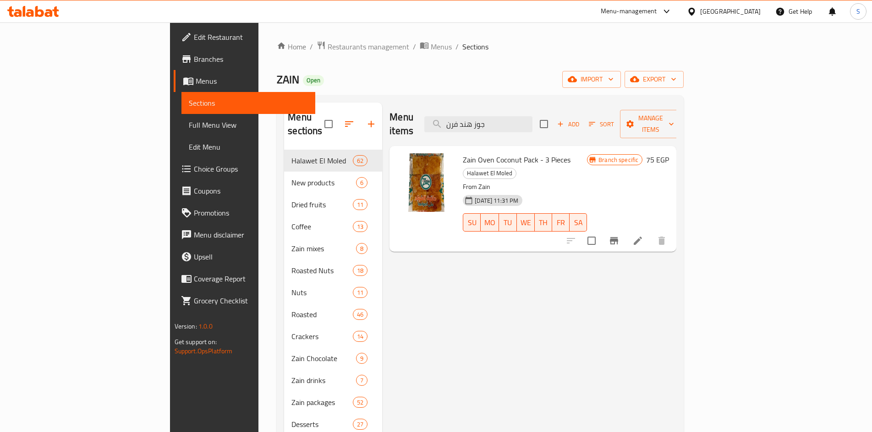
type input "جوز هند فرن"
click at [650, 233] on li at bounding box center [638, 241] width 26 height 16
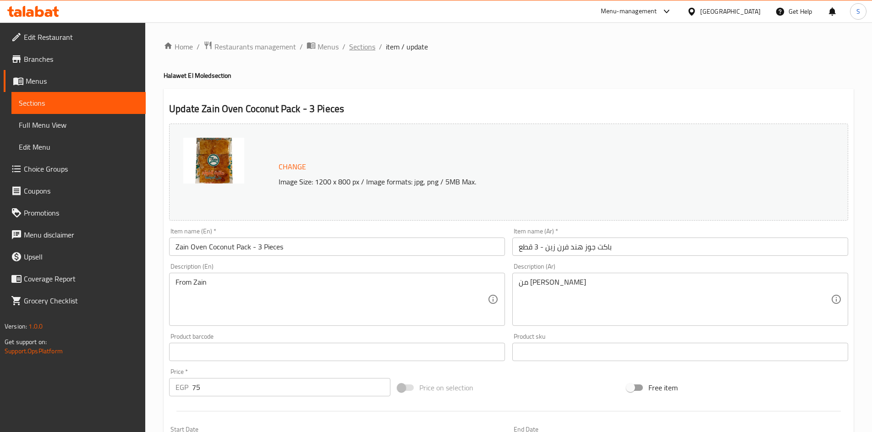
click at [371, 47] on span "Sections" at bounding box center [362, 46] width 26 height 11
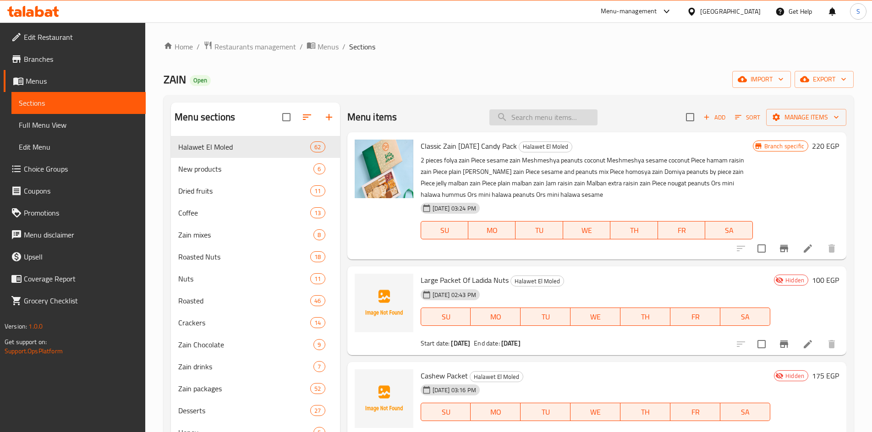
click at [551, 111] on input "search" at bounding box center [543, 117] width 108 height 16
paste input "حمام مكسرات"
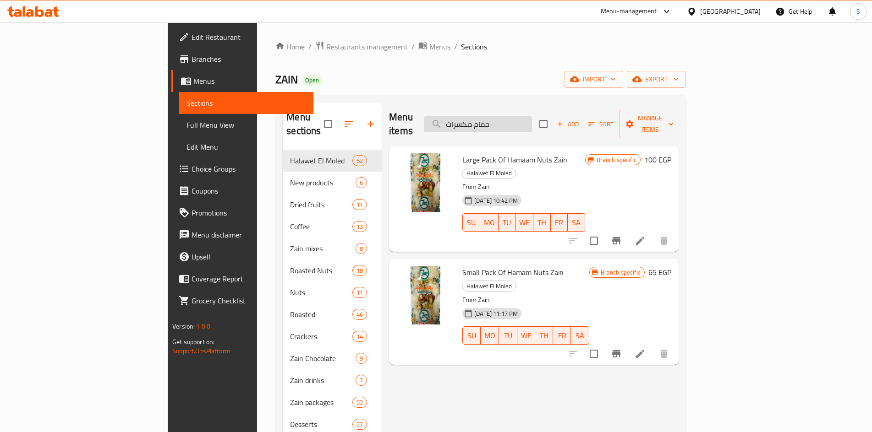
click at [532, 116] on input "حمام مكسرات" at bounding box center [478, 124] width 108 height 16
paste input "قرص حلاوة سمسم"
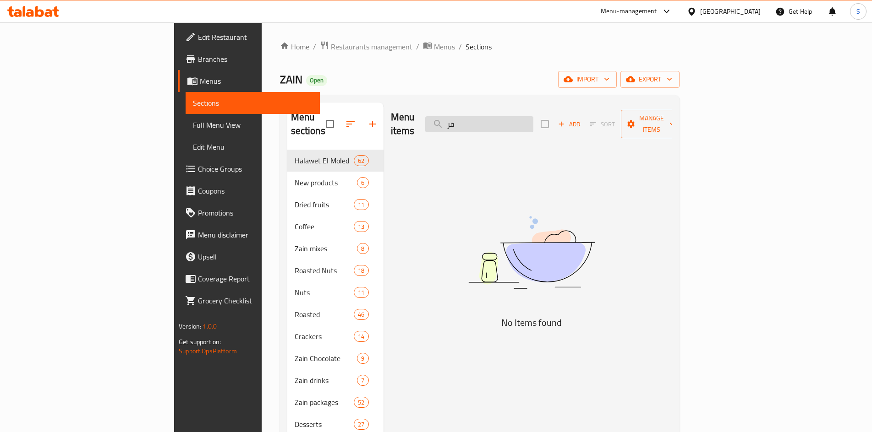
type input "ق"
drag, startPoint x: 551, startPoint y: 117, endPoint x: 647, endPoint y: 132, distance: 97.8
click at [647, 132] on div "Menu items قرص حلاوة سمسم Add Sort Manage items" at bounding box center [531, 125] width 281 height 44
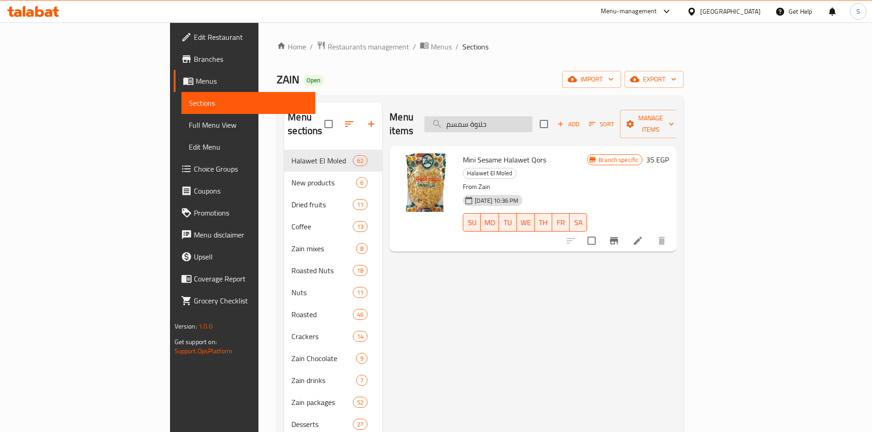
click at [532, 119] on input "حلاوة سمسم" at bounding box center [478, 124] width 108 height 16
paste input "مص"
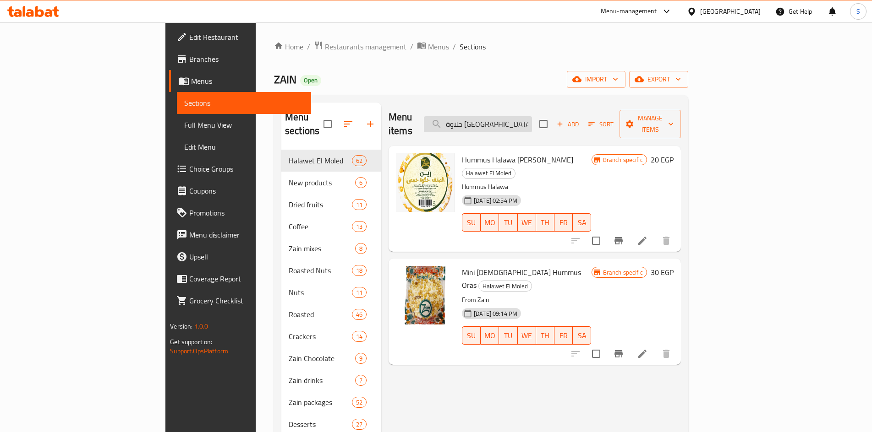
click at [532, 116] on input "حلاوة حمص" at bounding box center [478, 124] width 108 height 16
paste input "ملبن عين جمل"
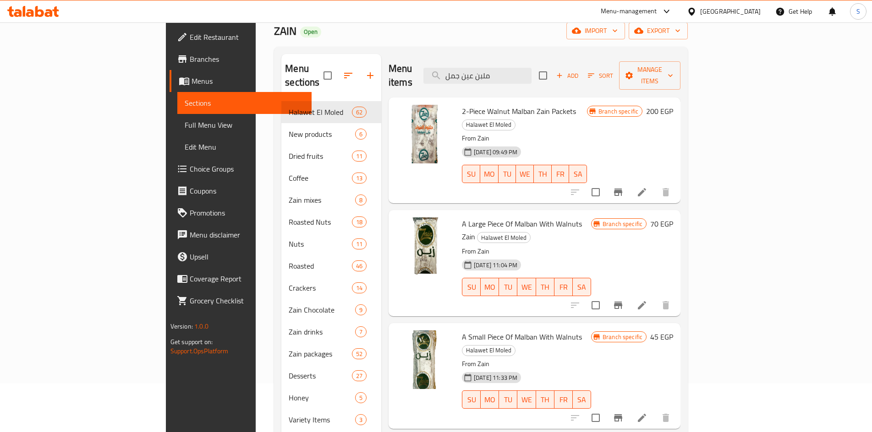
scroll to position [128, 0]
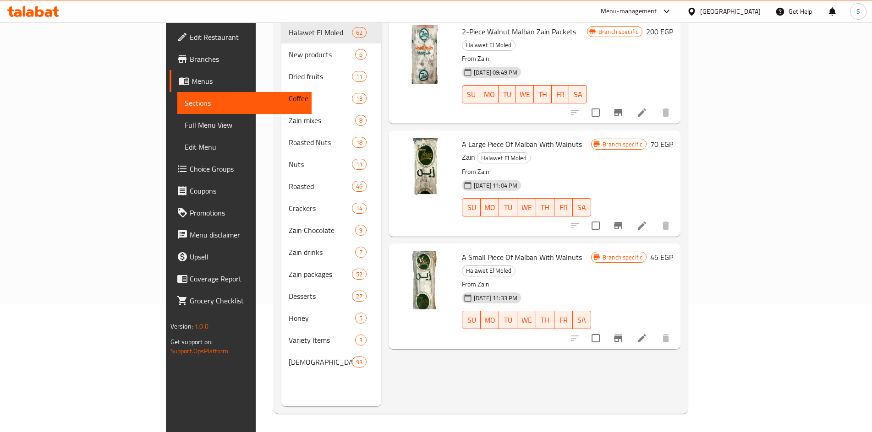
type input "ملبن عين جمل"
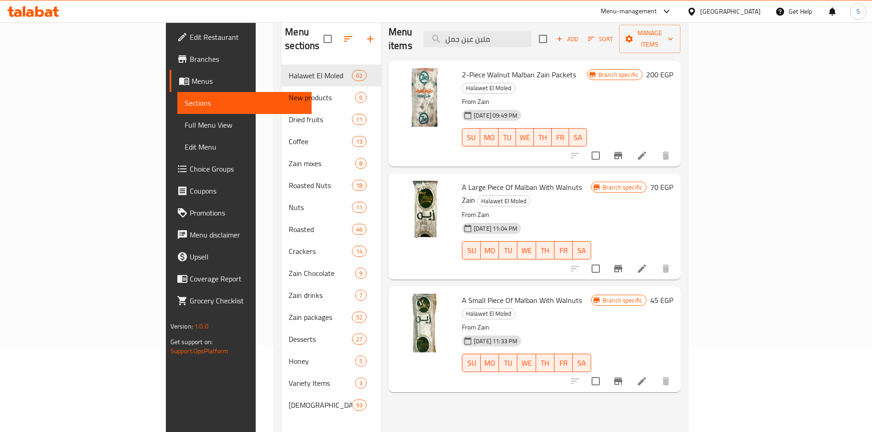
scroll to position [37, 0]
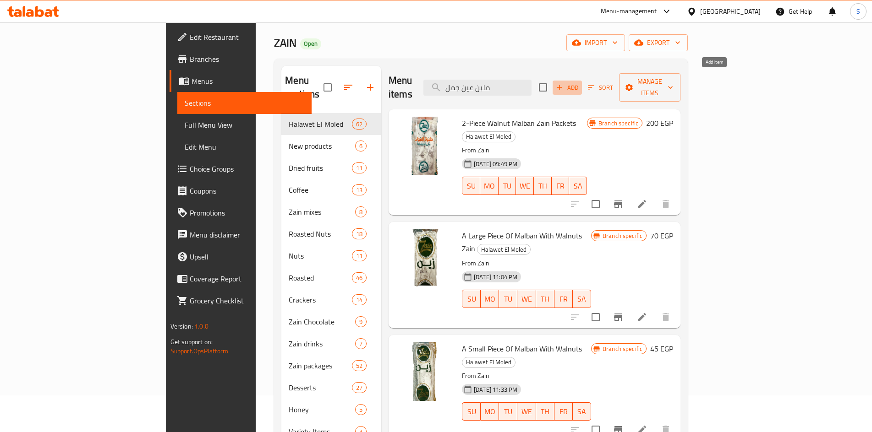
click at [579, 82] on span "Add" at bounding box center [567, 87] width 25 height 11
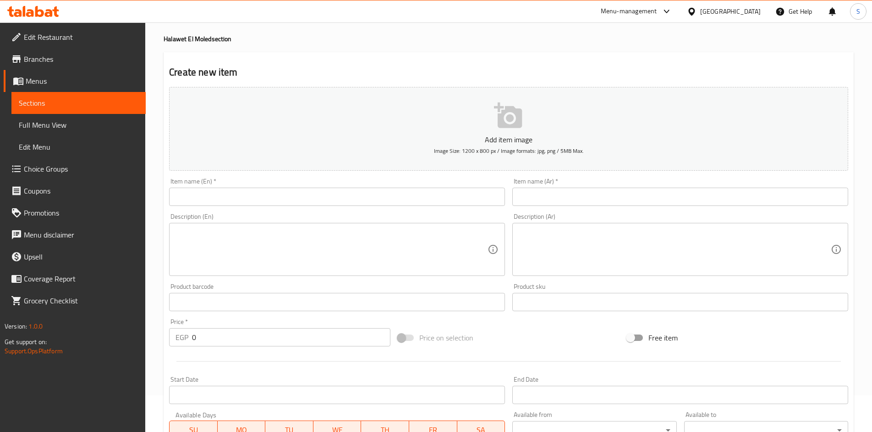
click at [618, 193] on input "text" at bounding box center [680, 197] width 336 height 18
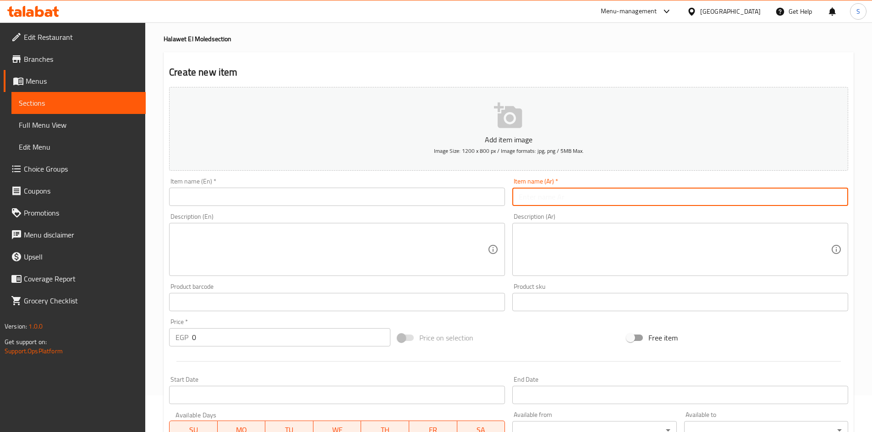
paste input "باكيت ملبن عين جمل"
type input "باكيت ملبن عين جمل"
click at [334, 203] on input "text" at bounding box center [337, 197] width 336 height 18
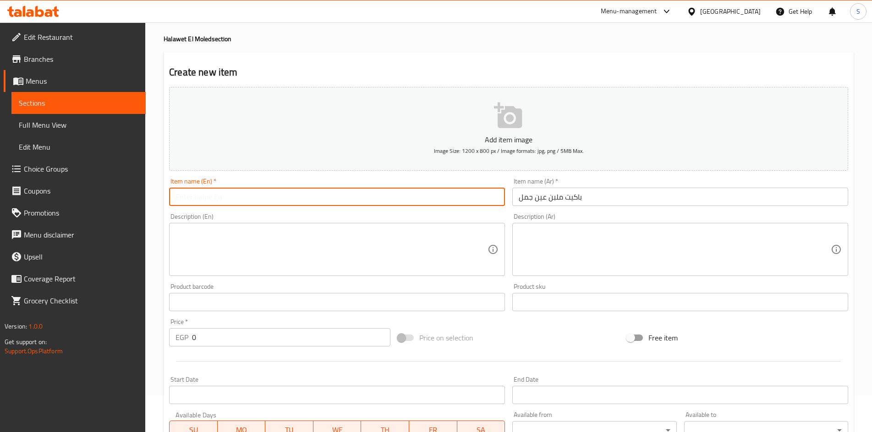
paste input "Walnut pudding pack"
drag, startPoint x: 223, startPoint y: 198, endPoint x: 197, endPoint y: 202, distance: 25.5
click at [197, 202] on input "Walnut pudding pack" at bounding box center [337, 197] width 336 height 18
click at [258, 198] on input "Malban Walnut pack" at bounding box center [337, 197] width 336 height 18
click at [238, 199] on input "Malban Walnut packet" at bounding box center [337, 197] width 336 height 18
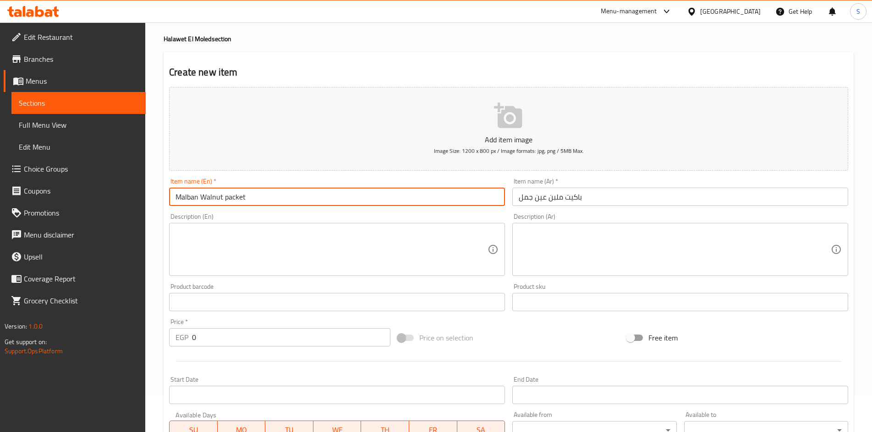
click at [238, 199] on input "Malban Walnut packet" at bounding box center [337, 197] width 336 height 18
click at [299, 191] on input "Malban Walnut Packet" at bounding box center [337, 197] width 336 height 18
type input "Malban Walnut Packet"
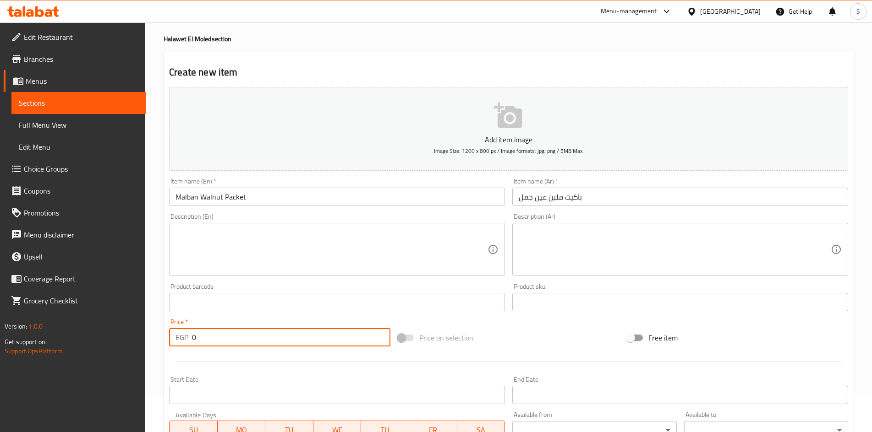
drag, startPoint x: 207, startPoint y: 338, endPoint x: 170, endPoint y: 338, distance: 36.6
click at [170, 338] on div "EGP 0 Price *" at bounding box center [279, 337] width 221 height 18
type input "200"
click at [515, 327] on div "Price on selection" at bounding box center [508, 338] width 229 height 25
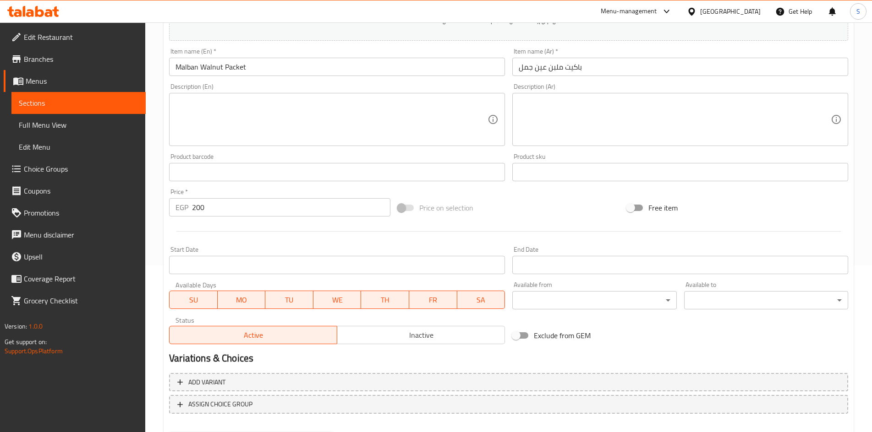
scroll to position [174, 0]
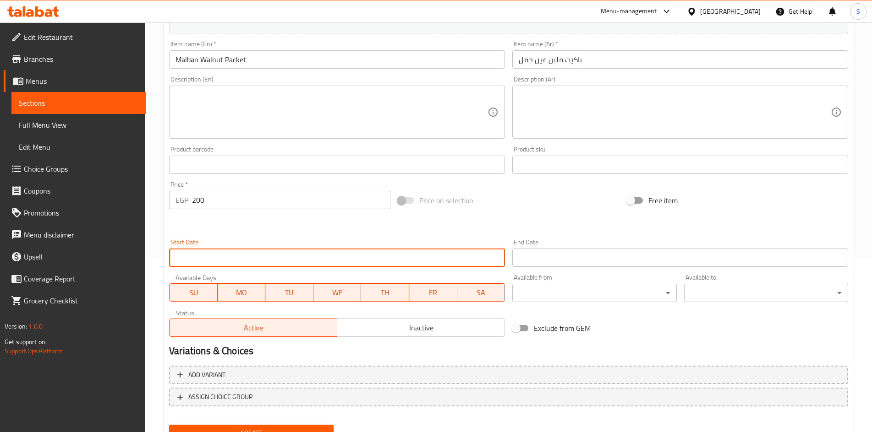
click at [427, 261] on input "Start Date" at bounding box center [337, 258] width 336 height 18
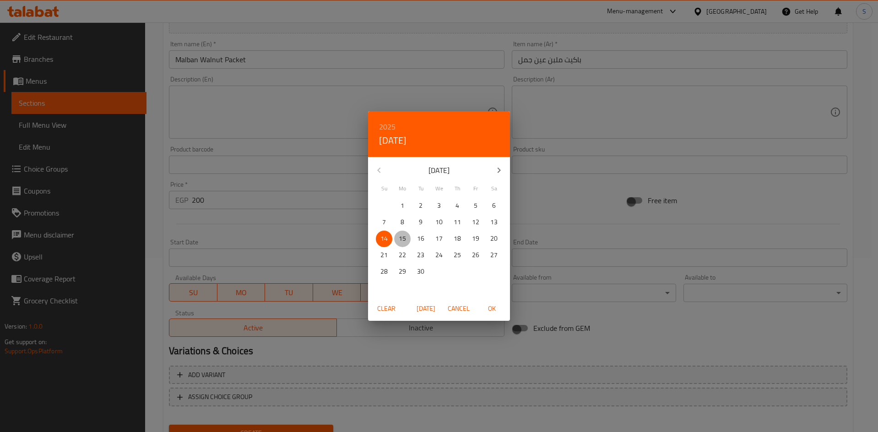
click at [405, 240] on p "15" at bounding box center [402, 238] width 7 height 11
click at [490, 307] on span "OK" at bounding box center [492, 308] width 22 height 11
type input "[DATE]"
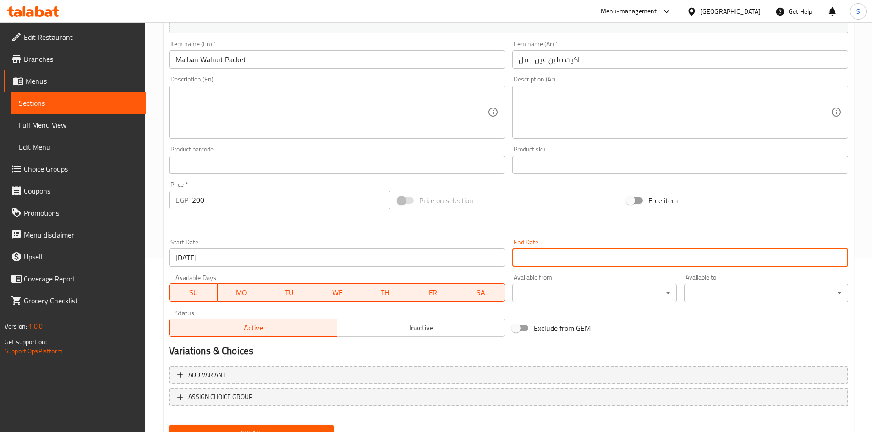
click at [595, 255] on input "Start Date" at bounding box center [680, 258] width 336 height 18
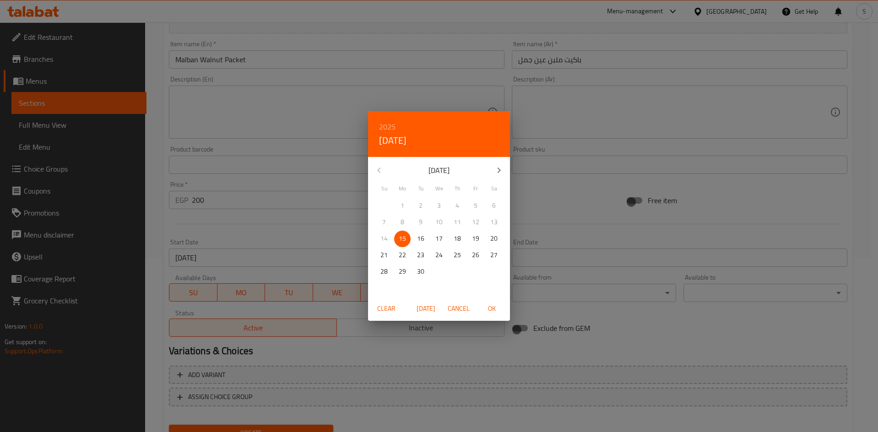
click at [493, 173] on button "button" at bounding box center [499, 170] width 22 height 22
click at [440, 240] on p "15" at bounding box center [439, 238] width 7 height 11
click at [489, 308] on span "OK" at bounding box center [492, 308] width 22 height 11
type input "[DATE]"
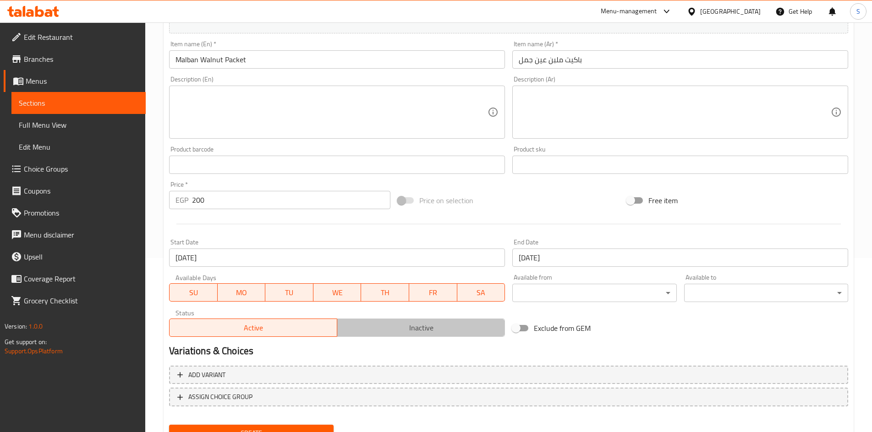
click at [416, 325] on span "Inactive" at bounding box center [421, 328] width 160 height 13
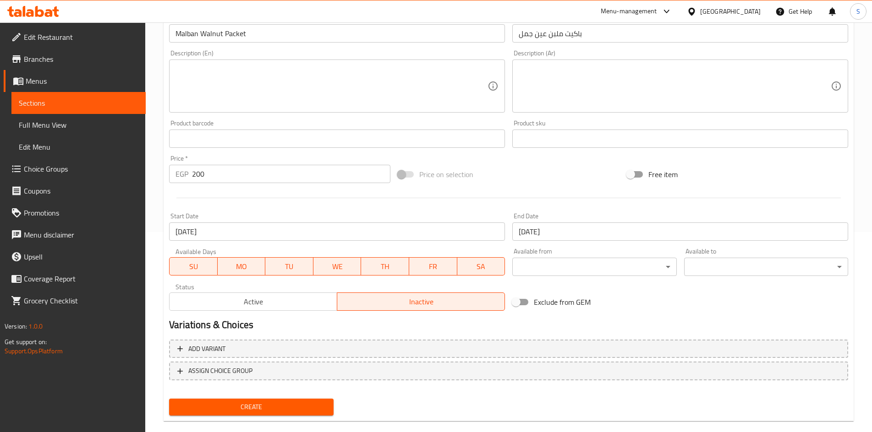
scroll to position [215, 0]
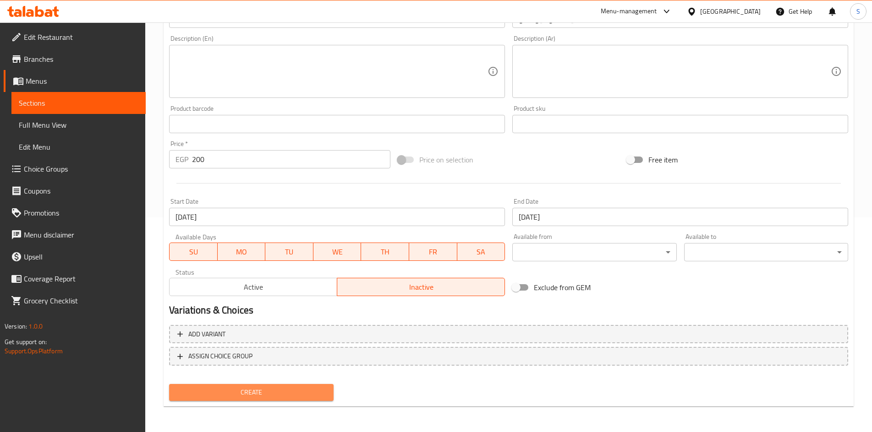
click at [274, 388] on span "Create" at bounding box center [250, 392] width 149 height 11
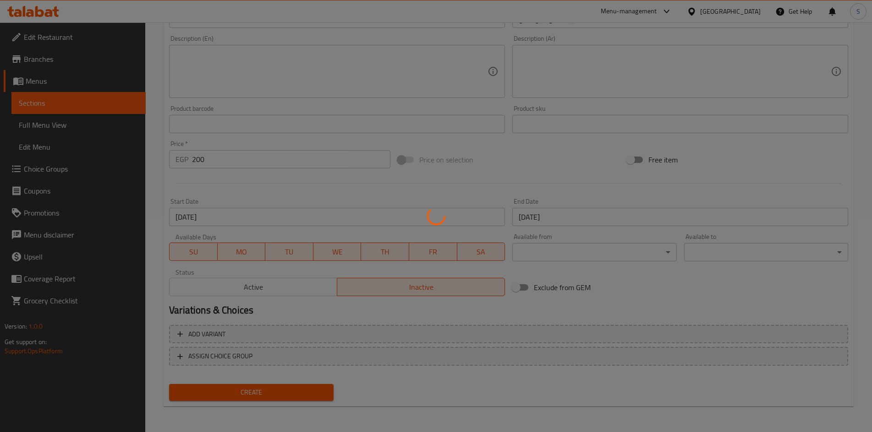
type input "0"
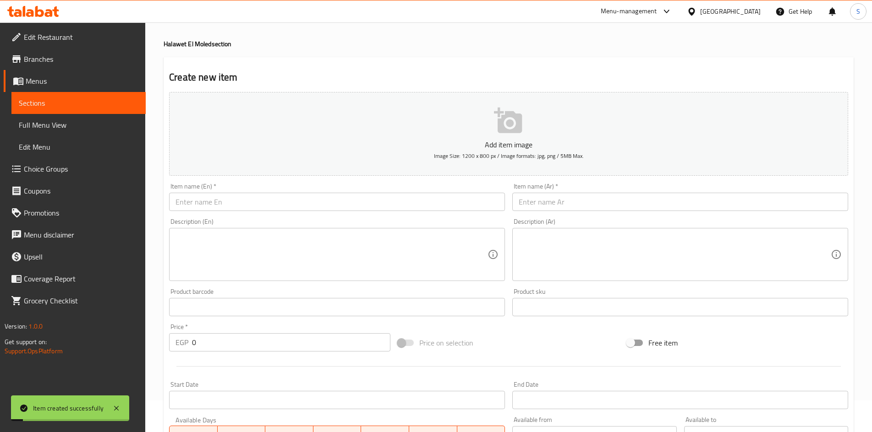
scroll to position [0, 0]
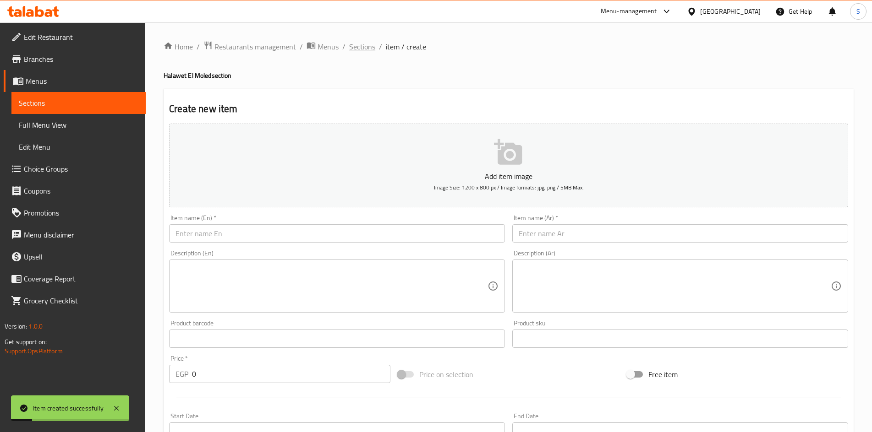
click at [362, 44] on span "Sections" at bounding box center [362, 46] width 26 height 11
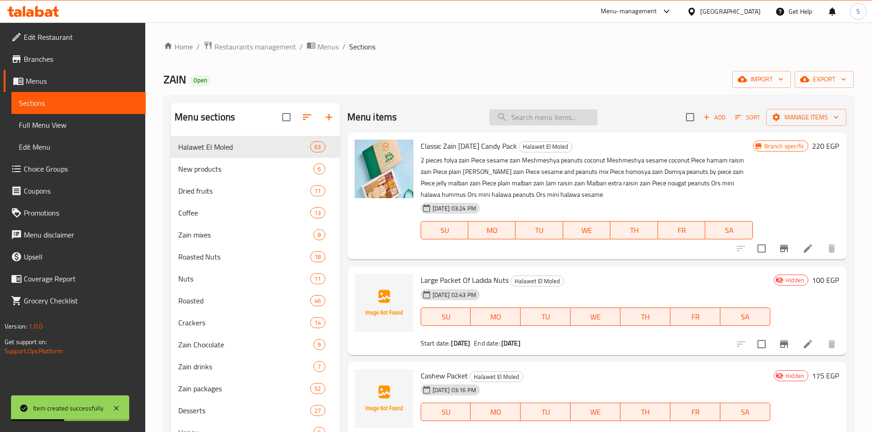
click at [531, 120] on input "search" at bounding box center [543, 117] width 108 height 16
paste input "ميني مكس مكسرات"
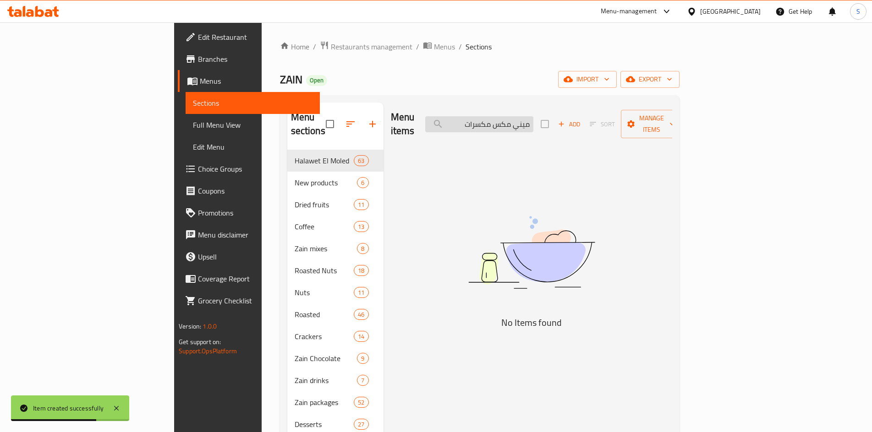
click at [530, 122] on input "ميني مكس مكسرات" at bounding box center [479, 124] width 108 height 16
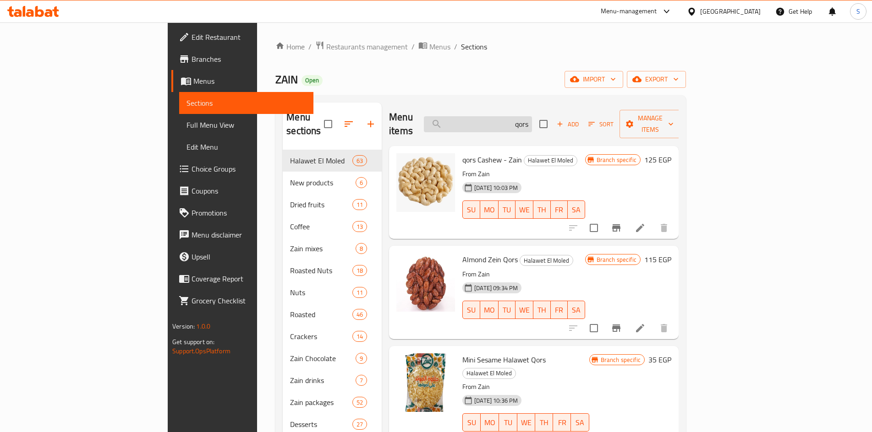
click at [513, 125] on input "qors" at bounding box center [478, 124] width 108 height 16
click at [532, 116] on input "qors" at bounding box center [478, 124] width 108 height 16
paste input "مشمشية وبندق"
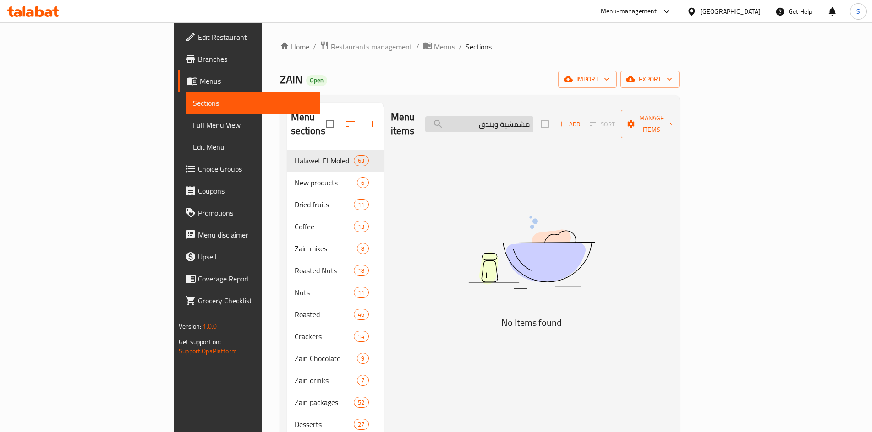
click at [533, 116] on input "مشمشية وبندق" at bounding box center [479, 124] width 108 height 16
drag, startPoint x: 564, startPoint y: 119, endPoint x: 523, endPoint y: 125, distance: 40.7
click at [523, 125] on input "مشمشية و بندق" at bounding box center [479, 124] width 108 height 16
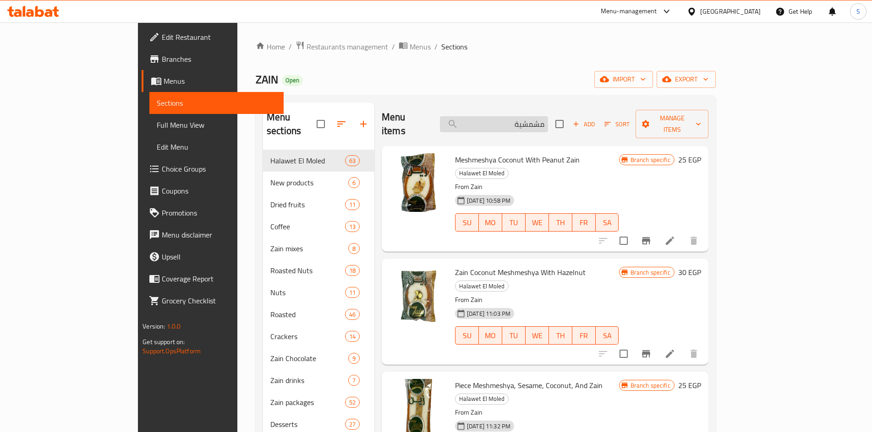
click at [548, 121] on input "مشمشية" at bounding box center [494, 124] width 108 height 16
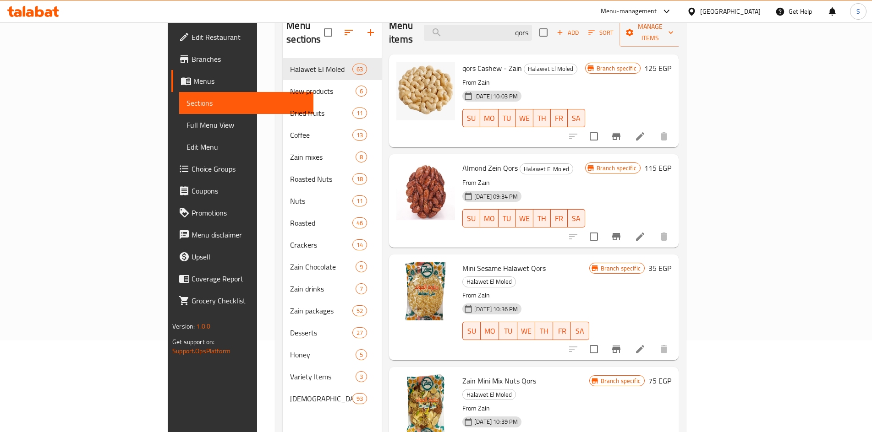
scroll to position [128, 0]
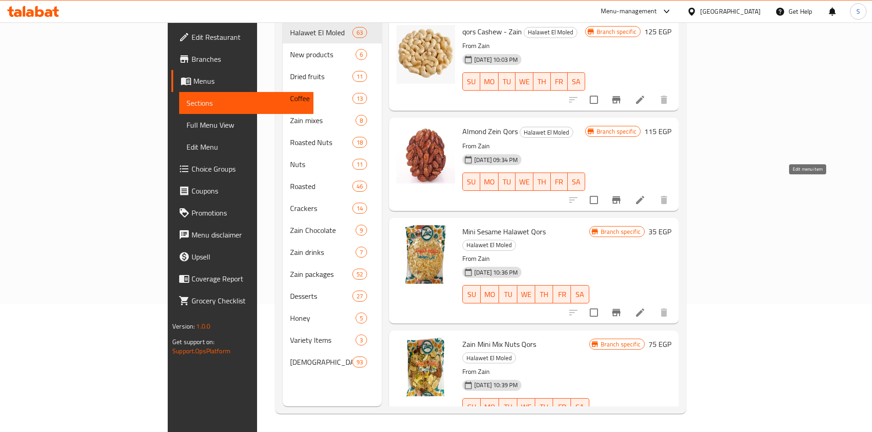
type input "qors"
click at [644, 196] on icon at bounding box center [640, 200] width 8 height 8
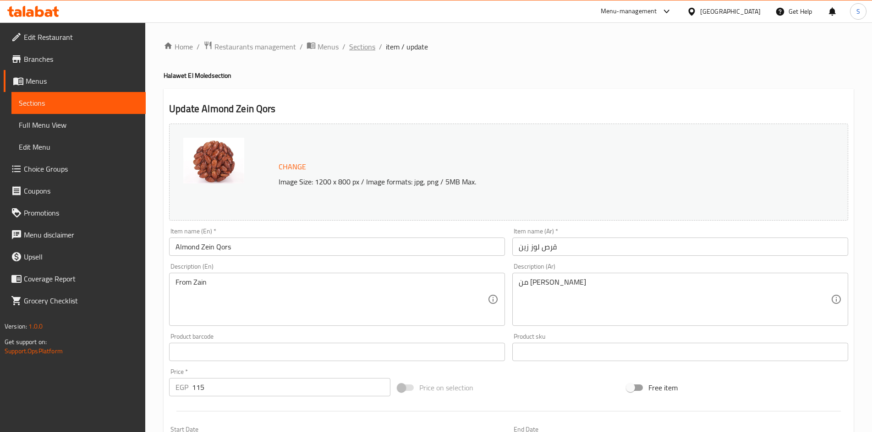
click at [364, 51] on span "Sections" at bounding box center [362, 46] width 26 height 11
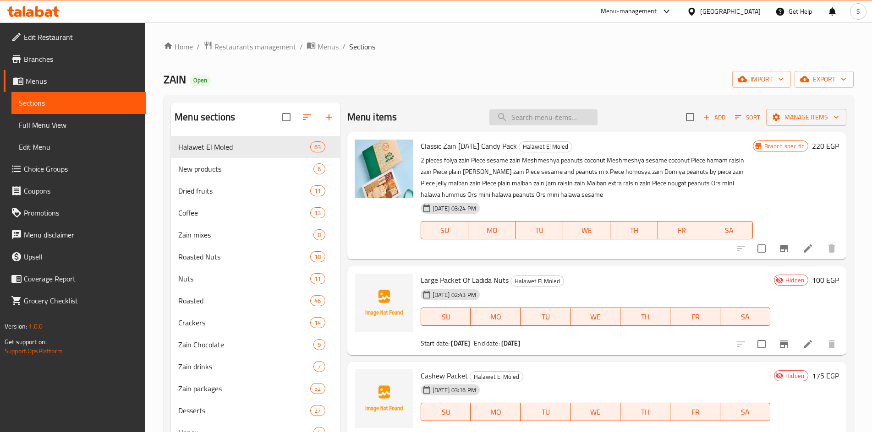
click at [552, 118] on input "search" at bounding box center [543, 117] width 108 height 16
paste input "ميني حلاوة ف"
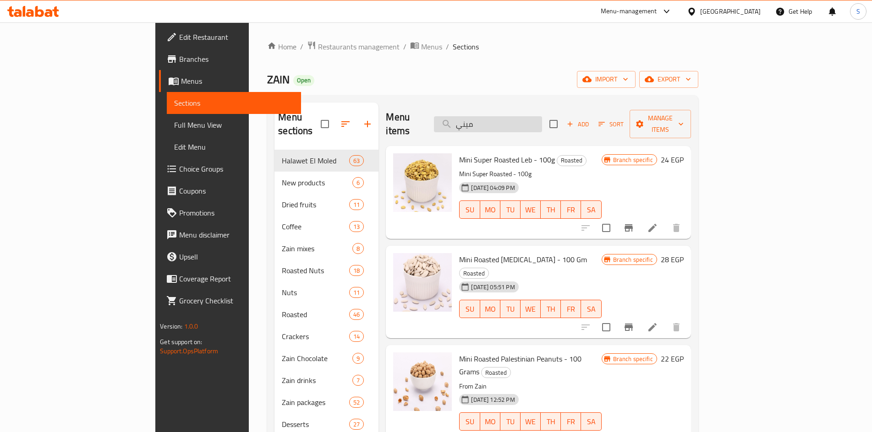
click at [539, 120] on input "ميني" at bounding box center [488, 124] width 108 height 16
click at [540, 120] on input "ميني" at bounding box center [488, 124] width 108 height 16
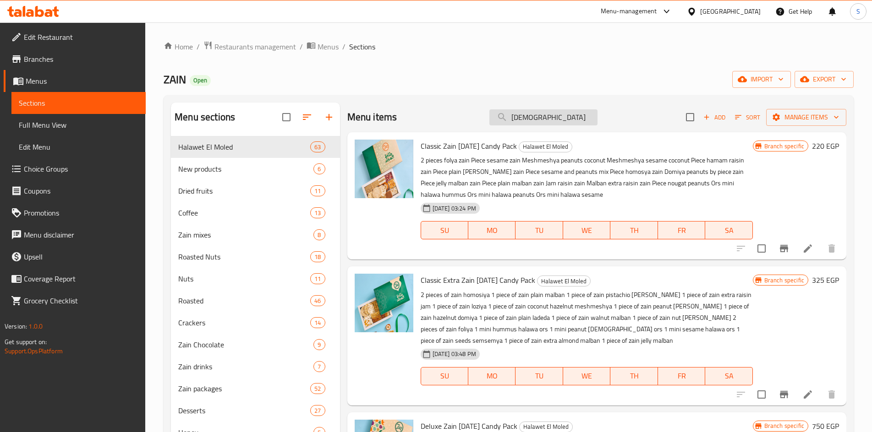
click at [552, 122] on input "halawa" at bounding box center [543, 117] width 108 height 16
paste input "دومية"
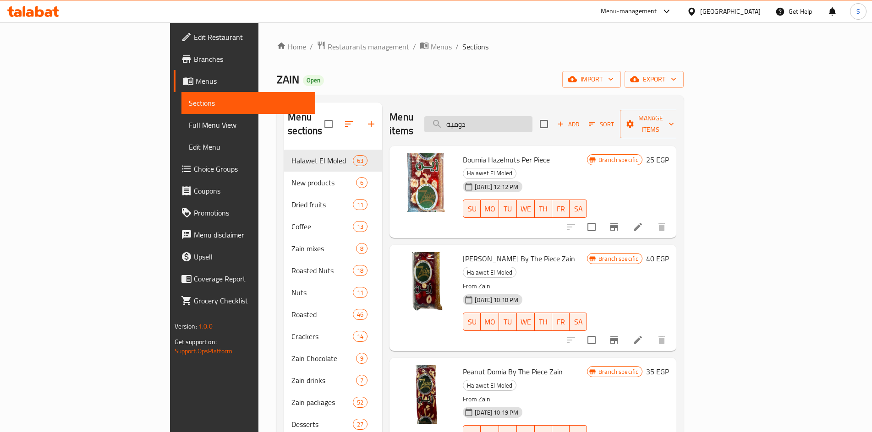
click at [532, 125] on input "دومية" at bounding box center [478, 124] width 108 height 16
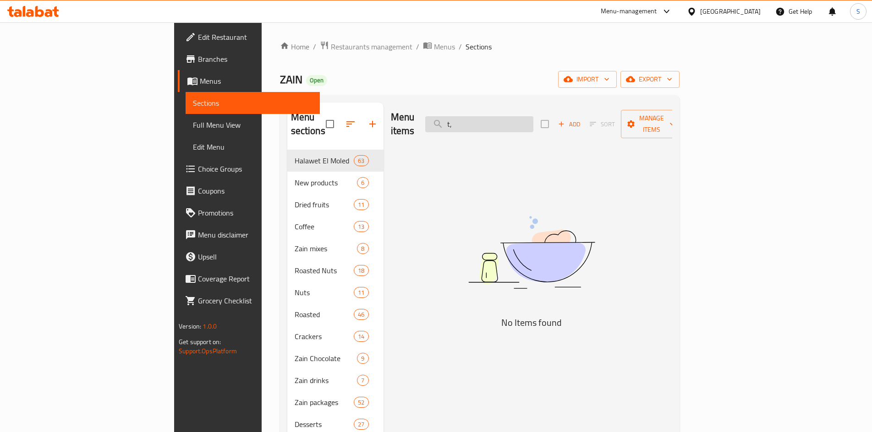
type input "t"
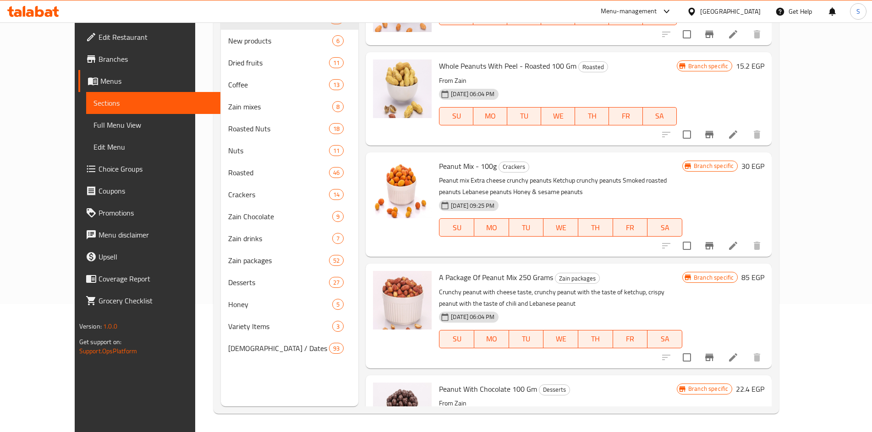
scroll to position [1790, 0]
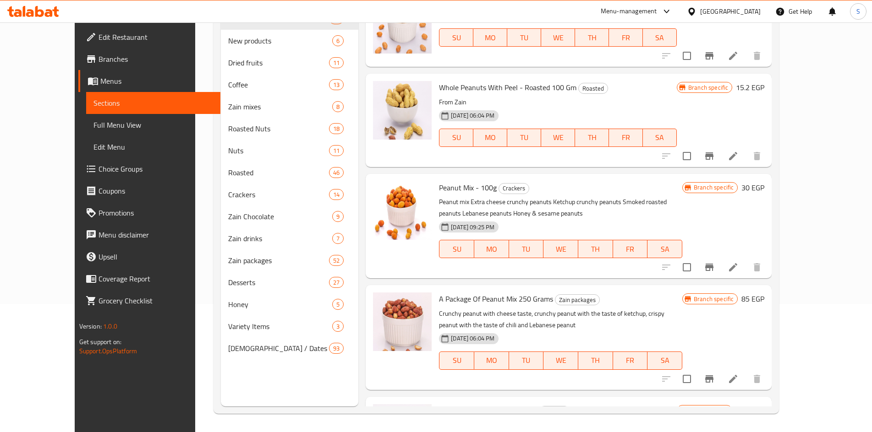
type input "فول"
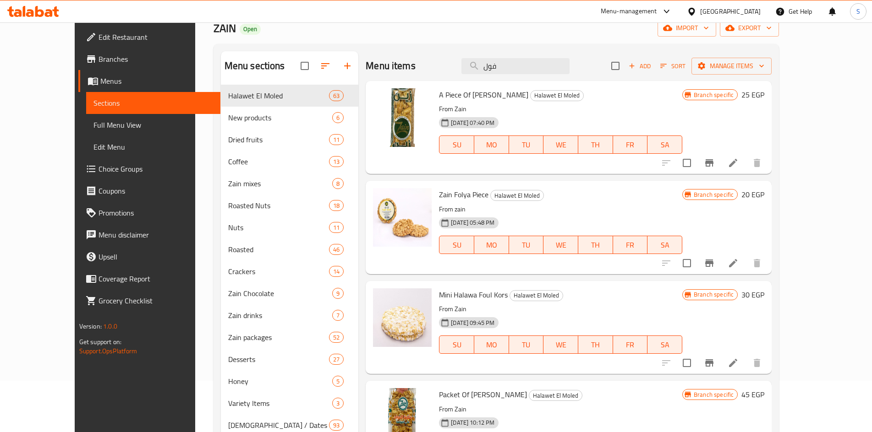
scroll to position [37, 0]
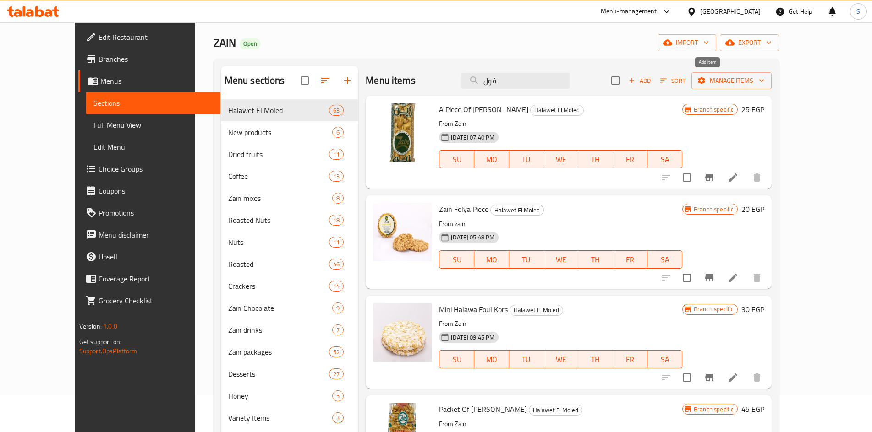
click at [652, 84] on span "Add" at bounding box center [639, 81] width 25 height 11
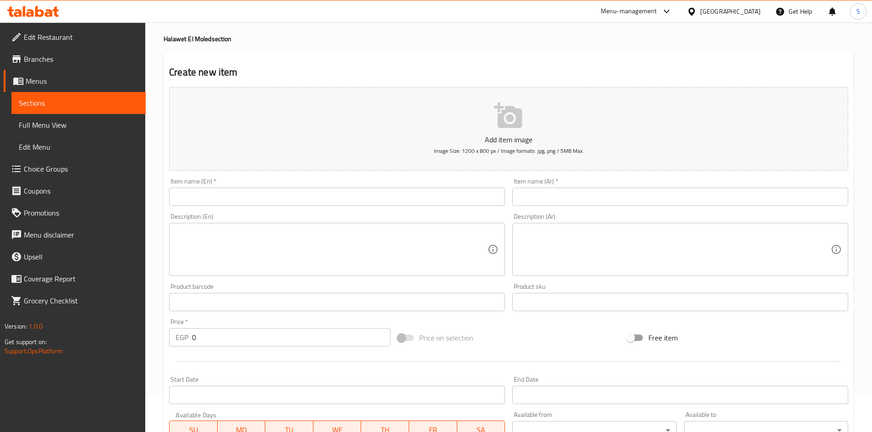
click at [532, 193] on input "text" at bounding box center [680, 197] width 336 height 18
paste input "قطعة دومية فول"
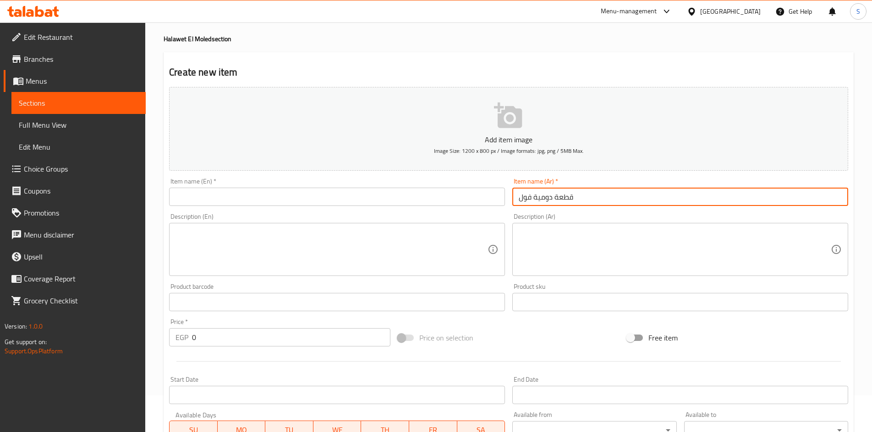
type input "قطعة دومية فول"
click at [278, 203] on input "text" at bounding box center [337, 197] width 336 height 18
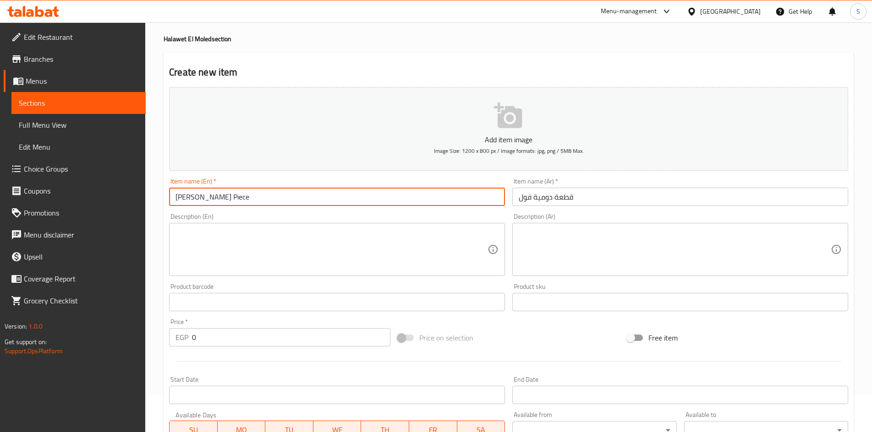
type input "[PERSON_NAME] Piece"
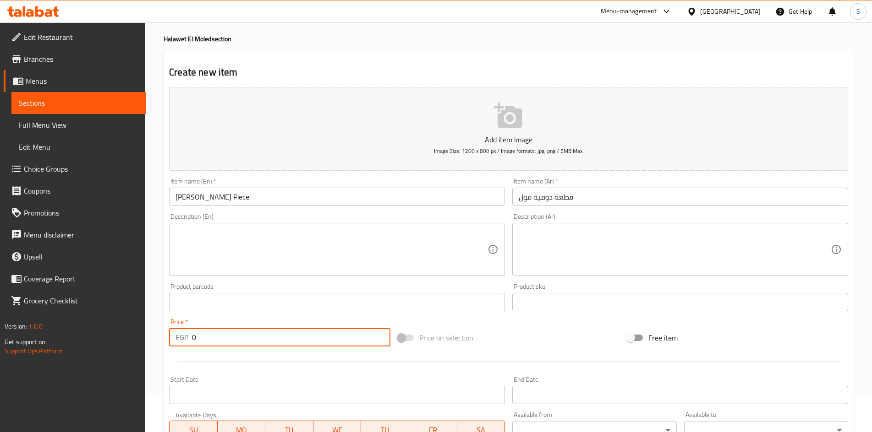
drag, startPoint x: 268, startPoint y: 342, endPoint x: 154, endPoint y: 324, distance: 115.0
click at [154, 324] on div "Home / Restaurants management / Menus / Sections / item / create Halawet El Mol…" at bounding box center [508, 298] width 726 height 625
type input "35"
click at [517, 339] on div "Price on selection" at bounding box center [508, 338] width 229 height 25
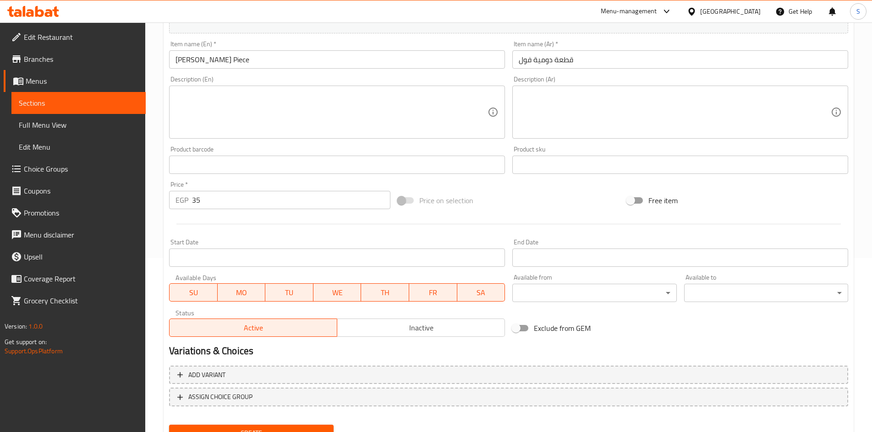
click at [376, 256] on input "Start Date" at bounding box center [337, 258] width 336 height 18
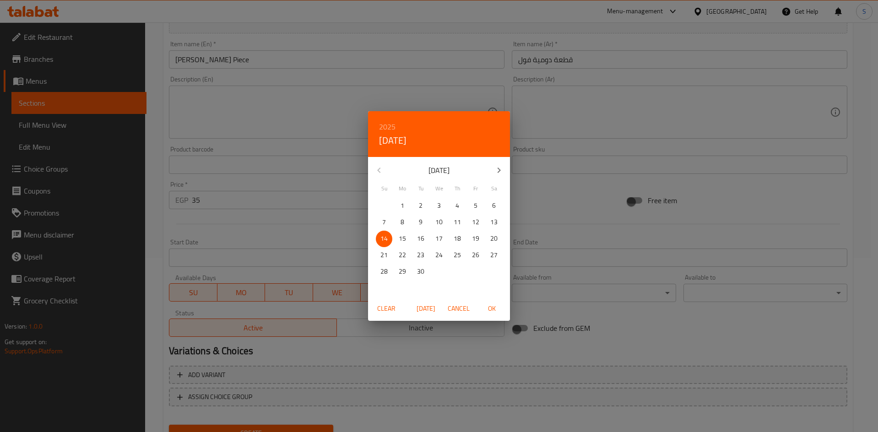
click at [403, 241] on p "15" at bounding box center [402, 238] width 7 height 11
click at [500, 312] on span "OK" at bounding box center [492, 308] width 22 height 11
type input "[DATE]"
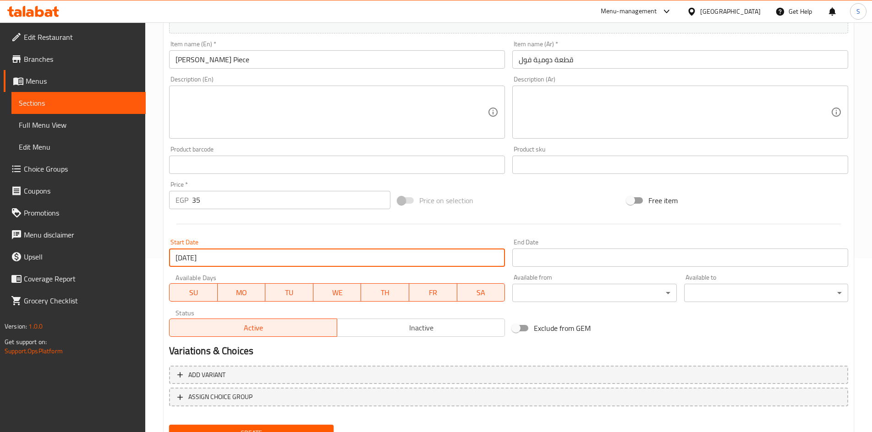
click at [545, 258] on input "Start Date" at bounding box center [680, 258] width 336 height 18
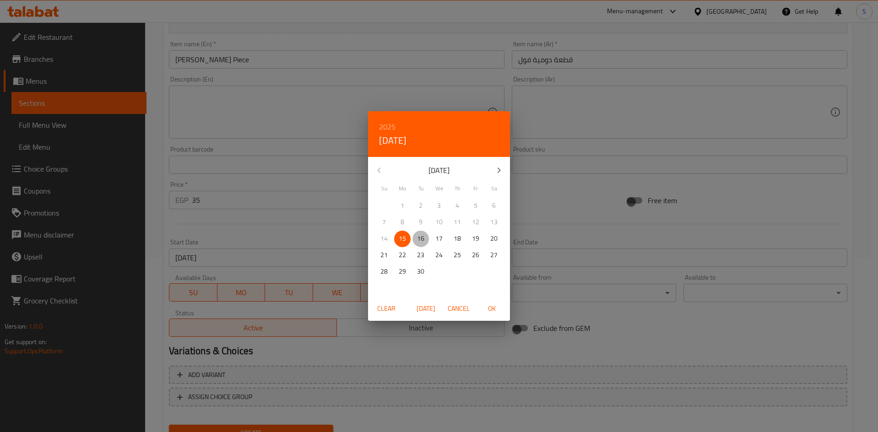
click at [417, 238] on p "16" at bounding box center [420, 238] width 7 height 11
click at [491, 313] on span "OK" at bounding box center [492, 308] width 22 height 11
type input "[DATE]"
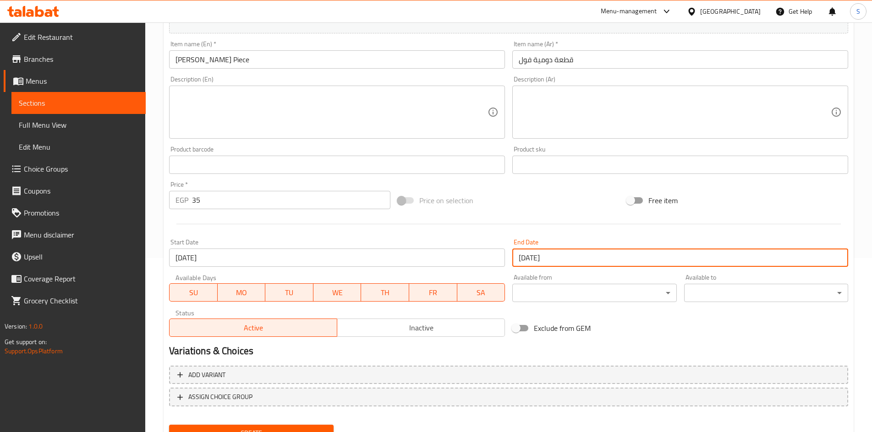
click at [405, 339] on div "Status Active Inactive" at bounding box center [336, 323] width 343 height 35
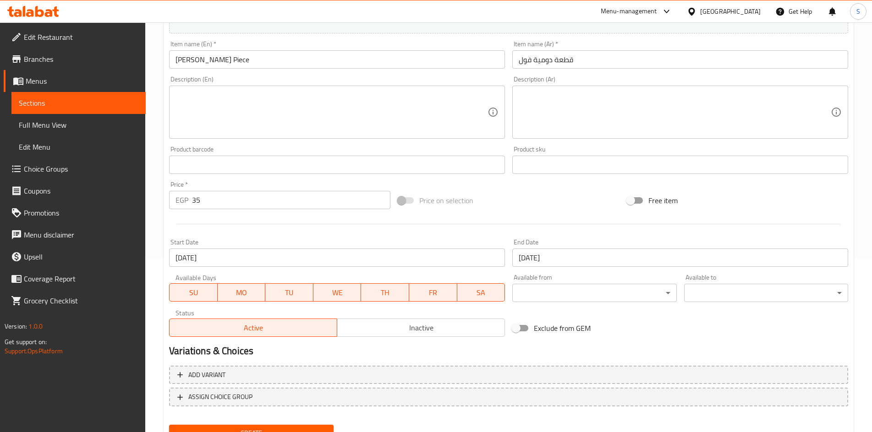
click at [399, 329] on span "Inactive" at bounding box center [421, 328] width 160 height 13
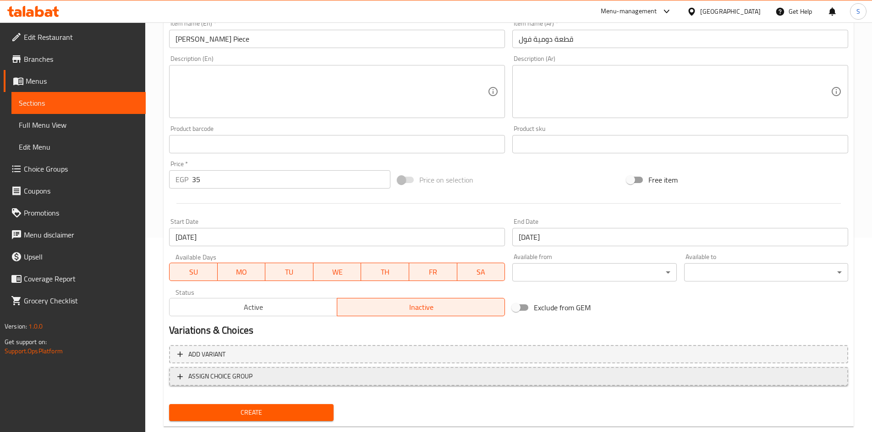
scroll to position [215, 0]
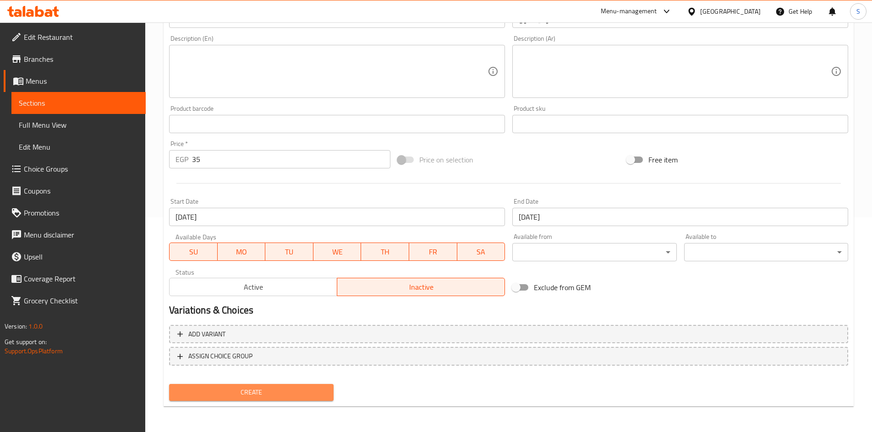
drag, startPoint x: 220, startPoint y: 390, endPoint x: 226, endPoint y: 388, distance: 6.2
click at [226, 388] on span "Create" at bounding box center [250, 392] width 149 height 11
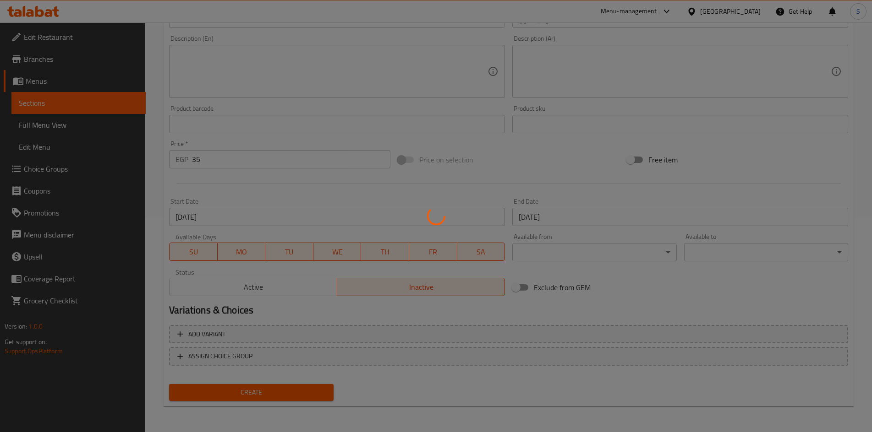
type input "0"
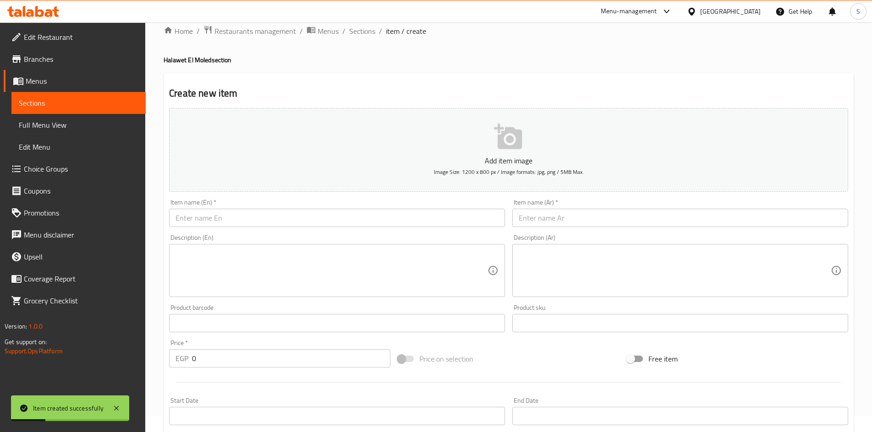
scroll to position [0, 0]
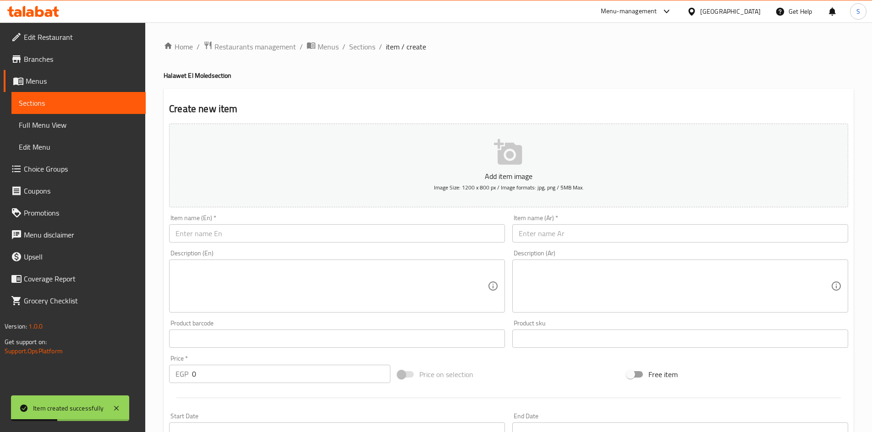
drag, startPoint x: 360, startPoint y: 50, endPoint x: 321, endPoint y: 3, distance: 61.2
click at [360, 50] on span "Sections" at bounding box center [362, 46] width 26 height 11
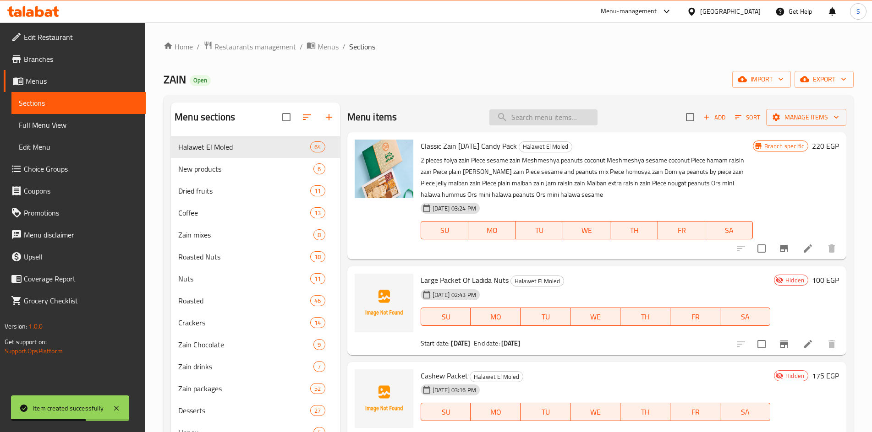
click at [561, 109] on input "search" at bounding box center [543, 117] width 108 height 16
paste input "شكلمة"
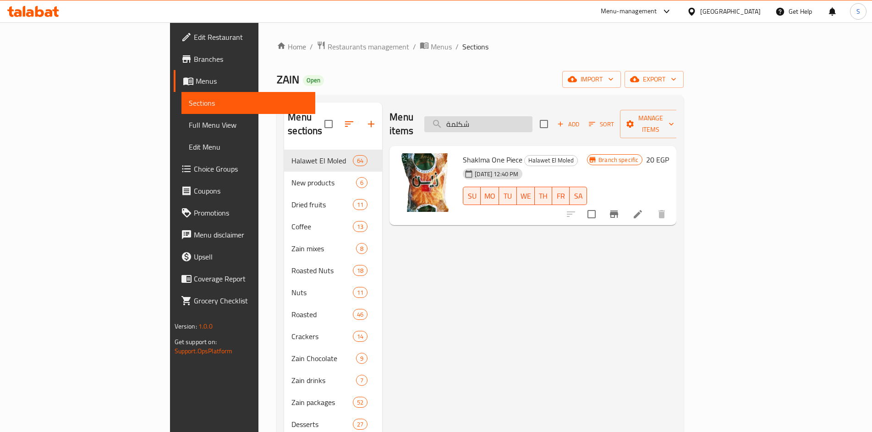
click at [532, 116] on input "شكلمة" at bounding box center [478, 124] width 108 height 16
type input "shak"
click at [580, 119] on span "Add" at bounding box center [568, 124] width 25 height 11
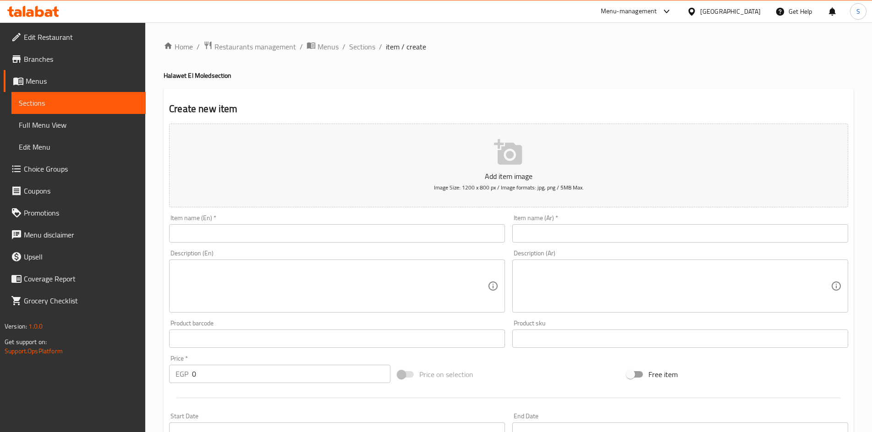
click at [539, 234] on input "text" at bounding box center [680, 233] width 336 height 18
paste input "شكلمة"
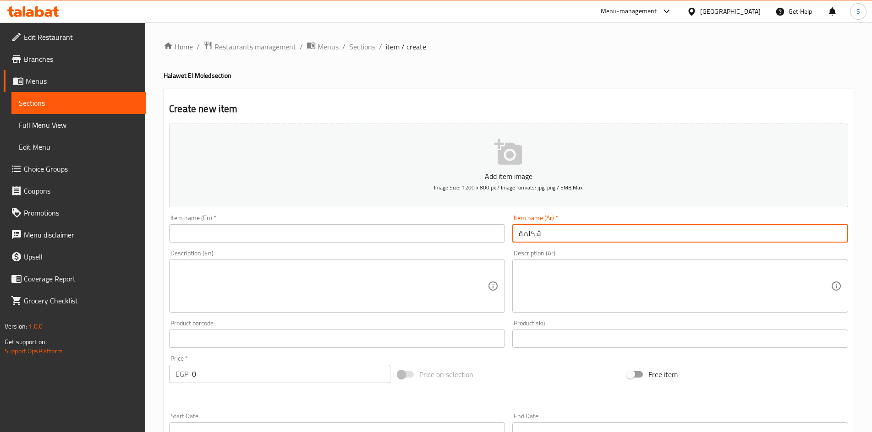
click at [534, 236] on input "شكلمة" at bounding box center [680, 233] width 336 height 18
click at [534, 237] on input "شكلمة" at bounding box center [680, 233] width 336 height 18
paste input "باكيت"
type input "باكيت شكلمة"
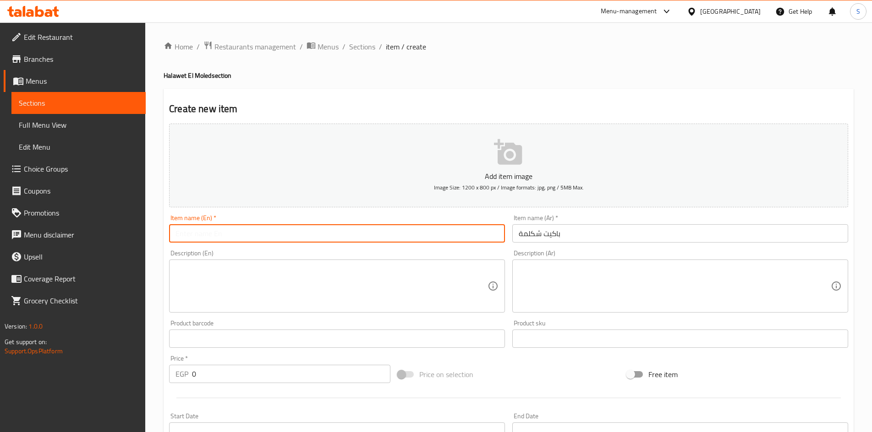
click at [322, 239] on input "text" at bounding box center [337, 233] width 336 height 18
type input "Shaklama Packet"
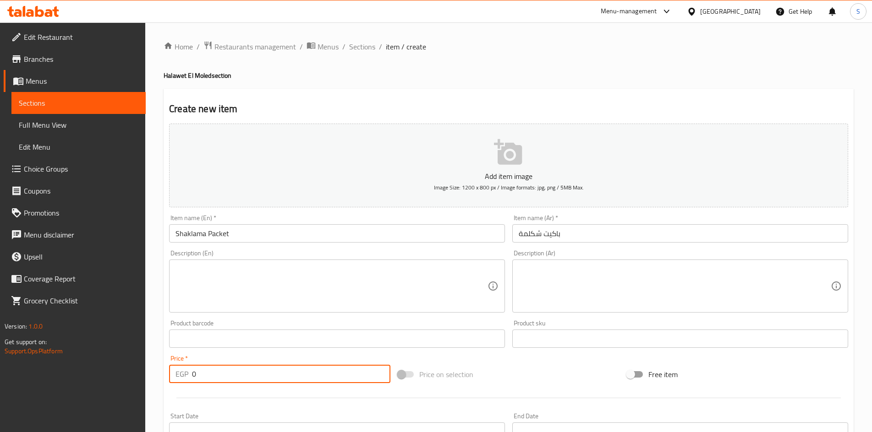
drag, startPoint x: 246, startPoint y: 364, endPoint x: 175, endPoint y: 365, distance: 70.6
click at [175, 365] on div "Price   * EGP 0 Price *" at bounding box center [279, 369] width 221 height 28
drag, startPoint x: 218, startPoint y: 371, endPoint x: 113, endPoint y: 357, distance: 106.4
click at [112, 357] on div "Edit Restaurant Branches Menus Sections Full Menu View Edit Menu Choice Groups …" at bounding box center [436, 334] width 872 height 625
type input "55"
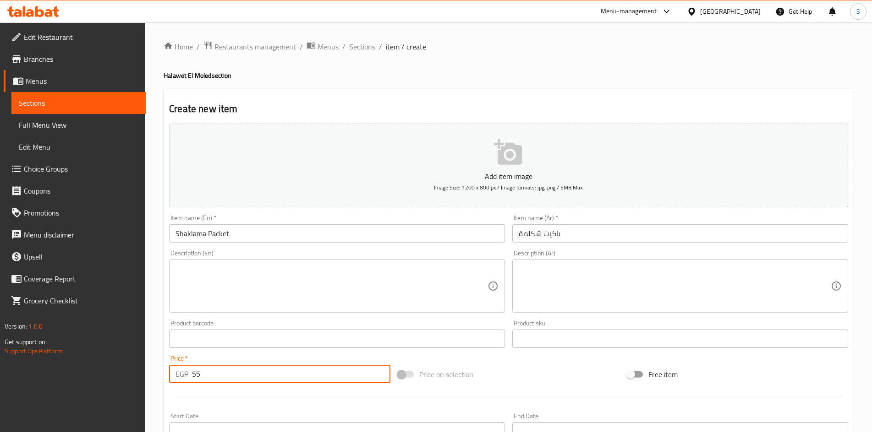
click at [513, 367] on div "Price on selection" at bounding box center [508, 374] width 229 height 25
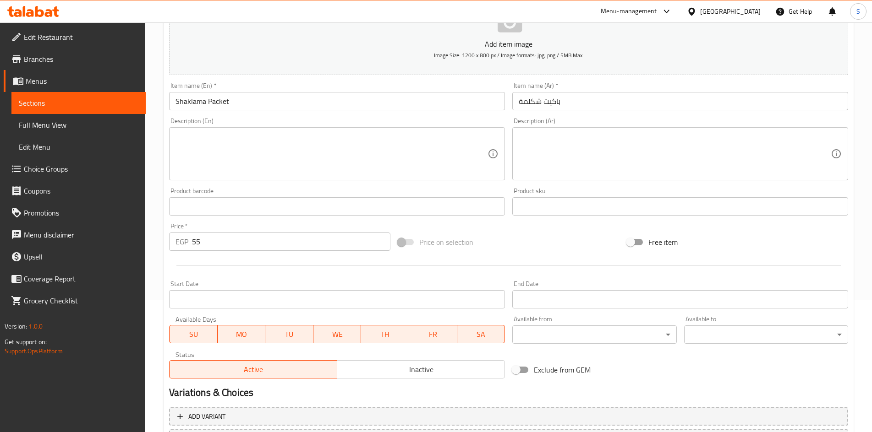
scroll to position [137, 0]
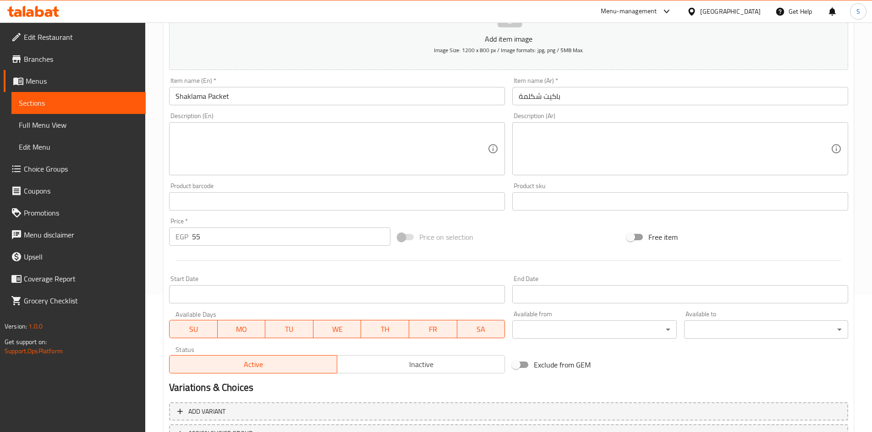
click at [262, 294] on input "Start Date" at bounding box center [337, 294] width 336 height 18
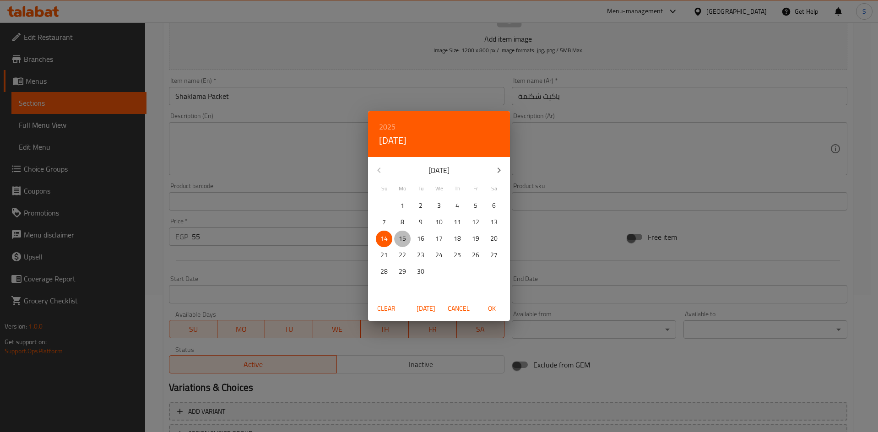
click at [404, 236] on p "15" at bounding box center [402, 238] width 7 height 11
click at [492, 302] on button "OK" at bounding box center [491, 308] width 29 height 17
type input "[DATE]"
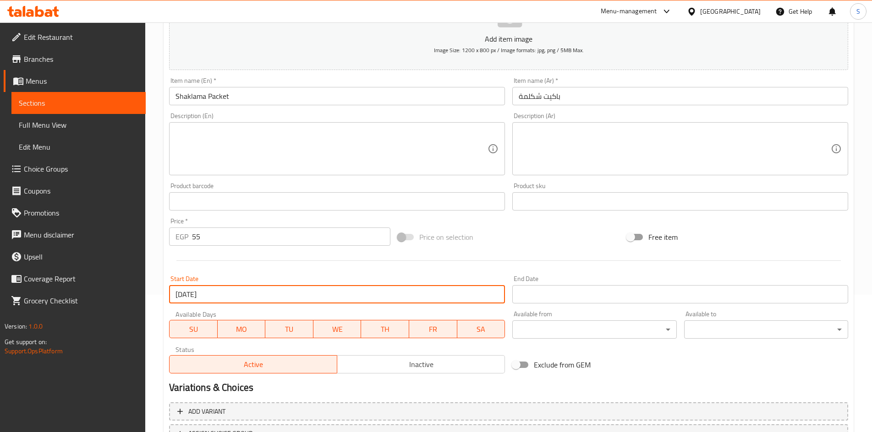
click at [550, 292] on input "Start Date" at bounding box center [680, 294] width 336 height 18
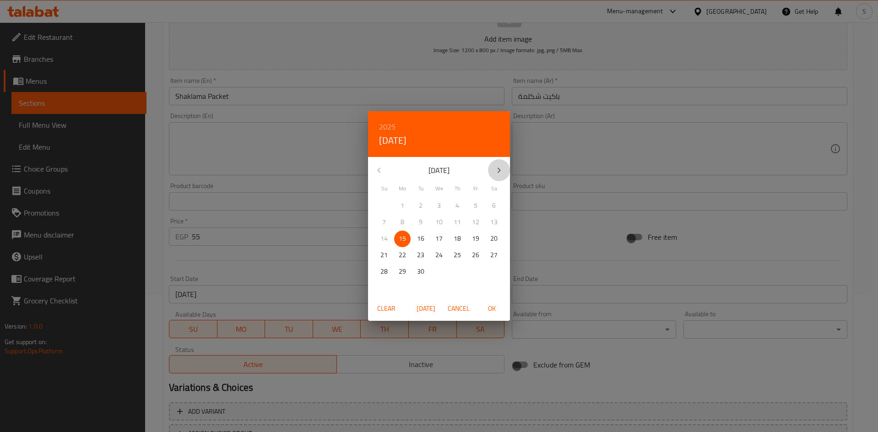
click at [495, 174] on icon "button" at bounding box center [499, 170] width 11 height 11
click at [435, 240] on span "15" at bounding box center [439, 238] width 16 height 11
click at [488, 311] on span "OK" at bounding box center [492, 308] width 22 height 11
type input "[DATE]"
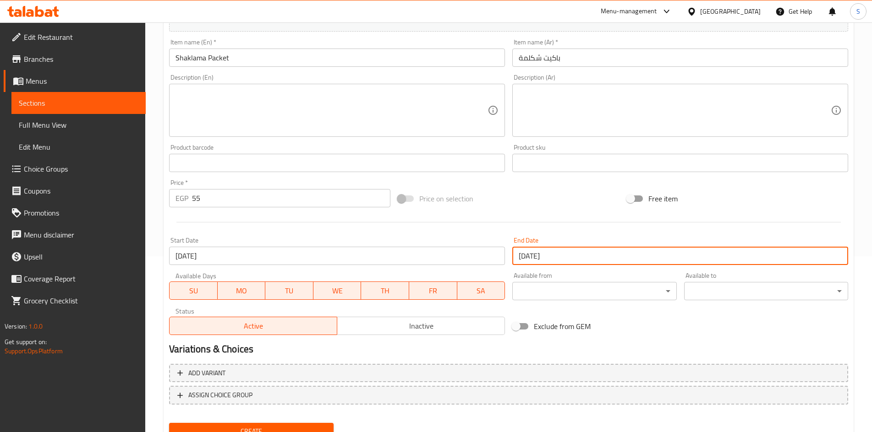
scroll to position [215, 0]
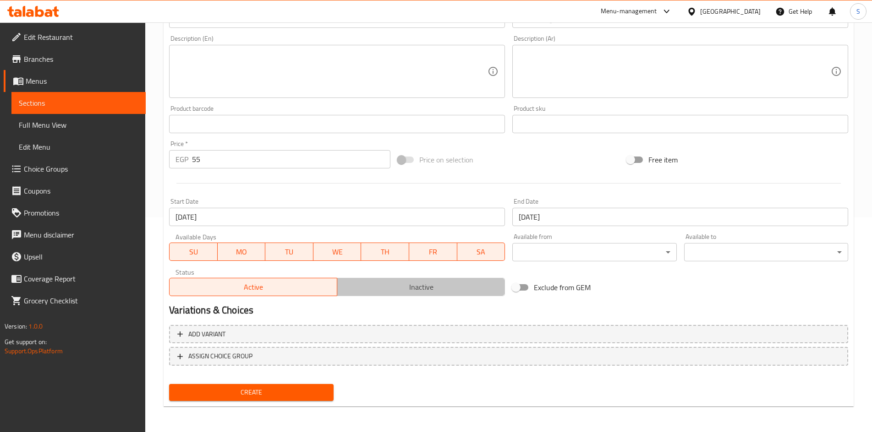
click at [406, 283] on span "Inactive" at bounding box center [421, 287] width 160 height 13
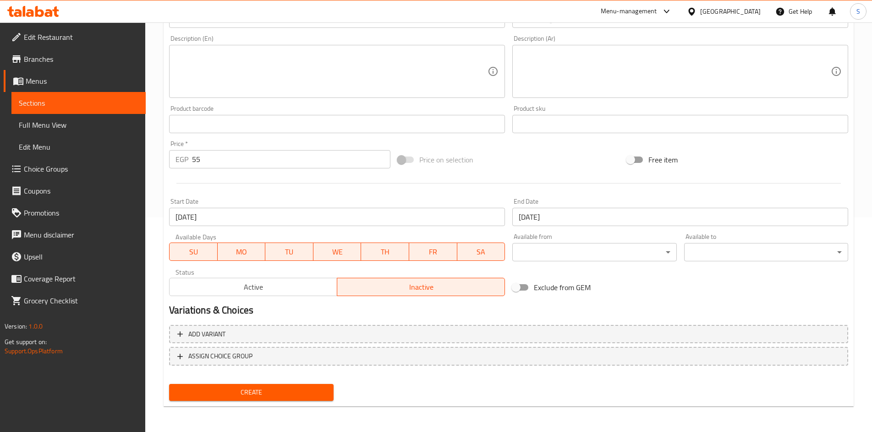
click at [196, 393] on span "Create" at bounding box center [250, 392] width 149 height 11
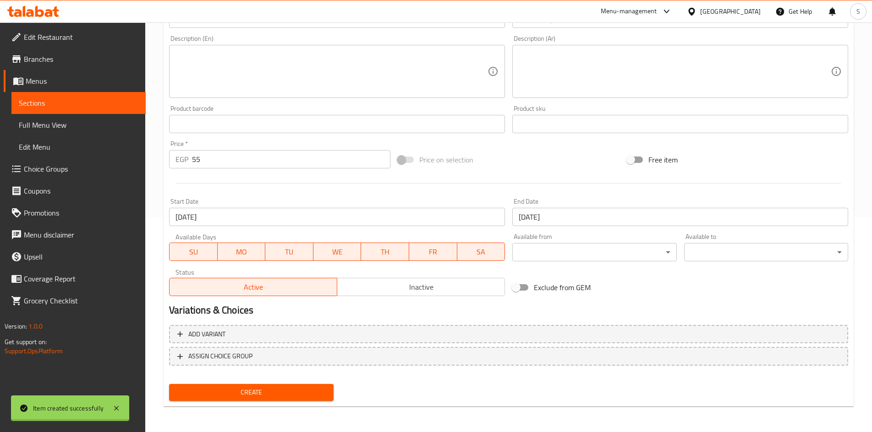
type input "0"
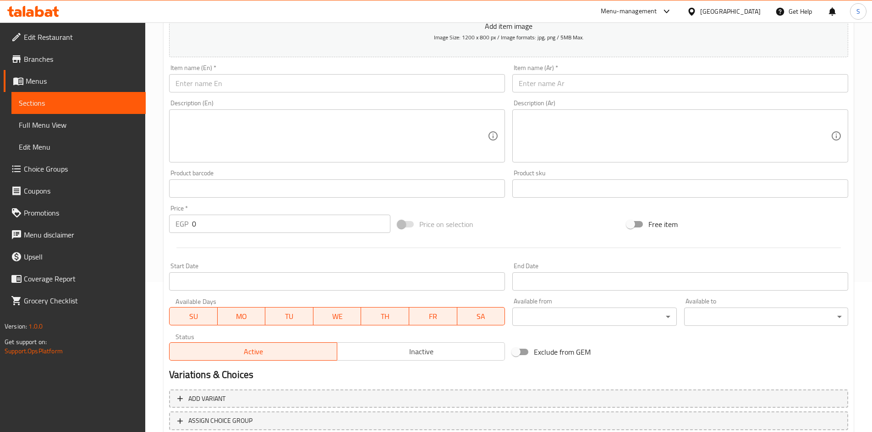
scroll to position [0, 0]
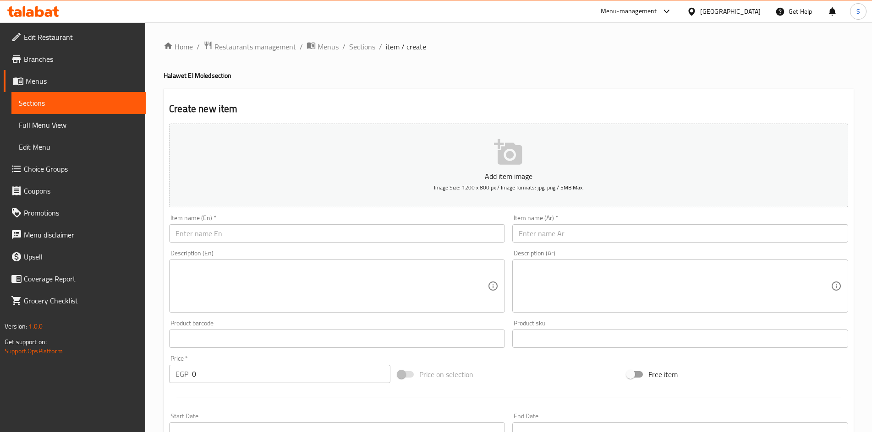
drag, startPoint x: 349, startPoint y: 51, endPoint x: 323, endPoint y: 1, distance: 56.5
click at [349, 51] on span "Sections" at bounding box center [362, 46] width 26 height 11
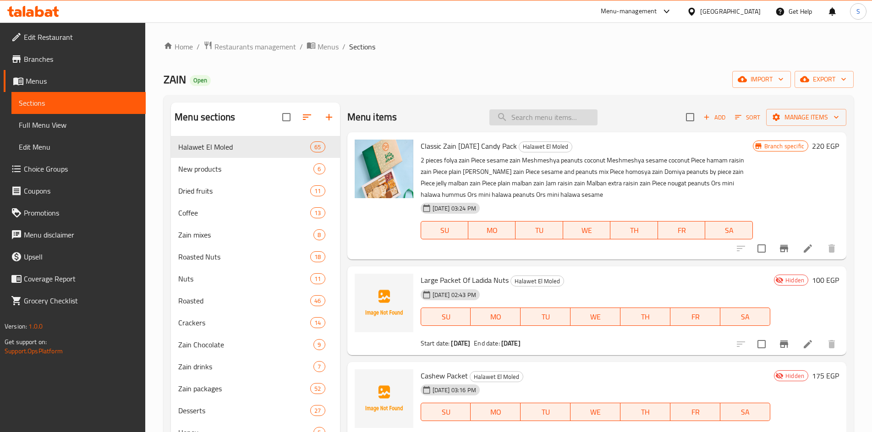
click at [552, 118] on input "search" at bounding box center [543, 117] width 108 height 16
paste input "مشمشية جوز هند"
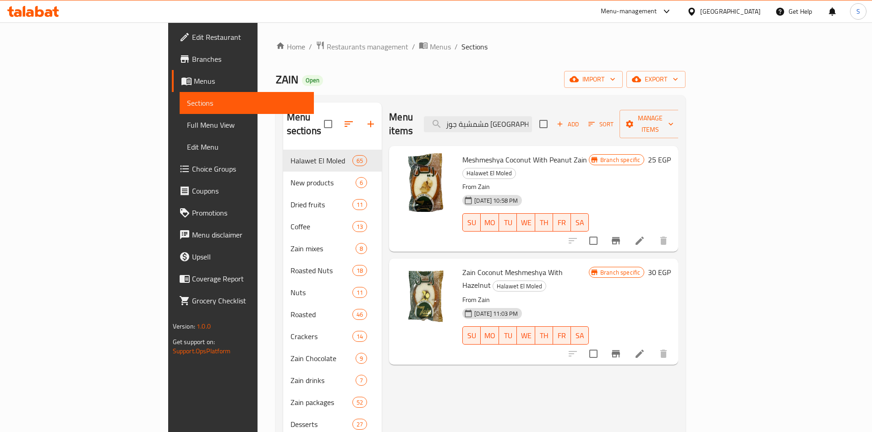
type input "مشمشية جوز هند"
click at [645, 235] on icon at bounding box center [639, 240] width 11 height 11
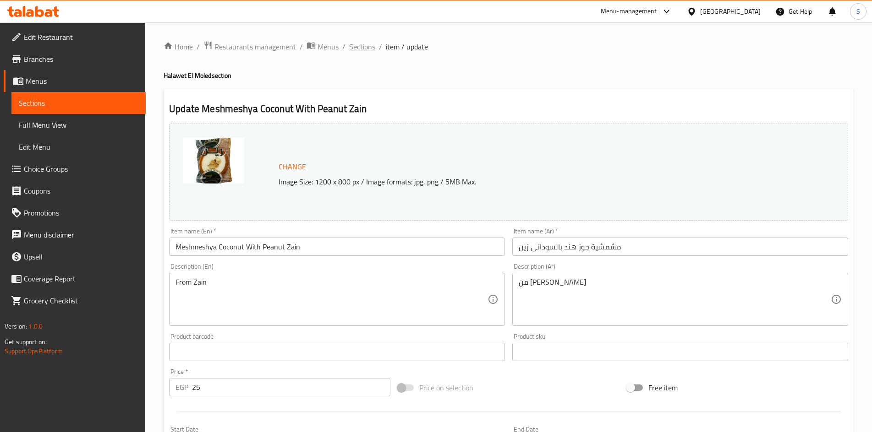
click at [356, 45] on span "Sections" at bounding box center [362, 46] width 26 height 11
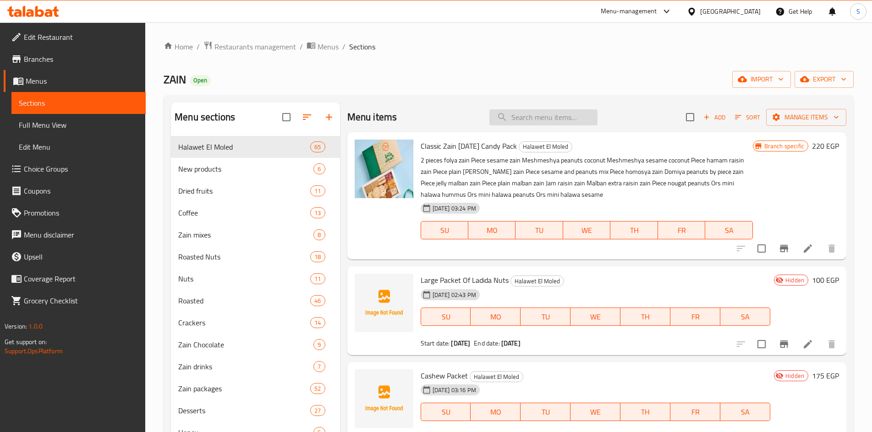
click at [564, 114] on input "search" at bounding box center [543, 117] width 108 height 16
paste input "كلاسيك اكسترا"
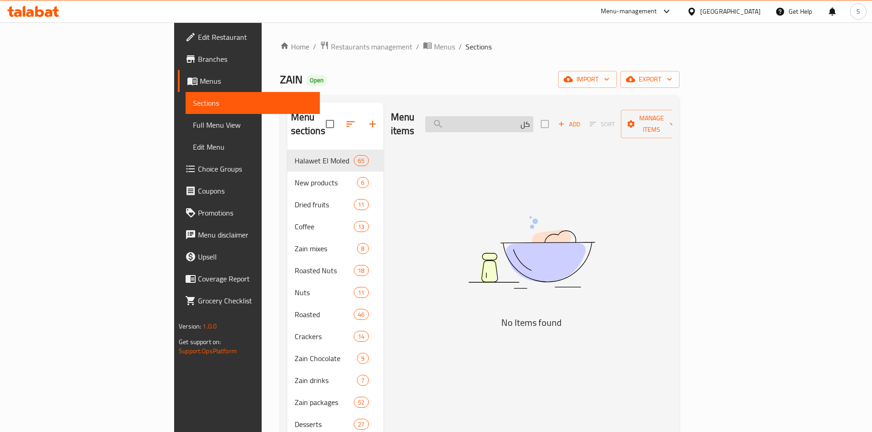
type input "ك"
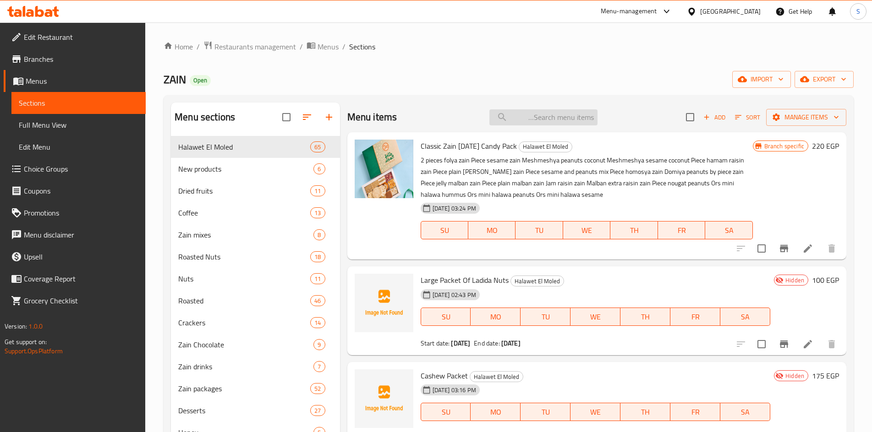
click at [591, 117] on input "search" at bounding box center [543, 117] width 108 height 16
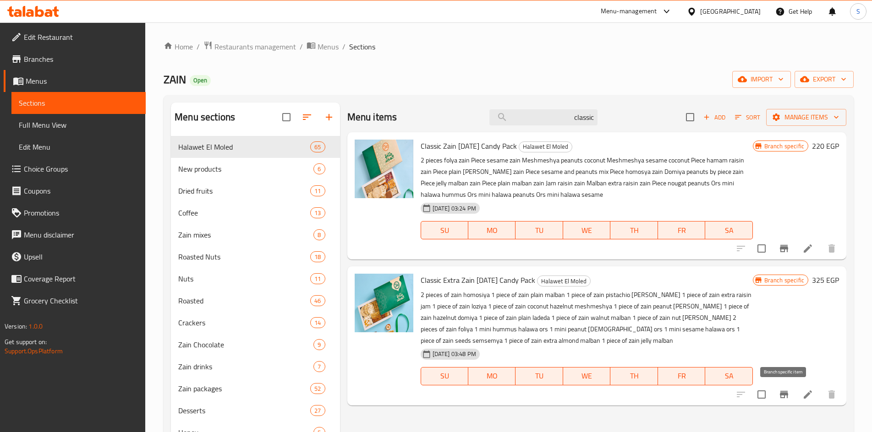
click at [781, 396] on icon "Branch-specific-item" at bounding box center [783, 394] width 11 height 11
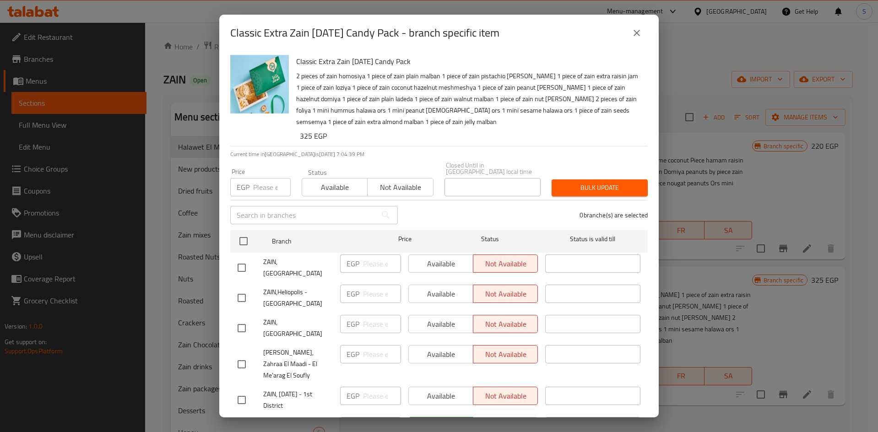
click at [644, 38] on button "close" at bounding box center [637, 33] width 22 height 22
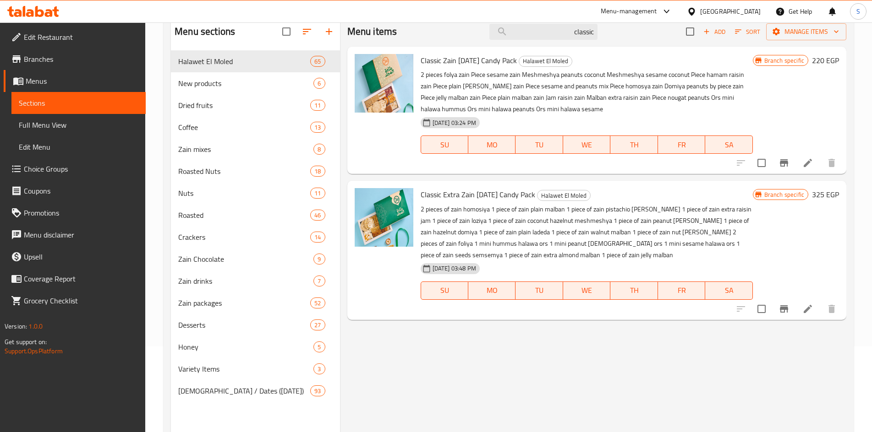
scroll to position [37, 0]
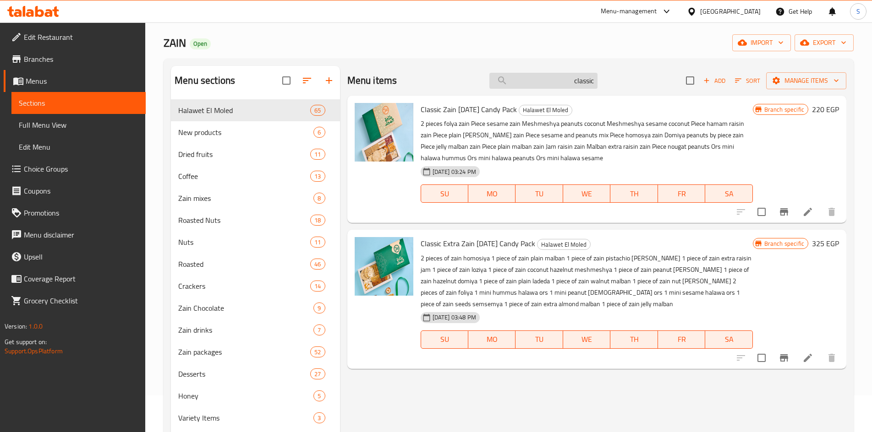
click at [516, 85] on input "classic" at bounding box center [543, 81] width 108 height 16
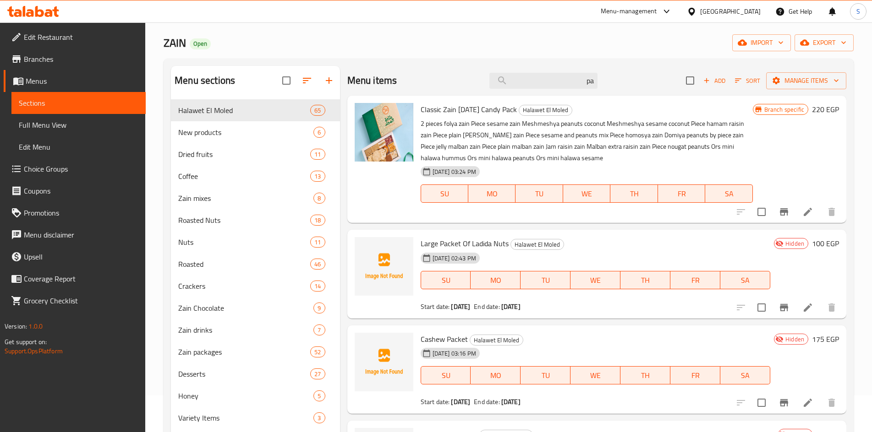
type input "p"
click at [247, 114] on span "Halawet El Moled" at bounding box center [231, 110] width 106 height 11
click at [221, 131] on span "New products" at bounding box center [232, 132] width 109 height 11
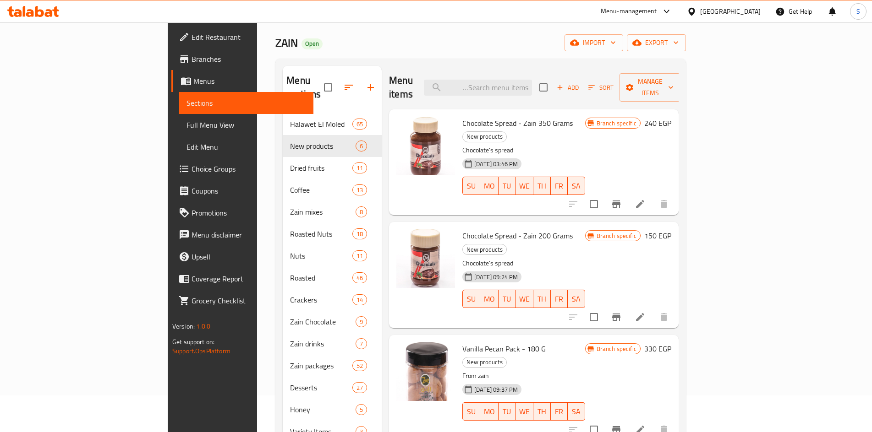
click at [283, 109] on nav "Halawet El Moled 65 New products 6 Dried fruits 11 Coffee 13 Zain mixes 8 Roast…" at bounding box center [332, 288] width 99 height 359
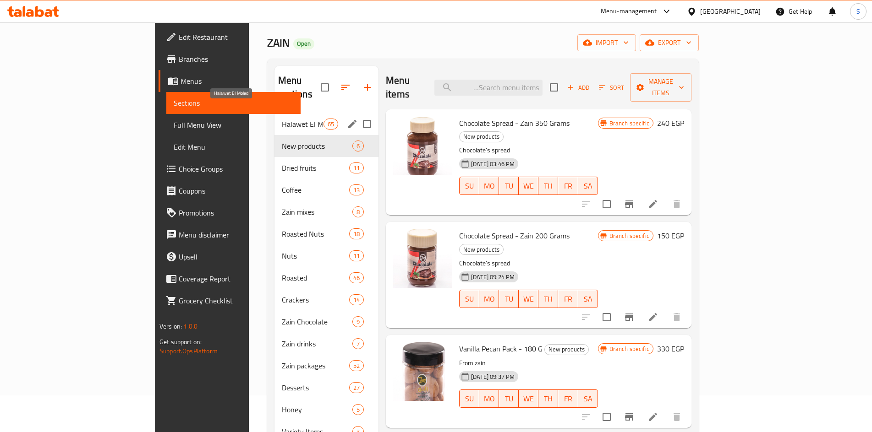
click at [282, 119] on span "Halawet El Moled" at bounding box center [303, 124] width 42 height 11
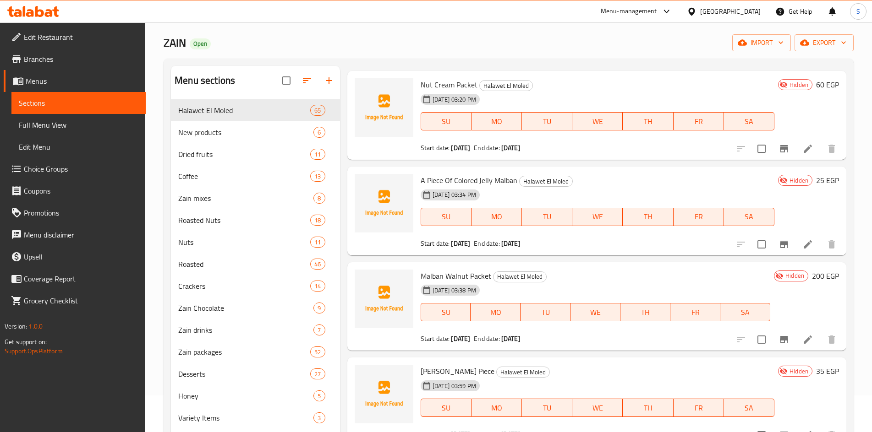
scroll to position [595, 0]
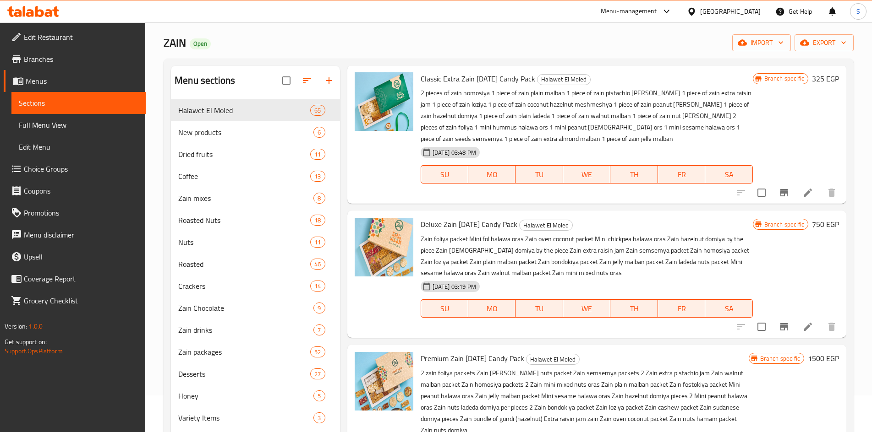
scroll to position [824, 0]
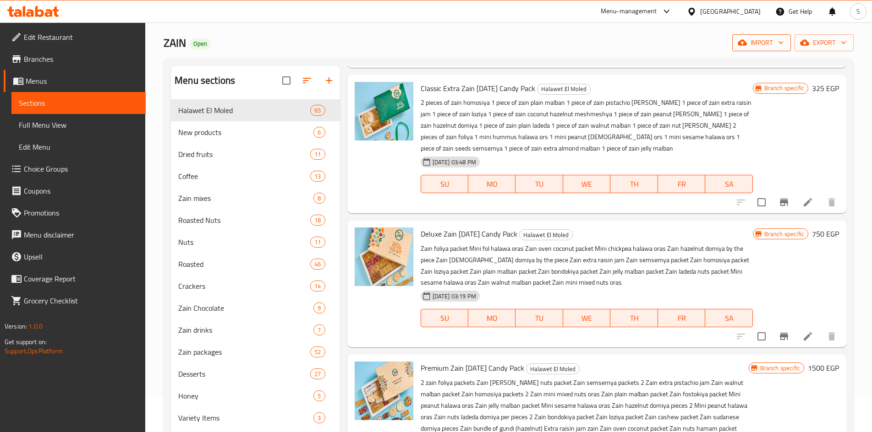
click at [748, 40] on span "import" at bounding box center [761, 42] width 44 height 11
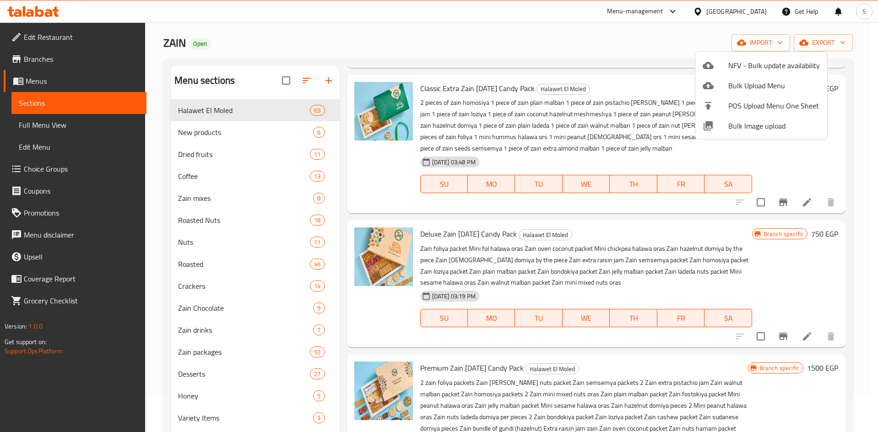
click at [474, 40] on div at bounding box center [439, 216] width 878 height 432
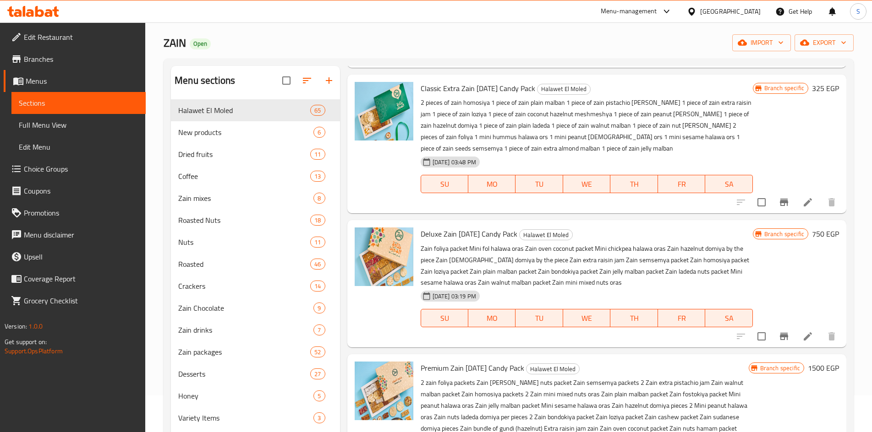
click at [56, 54] on span "Branches" at bounding box center [81, 59] width 115 height 11
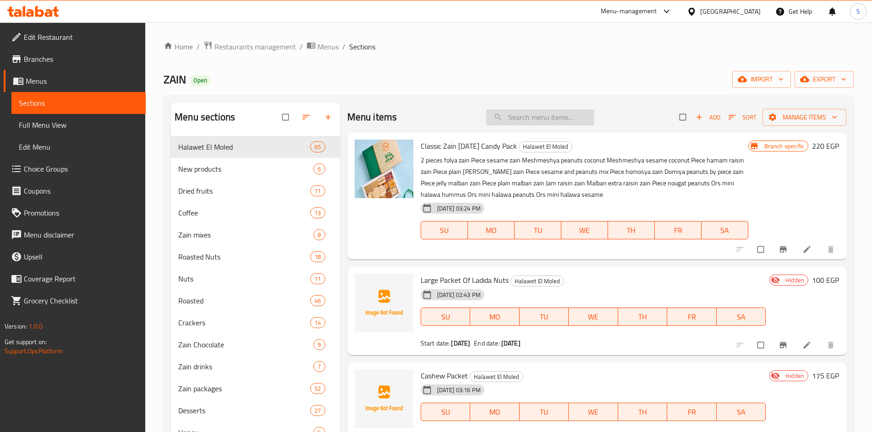
click at [525, 117] on input "search" at bounding box center [540, 117] width 108 height 16
paste input "باكيت ملبن سادة"
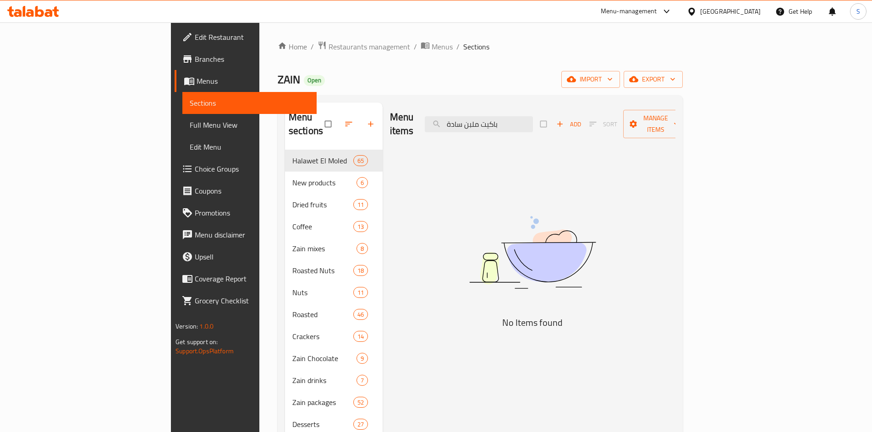
drag, startPoint x: 539, startPoint y: 118, endPoint x: 640, endPoint y: 119, distance: 101.2
click at [640, 119] on div "Menu items باكيت ملبن سادة Add Sort Manage items" at bounding box center [532, 125] width 285 height 44
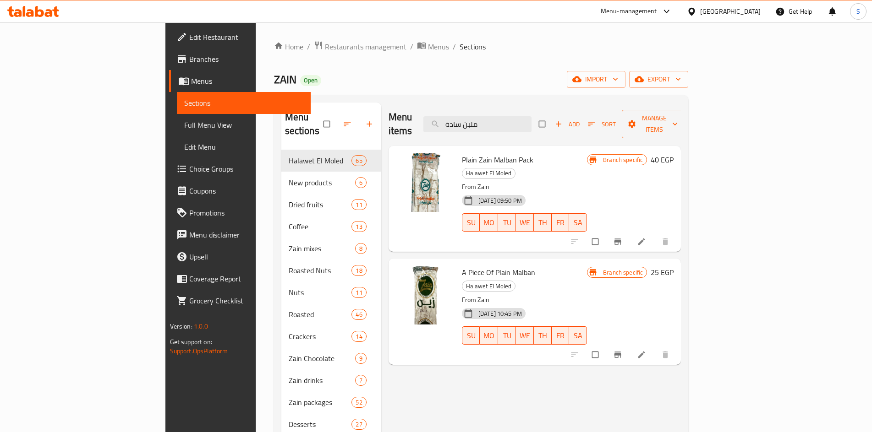
type input "ملبن سادة"
click at [622, 237] on icon "Branch-specific-item" at bounding box center [617, 241] width 9 height 9
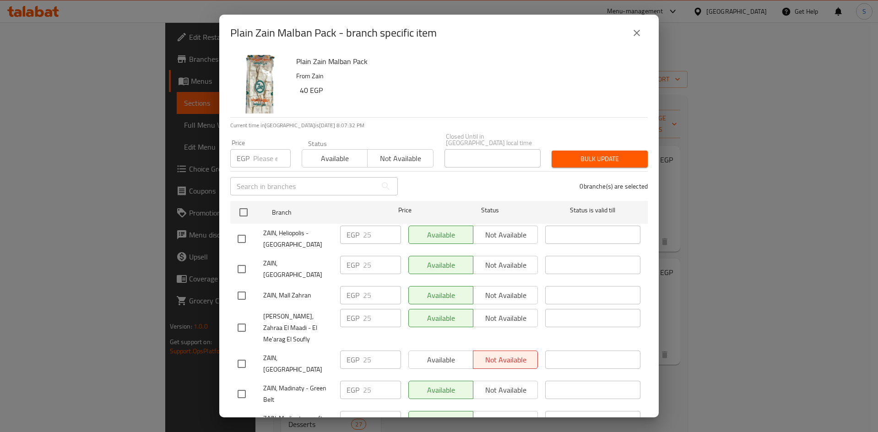
click at [261, 150] on input "number" at bounding box center [272, 158] width 38 height 18
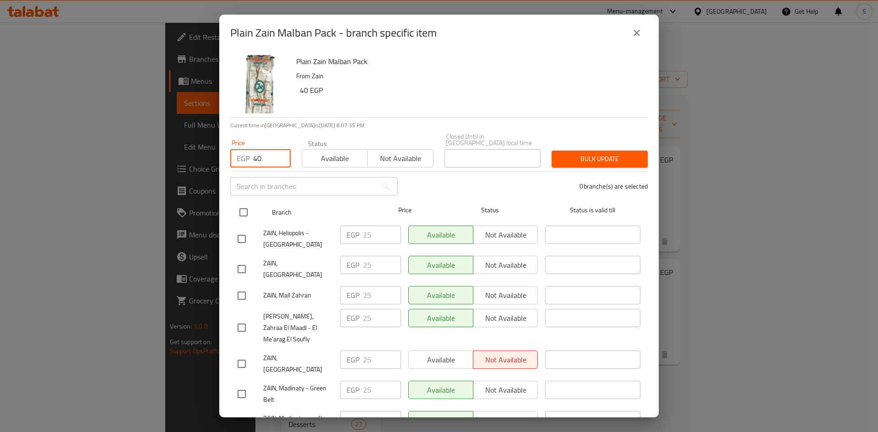
type input "40"
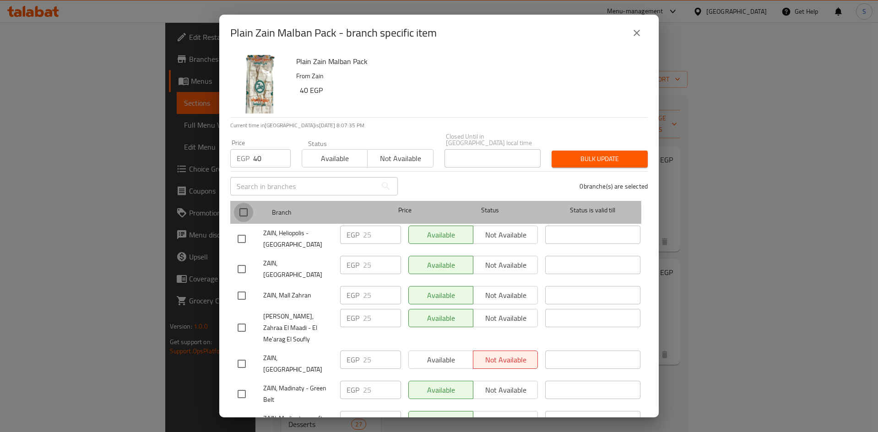
click at [238, 207] on input "checkbox" at bounding box center [243, 212] width 19 height 19
checkbox input "true"
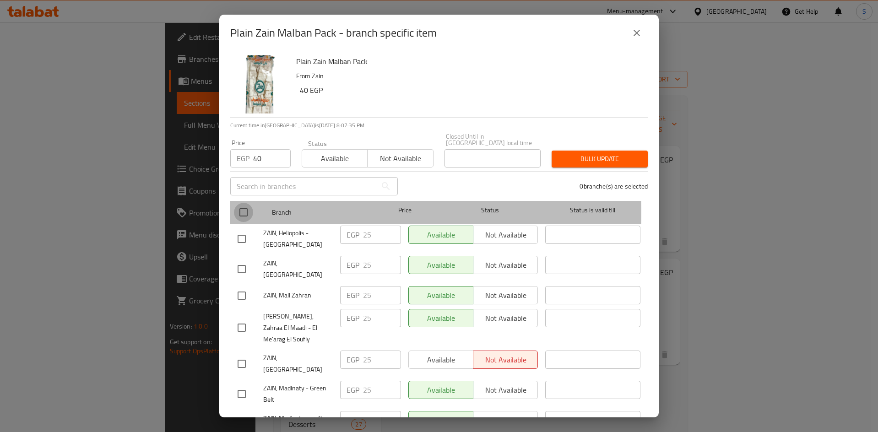
checkbox input "true"
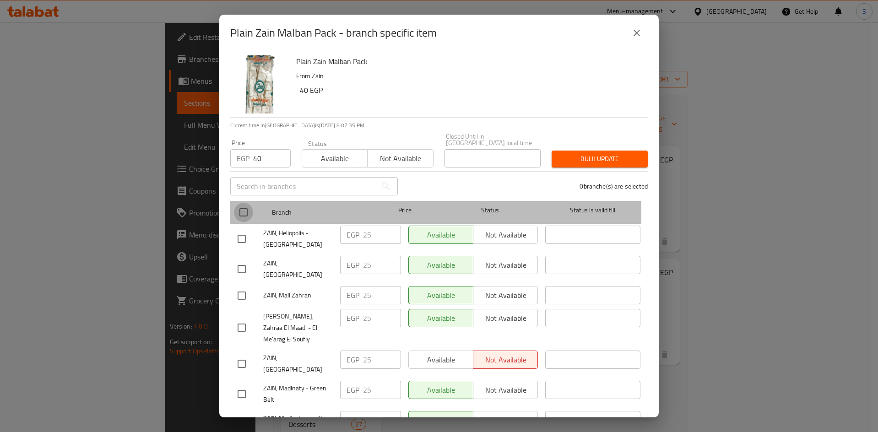
checkbox input "true"
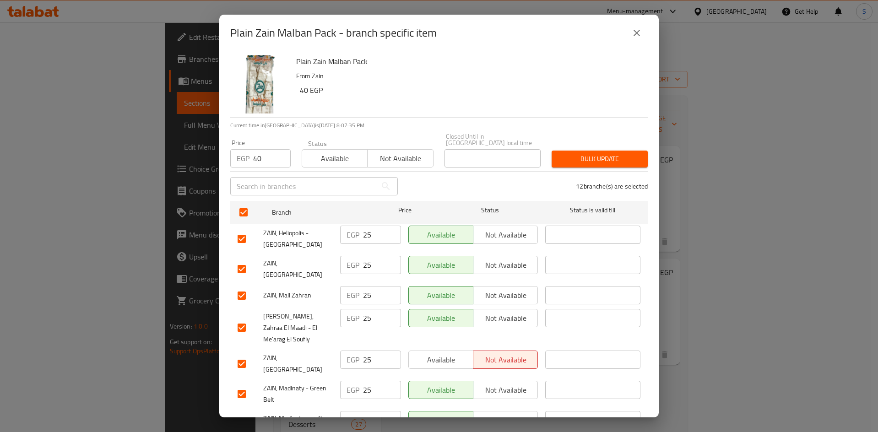
click at [594, 158] on button "Bulk update" at bounding box center [600, 159] width 96 height 17
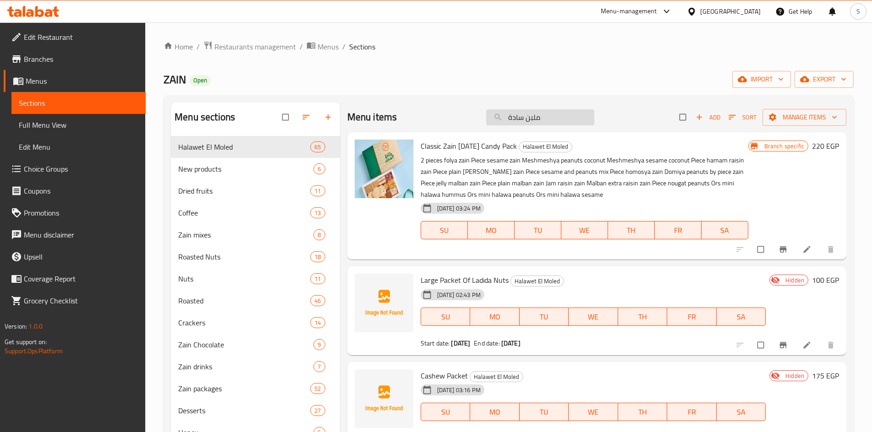
click at [546, 117] on input "ملبن سادة" at bounding box center [540, 117] width 108 height 16
paste input "2248015111"
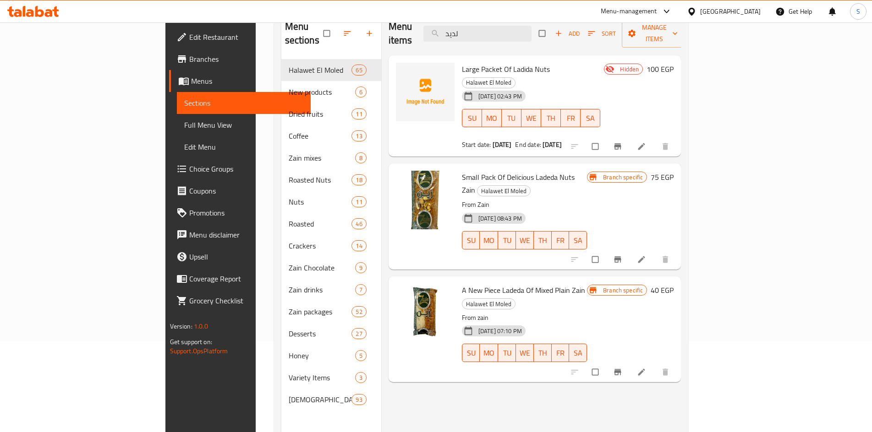
scroll to position [92, 0]
type input "لديد"
click at [621, 256] on icon "Branch-specific-item" at bounding box center [617, 259] width 7 height 6
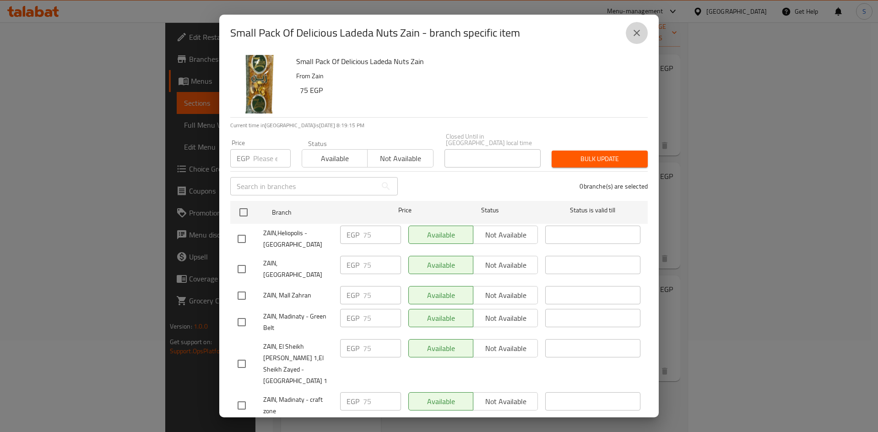
click at [644, 27] on button "close" at bounding box center [637, 33] width 22 height 22
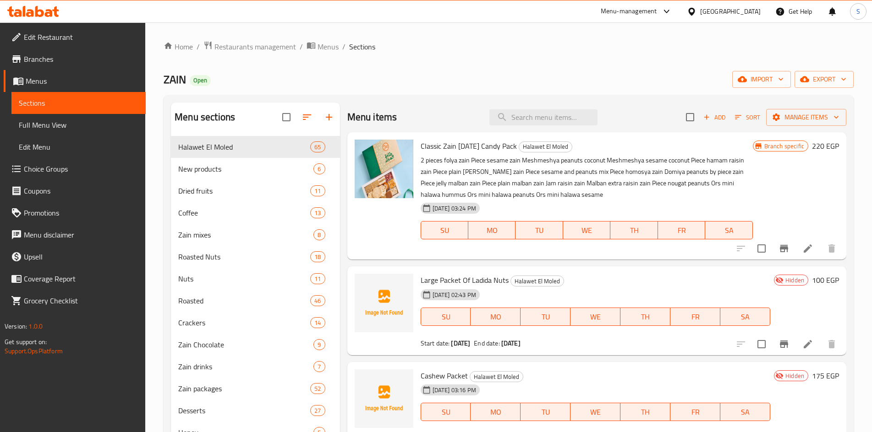
click at [657, 11] on div "Menu-management" at bounding box center [628, 11] width 56 height 11
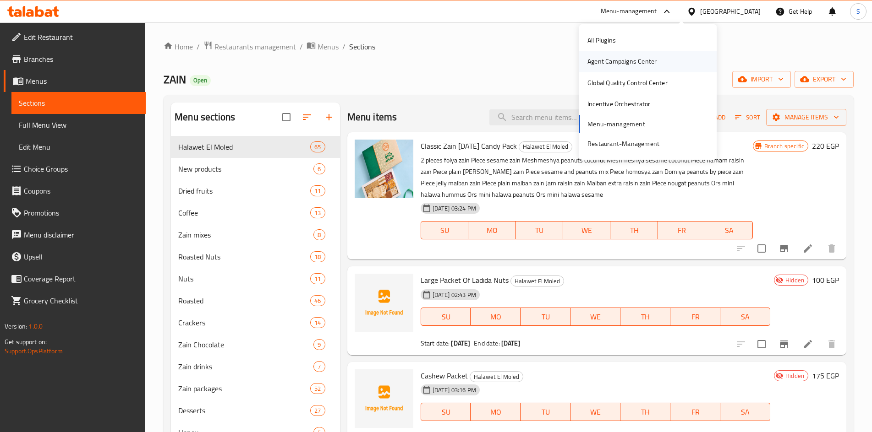
click at [644, 60] on div "Agent Campaigns Center" at bounding box center [621, 61] width 69 height 10
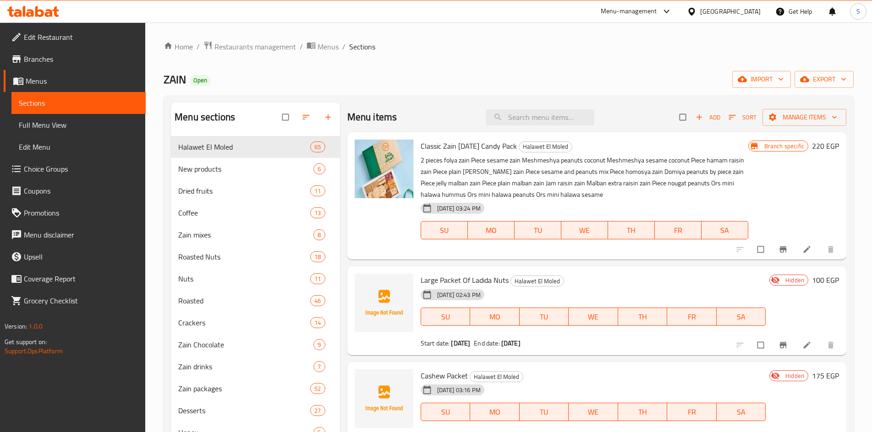
click at [657, 11] on div "Menu-management" at bounding box center [628, 11] width 56 height 11
click at [654, 102] on div "Incentive Orchestrator" at bounding box center [618, 103] width 77 height 21
